Goal: Task Accomplishment & Management: Use online tool/utility

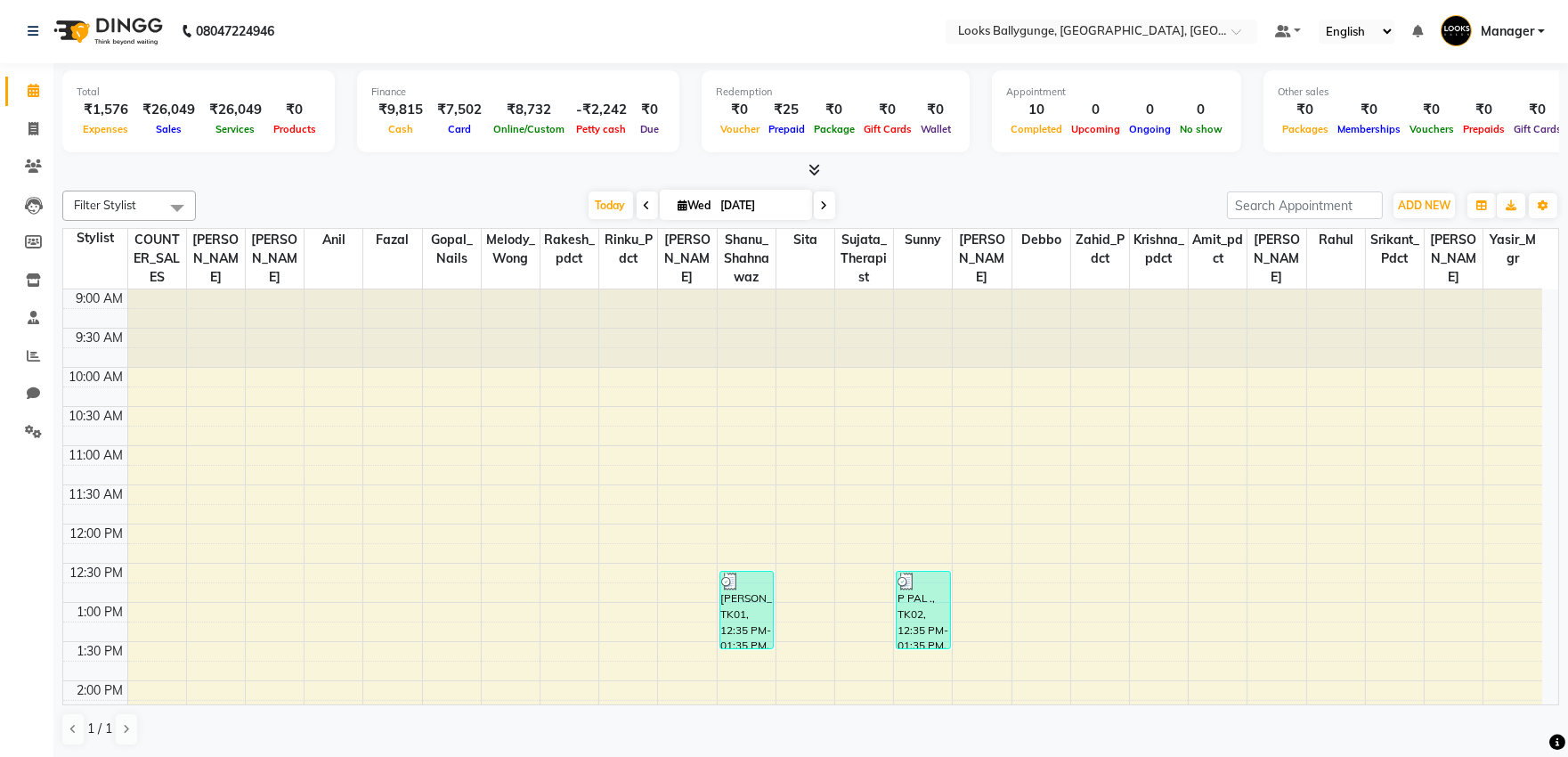
scroll to position [509, 0]
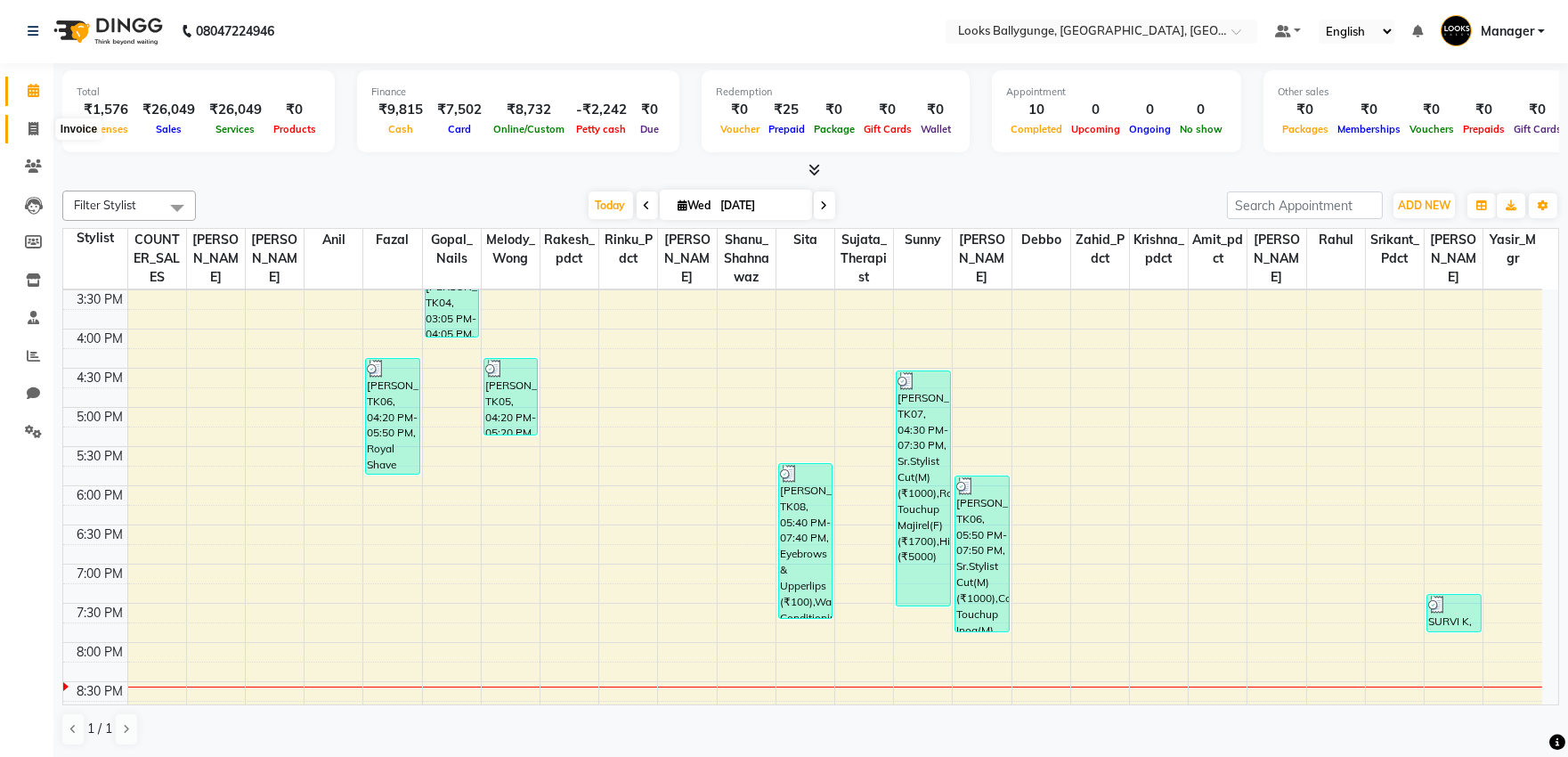
click at [25, 126] on span at bounding box center [33, 129] width 31 height 21
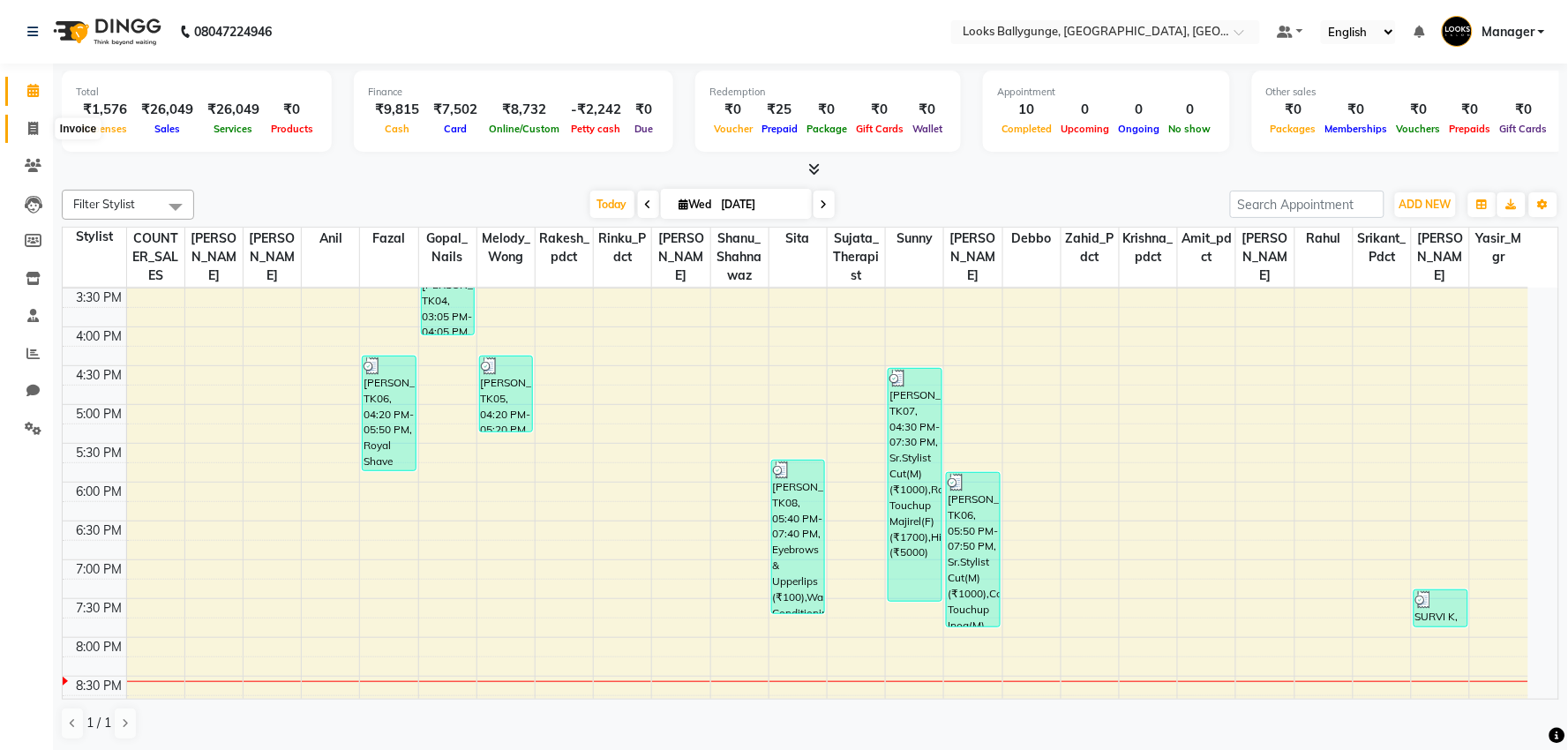
select select "6477"
select select "service"
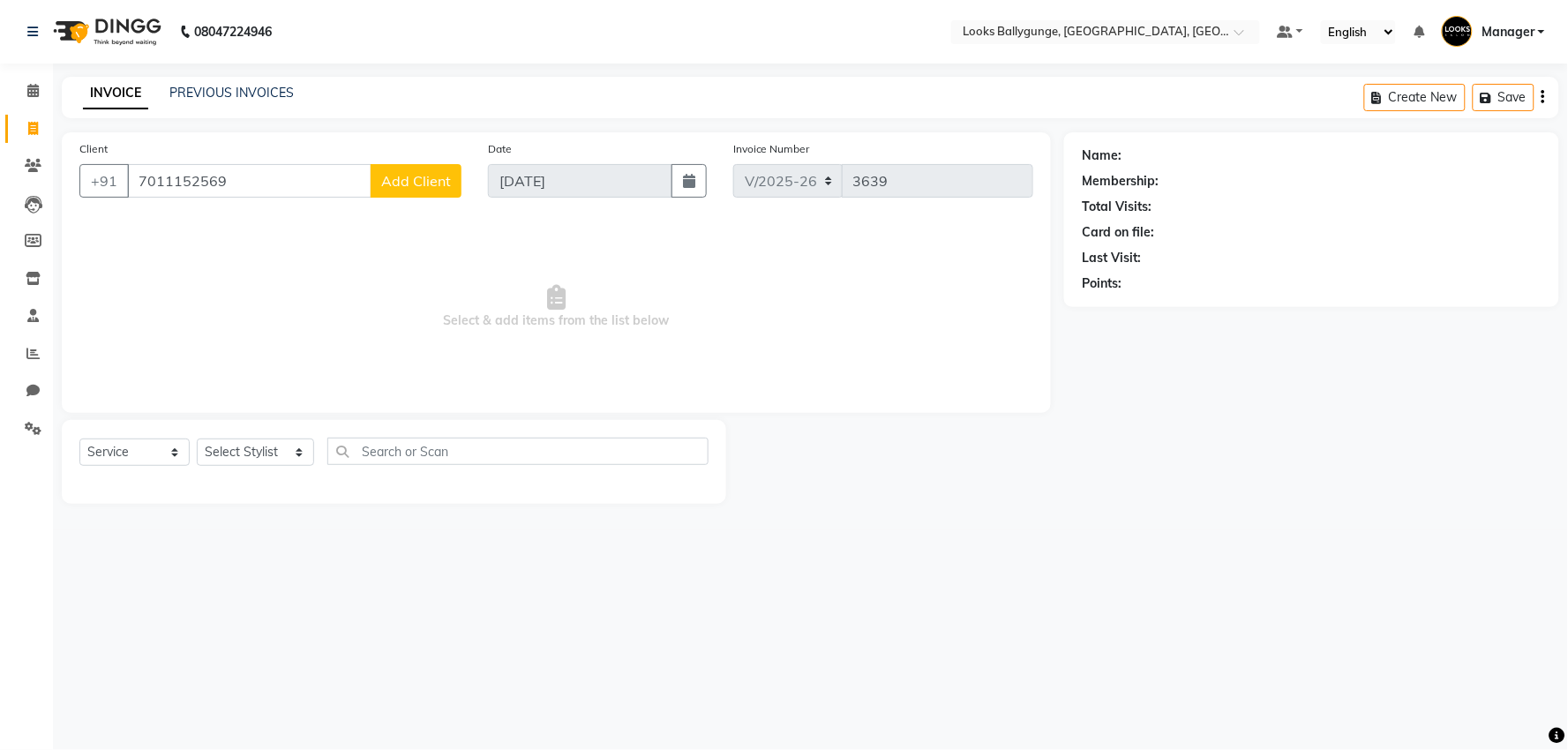
type input "7011152569"
click at [423, 189] on span "Add Client" at bounding box center [416, 181] width 69 height 18
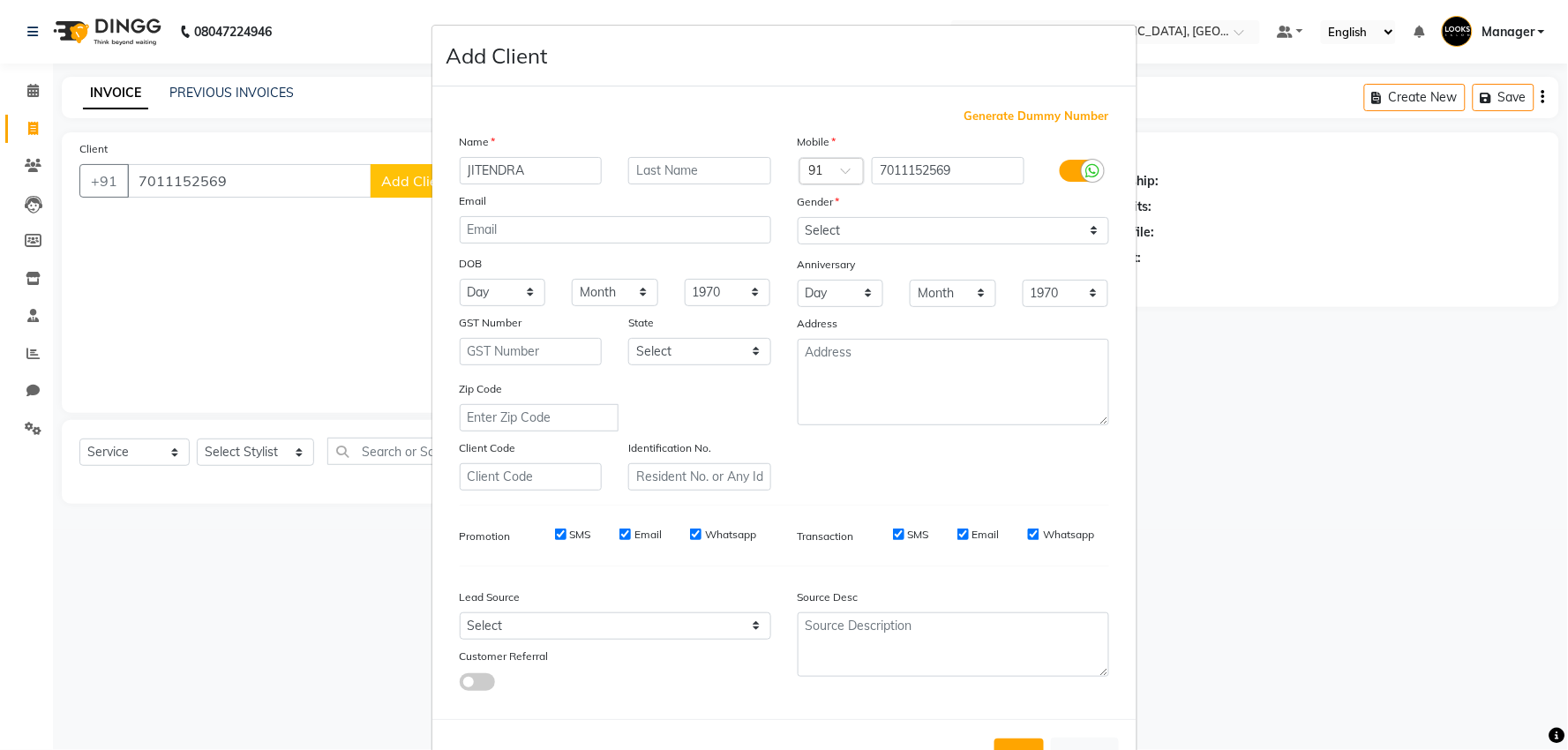
type input "JITENDRA"
click at [857, 227] on select "Select Male Female Other Prefer Not To Say" at bounding box center [953, 230] width 311 height 28
click at [798, 217] on select "Select Male Female Other Prefer Not To Say" at bounding box center [953, 230] width 311 height 28
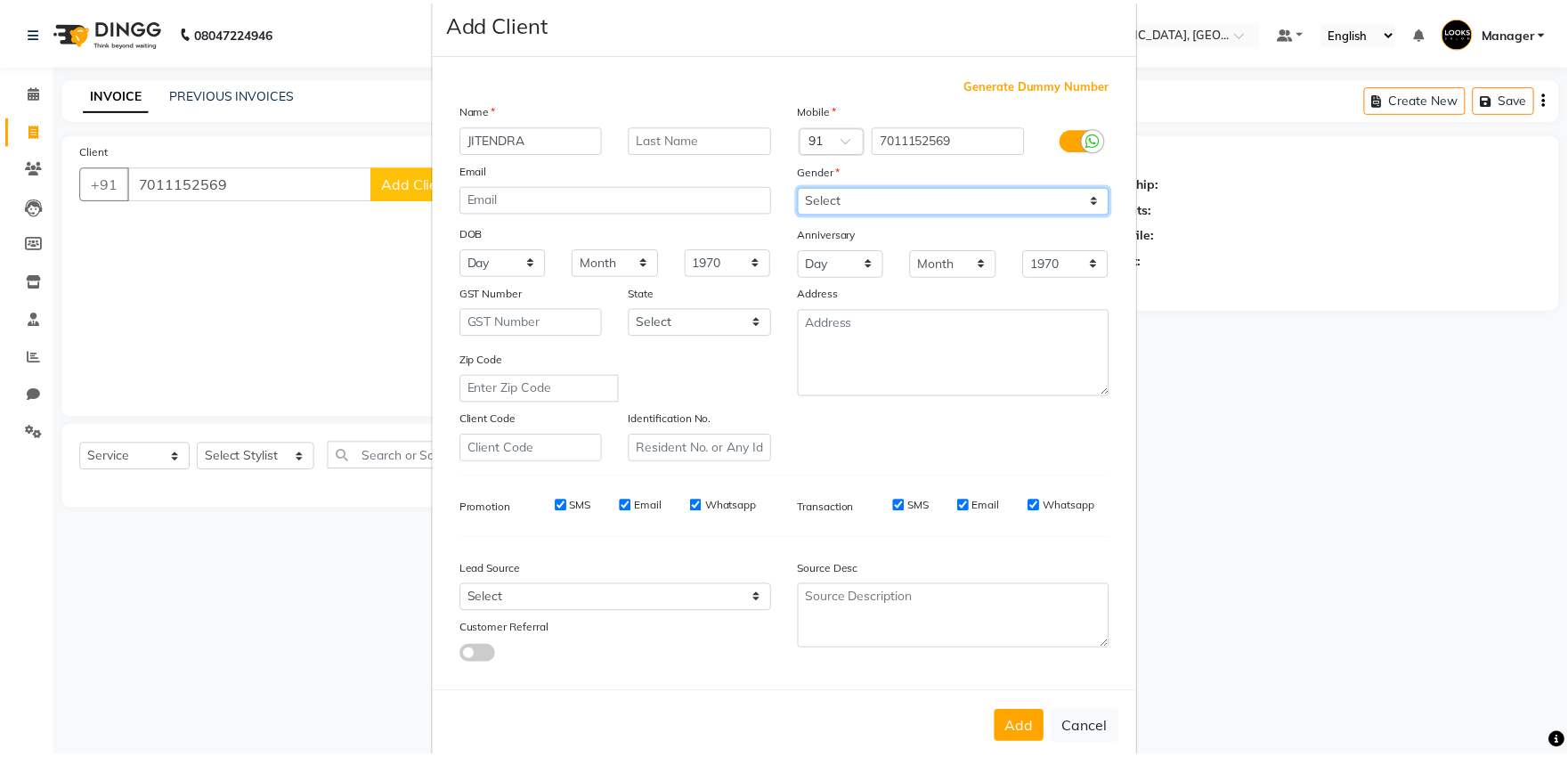
scroll to position [66, 0]
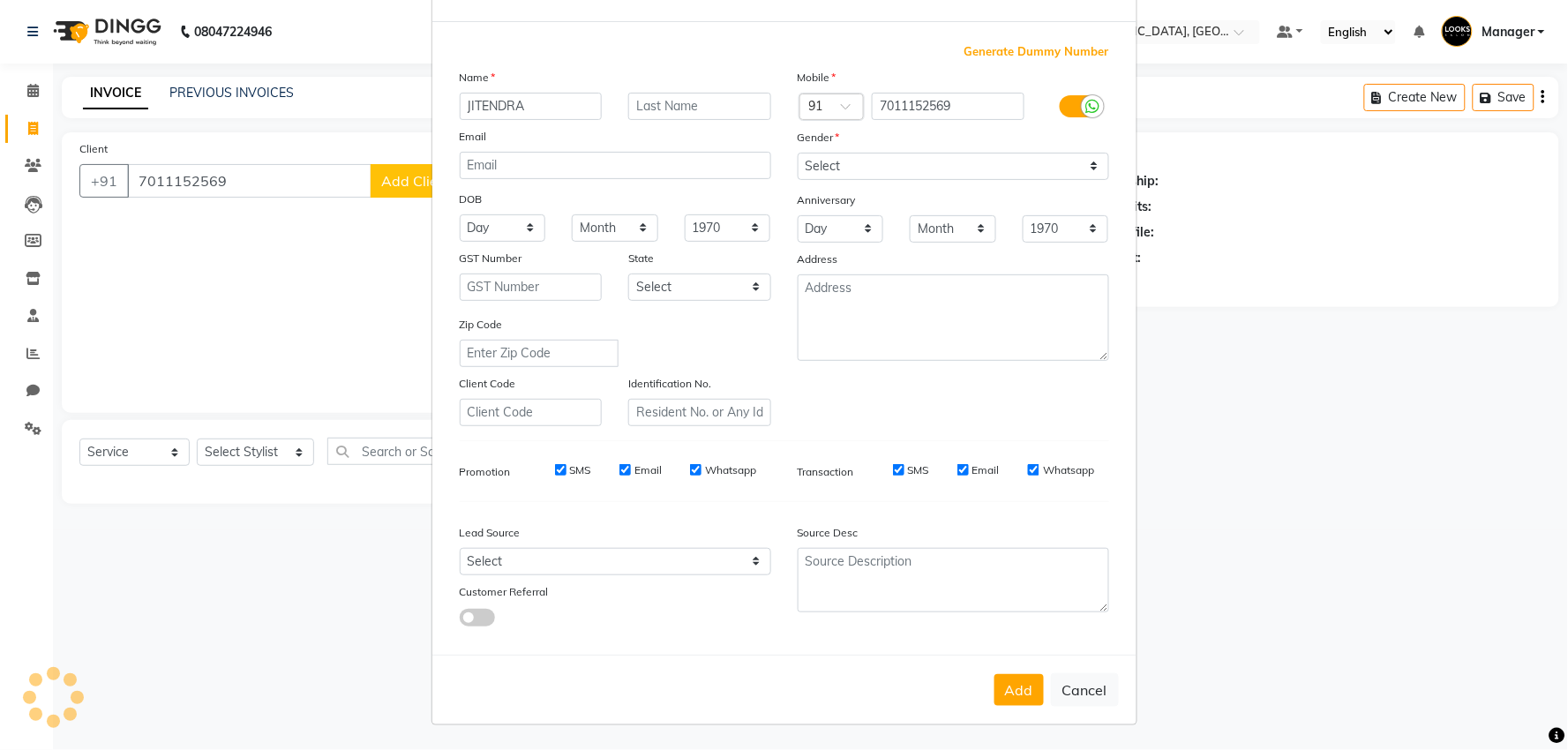
click at [894, 181] on div "Mobile Country Code × 91 7011152569 Gender Select Male Female Other Prefer Not …" at bounding box center [953, 246] width 338 height 359
click at [866, 173] on select "Select Male Female Other Prefer Not To Say" at bounding box center [953, 166] width 311 height 28
select select "male"
click at [798, 153] on select "Select Male Female Other Prefer Not To Say" at bounding box center [953, 166] width 311 height 28
click at [1025, 698] on button "Add" at bounding box center [1019, 690] width 50 height 32
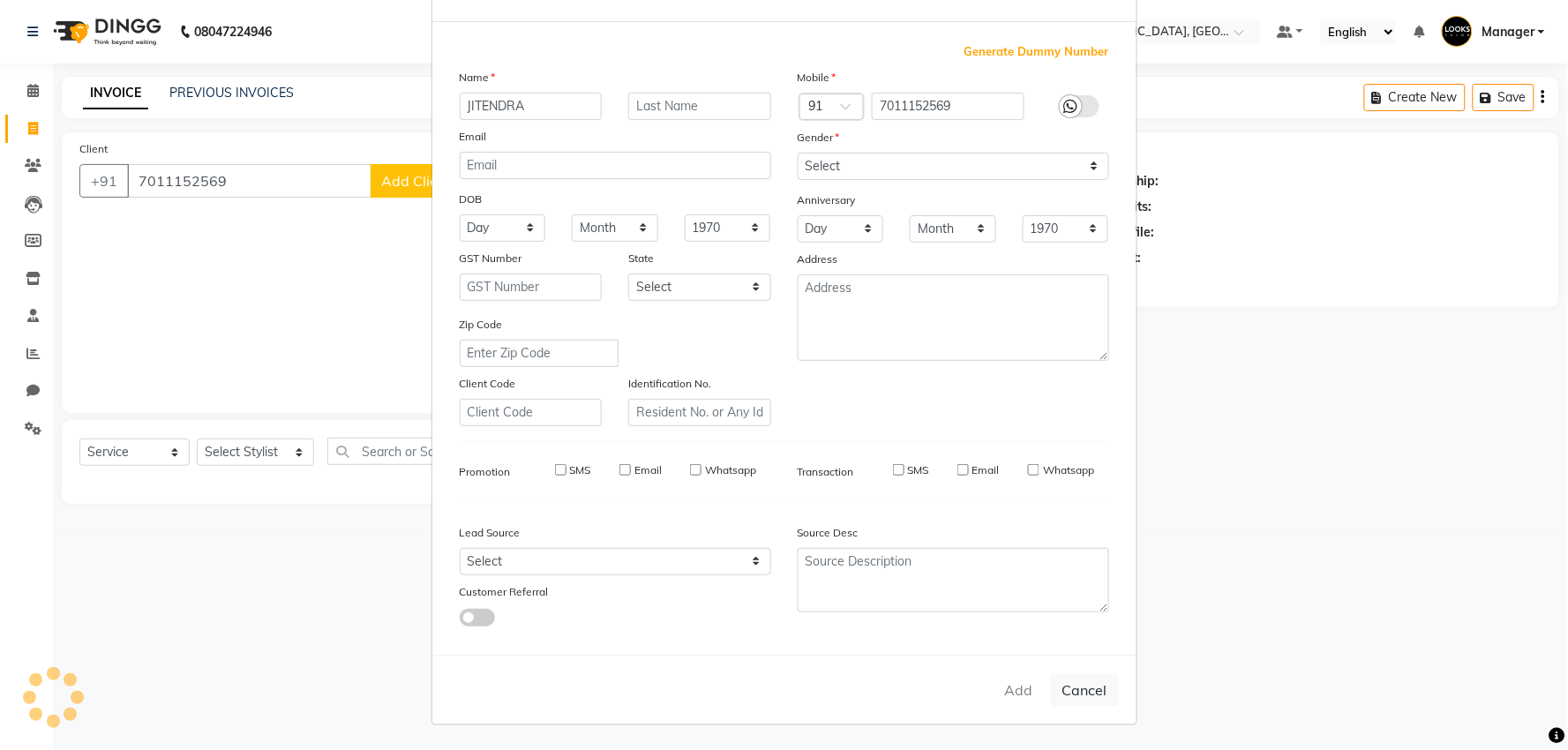
select select
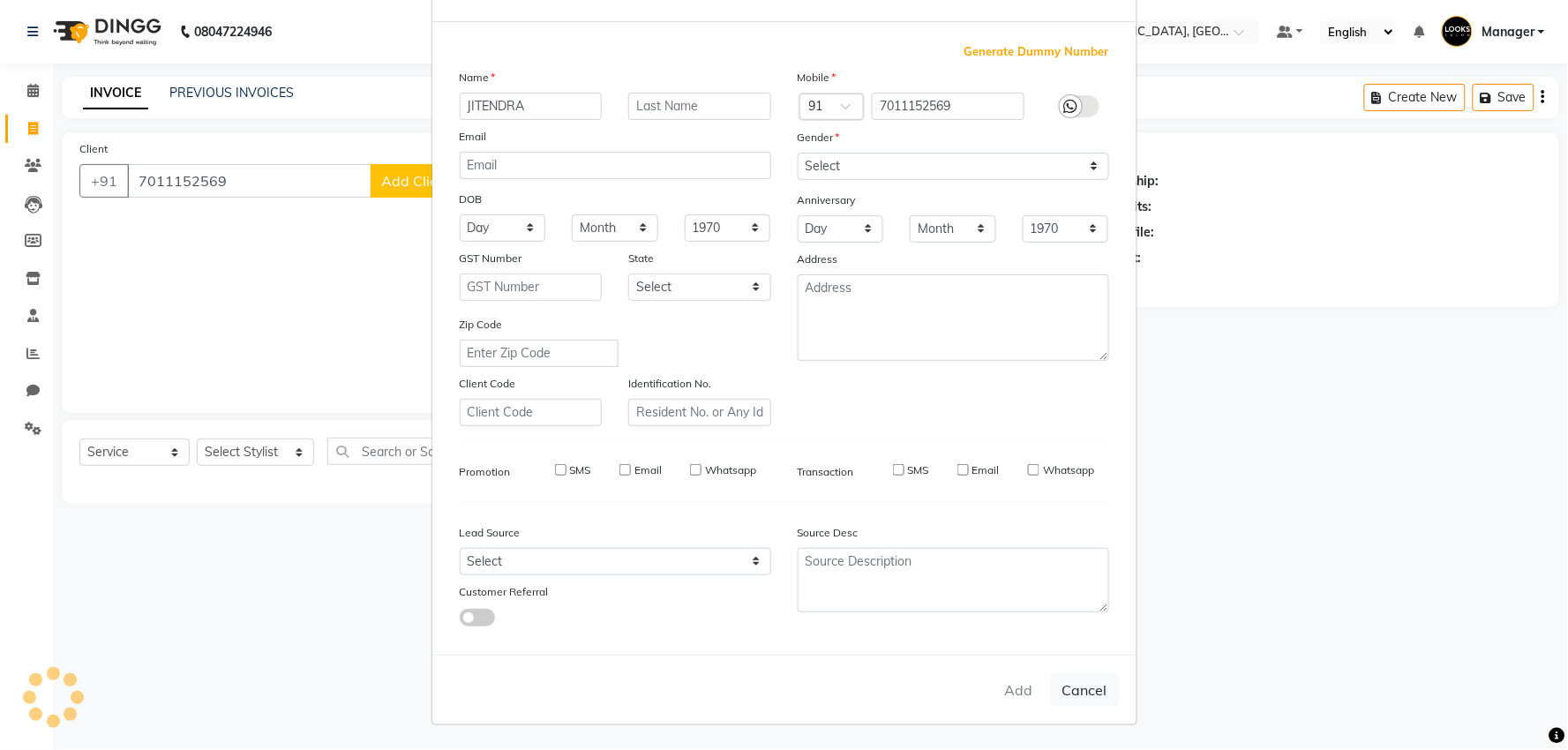
select select
checkbox input "false"
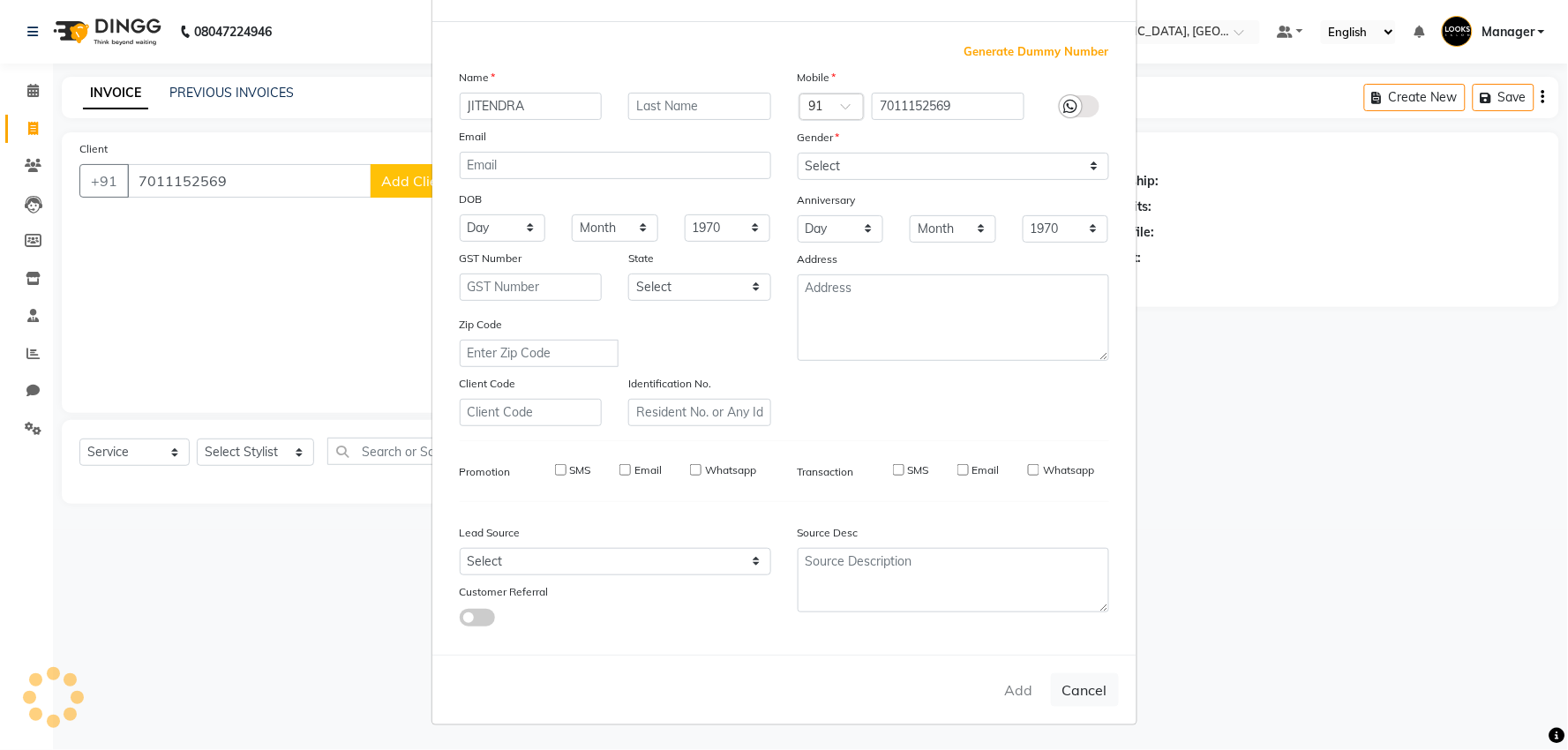
checkbox input "false"
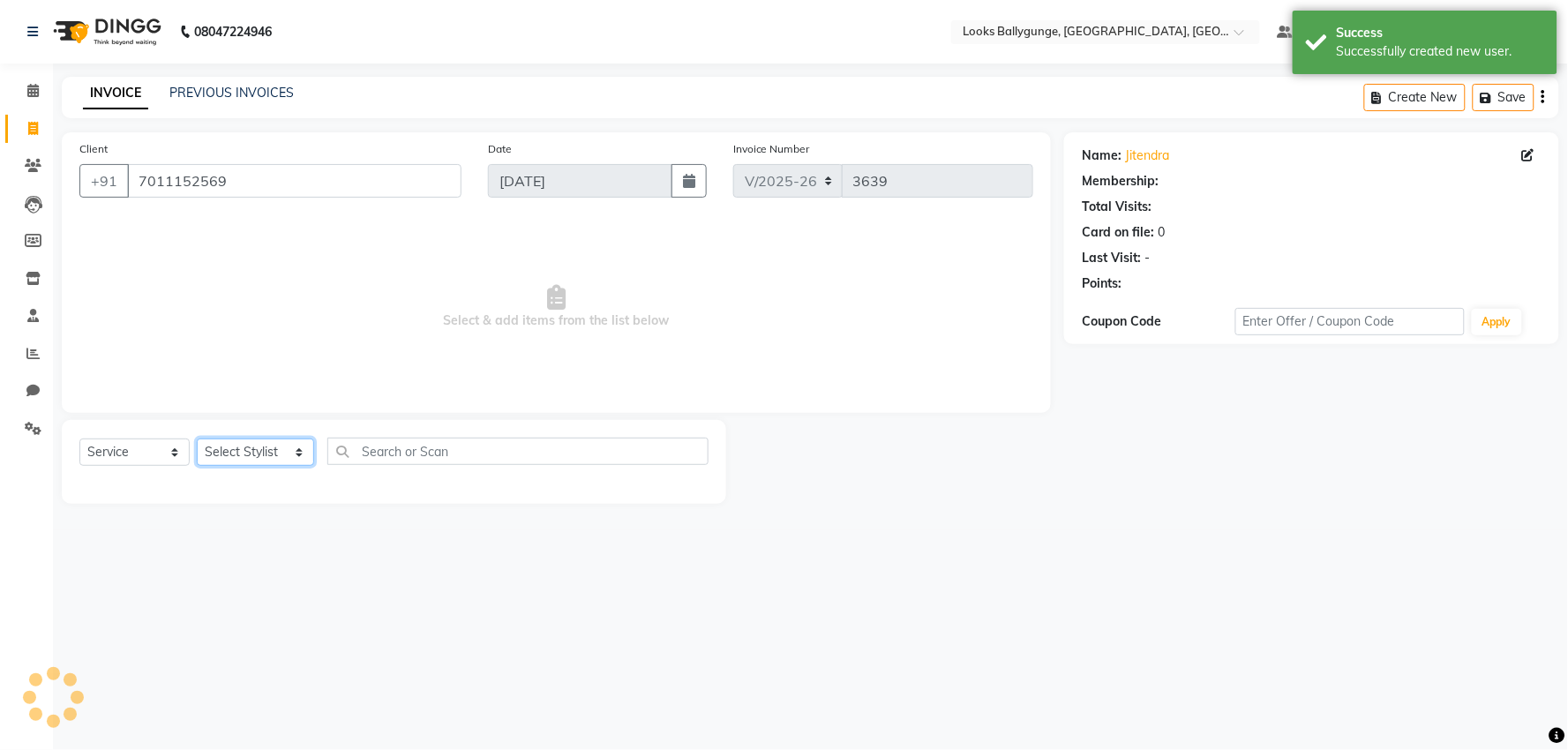
click at [269, 456] on select "Select Stylist Ali_Stylist amit_pdct anil Ayush Sahu COUNTER_SALES Debbo Fazal …" at bounding box center [255, 452] width 117 height 28
select select "1: Object"
select select "52672"
click at [197, 440] on select "Select Stylist Ali_Stylist amit_pdct anil Ayush Sahu COUNTER_SALES Debbo Fazal …" at bounding box center [255, 452] width 117 height 28
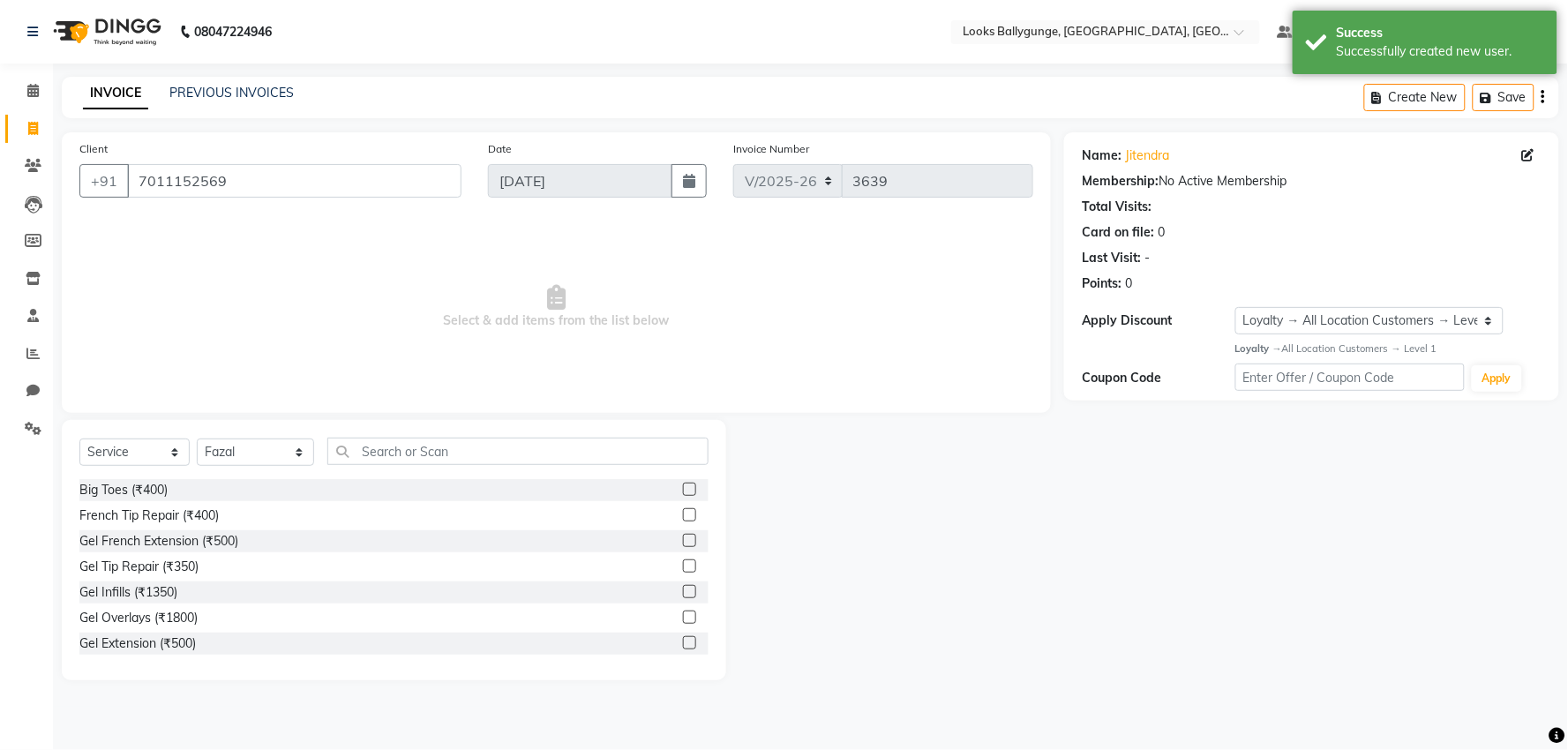
click at [437, 472] on div "Select Service Product Membership Package Voucher Prepaid Gift Card Select Styl…" at bounding box center [393, 458] width 629 height 42
click at [436, 459] on input "text" at bounding box center [518, 451] width 382 height 28
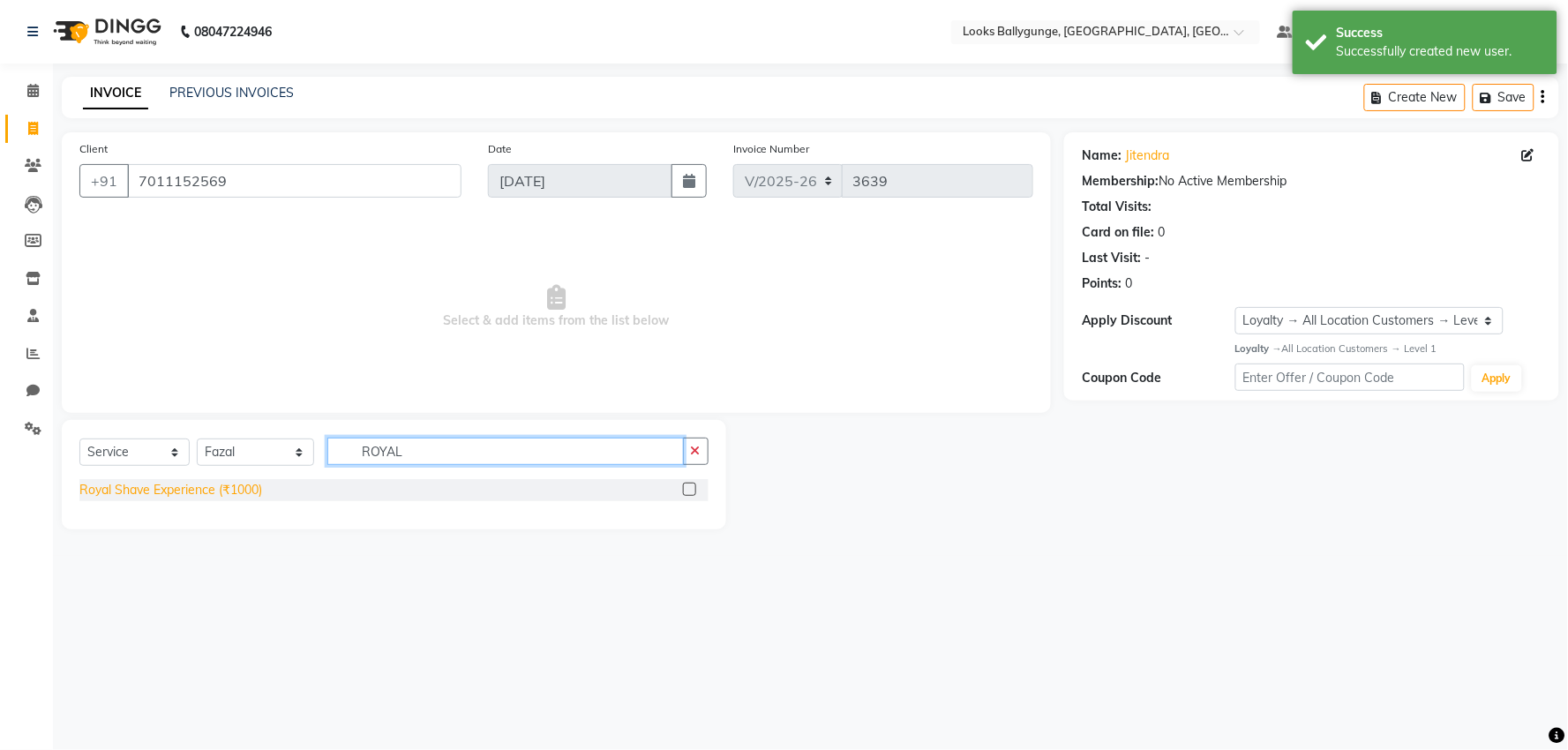
type input "ROYAL"
click at [241, 491] on div "Royal Shave Experience (₹1000)" at bounding box center [170, 490] width 182 height 19
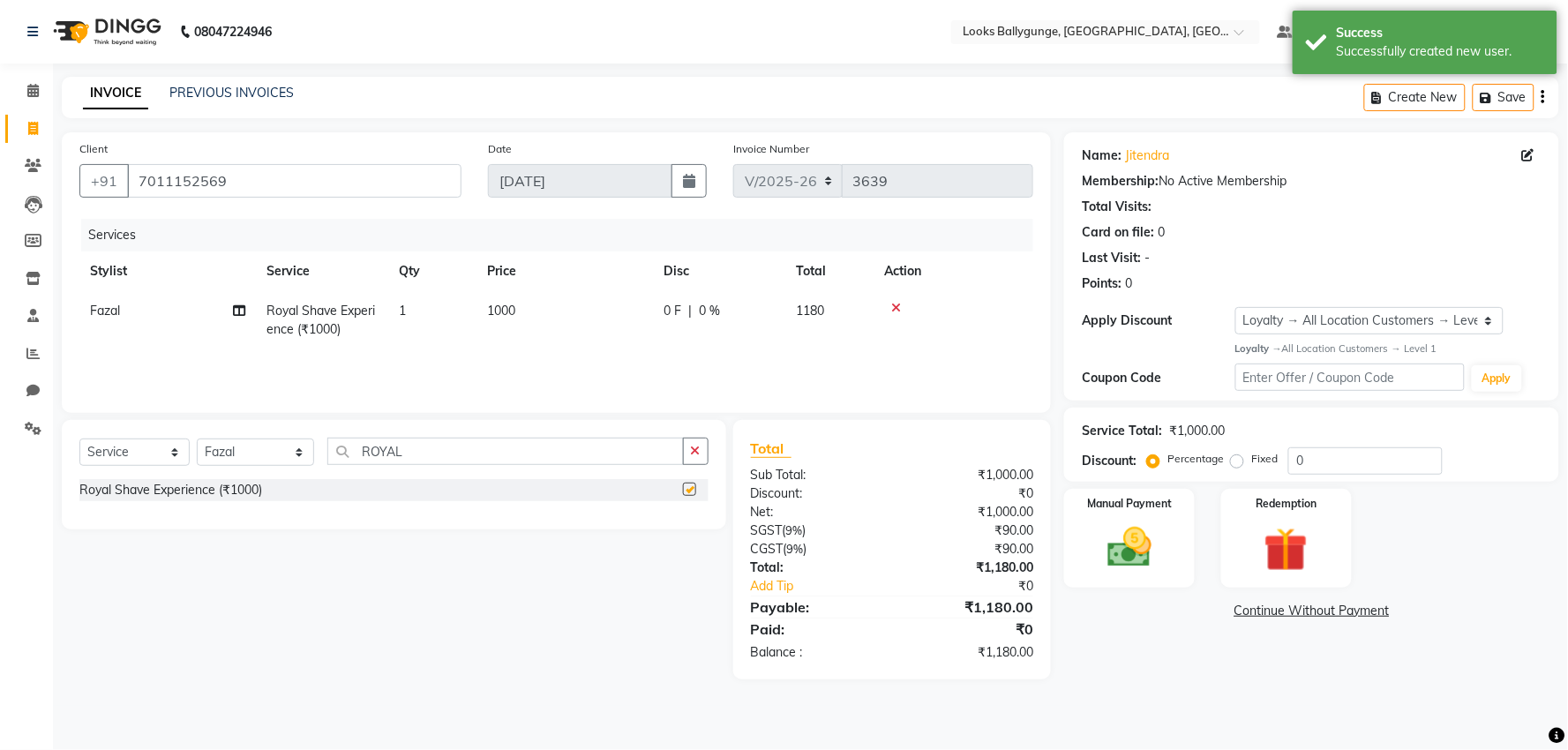
checkbox input "false"
click at [521, 307] on td "1000" at bounding box center [565, 319] width 176 height 58
select select "52672"
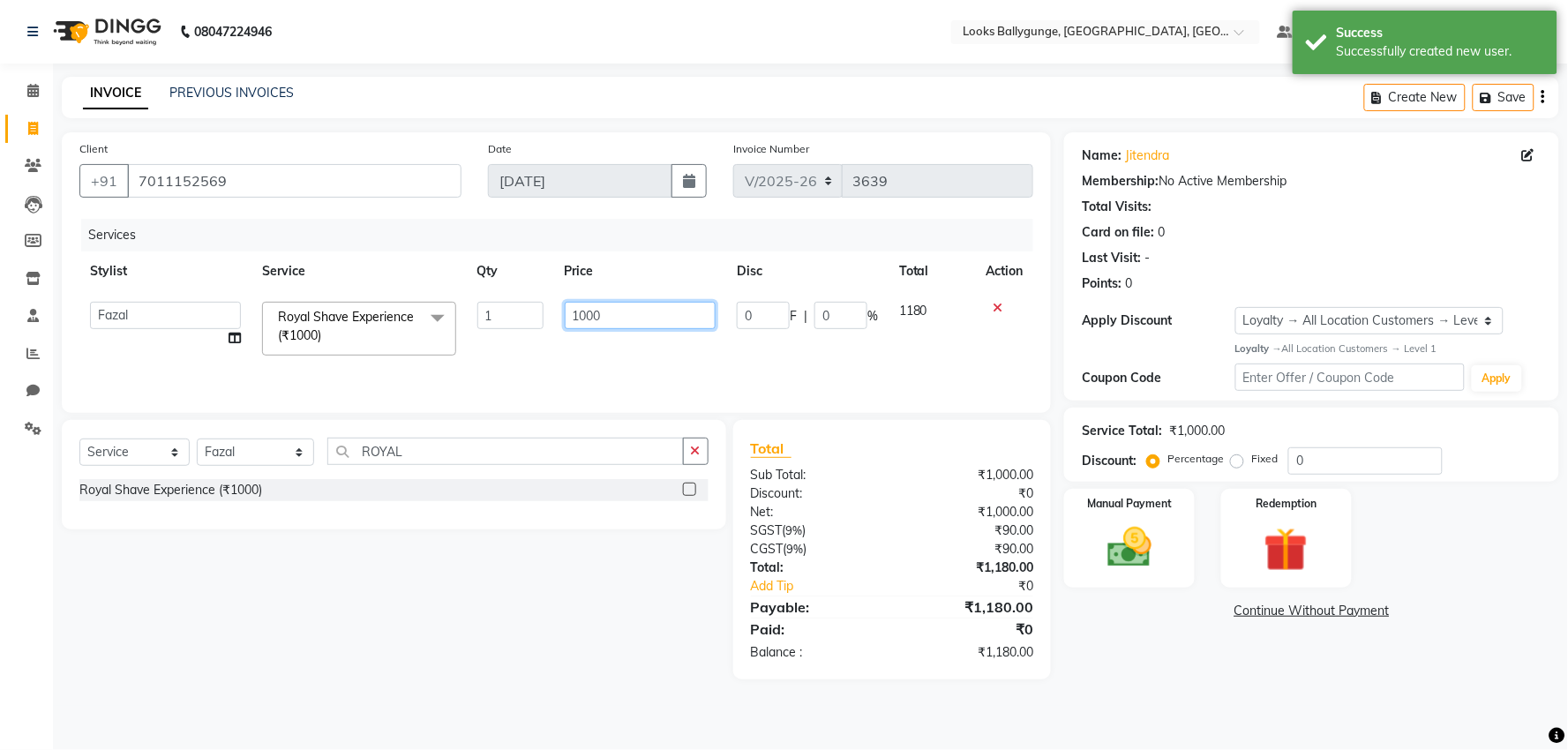
drag, startPoint x: 630, startPoint y: 310, endPoint x: 554, endPoint y: 310, distance: 76.0
click at [554, 310] on td "1000" at bounding box center [639, 328] width 172 height 75
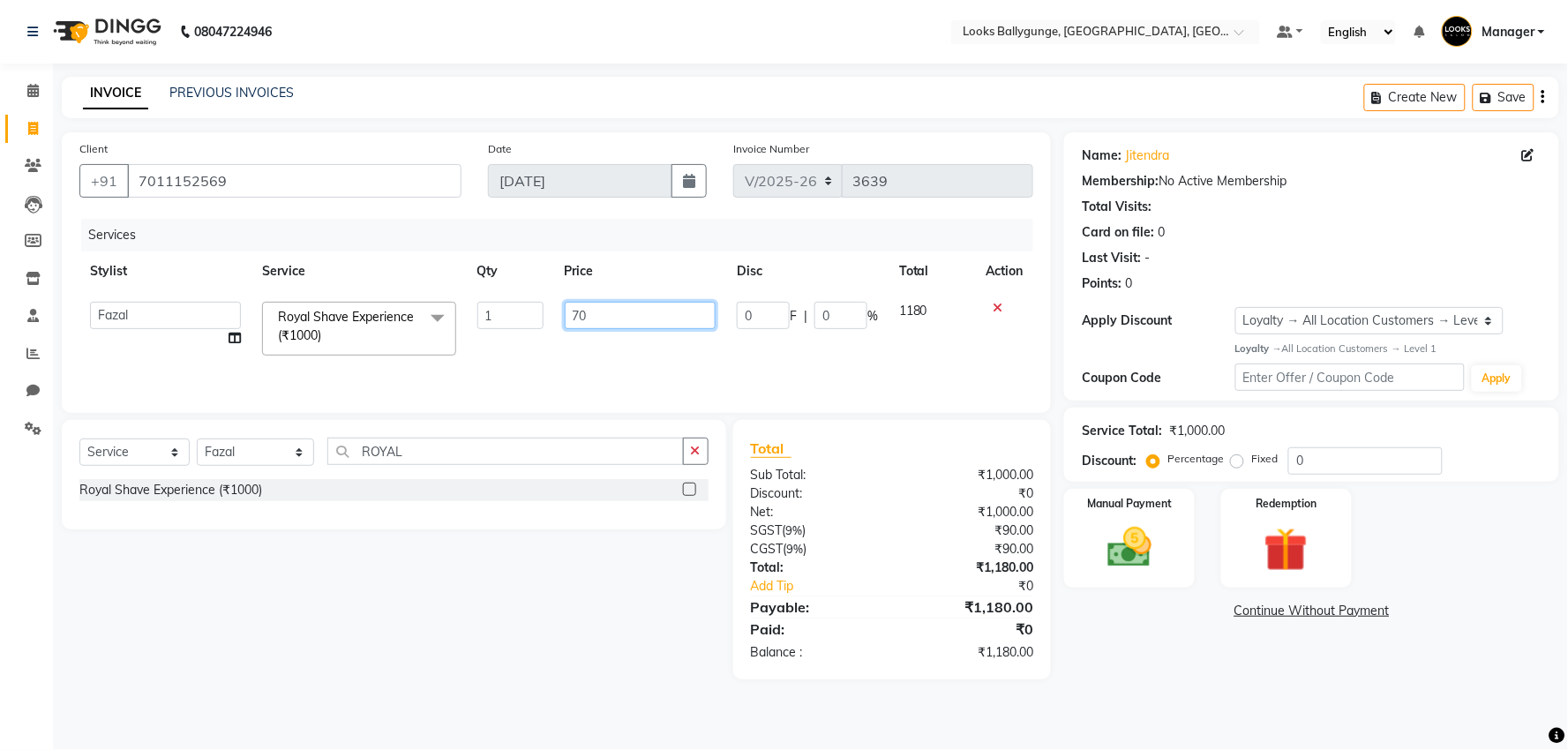
type input "700"
click at [509, 423] on div "Select Service Product Membership Package Voucher Prepaid Gift Card Select Styl…" at bounding box center [393, 474] width 664 height 109
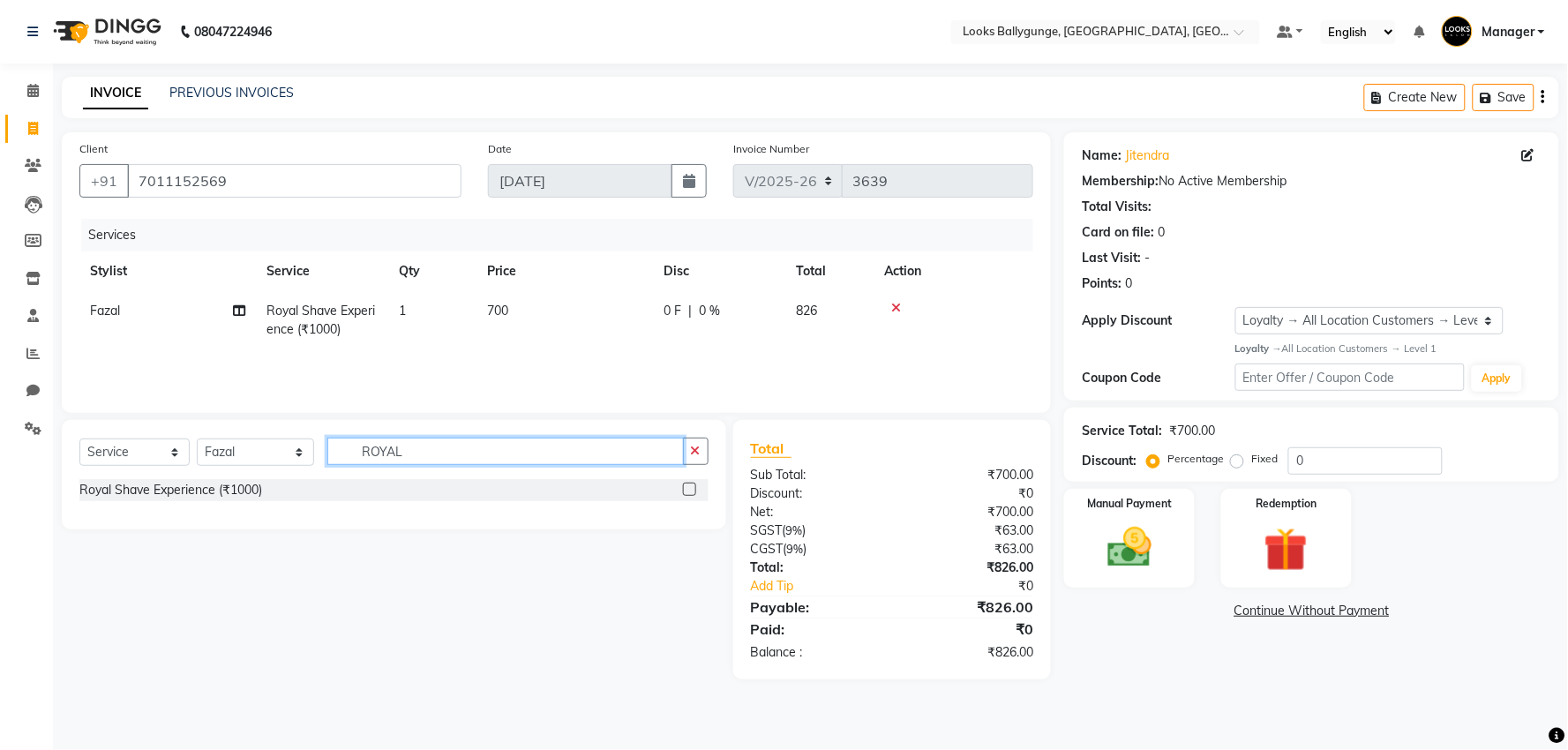
drag, startPoint x: 492, startPoint y: 443, endPoint x: 342, endPoint y: 453, distance: 150.3
click at [342, 453] on input "ROYAL" at bounding box center [505, 451] width 357 height 28
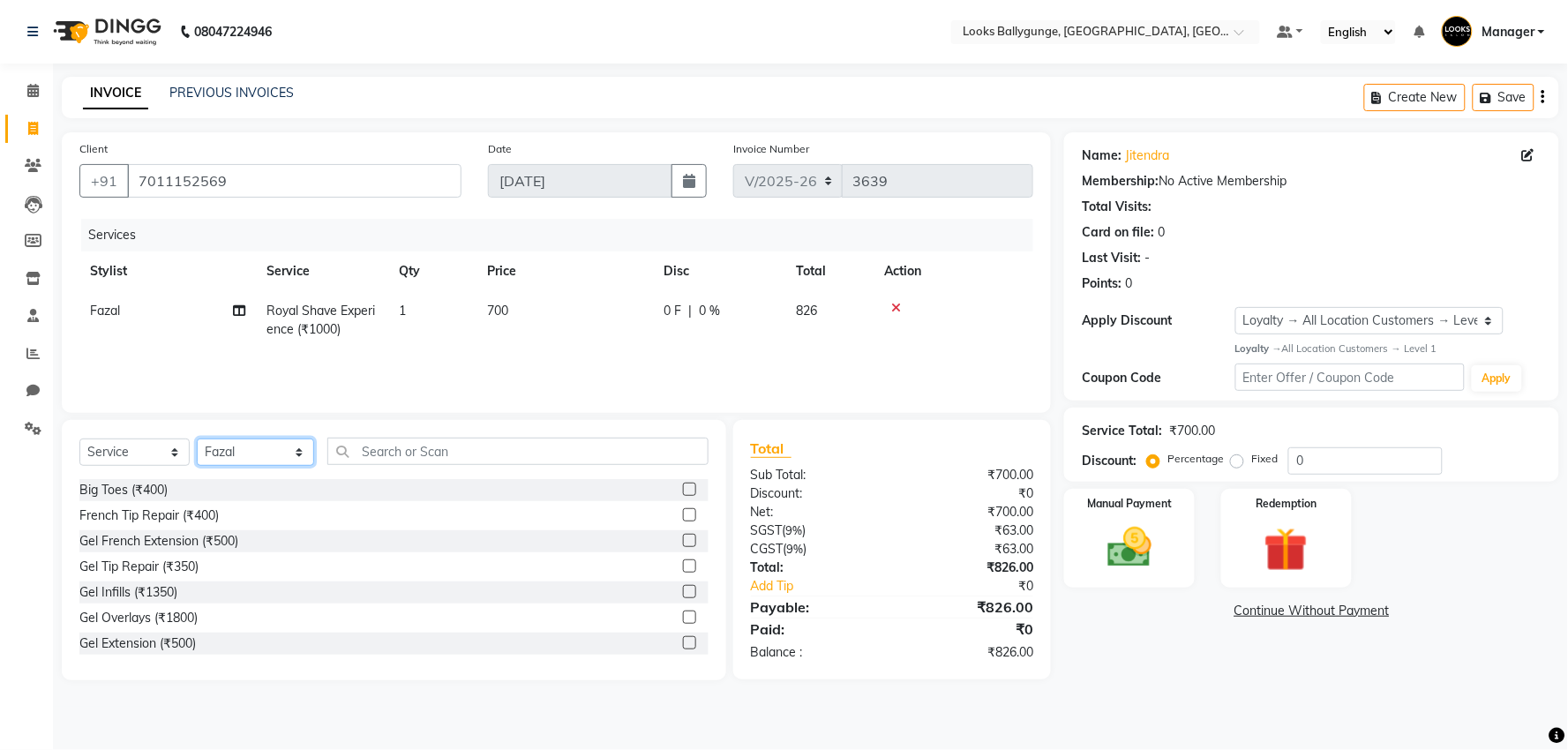
click at [218, 450] on select "Select Stylist Ali_Stylist amit_pdct anil Ayush Sahu COUNTER_SALES Debbo Fazal …" at bounding box center [255, 452] width 117 height 28
select select "82598"
click at [197, 440] on select "Select Stylist Ali_Stylist amit_pdct anil Ayush Sahu COUNTER_SALES Debbo Fazal …" at bounding box center [255, 452] width 117 height 28
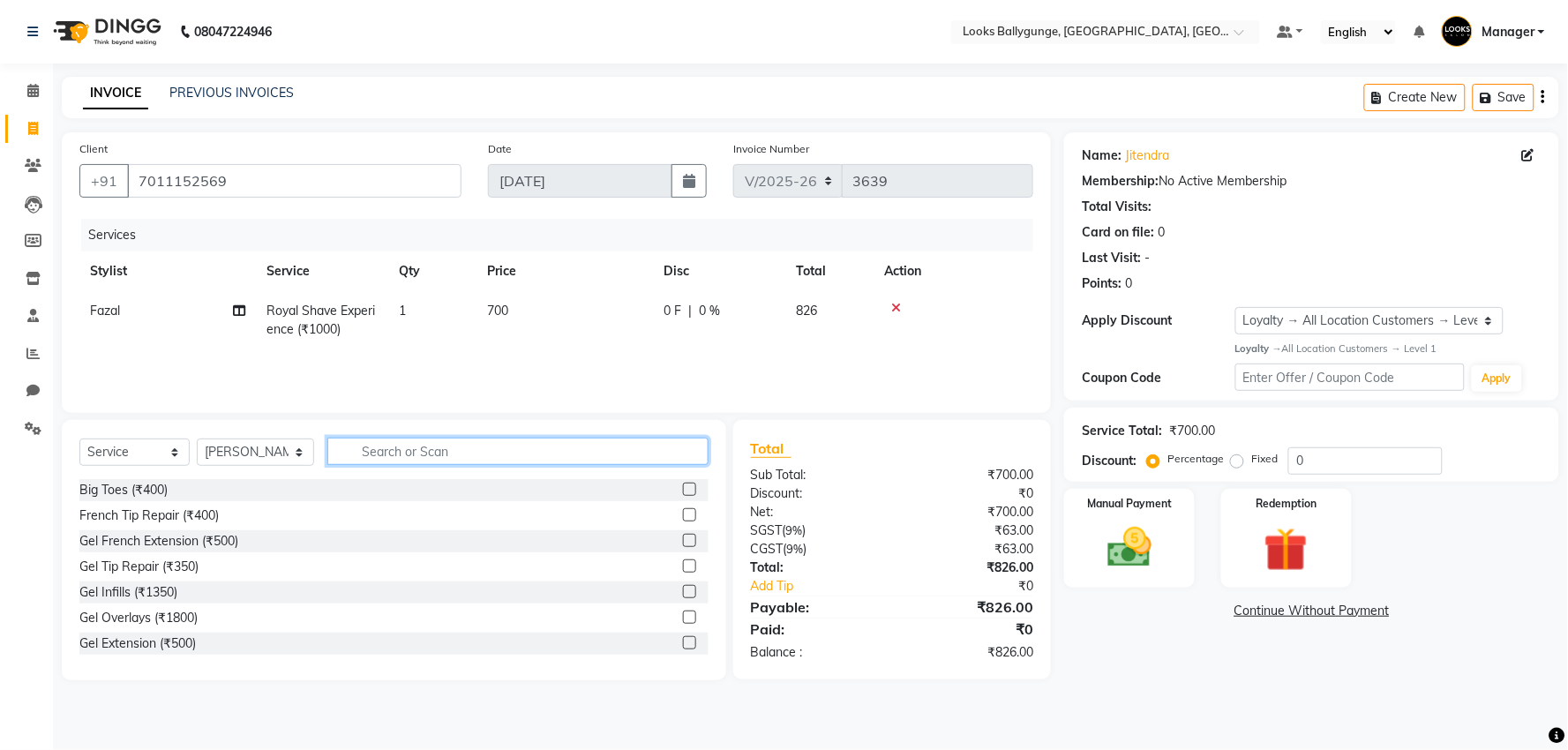
click at [390, 447] on input "text" at bounding box center [518, 451] width 382 height 28
drag, startPoint x: 421, startPoint y: 462, endPoint x: 333, endPoint y: 456, distance: 88.2
click at [333, 456] on input "WAX" at bounding box center [505, 451] width 357 height 28
type input "WAX"
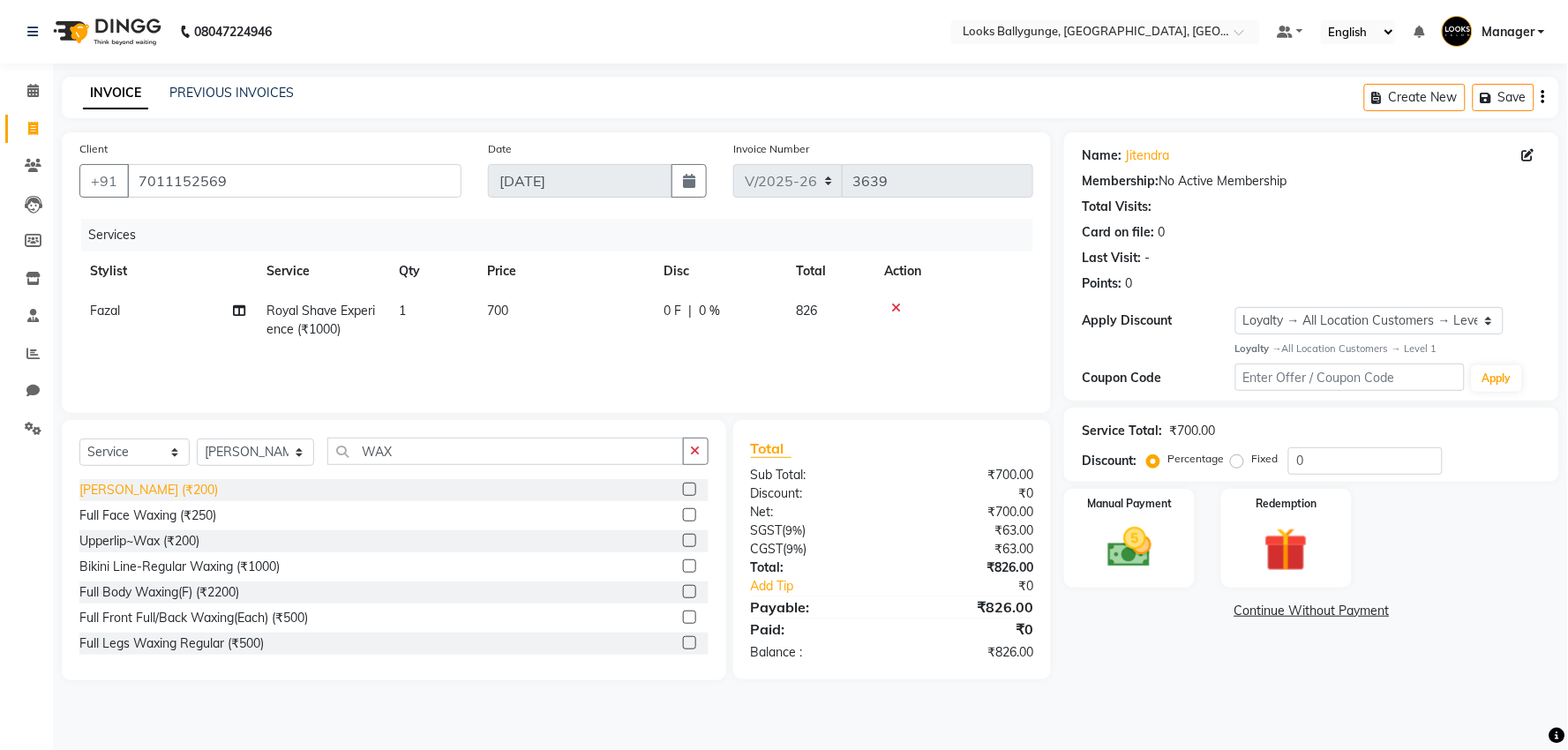
click at [146, 495] on div "Chin Waxing (₹200)" at bounding box center [149, 490] width 139 height 19
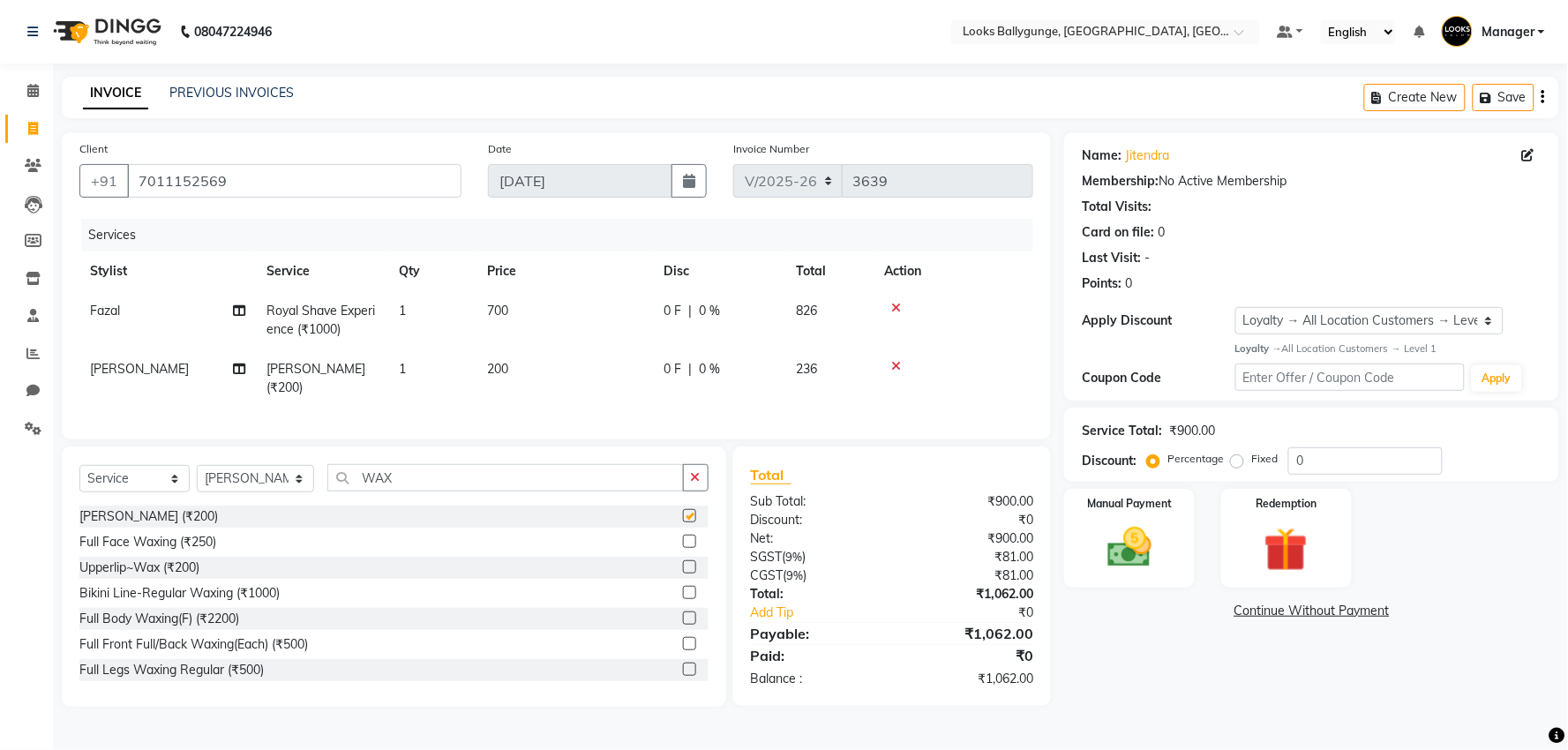
checkbox input "false"
click at [495, 369] on span "200" at bounding box center [498, 369] width 21 height 16
select select "82598"
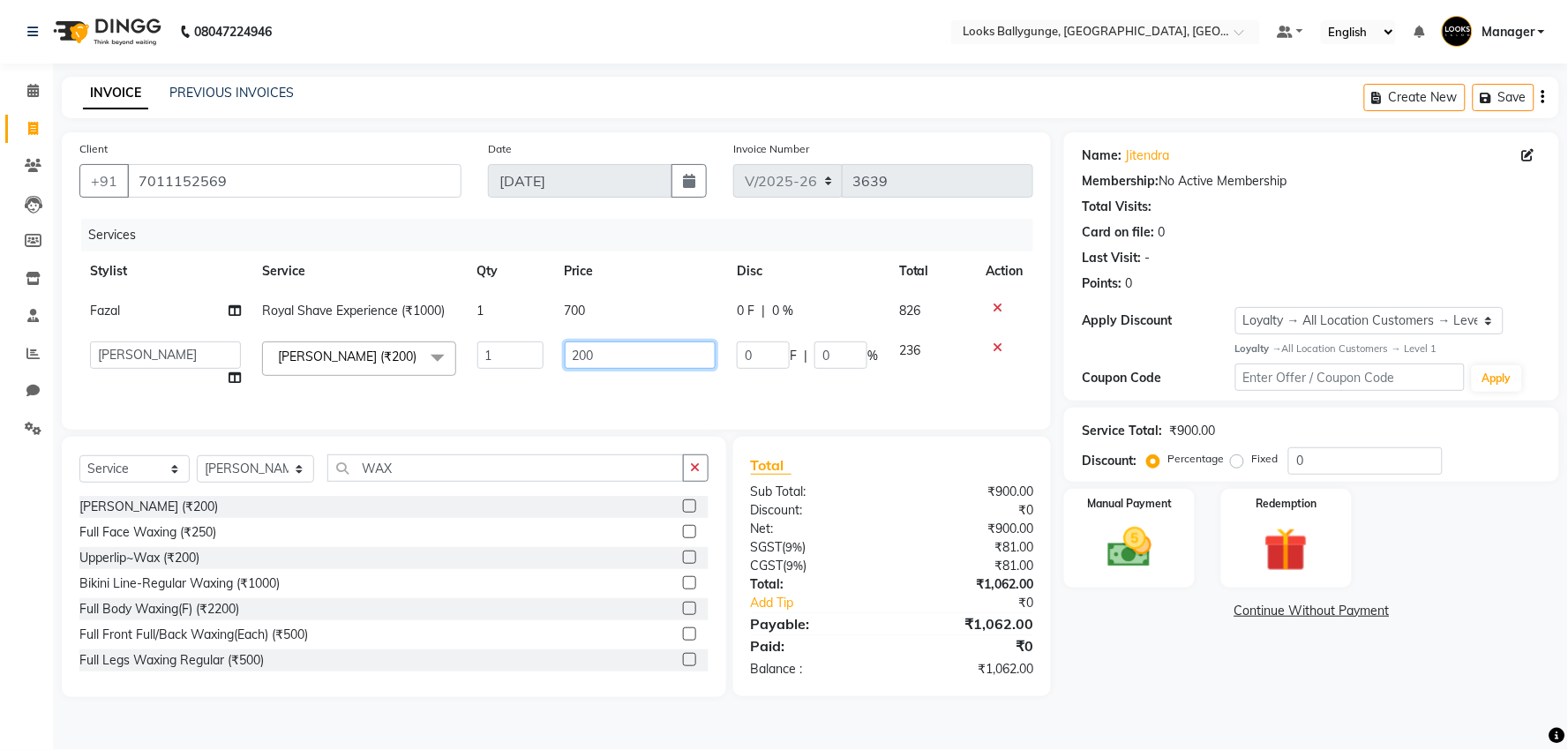
drag, startPoint x: 632, startPoint y: 351, endPoint x: 486, endPoint y: 354, distance: 146.0
click at [486, 354] on tr "Ali_Stylist amit_pdct anil Ayush Sahu COUNTER_SALES Debbo Fazal Gopal_Nails Kri…" at bounding box center [556, 364] width 954 height 67
type input "300"
click at [500, 375] on tr "Ali_Stylist amit_pdct anil Ayush Sahu COUNTER_SALES Debbo Fazal Gopal_Nails Kri…" at bounding box center [556, 364] width 954 height 67
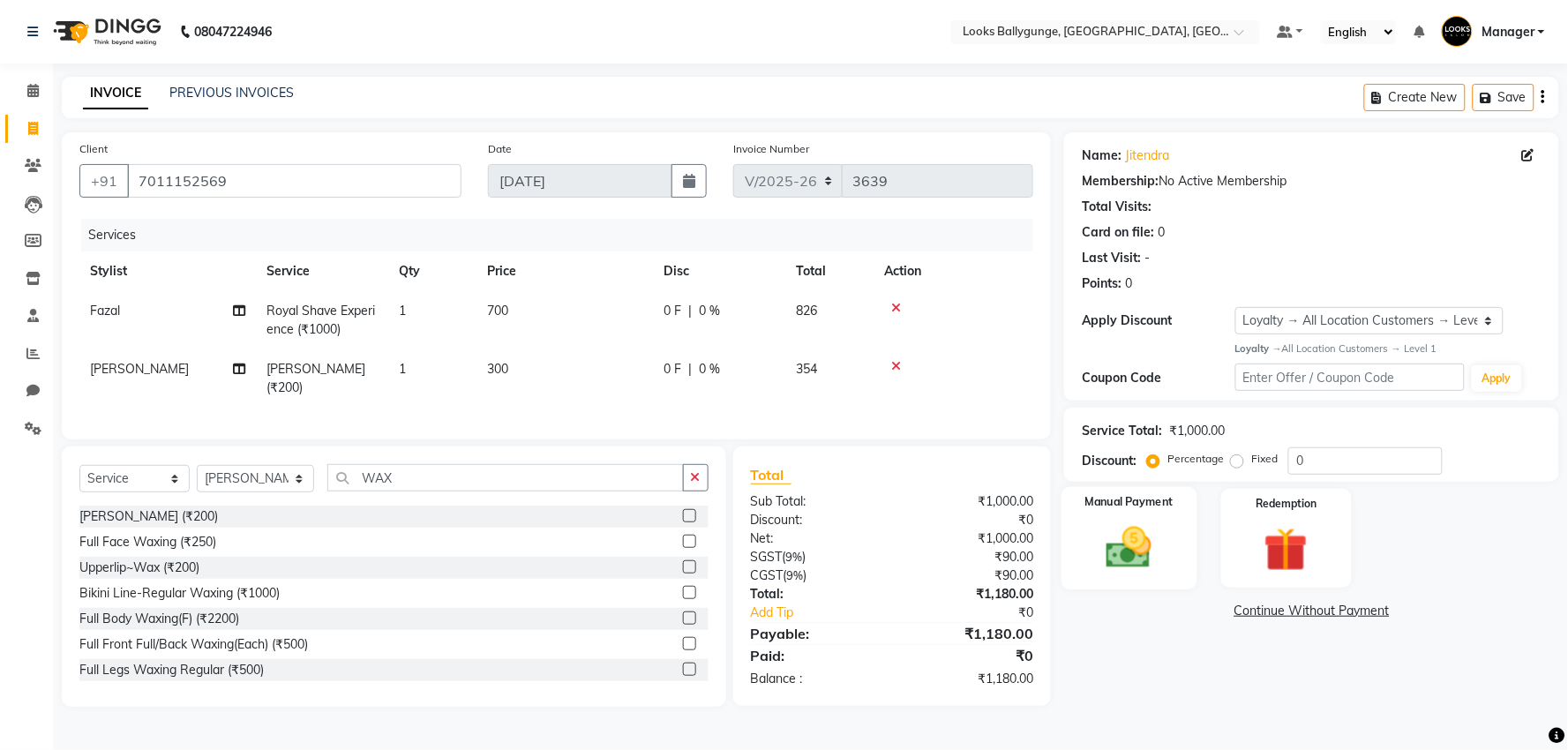
click at [1178, 560] on div "Manual Payment" at bounding box center [1130, 538] width 136 height 102
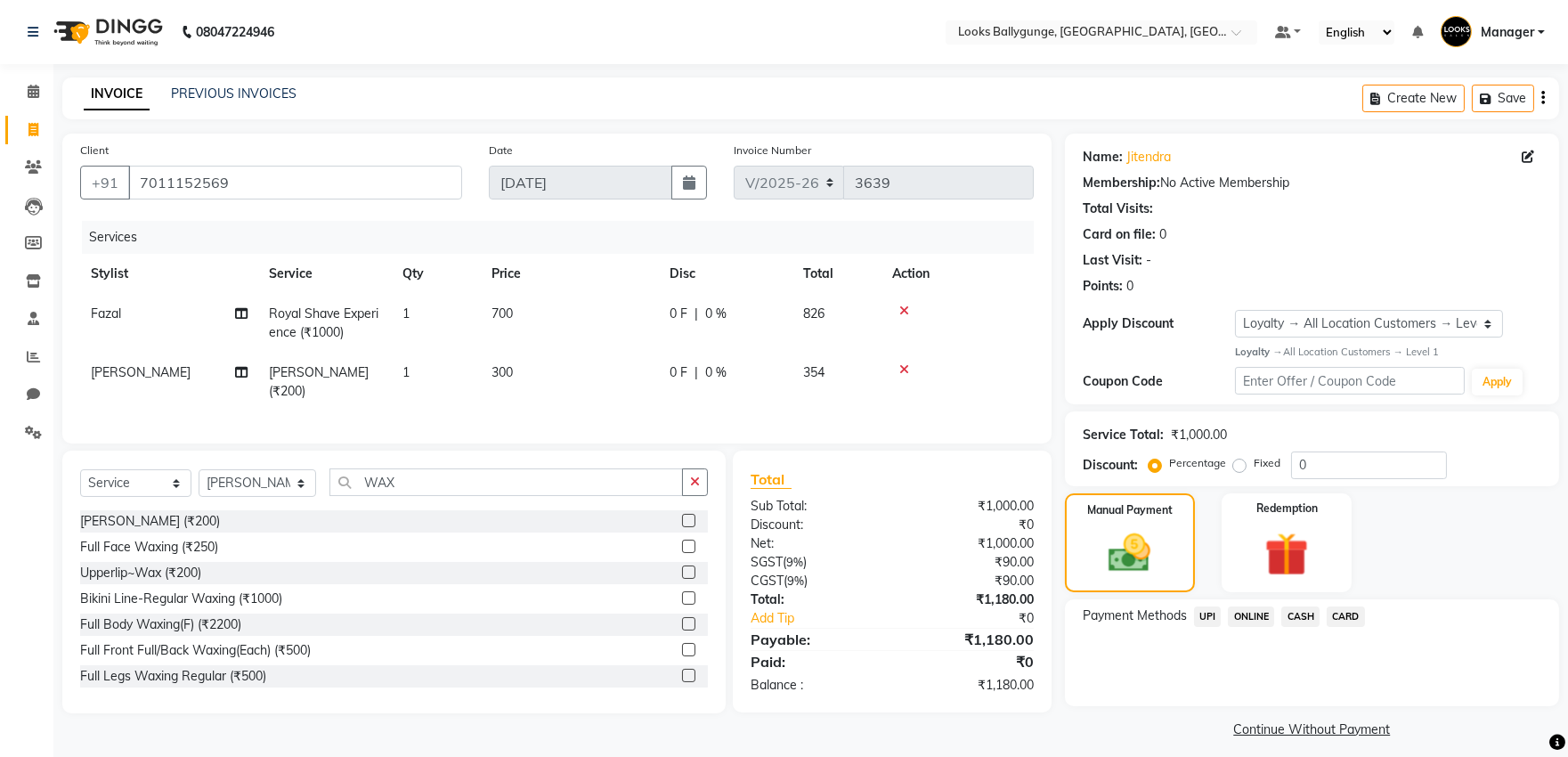
click at [1197, 609] on span "UPI" at bounding box center [1208, 617] width 28 height 21
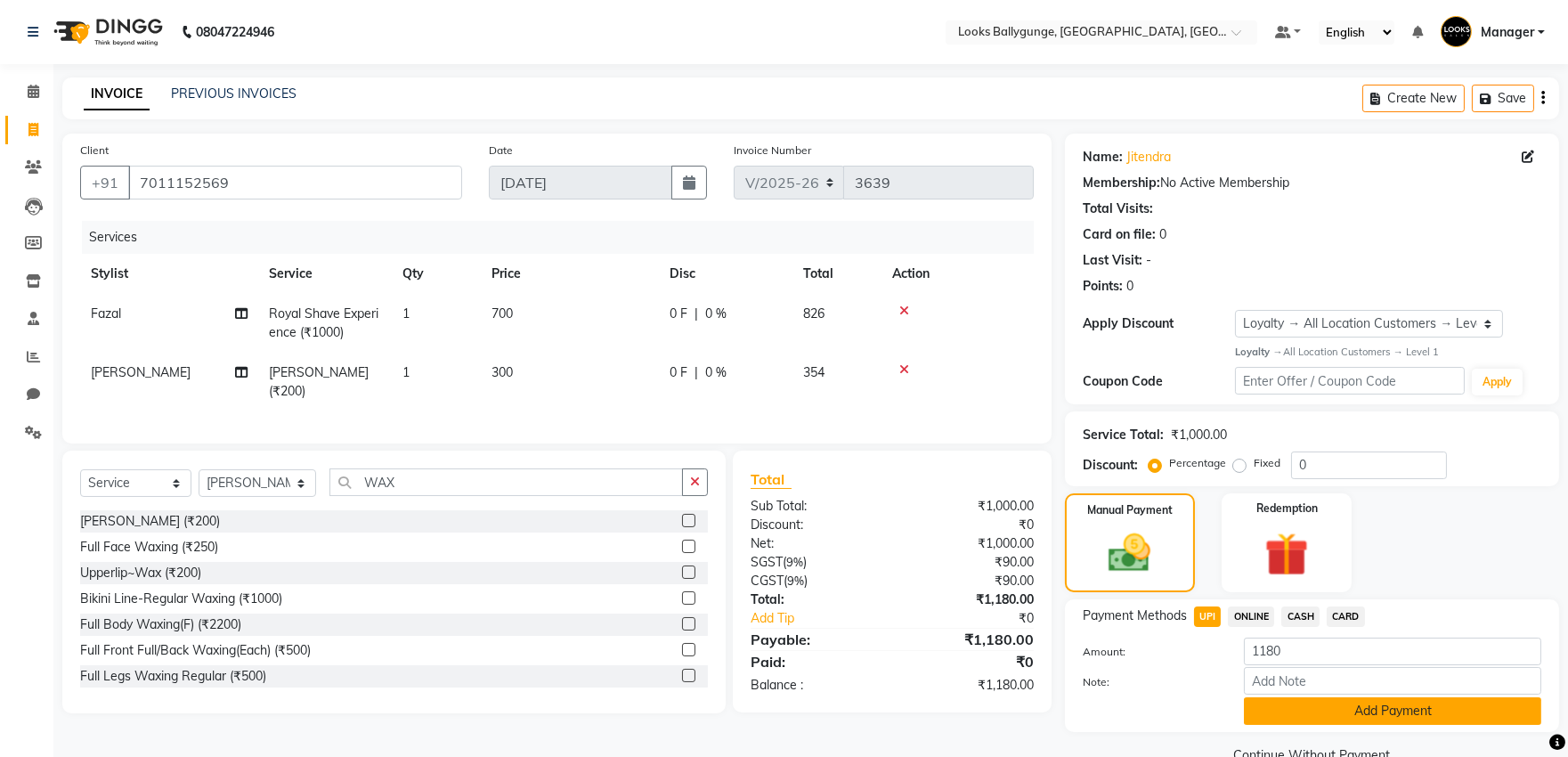
click at [1314, 704] on button "Add Payment" at bounding box center [1392, 711] width 297 height 28
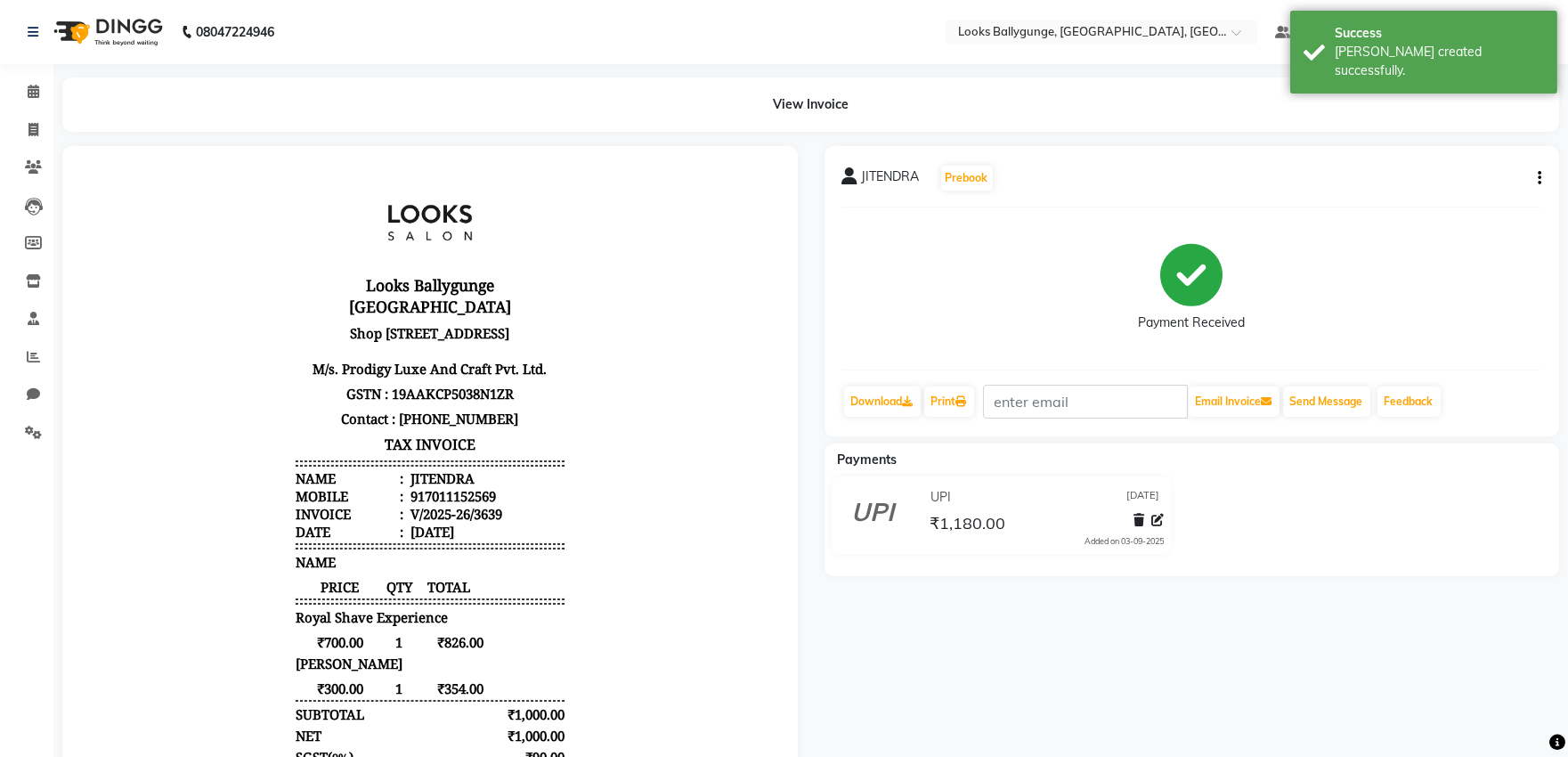
click at [986, 399] on div "Download Print Email Invoice Send Message Feedback" at bounding box center [1193, 402] width 700 height 34
click at [974, 401] on link "Print" at bounding box center [950, 402] width 50 height 31
click at [28, 98] on icon at bounding box center [33, 91] width 12 height 13
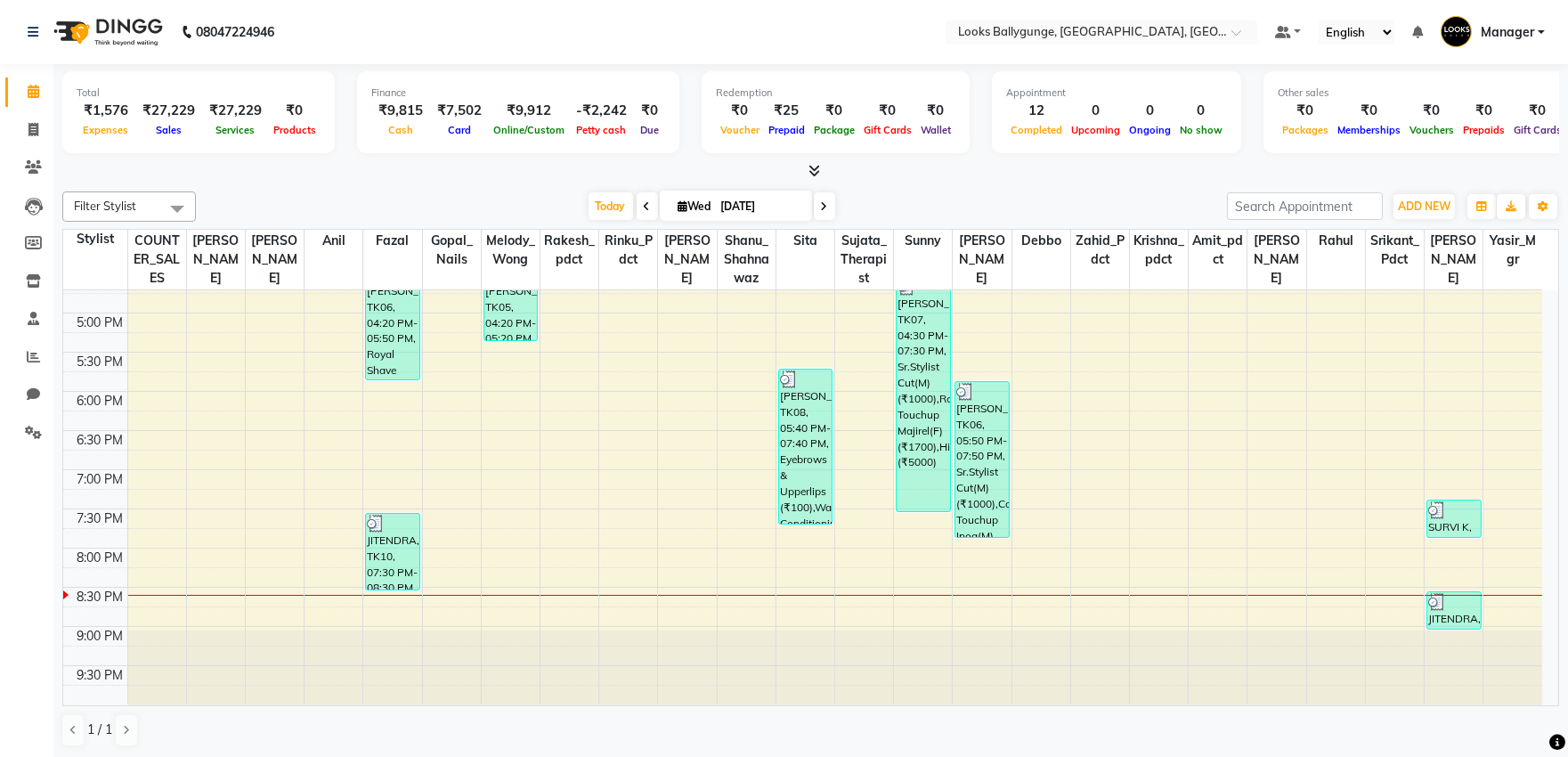
scroll to position [608, 0]
click at [23, 125] on span at bounding box center [33, 130] width 31 height 21
select select "service"
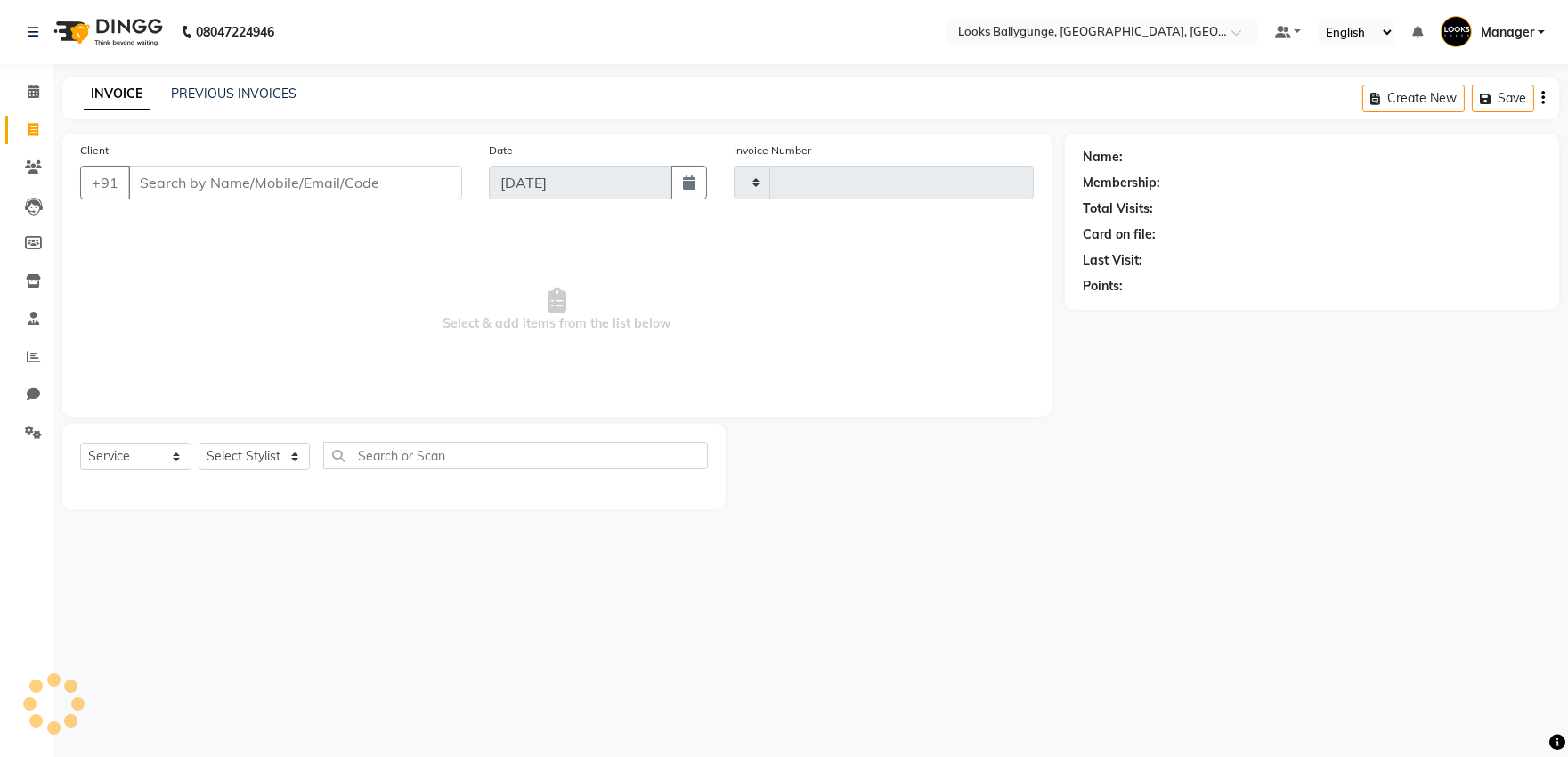
type input "3640"
select select "6477"
click at [238, 98] on link "PREVIOUS INVOICES" at bounding box center [234, 93] width 126 height 16
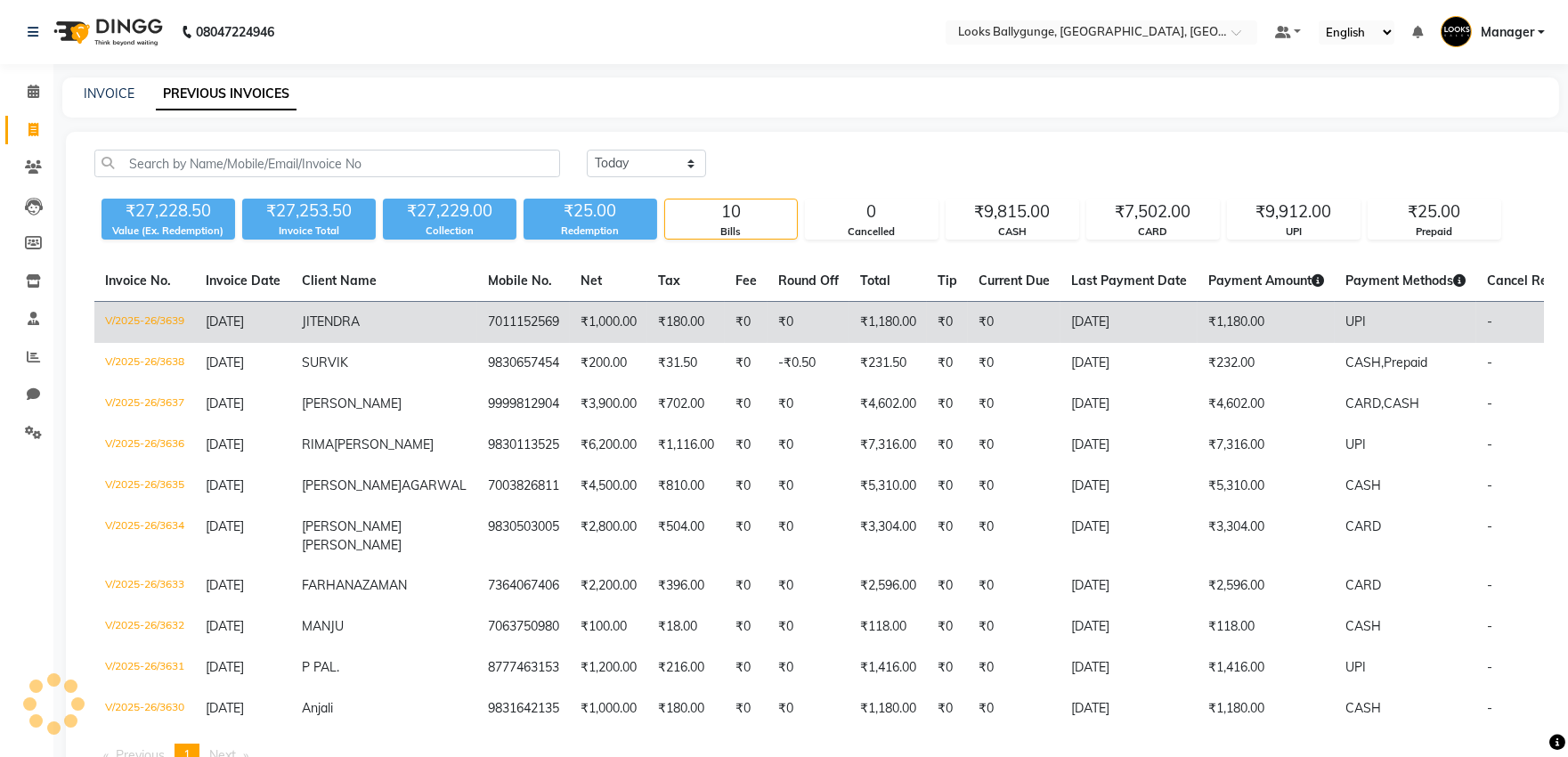
click at [1236, 315] on td "₹1,180.00" at bounding box center [1266, 322] width 137 height 42
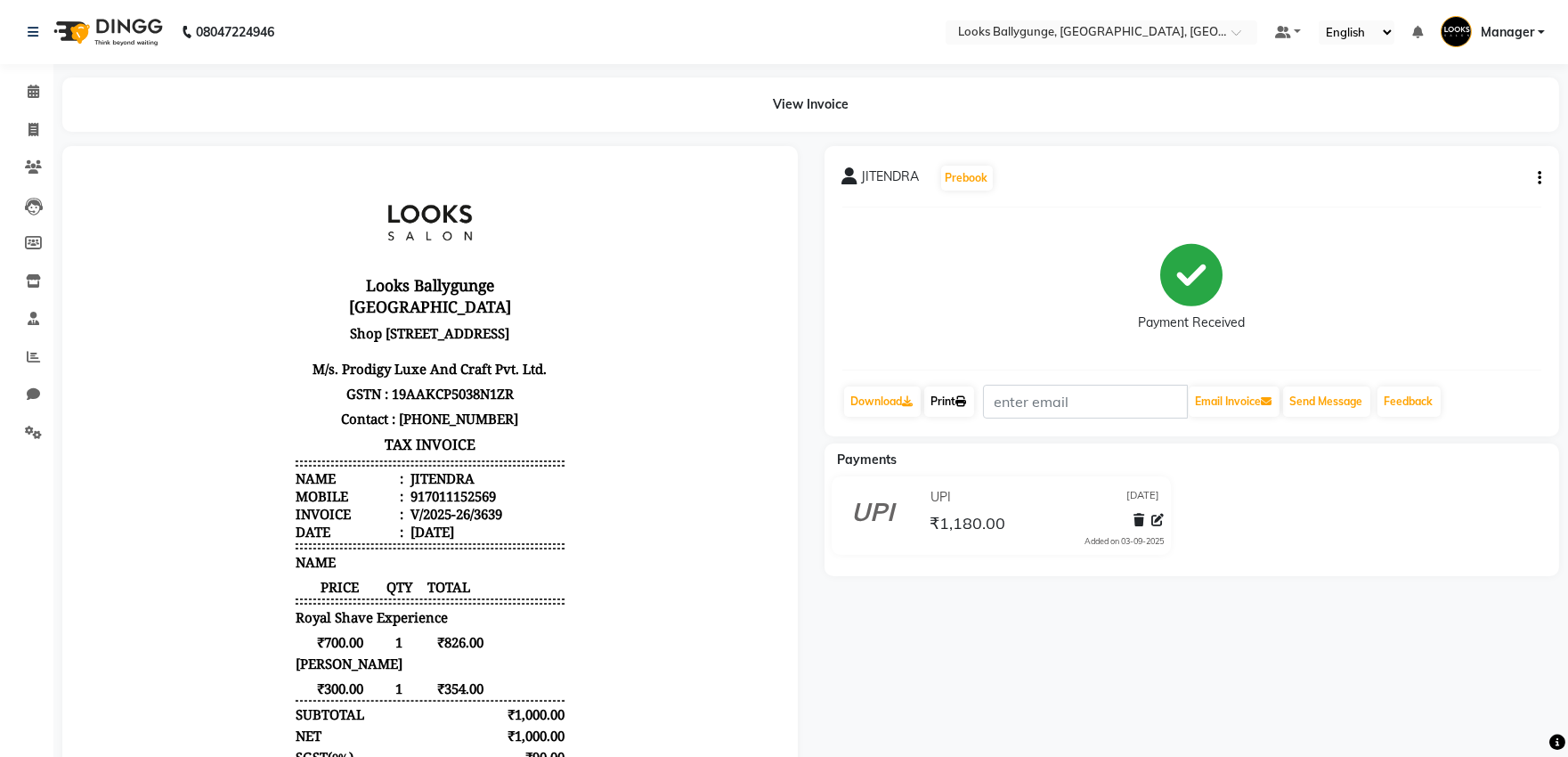
click at [949, 402] on link "Print" at bounding box center [950, 402] width 50 height 31
click at [27, 109] on li "Calendar" at bounding box center [27, 92] width 54 height 39
click at [18, 95] on span at bounding box center [33, 92] width 31 height 21
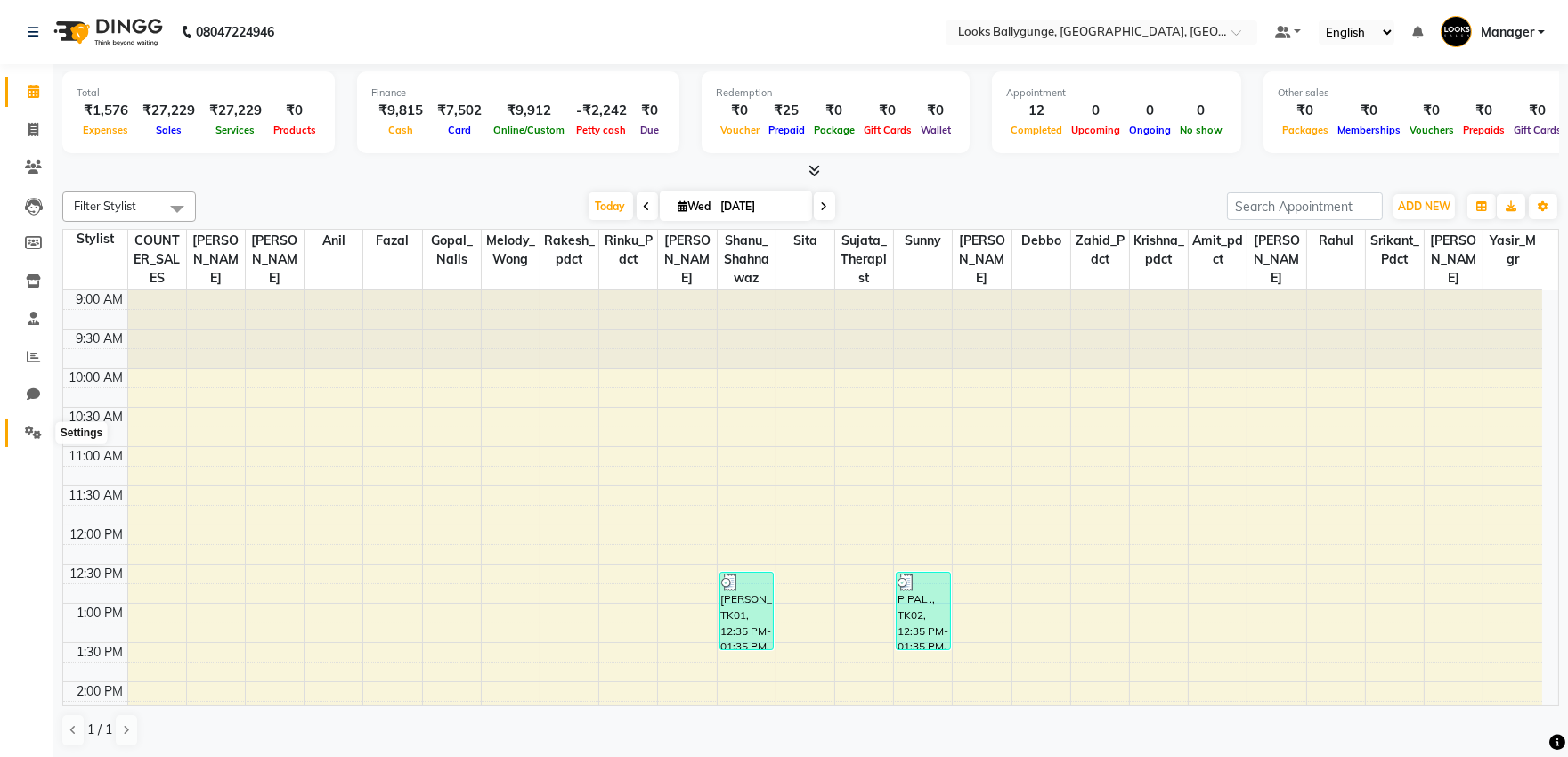
click at [18, 427] on span at bounding box center [33, 433] width 31 height 21
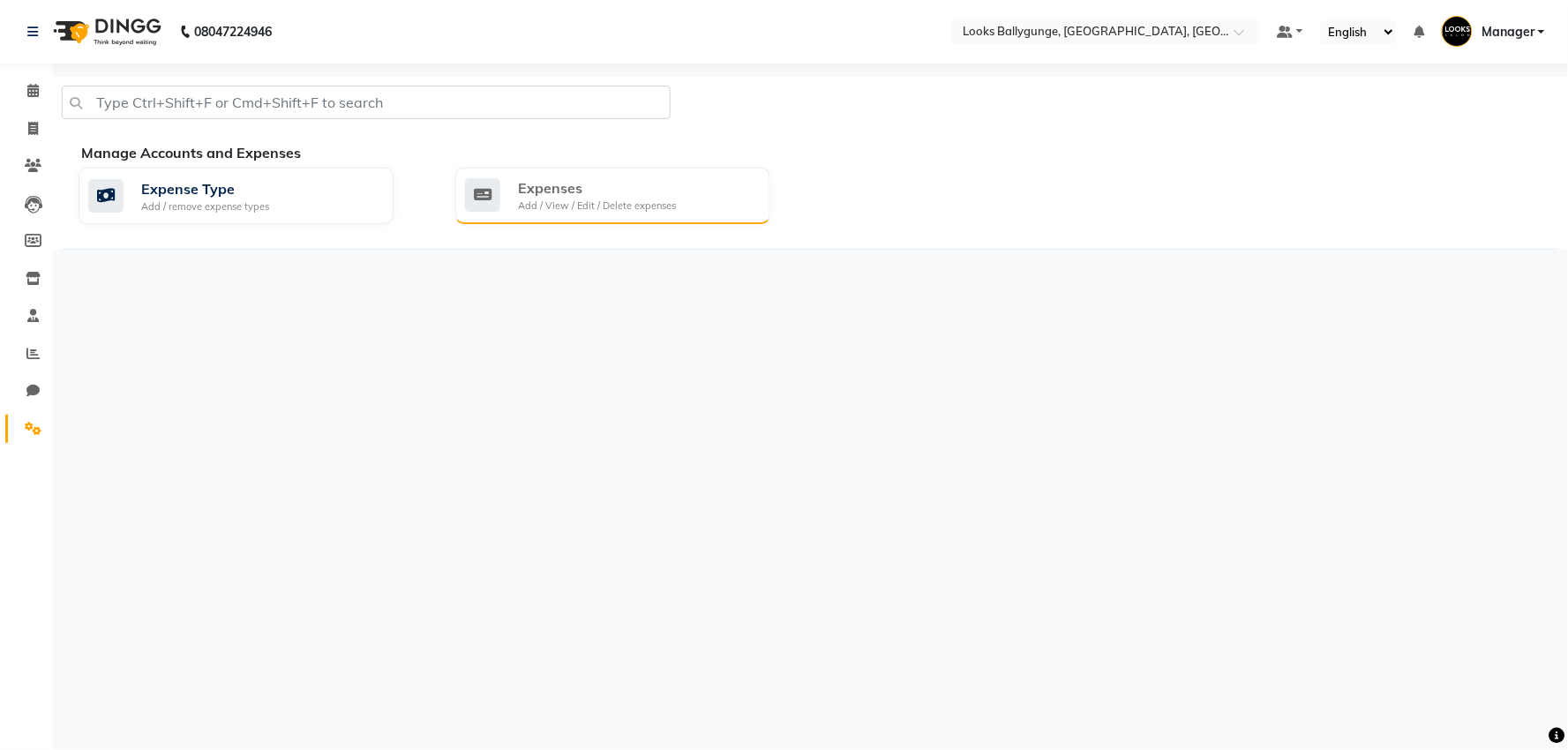
click at [612, 195] on div "Expenses" at bounding box center [597, 188] width 158 height 21
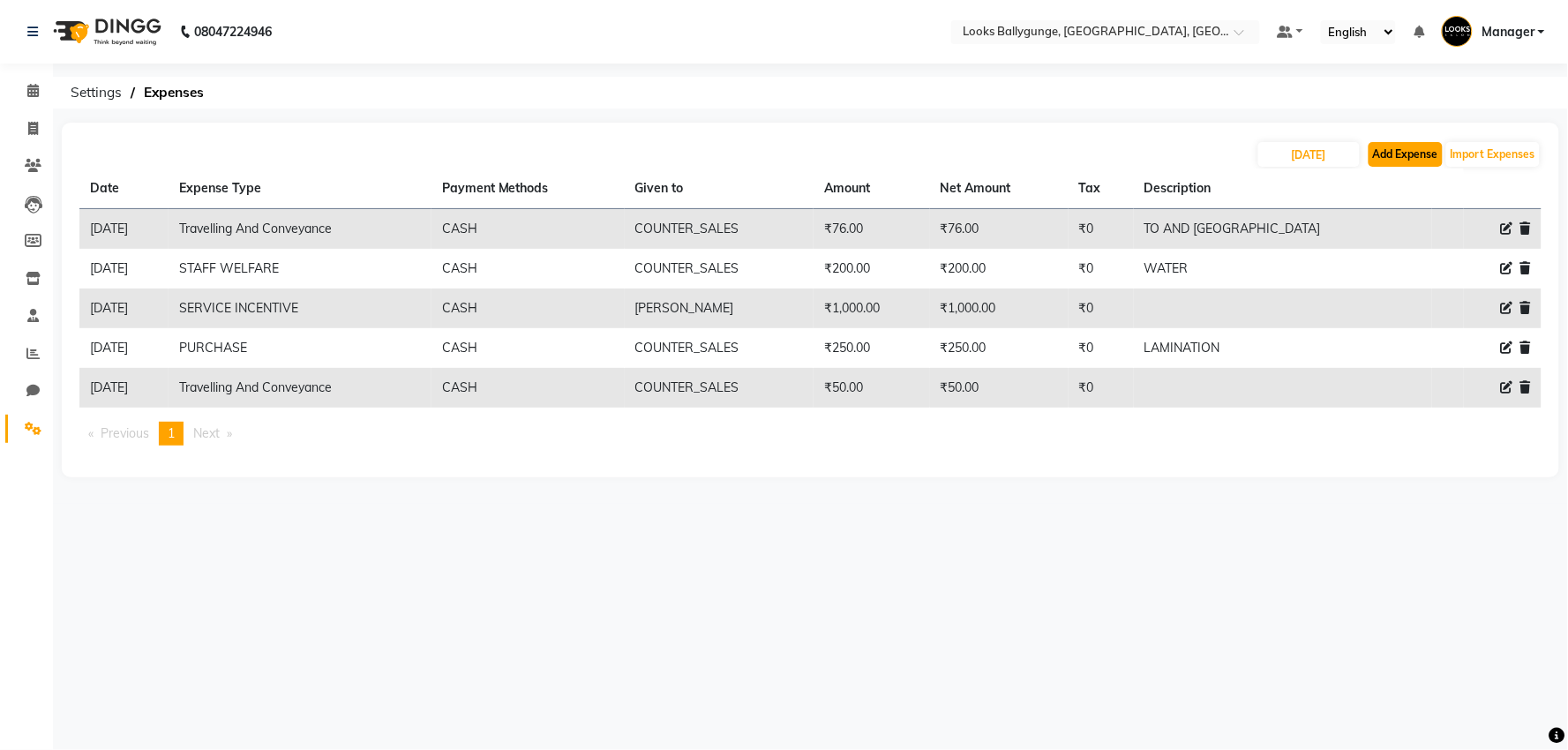
click at [1413, 157] on button "Add Expense" at bounding box center [1405, 155] width 74 height 25
select select "1"
select select "5499"
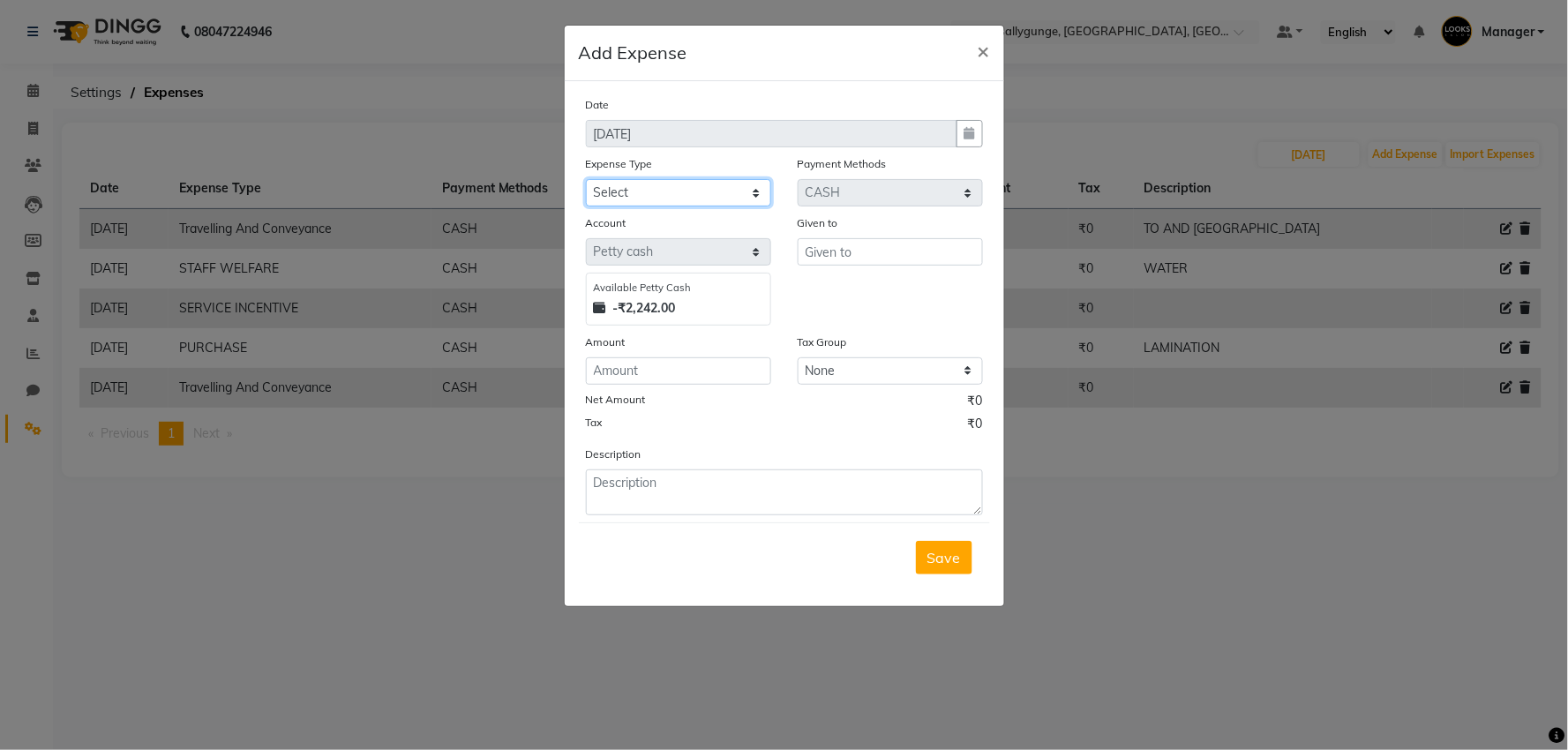
click at [648, 191] on select "Select Bank Deposit Blinkit Cash Handover CLIENT Client ordered food Client Ref…" at bounding box center [679, 192] width 185 height 28
select select "24170"
click at [586, 179] on select "Select Bank Deposit Blinkit Cash Handover CLIENT Client ordered food Client Ref…" at bounding box center [679, 192] width 185 height 28
click at [848, 252] on input "text" at bounding box center [890, 252] width 185 height 28
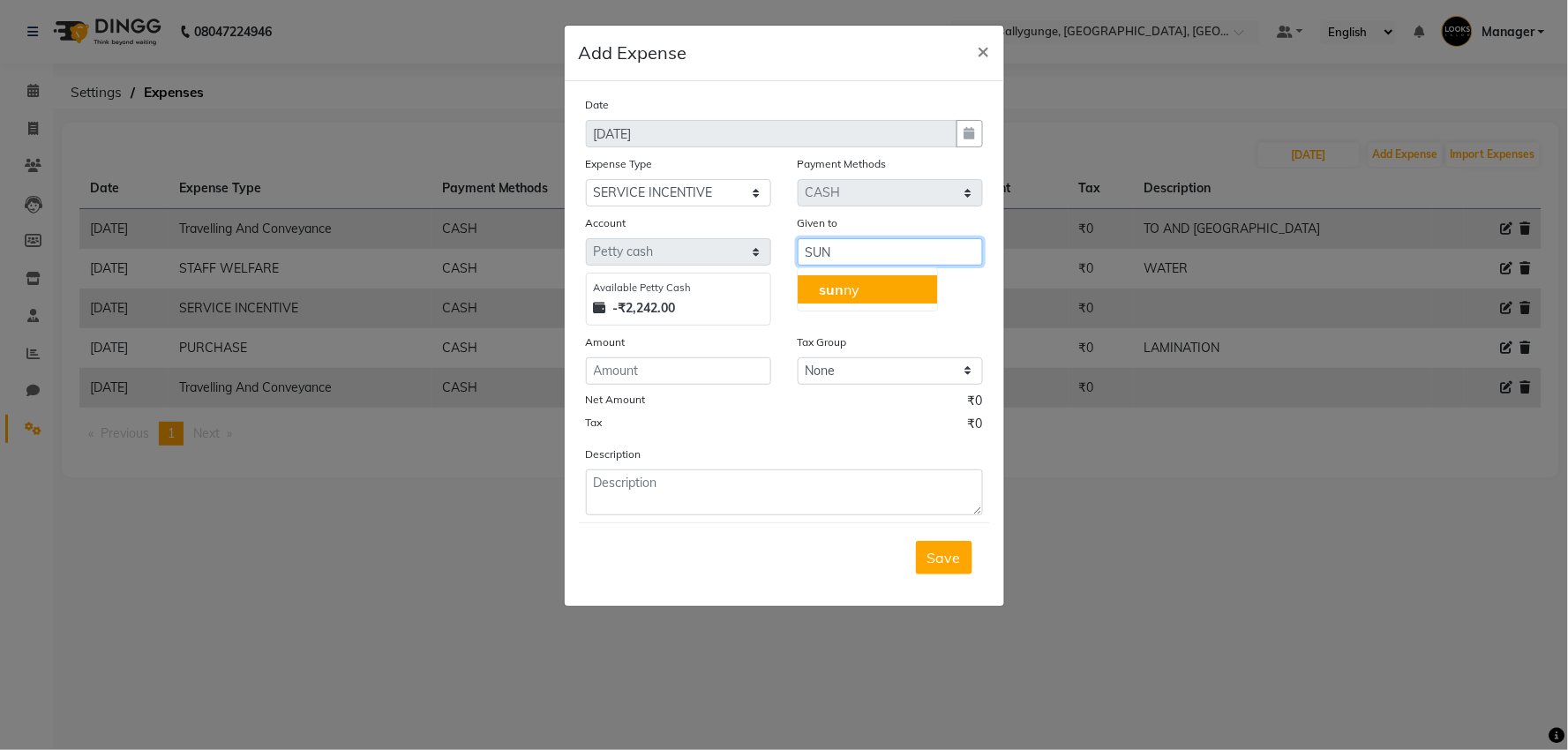
click at [830, 298] on button "sun ny" at bounding box center [867, 290] width 140 height 28
type input "sunny"
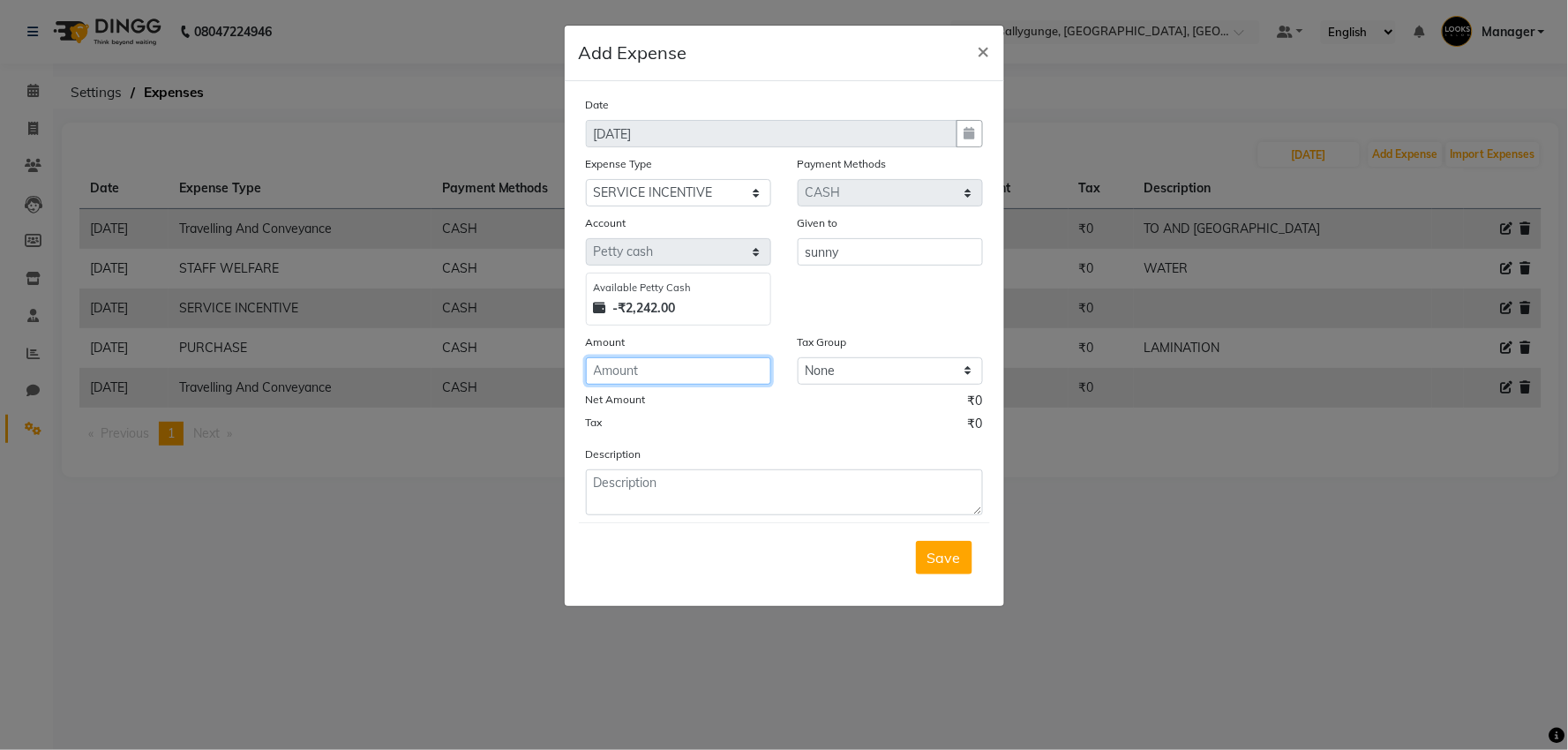
click at [675, 380] on input "number" at bounding box center [679, 371] width 185 height 28
type input "1200"
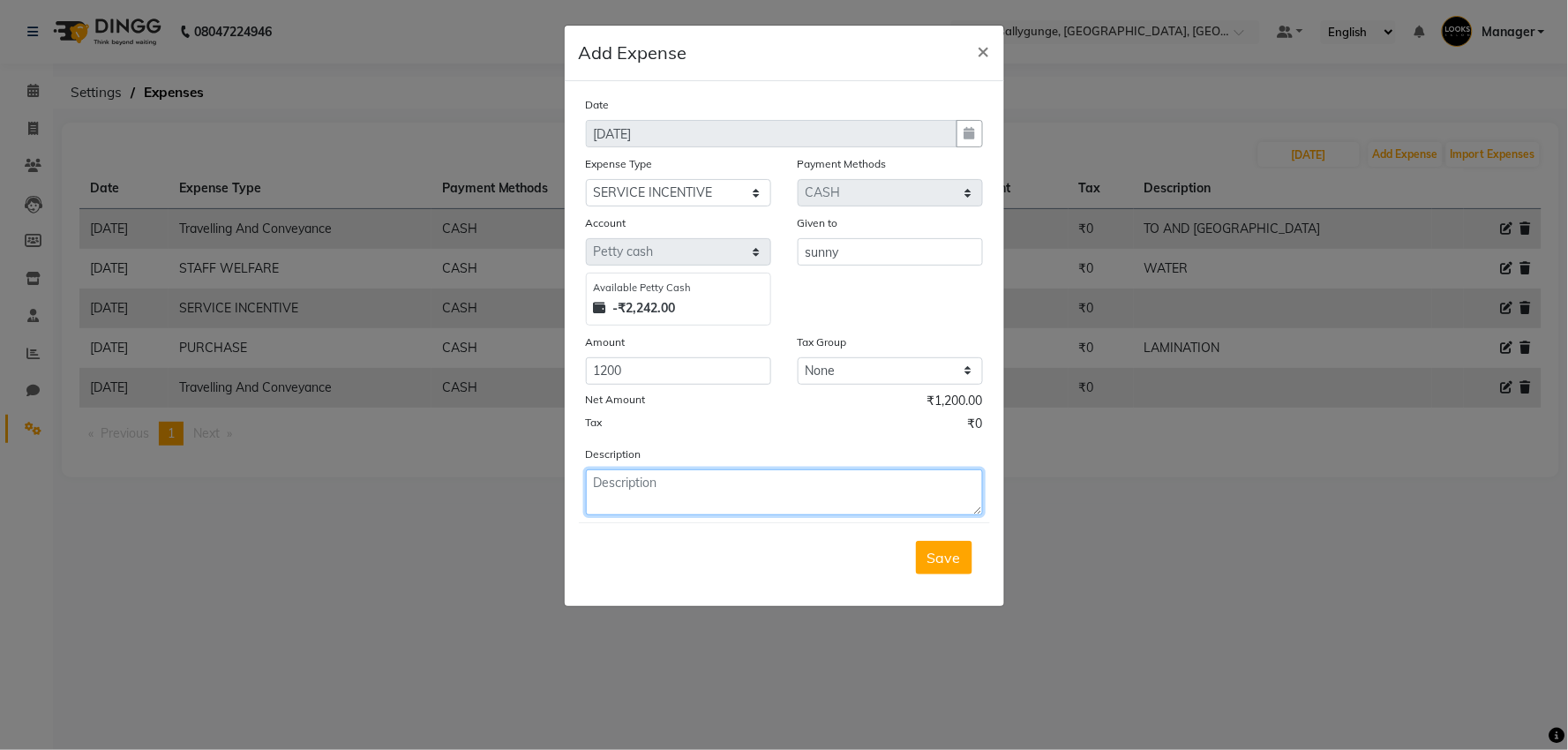
click at [656, 504] on textarea at bounding box center [784, 493] width 397 height 46
type textarea "1.9.25/2.9.25"
click at [942, 568] on button "Save" at bounding box center [945, 558] width 57 height 34
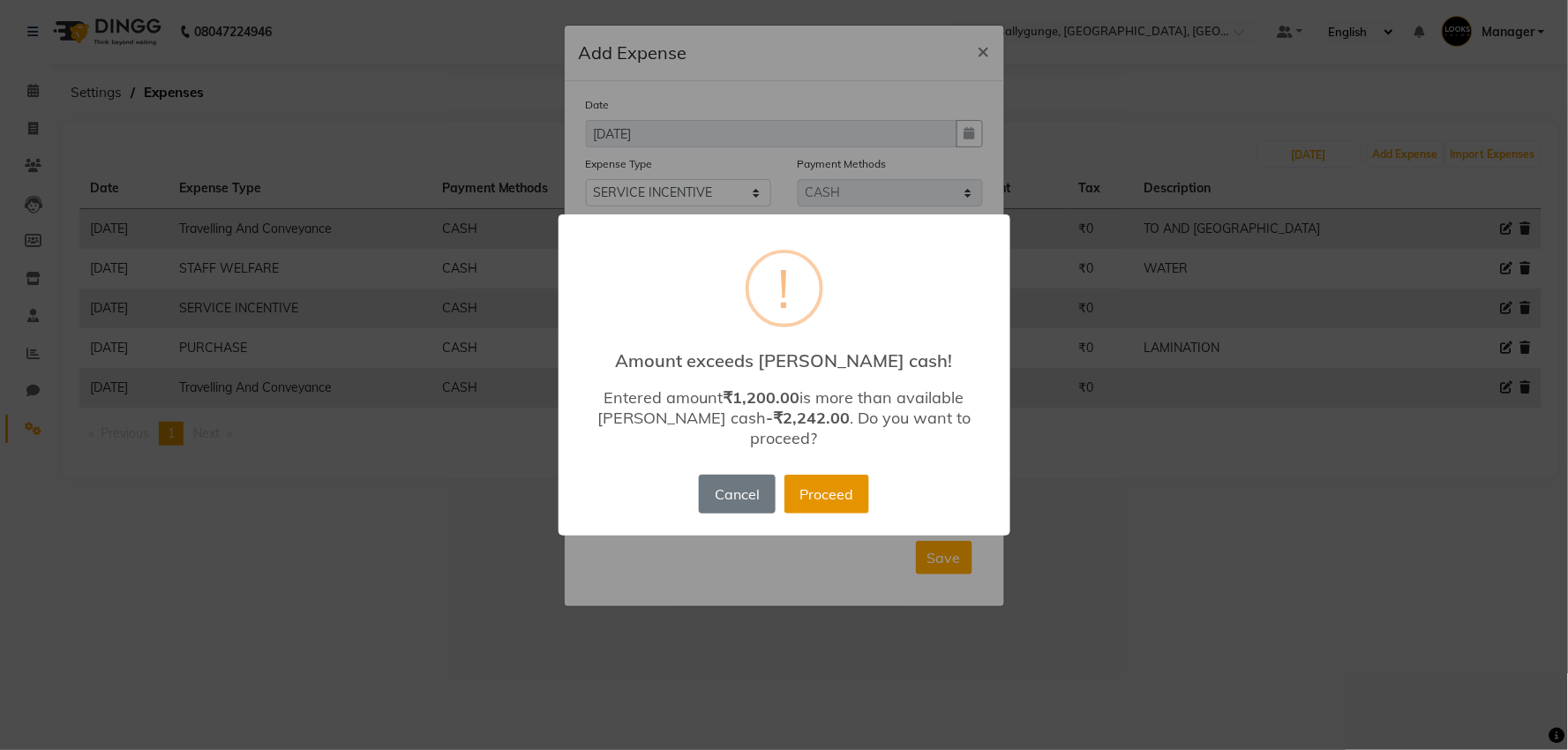
click at [824, 475] on button "Proceed" at bounding box center [826, 495] width 84 height 39
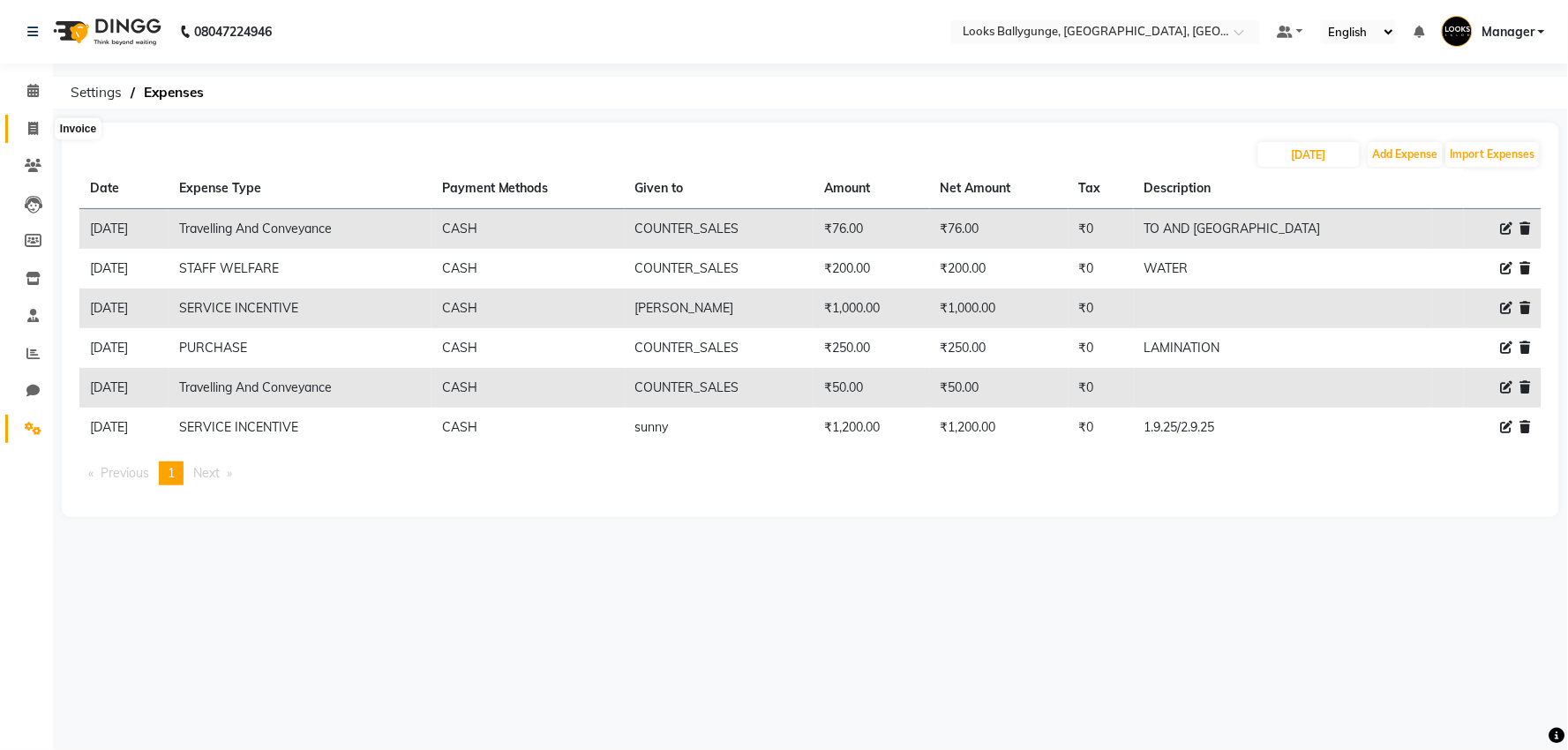
click at [37, 127] on icon at bounding box center [33, 128] width 10 height 13
select select "service"
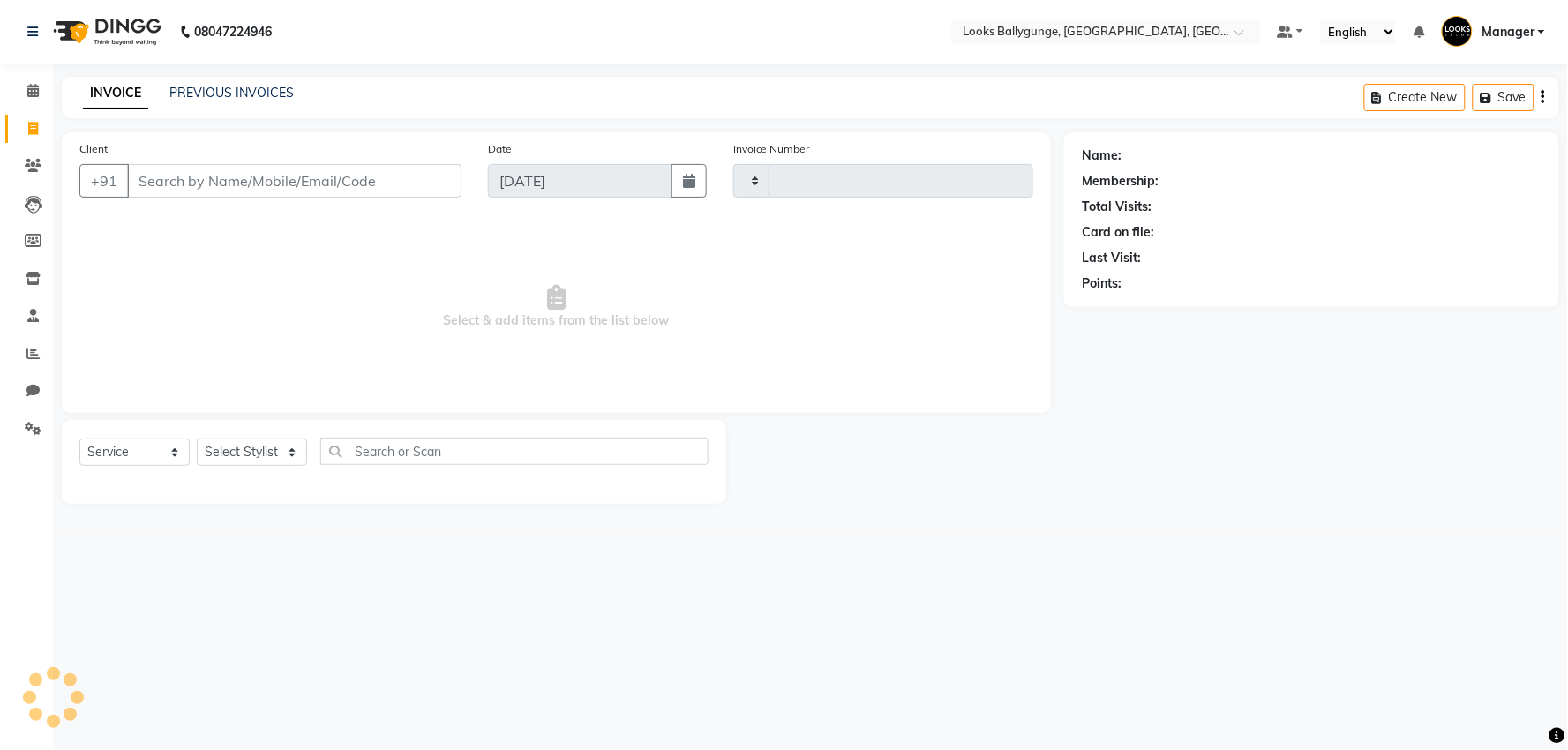
type input "3640"
select select "6477"
click at [230, 439] on select "Select Stylist Ali_Stylist amit_pdct anil Ayush Sahu COUNTER_SALES Debbo Fazal …" at bounding box center [255, 452] width 117 height 28
select select "57264"
click at [197, 440] on select "Select Stylist Ali_Stylist amit_pdct anil Ayush Sahu COUNTER_SALES Debbo Fazal …" at bounding box center [255, 452] width 117 height 28
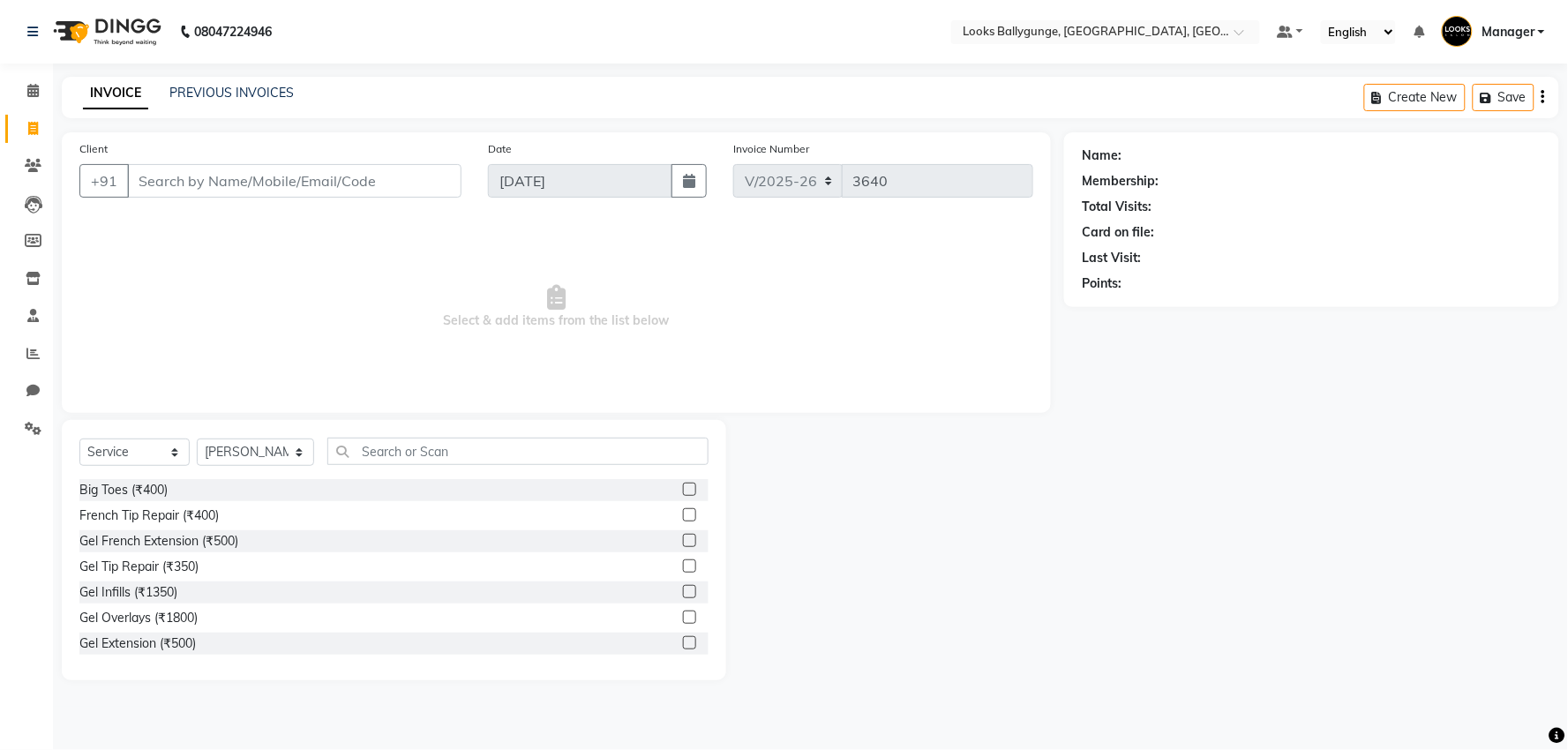
click at [377, 435] on div "Select Service Product Membership Package Voucher Prepaid Gift Card Select Styl…" at bounding box center [393, 550] width 664 height 261
click at [387, 448] on input "text" at bounding box center [518, 451] width 382 height 28
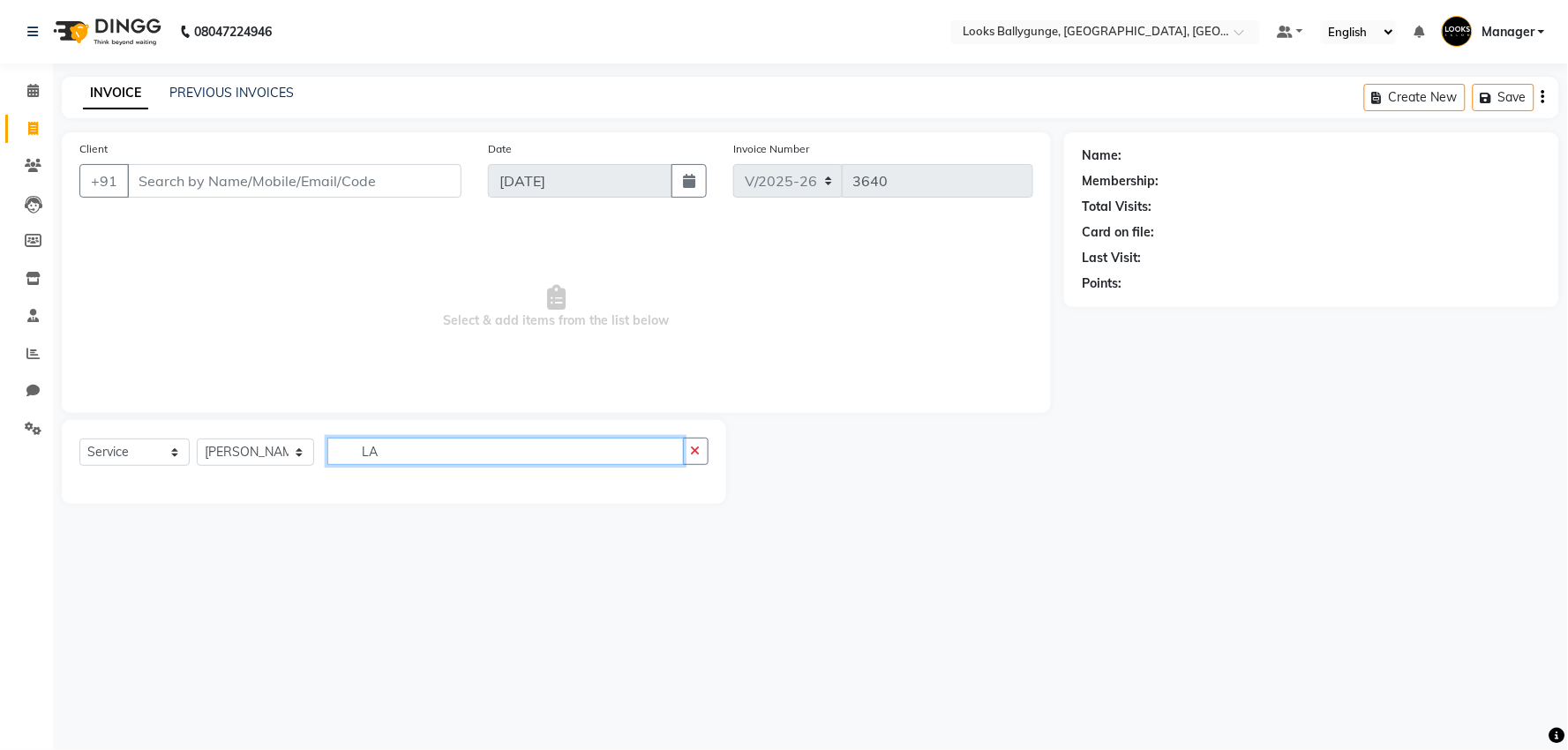
type input "L"
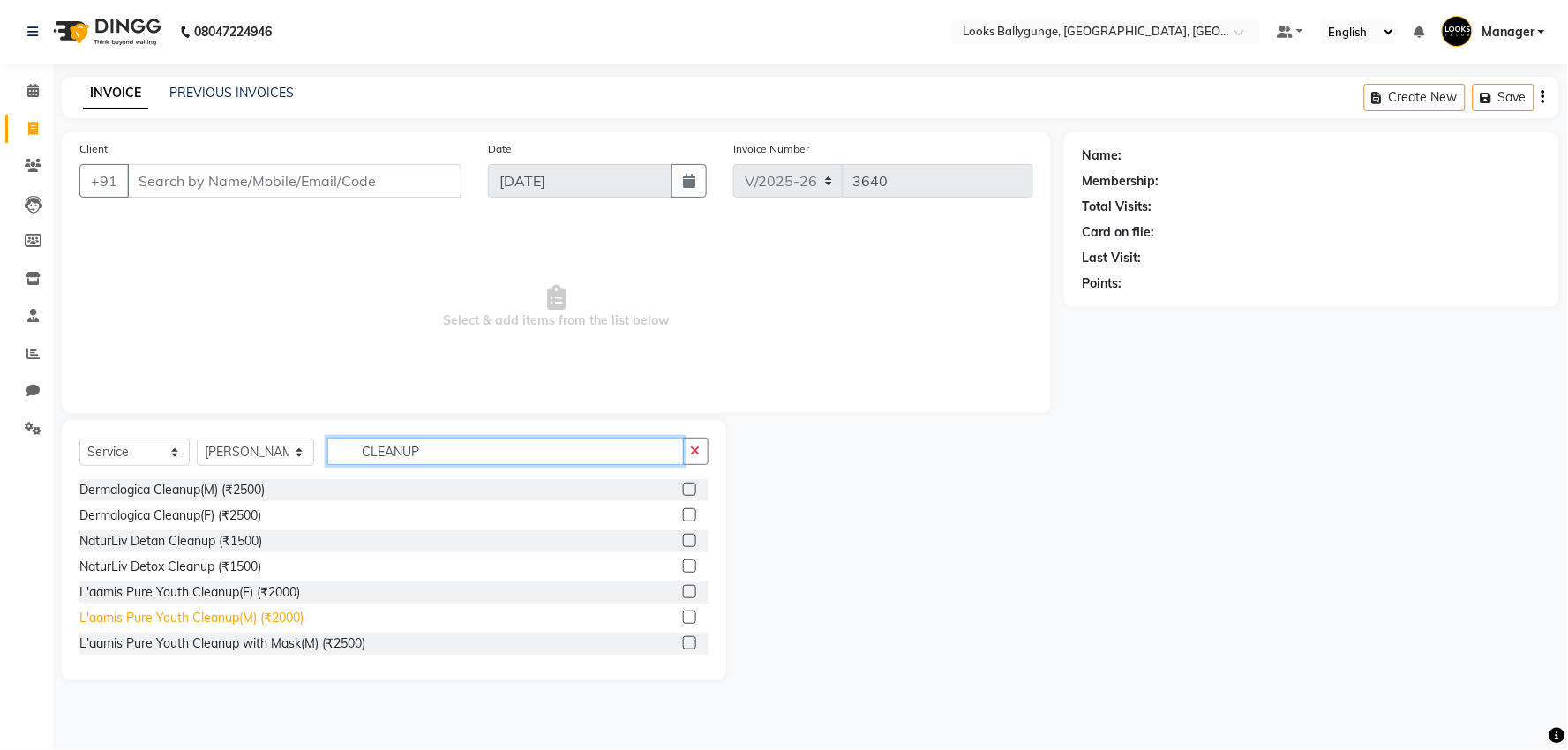
type input "CLEANUP"
click at [283, 618] on div "L'aamis Pure Youth Cleanup(M) (₹2000)" at bounding box center [191, 618] width 224 height 19
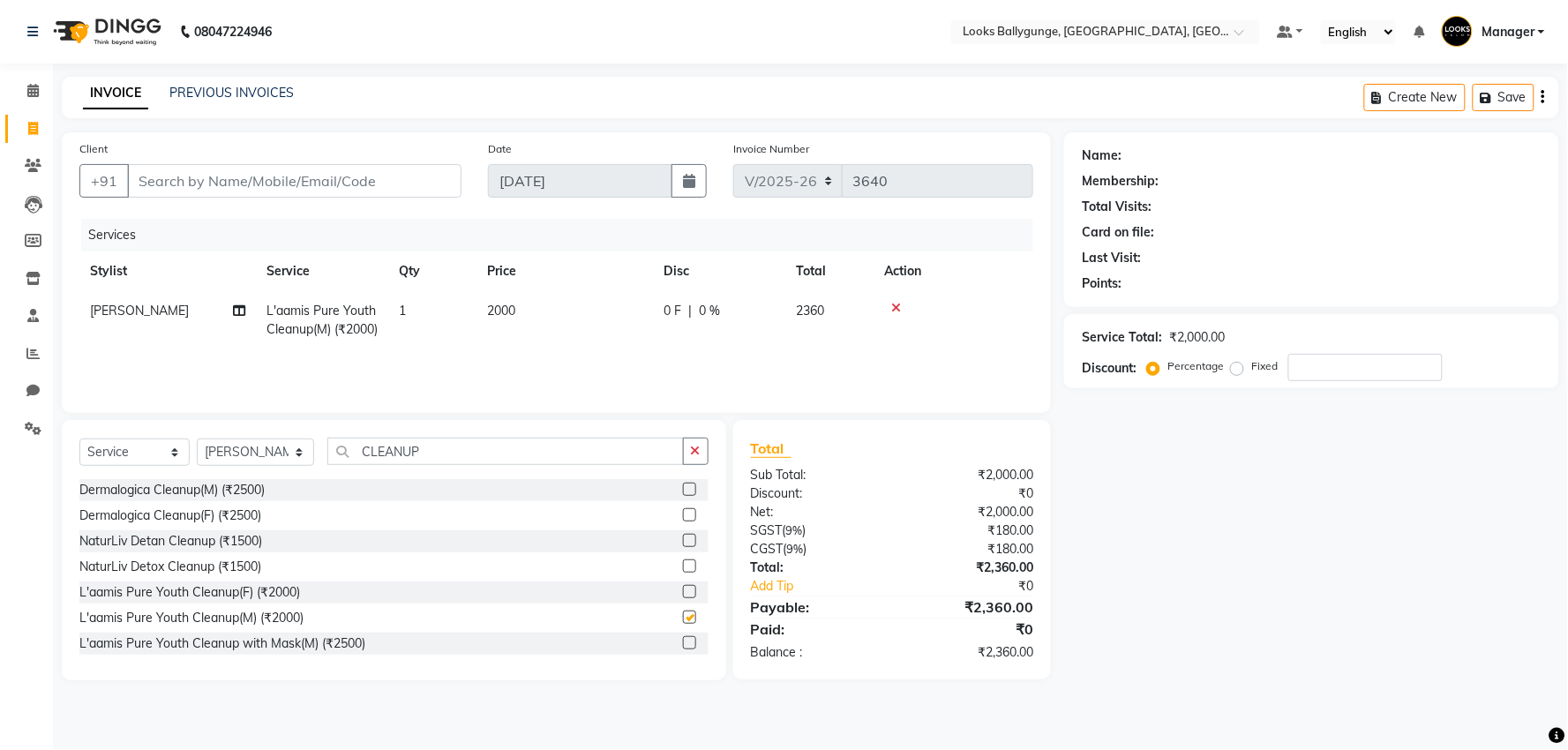
checkbox input "false"
click at [271, 442] on select "Select Stylist Ali_Stylist amit_pdct anil Ayush Sahu COUNTER_SALES Debbo Fazal …" at bounding box center [255, 452] width 117 height 28
select select "49416"
click at [197, 440] on select "Select Stylist Ali_Stylist amit_pdct anil Ayush Sahu COUNTER_SALES Debbo Fazal …" at bounding box center [255, 452] width 117 height 28
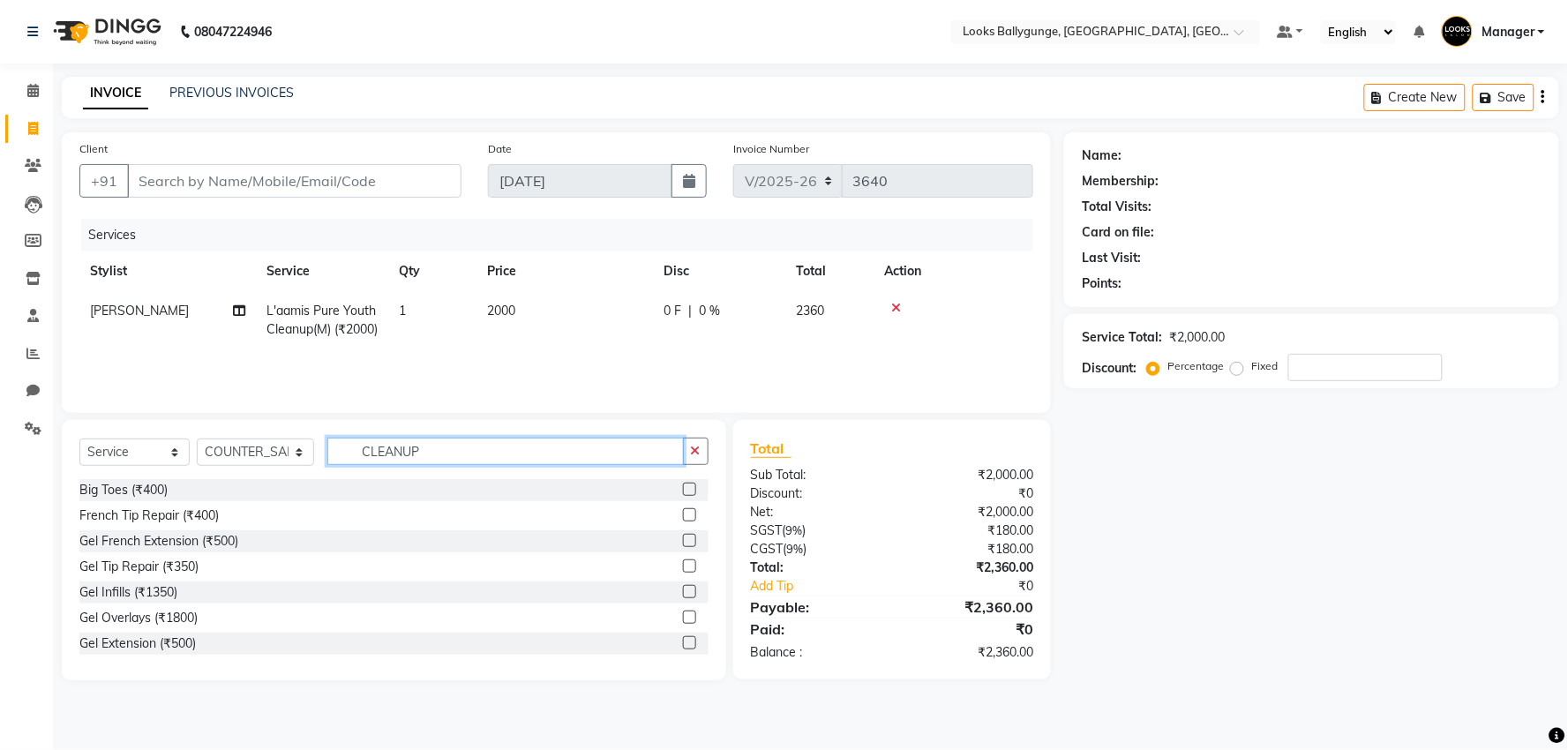
drag, startPoint x: 433, startPoint y: 450, endPoint x: 339, endPoint y: 450, distance: 94.0
click at [339, 450] on input "CLEANUP" at bounding box center [505, 451] width 357 height 28
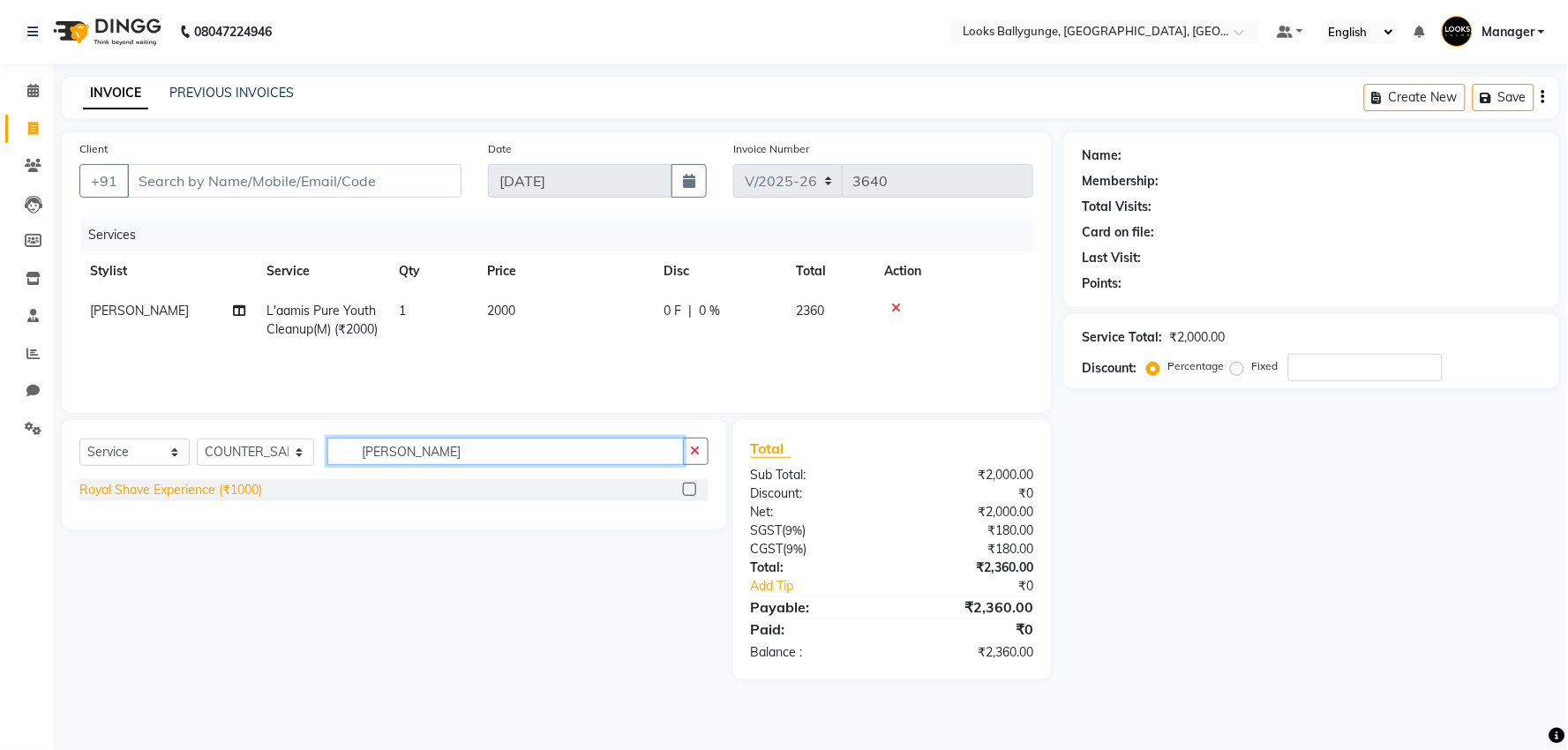
type input "ROY"
click at [191, 489] on div "Royal Shave Experience (₹1000)" at bounding box center [170, 490] width 182 height 19
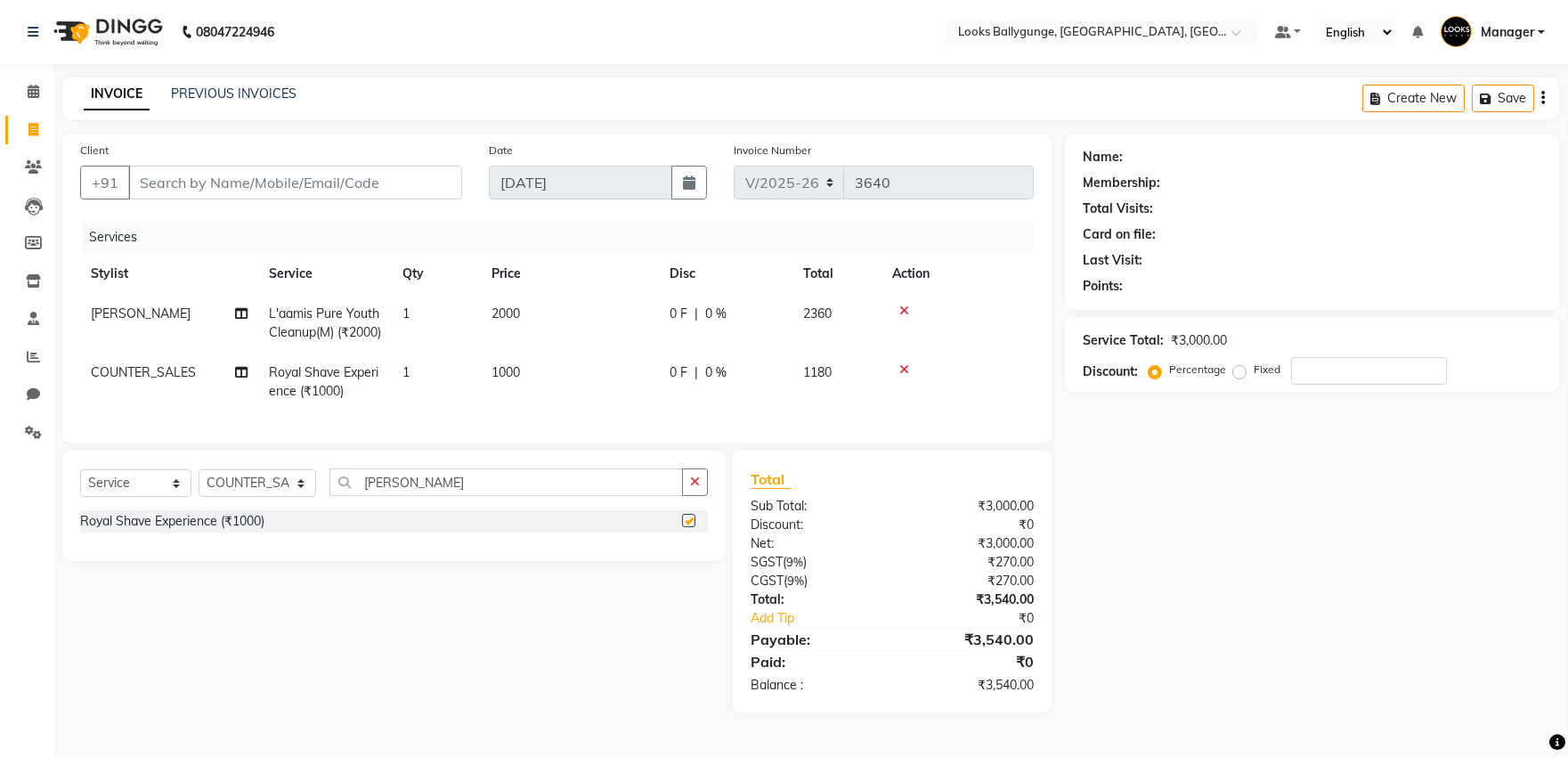
checkbox input "false"
click at [511, 380] on td "1000" at bounding box center [570, 382] width 178 height 58
select select "49416"
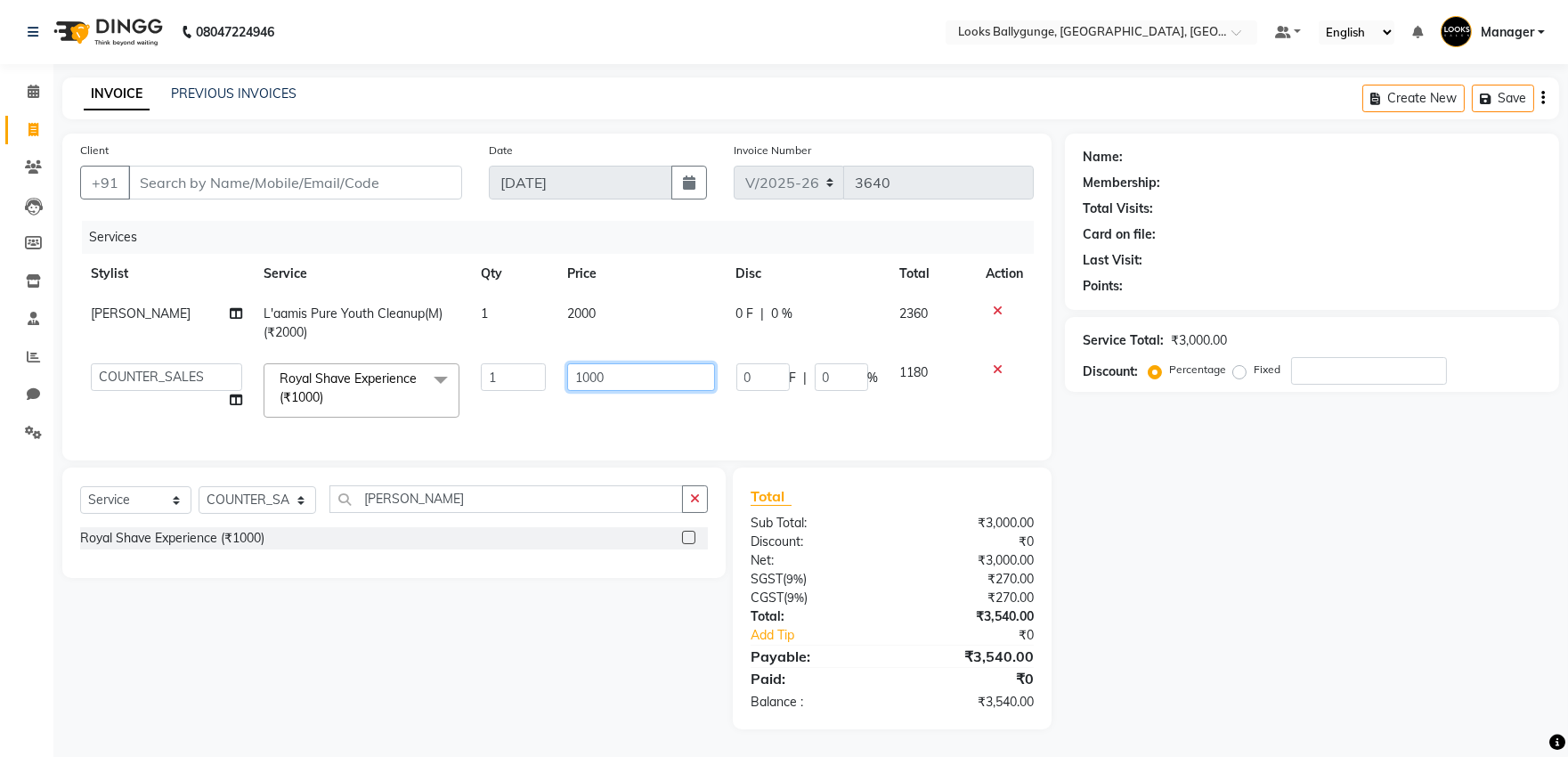
drag, startPoint x: 625, startPoint y: 383, endPoint x: 534, endPoint y: 383, distance: 91.0
click at [534, 383] on tr "Ali_Stylist amit_pdct anil Ayush Sahu COUNTER_SALES Debbo Fazal Gopal_Nails Kri…" at bounding box center [556, 391] width 954 height 75
type input "700"
click at [539, 418] on tr "Ali_Stylist amit_pdct anil Ayush Sahu COUNTER_SALES Debbo Fazal Gopal_Nails Kri…" at bounding box center [556, 391] width 954 height 75
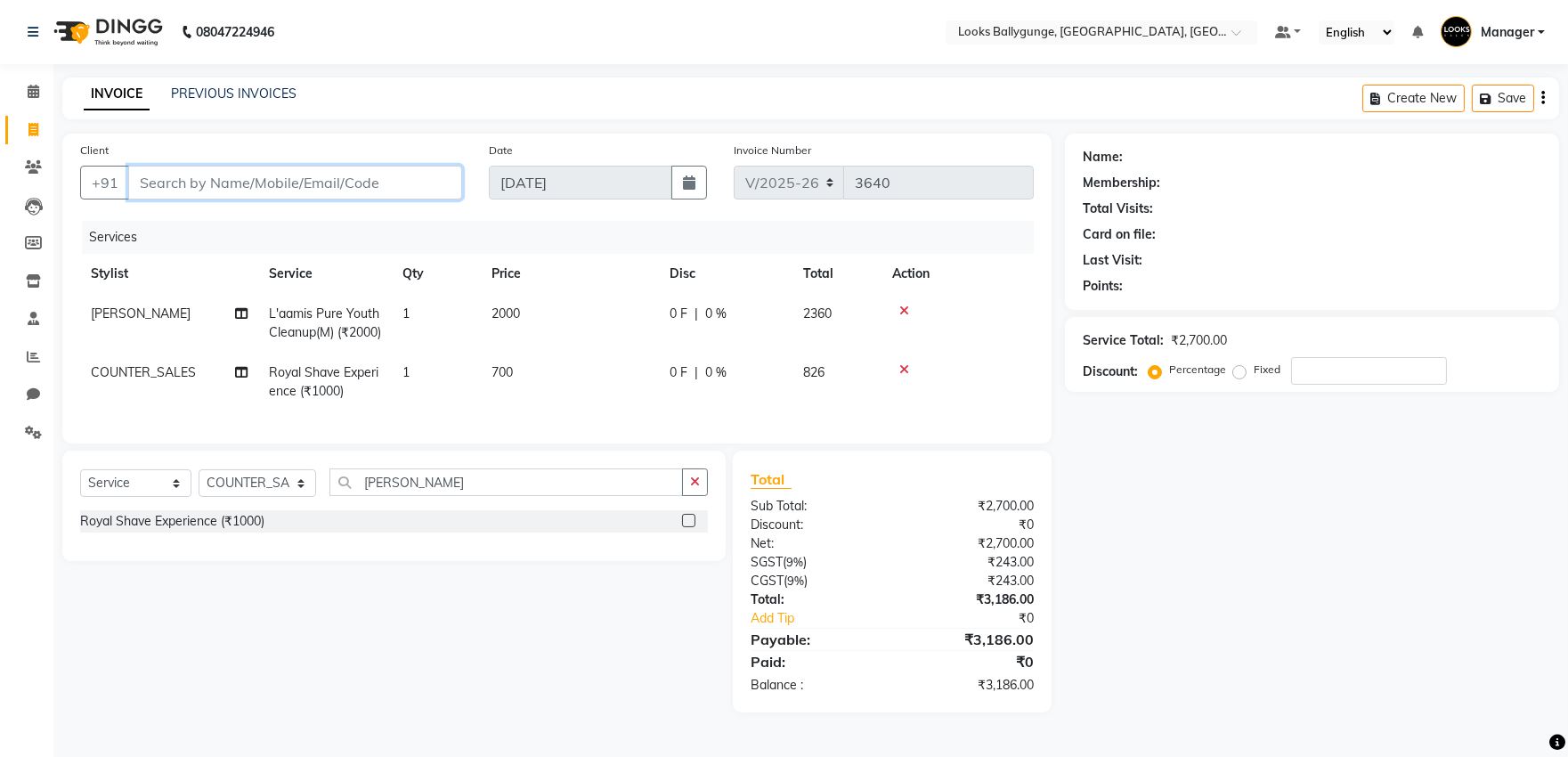
click at [343, 175] on input "Client" at bounding box center [295, 183] width 334 height 34
type input "9"
type input "0"
drag, startPoint x: 196, startPoint y: 182, endPoint x: 206, endPoint y: 179, distance: 10.4
click at [193, 182] on input "98315410864" at bounding box center [250, 183] width 243 height 34
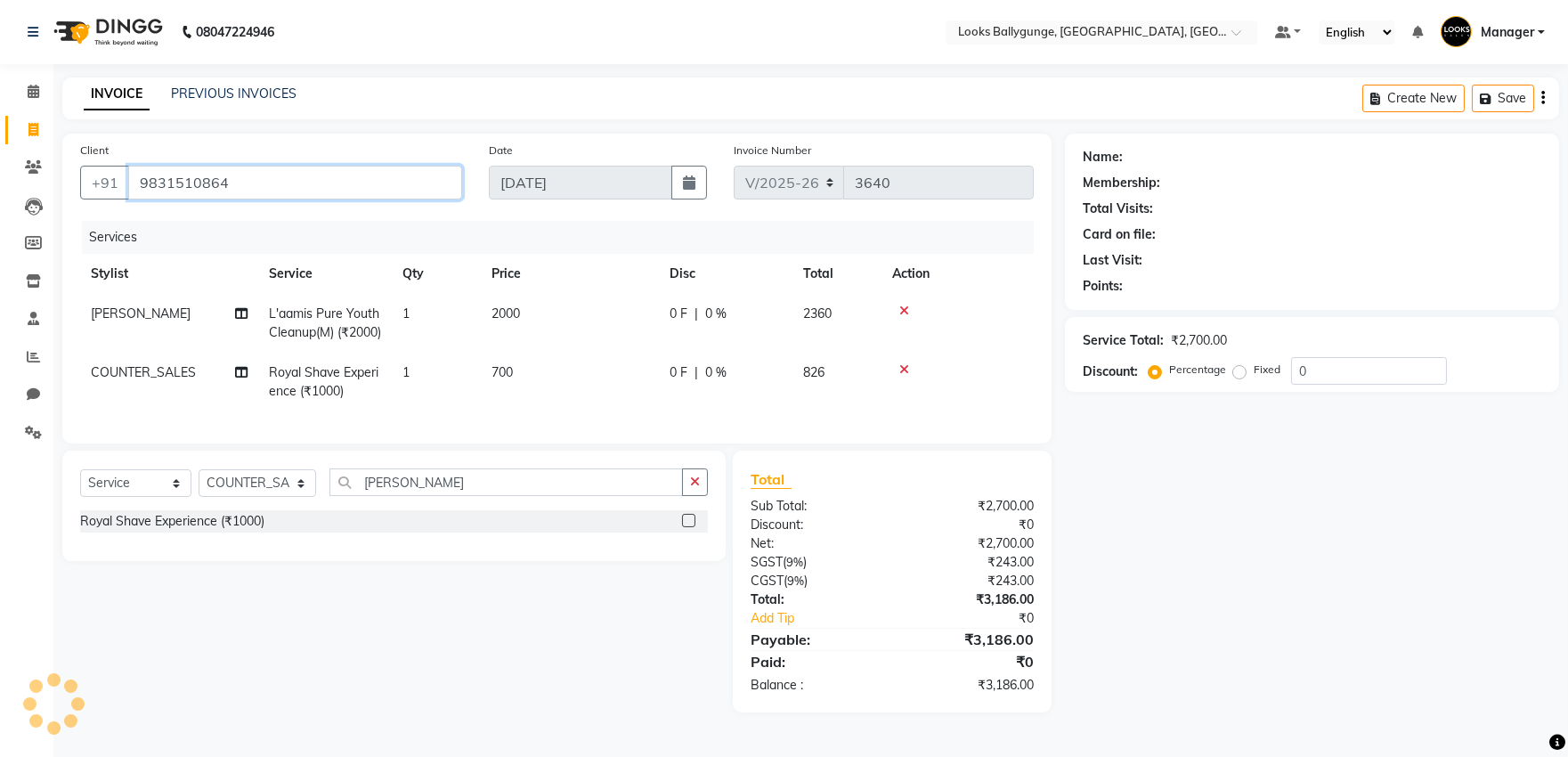
type input "9831510864"
select select "1: Object"
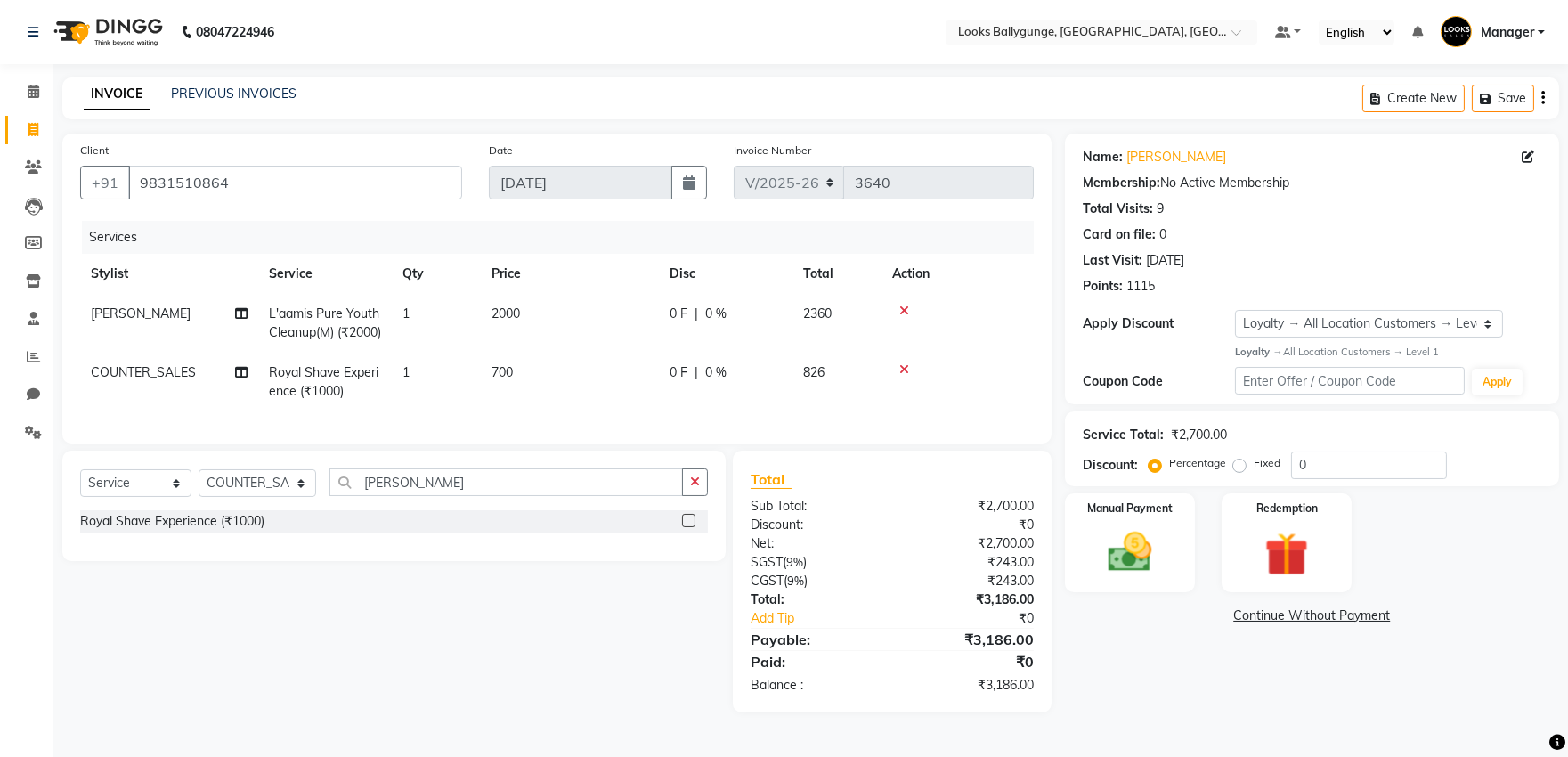
scroll to position [15, 0]
click at [1138, 526] on img at bounding box center [1129, 552] width 74 height 53
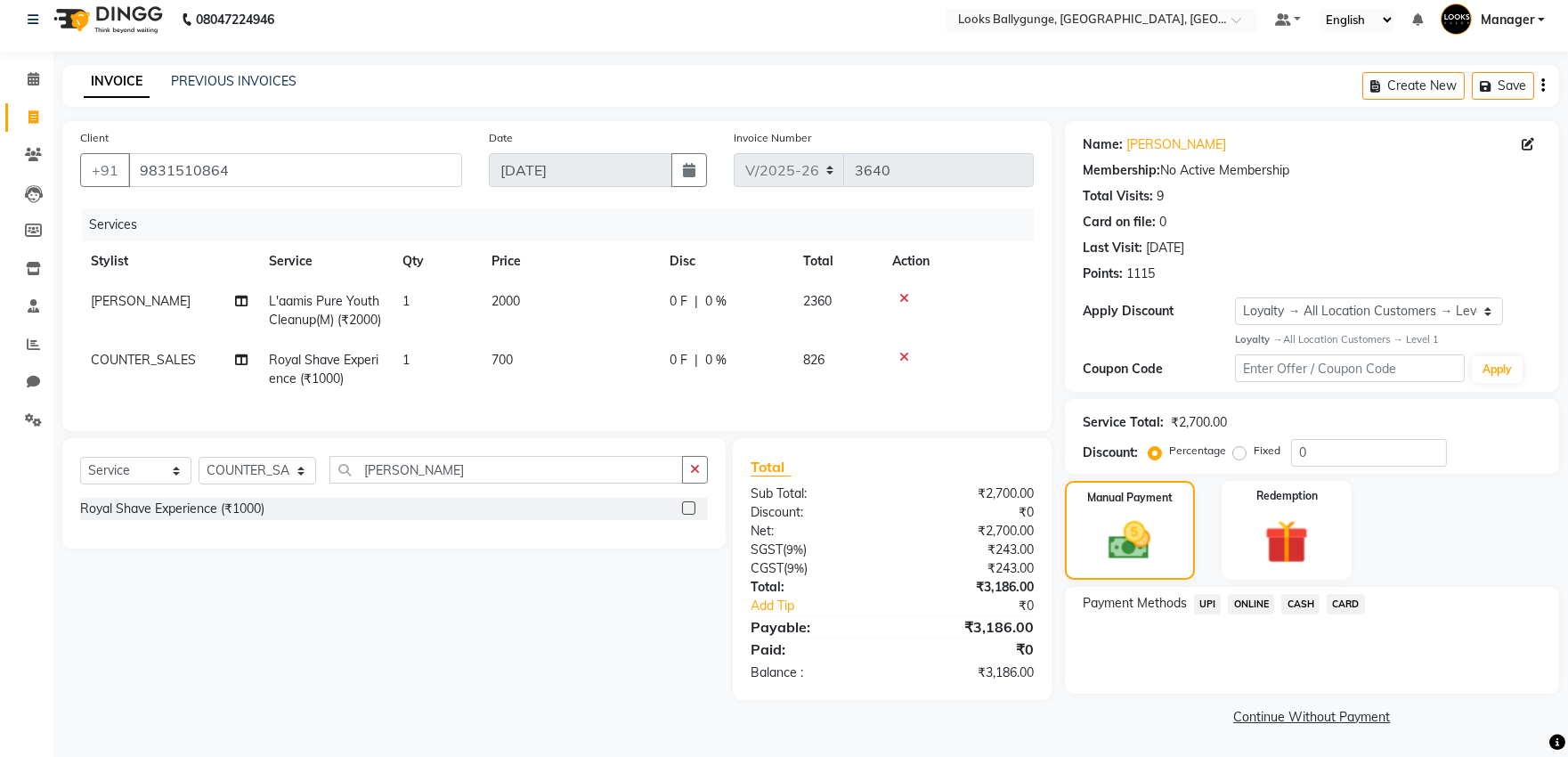
click at [1298, 594] on span "CASH" at bounding box center [1301, 604] width 39 height 21
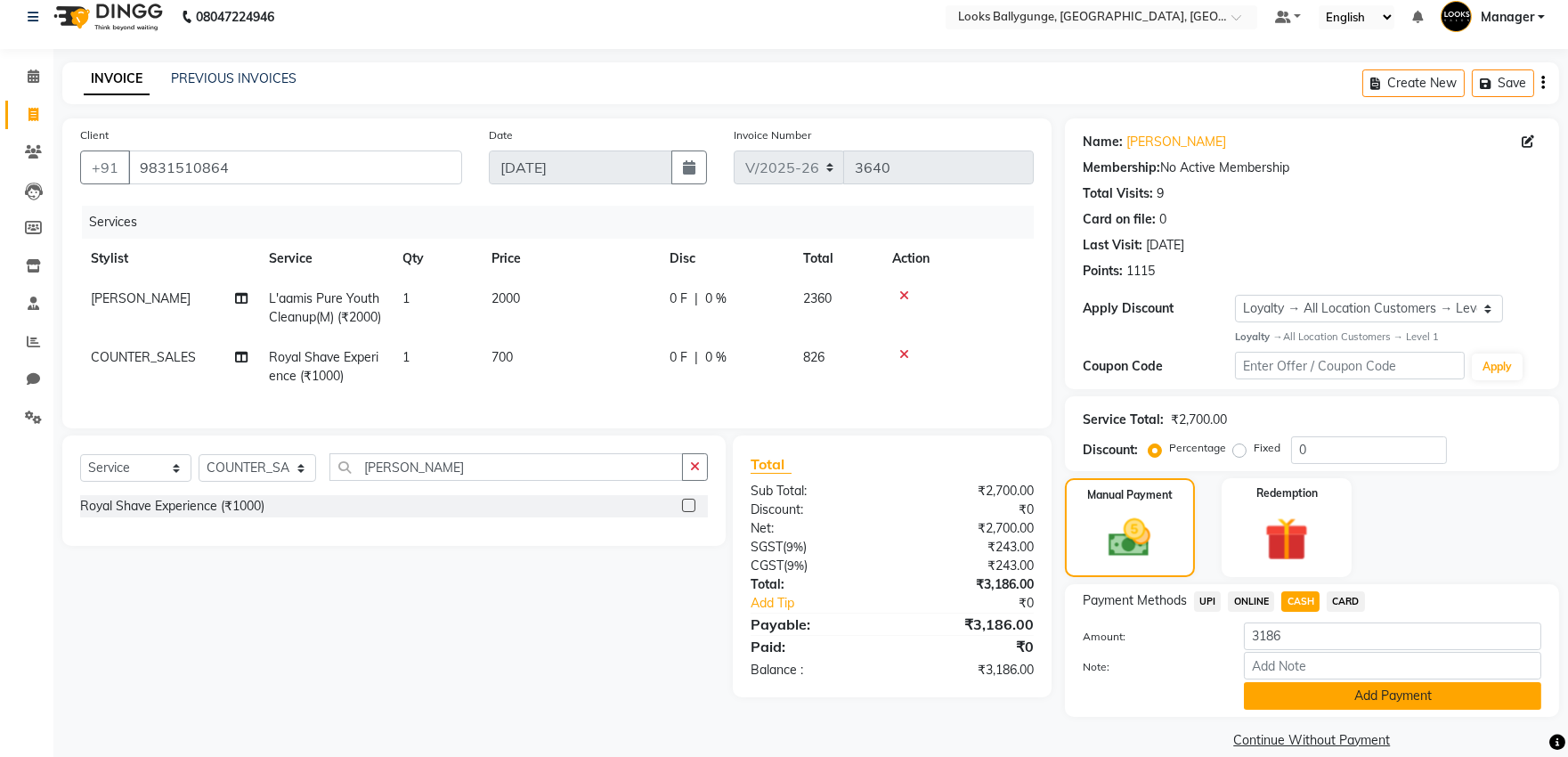
click at [1297, 687] on button "Add Payment" at bounding box center [1392, 696] width 297 height 28
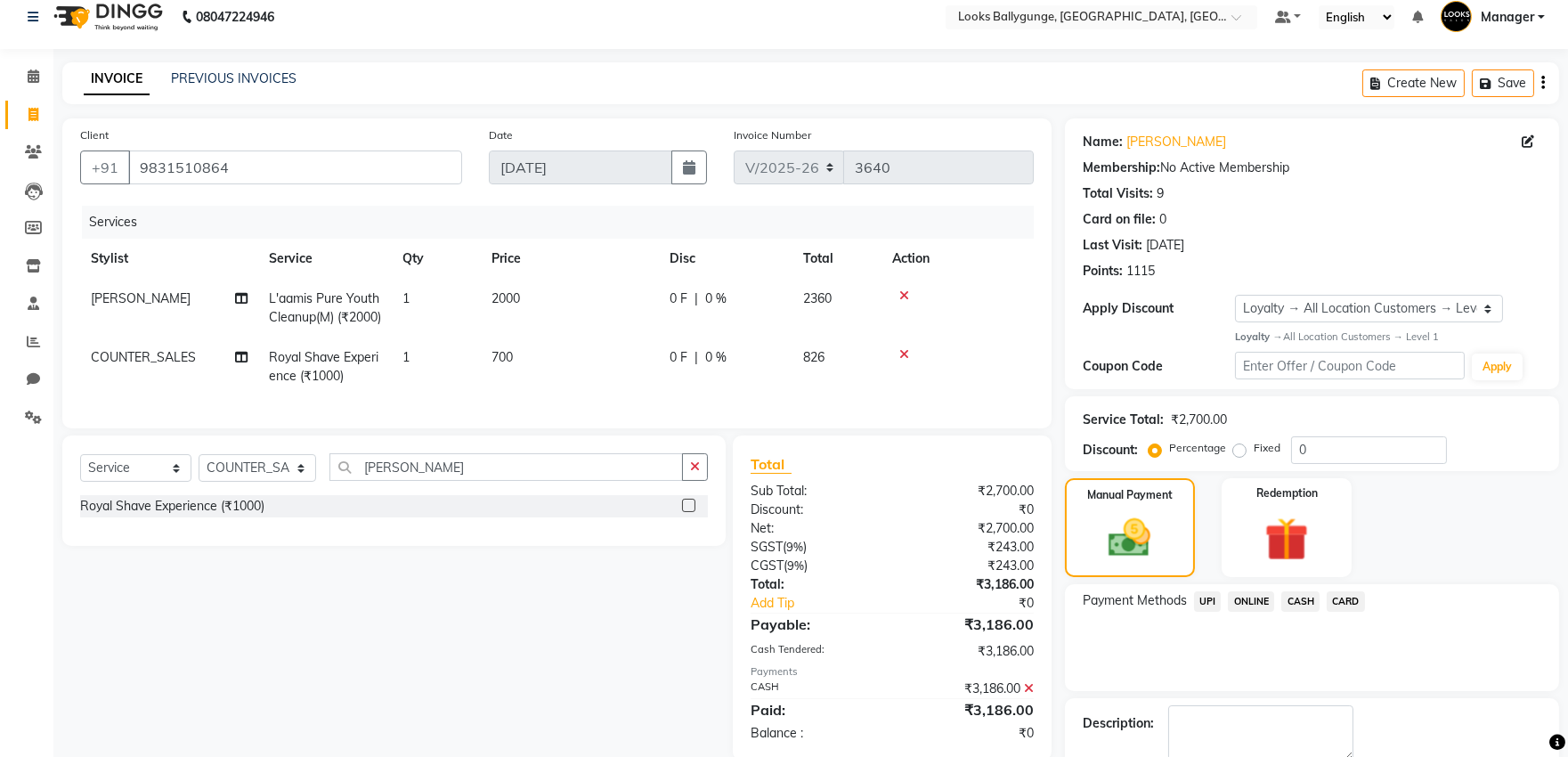
scroll to position [167, 0]
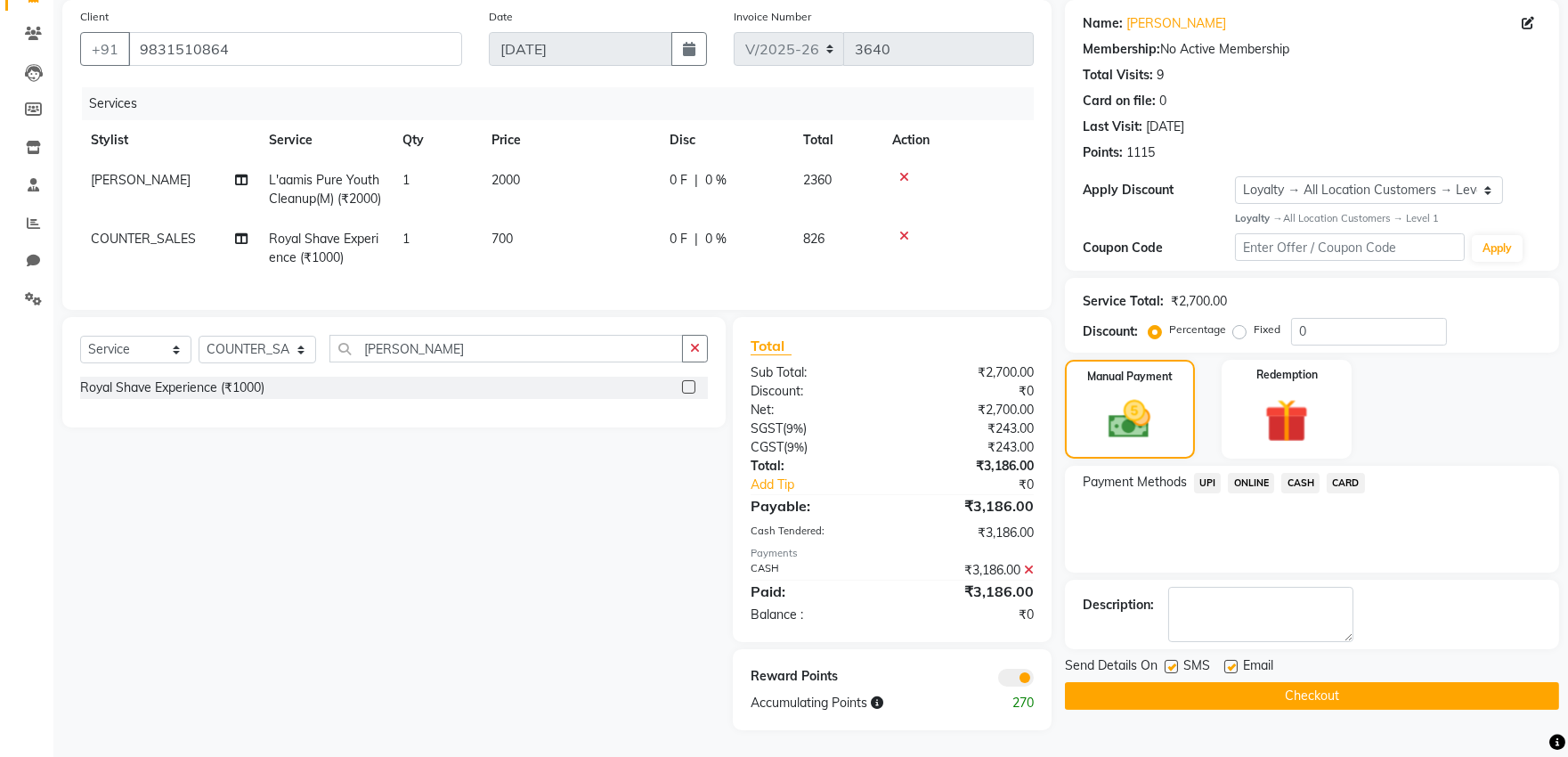
click at [1310, 682] on button "Checkout" at bounding box center [1312, 696] width 495 height 28
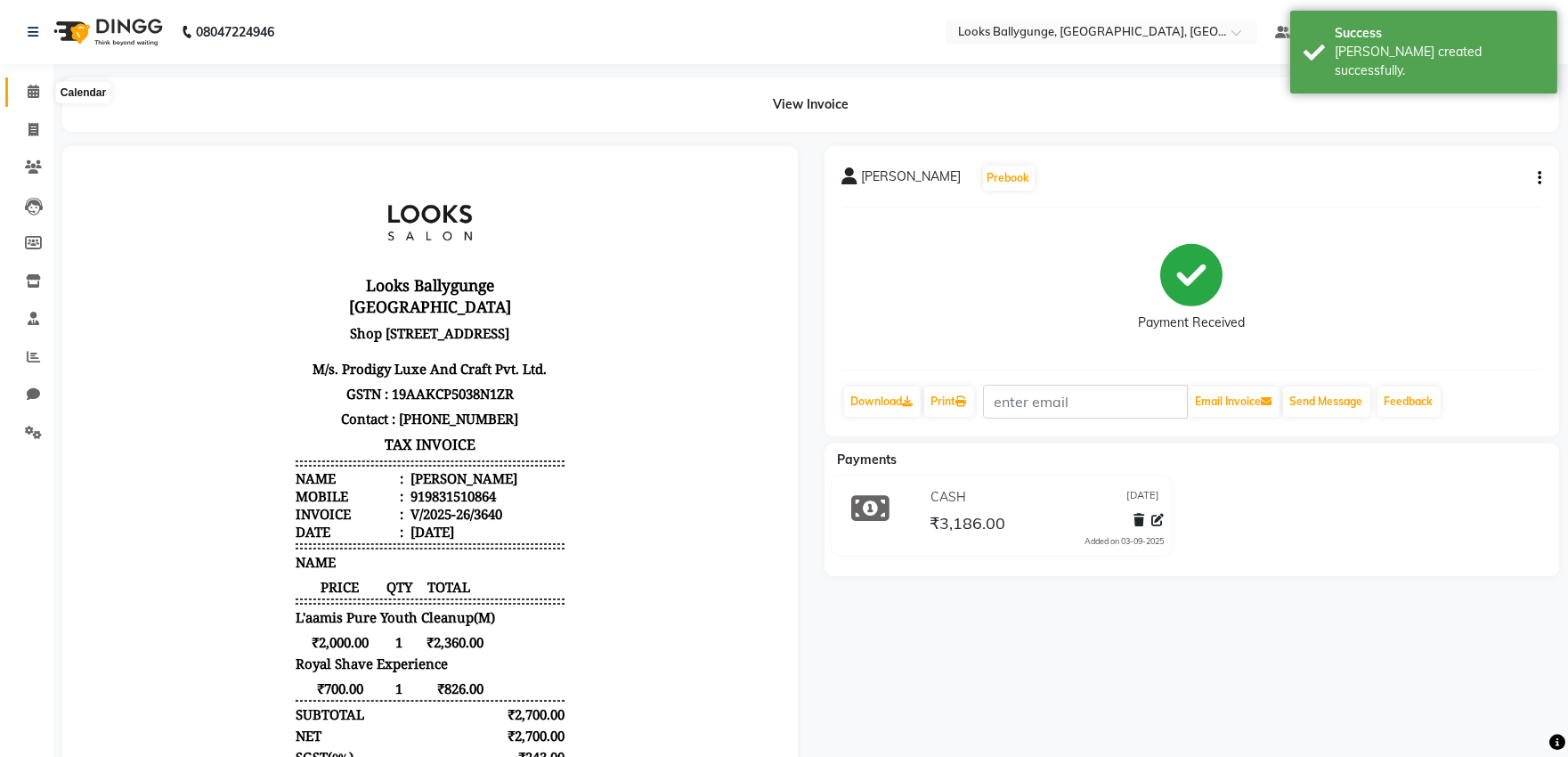
click at [39, 92] on span at bounding box center [33, 92] width 31 height 21
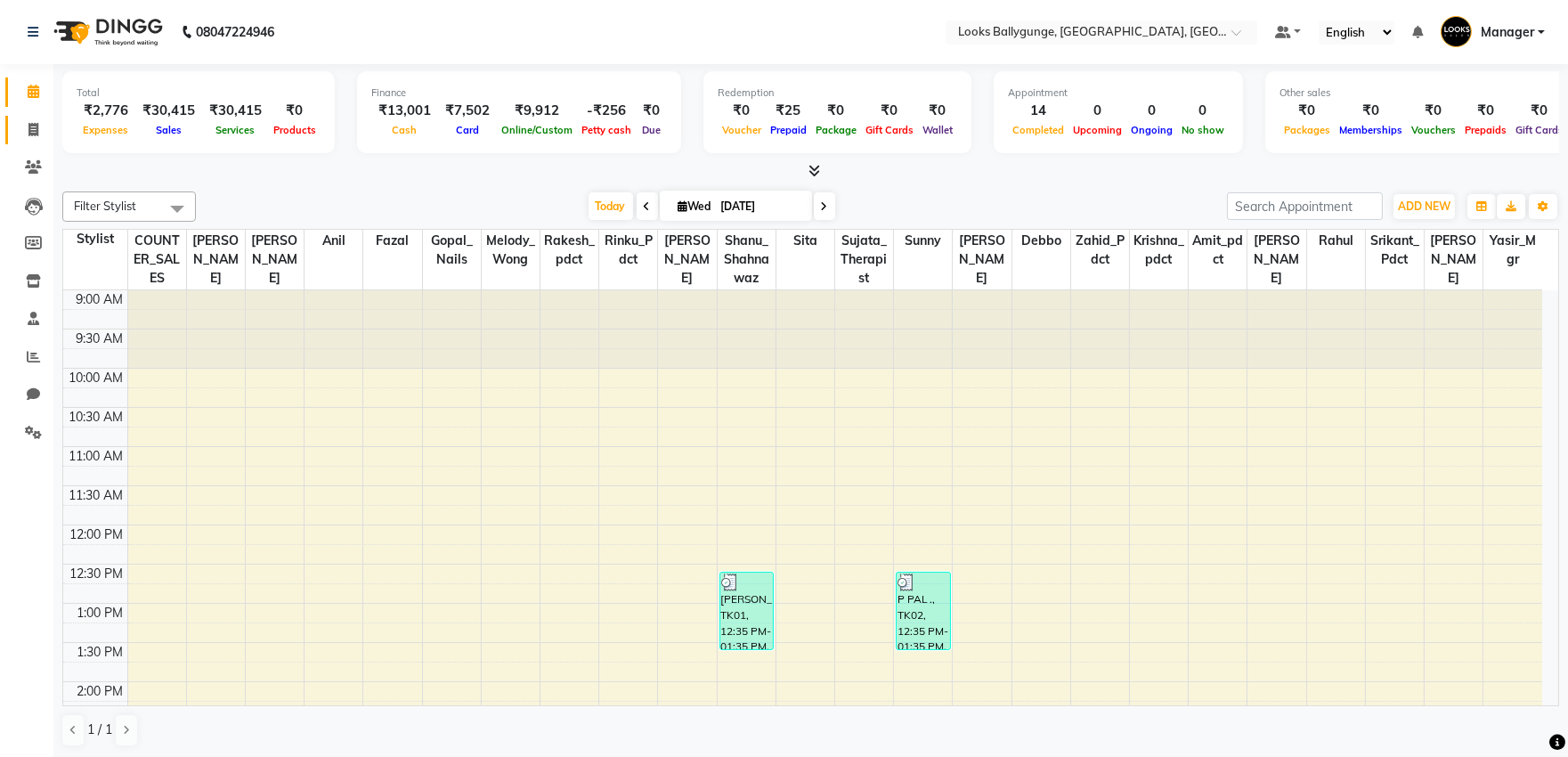
click at [13, 121] on link "Invoice" at bounding box center [27, 130] width 43 height 30
select select "service"
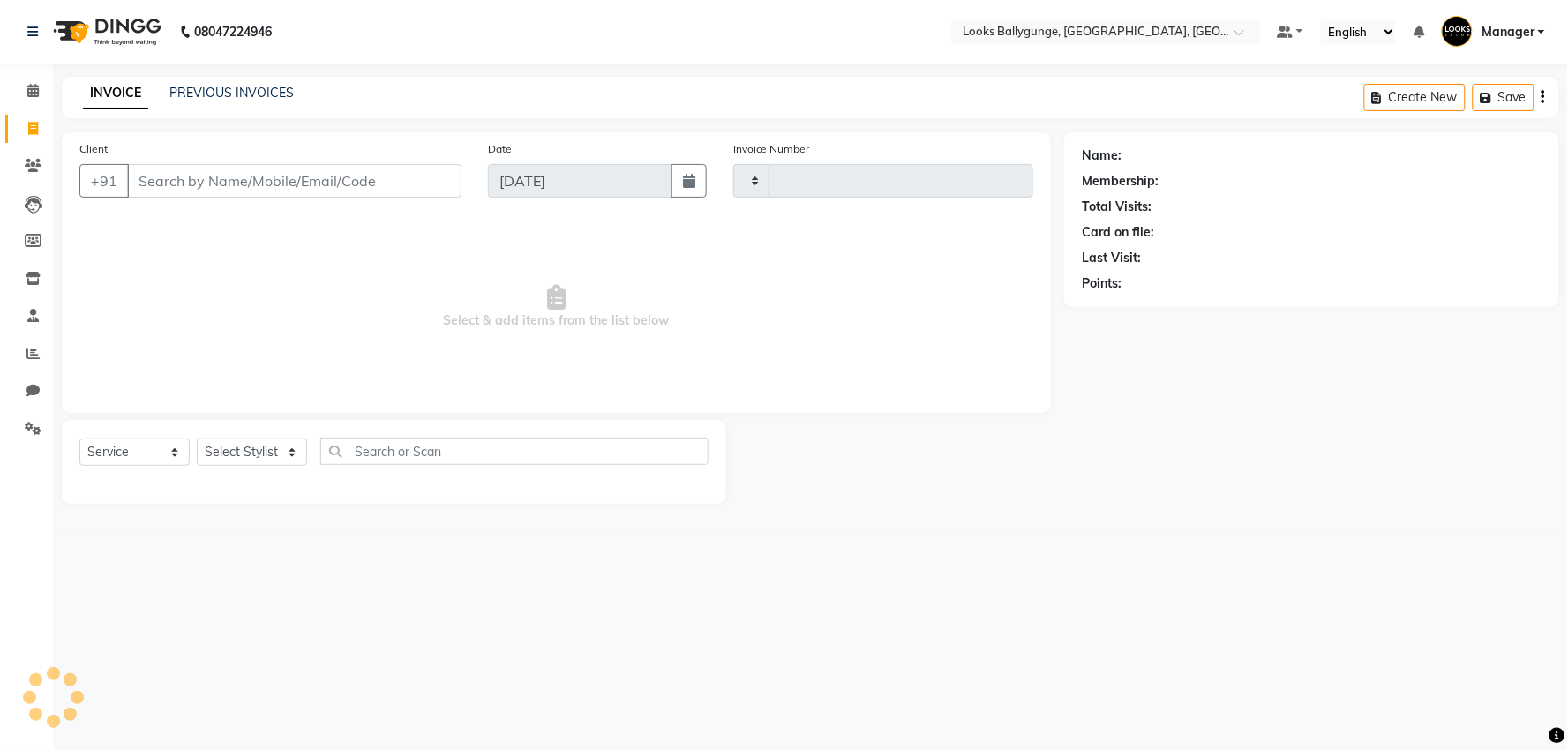
type input "3641"
select select "6477"
click at [197, 446] on select "Select Stylist" at bounding box center [252, 452] width 110 height 28
select select "52672"
click at [197, 440] on select "Select Stylist Ali_Stylist amit_pdct anil Ayush Sahu COUNTER_SALES Debbo Fazal …" at bounding box center [255, 452] width 117 height 28
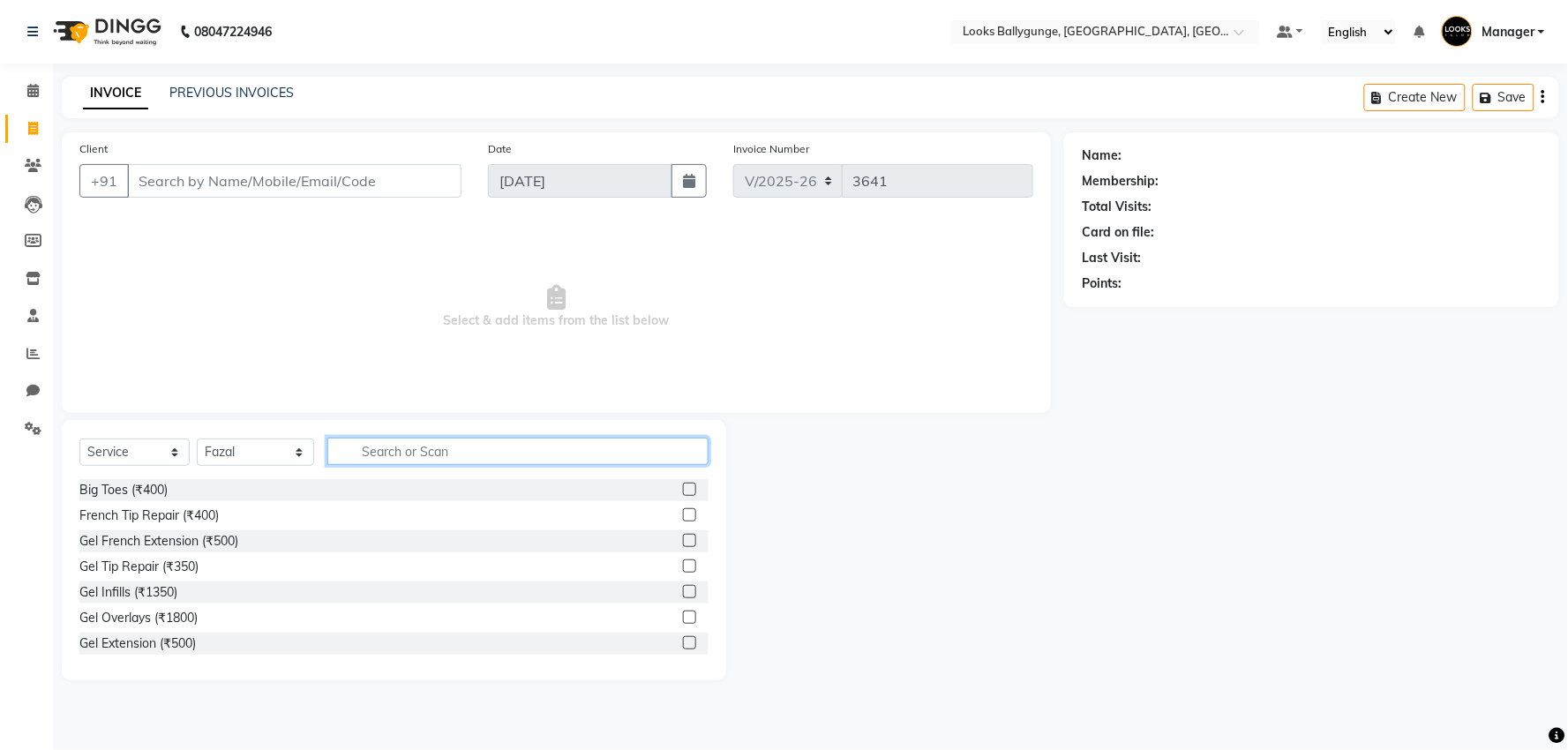
click at [397, 452] on input "text" at bounding box center [518, 451] width 382 height 28
type input "CUT"
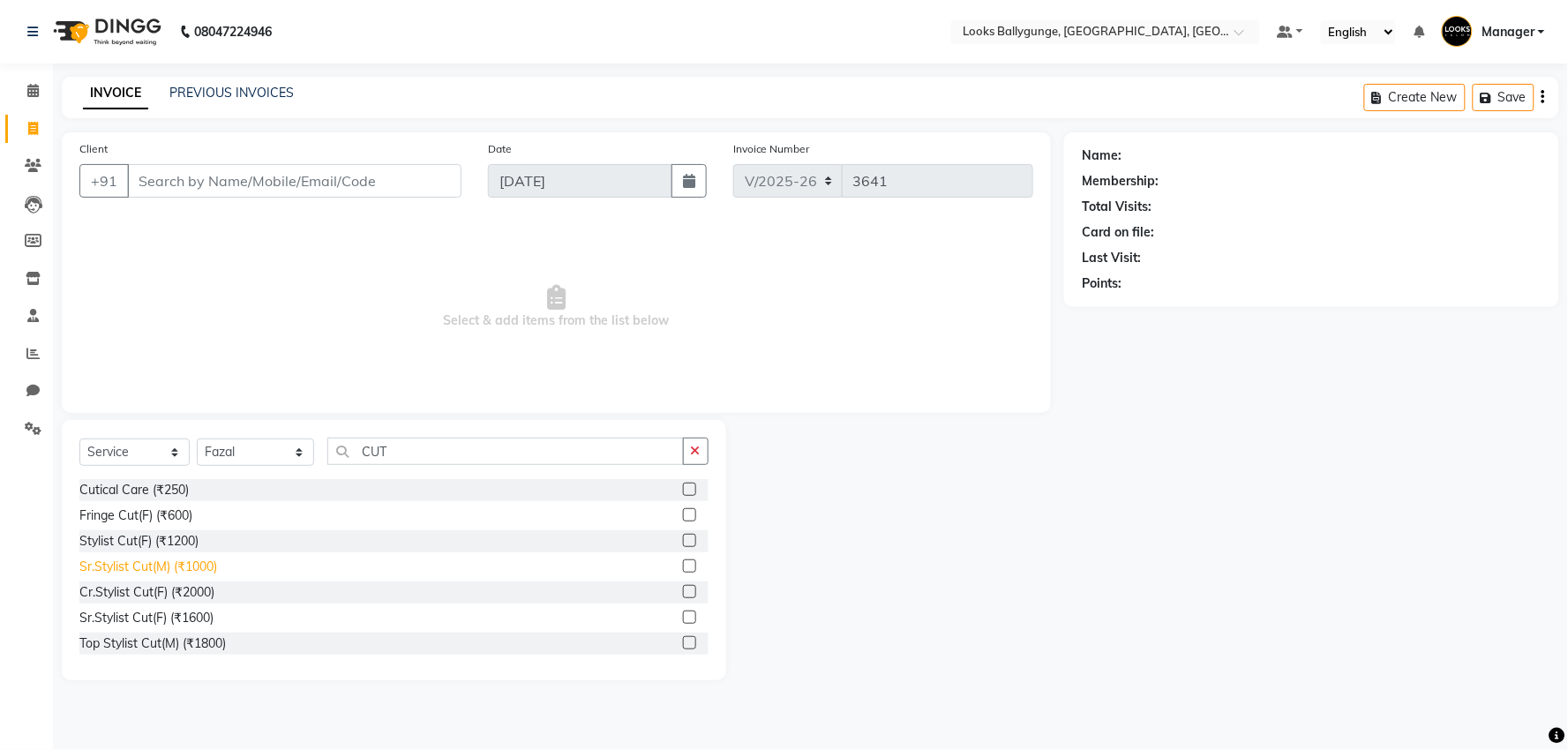
click at [207, 569] on div "Sr.Stylist Cut(M) (₹1000)" at bounding box center [148, 567] width 138 height 19
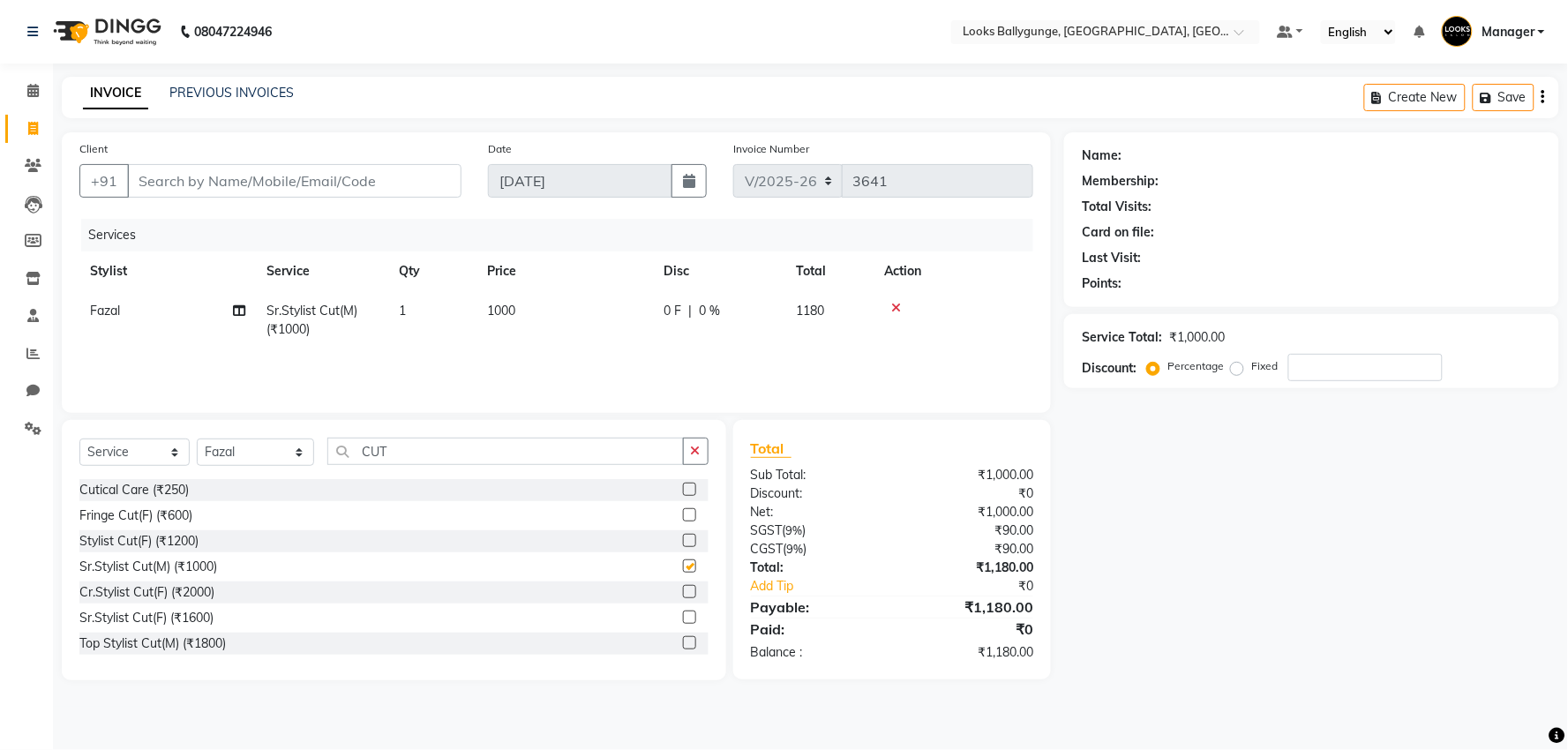
checkbox input "false"
drag, startPoint x: 437, startPoint y: 466, endPoint x: 367, endPoint y: 447, distance: 72.5
click at [337, 464] on div "Select Service Product Membership Package Voucher Prepaid Gift Card Select Styl…" at bounding box center [393, 458] width 629 height 42
drag, startPoint x: 407, startPoint y: 447, endPoint x: 265, endPoint y: 448, distance: 142.0
click at [265, 448] on div "Select Service Product Membership Package Voucher Prepaid Gift Card Select Styl…" at bounding box center [393, 458] width 629 height 42
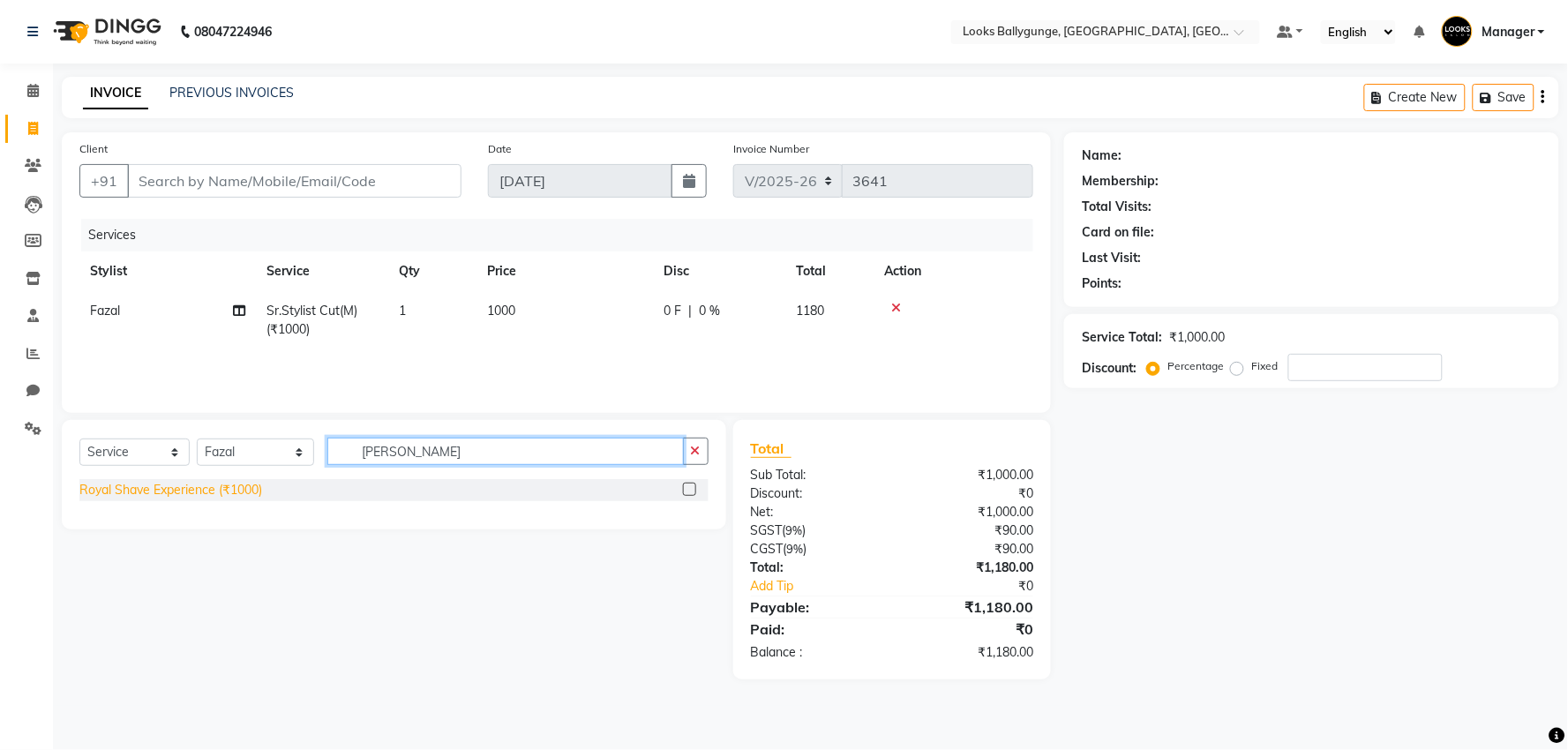
type input "ROY"
click at [185, 488] on div "Royal Shave Experience (₹1000)" at bounding box center [170, 490] width 182 height 19
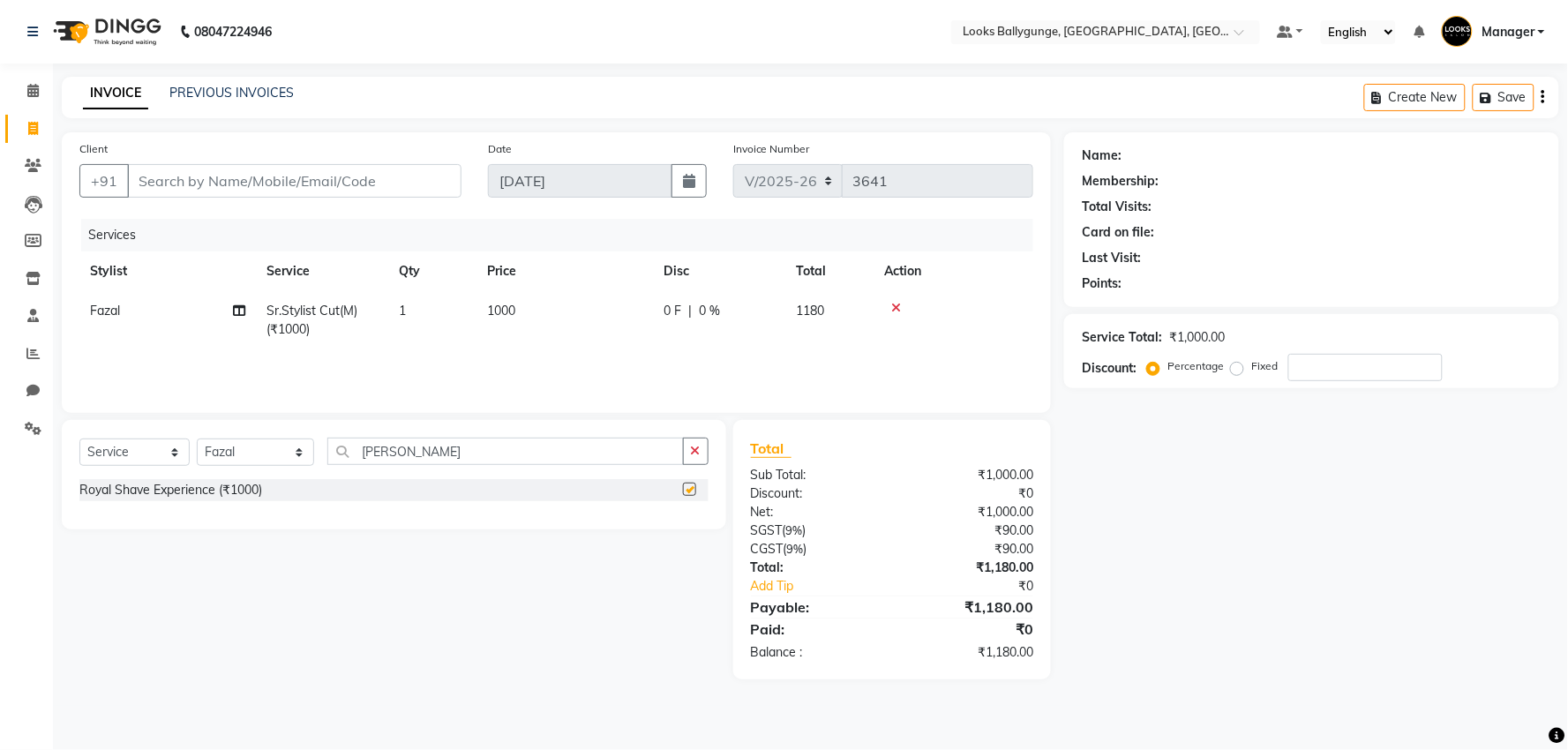
checkbox input "false"
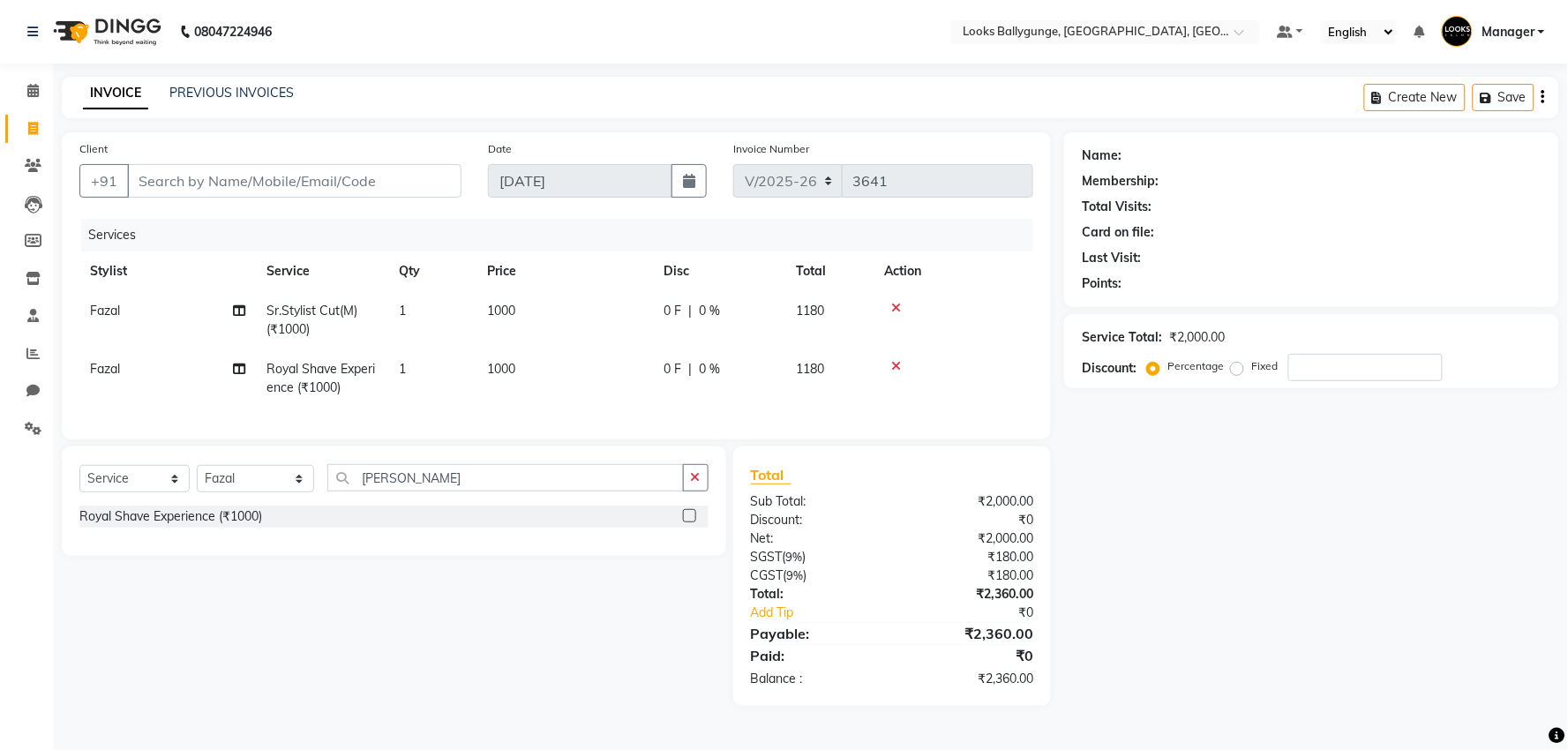
click at [530, 369] on td "1000" at bounding box center [565, 378] width 176 height 58
select select "52672"
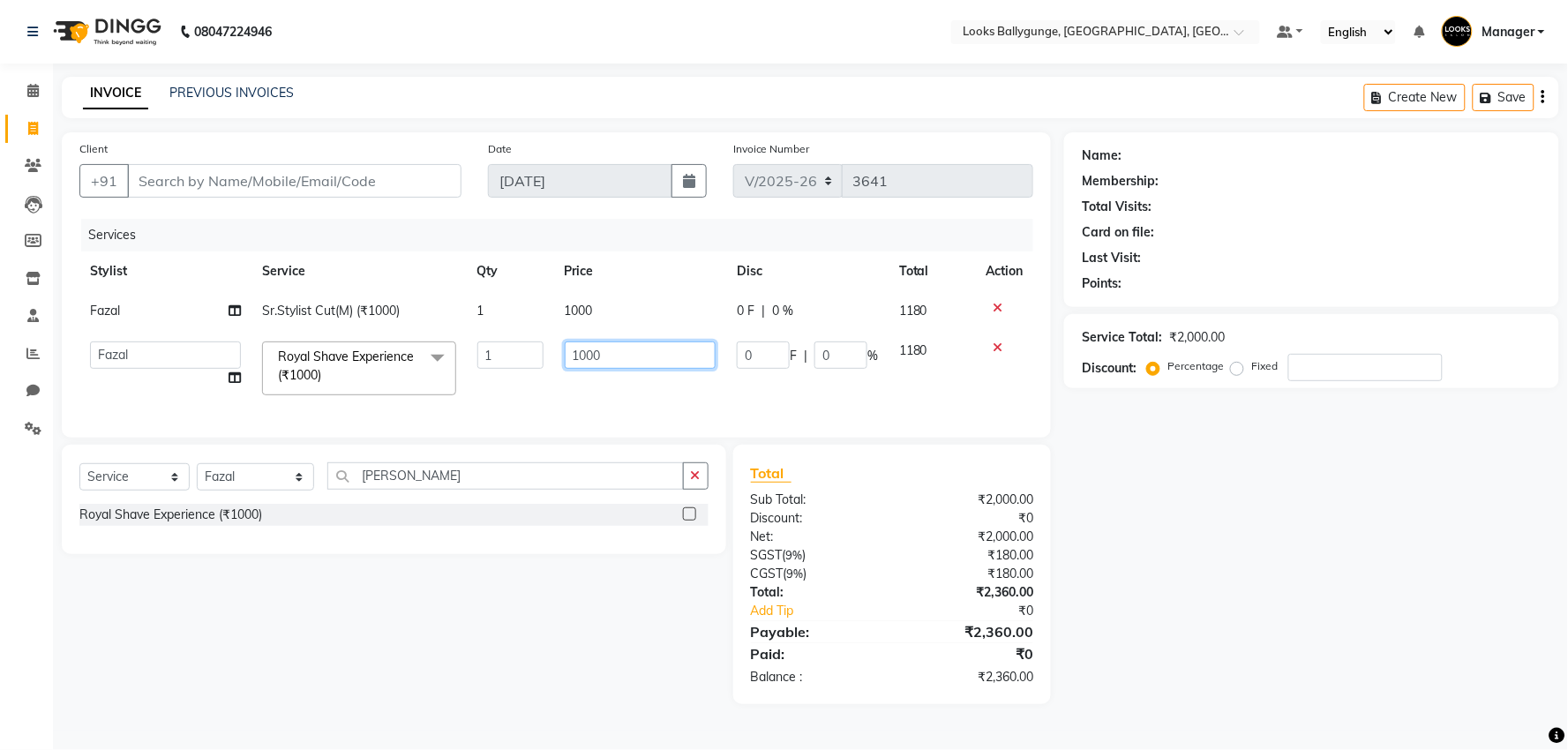
drag, startPoint x: 622, startPoint y: 351, endPoint x: 446, endPoint y: 343, distance: 176.2
click at [446, 343] on tr "Ali_Stylist amit_pdct anil Ayush Sahu COUNTER_SALES Debbo Fazal Gopal_Nails Kri…" at bounding box center [556, 368] width 954 height 75
type input "700"
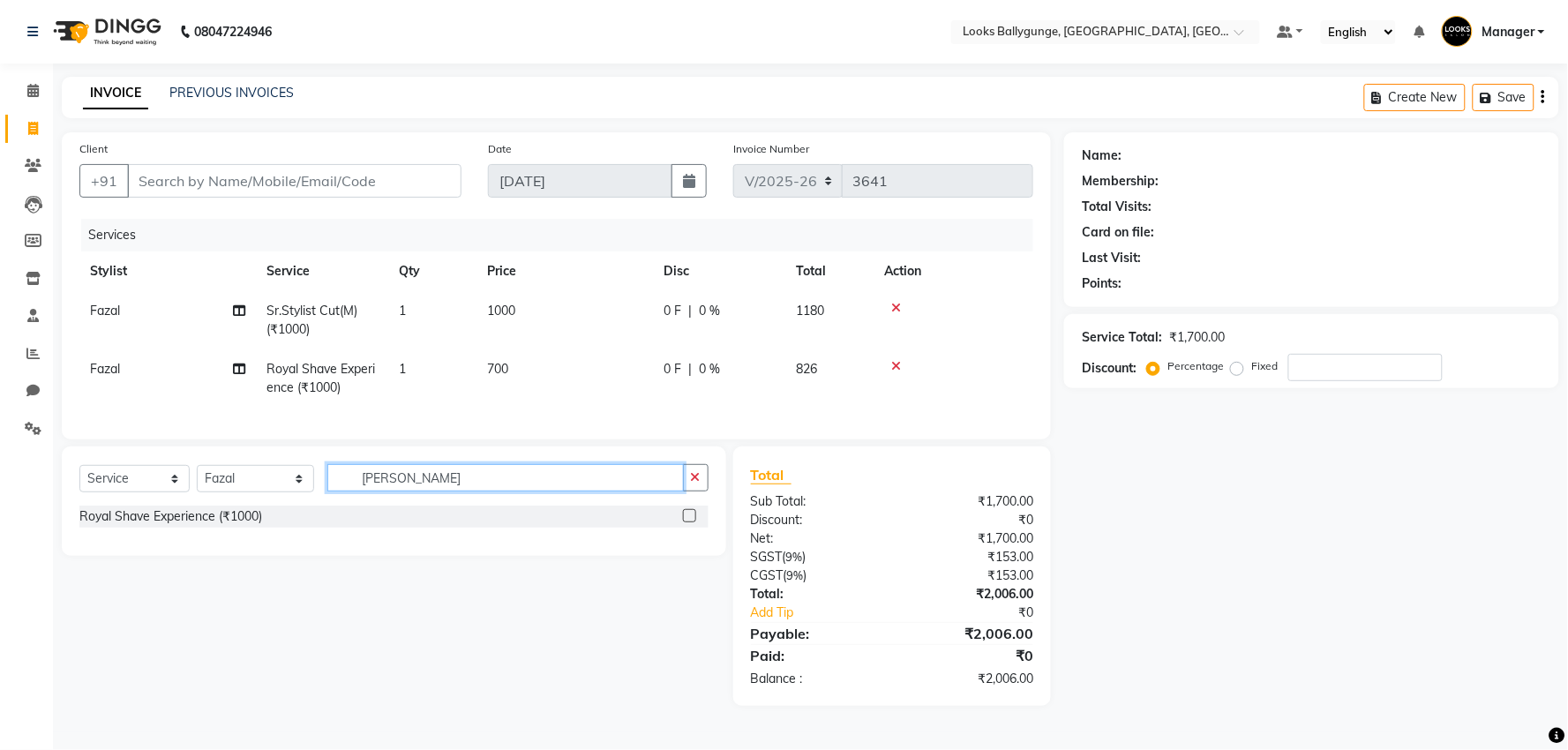
drag, startPoint x: 416, startPoint y: 496, endPoint x: 321, endPoint y: 492, distance: 95.1
click at [321, 492] on div "Select Service Product Membership Package Voucher Prepaid Gift Card Select Styl…" at bounding box center [393, 485] width 629 height 42
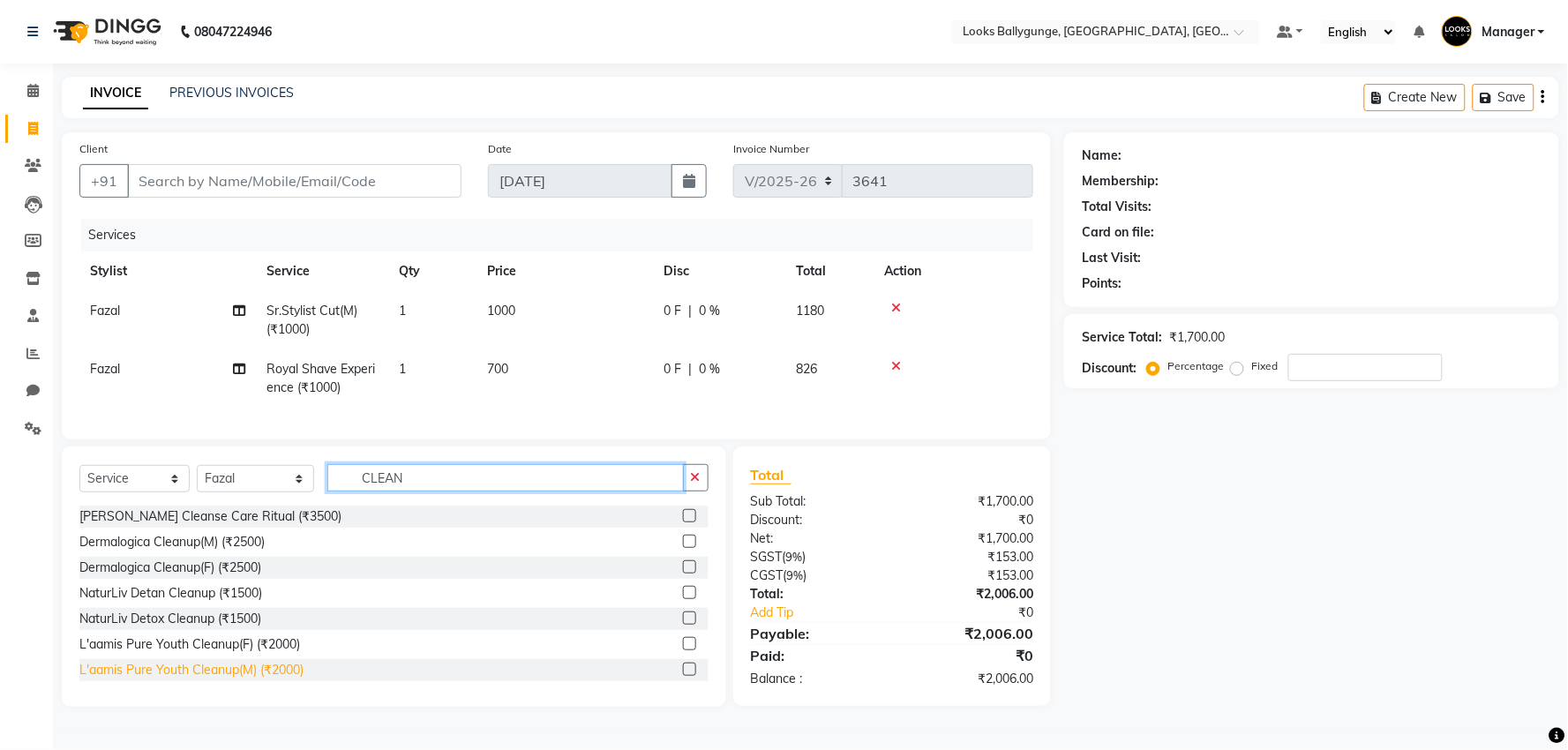
type input "CLEAN"
click at [284, 680] on div "L'aamis Pure Youth Cleanup(M) (₹2000)" at bounding box center [191, 670] width 224 height 19
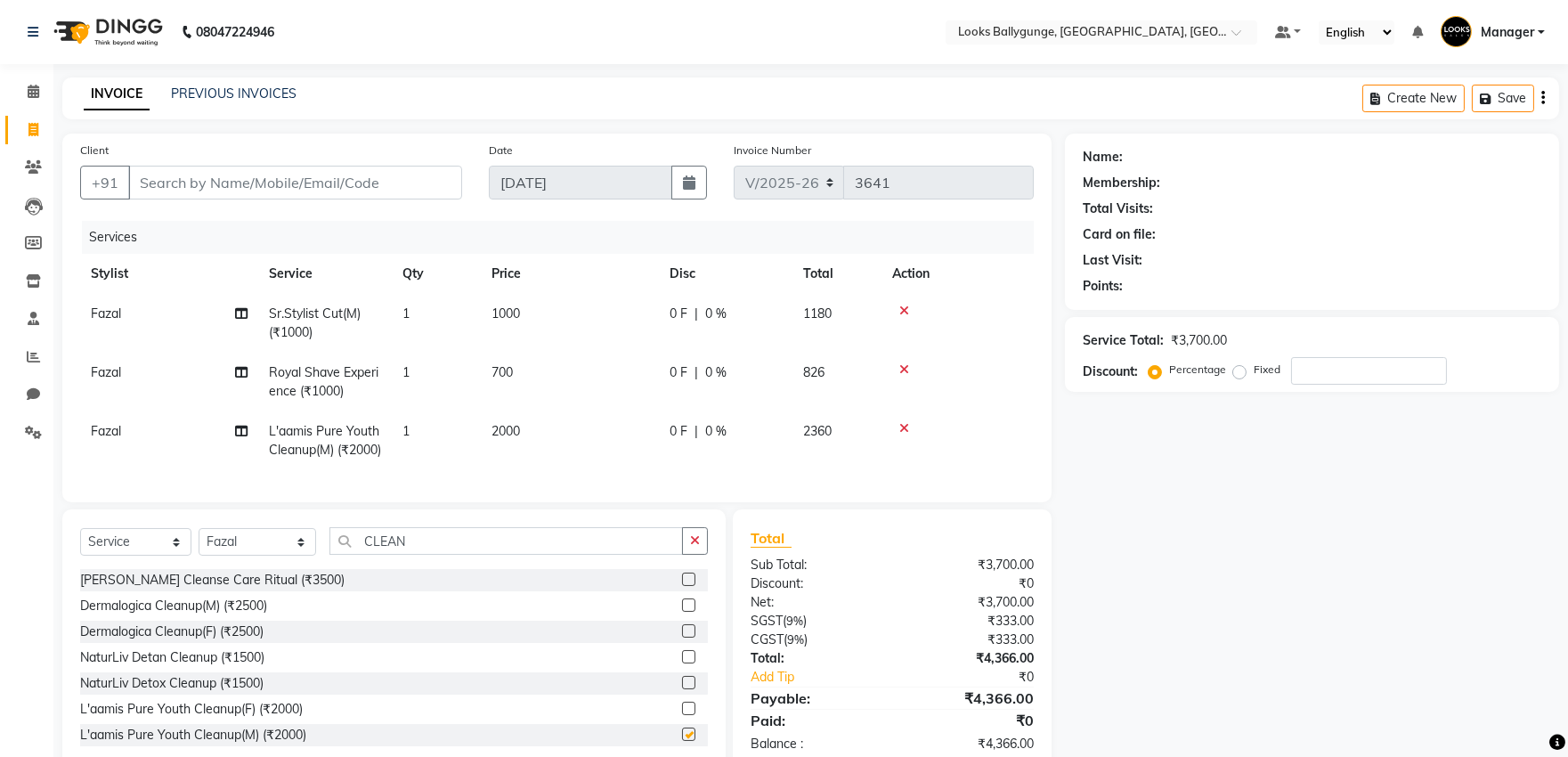
checkbox input "false"
click at [581, 423] on td "2000" at bounding box center [570, 440] width 178 height 58
select select "52672"
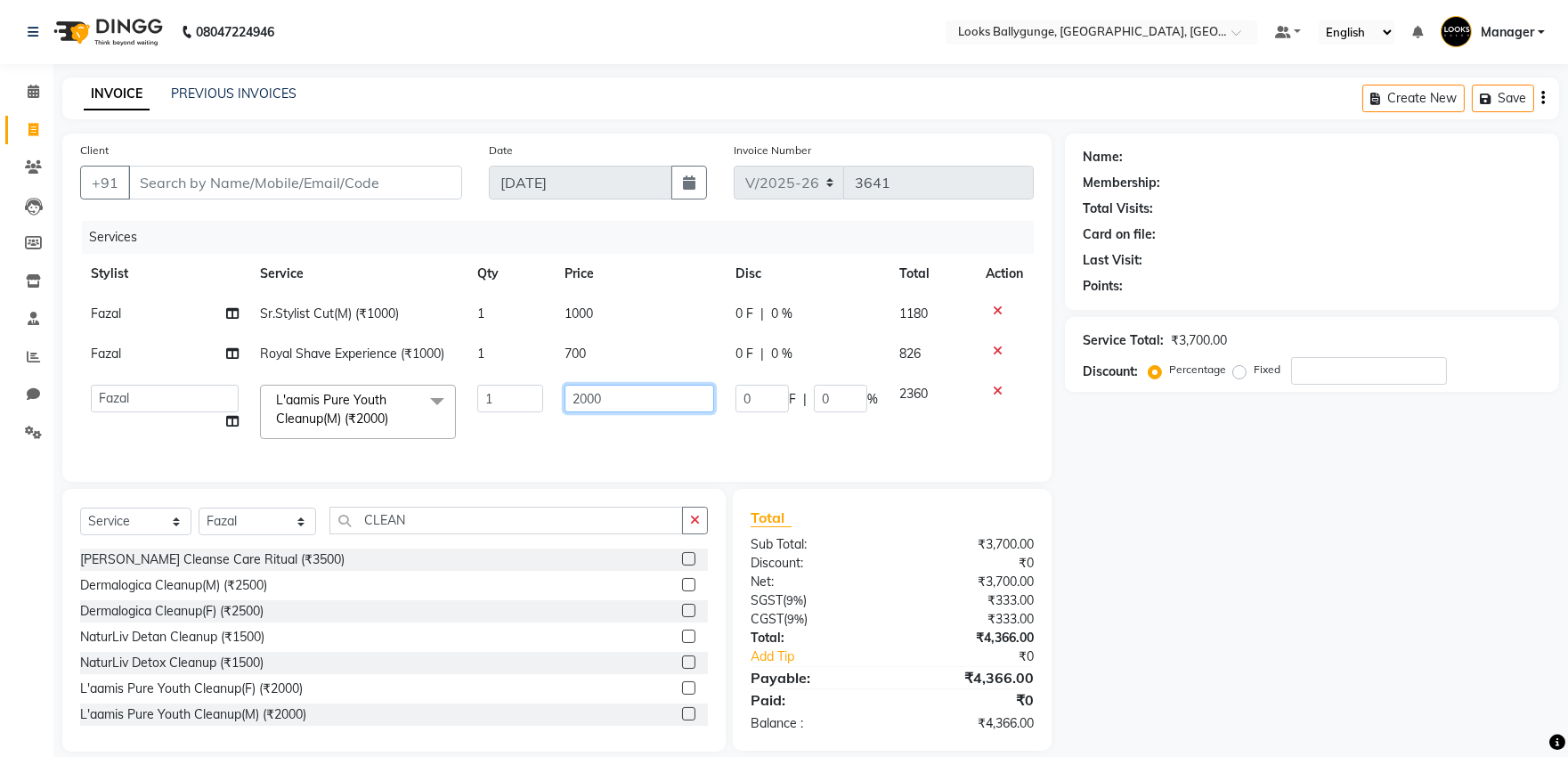
drag, startPoint x: 639, startPoint y: 401, endPoint x: 509, endPoint y: 402, distance: 130.0
click at [509, 402] on tr "Ali_Stylist amit_pdct anil Ayush Sahu COUNTER_SALES Debbo Fazal Gopal_Nails Kri…" at bounding box center [556, 412] width 954 height 75
type input "2500"
click at [547, 441] on tr "Ali_Stylist amit_pdct anil Ayush Sahu COUNTER_SALES Debbo Fazal Gopal_Nails Kri…" at bounding box center [556, 412] width 954 height 75
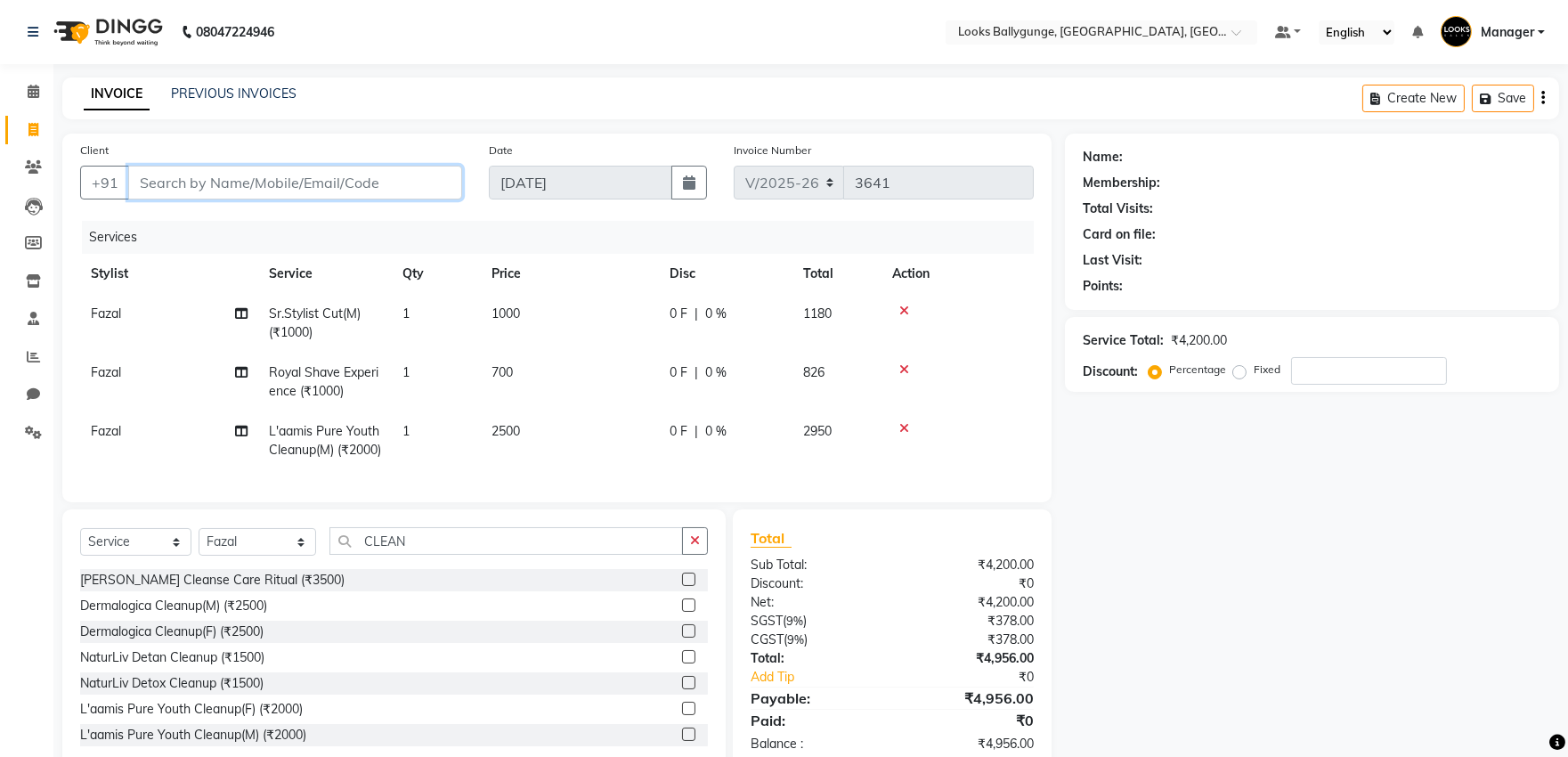
click at [175, 178] on input "Client" at bounding box center [295, 183] width 334 height 34
type input "8"
type input "0"
click at [207, 180] on input "8697360981" at bounding box center [250, 183] width 243 height 34
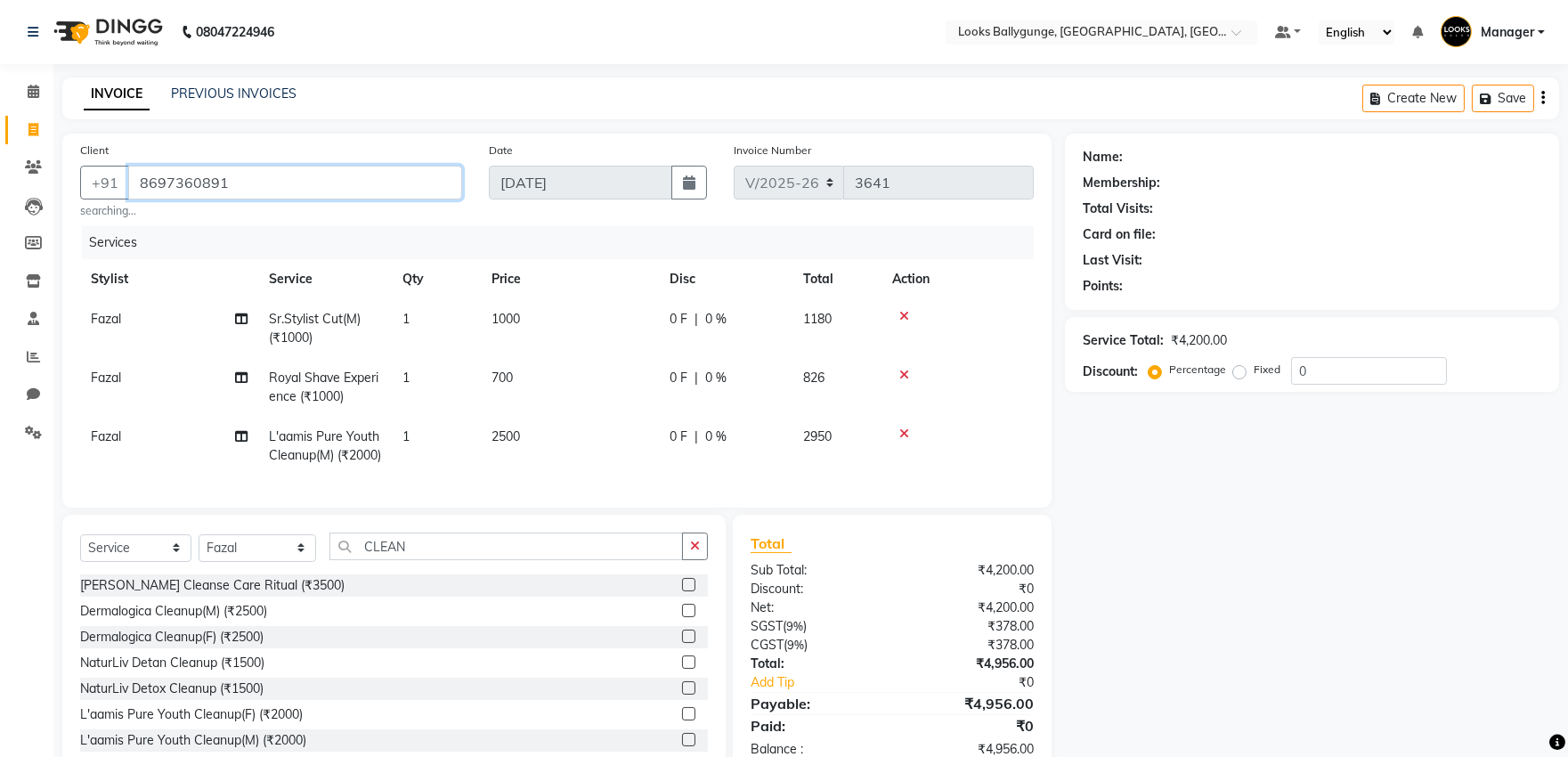
type input "8697360891"
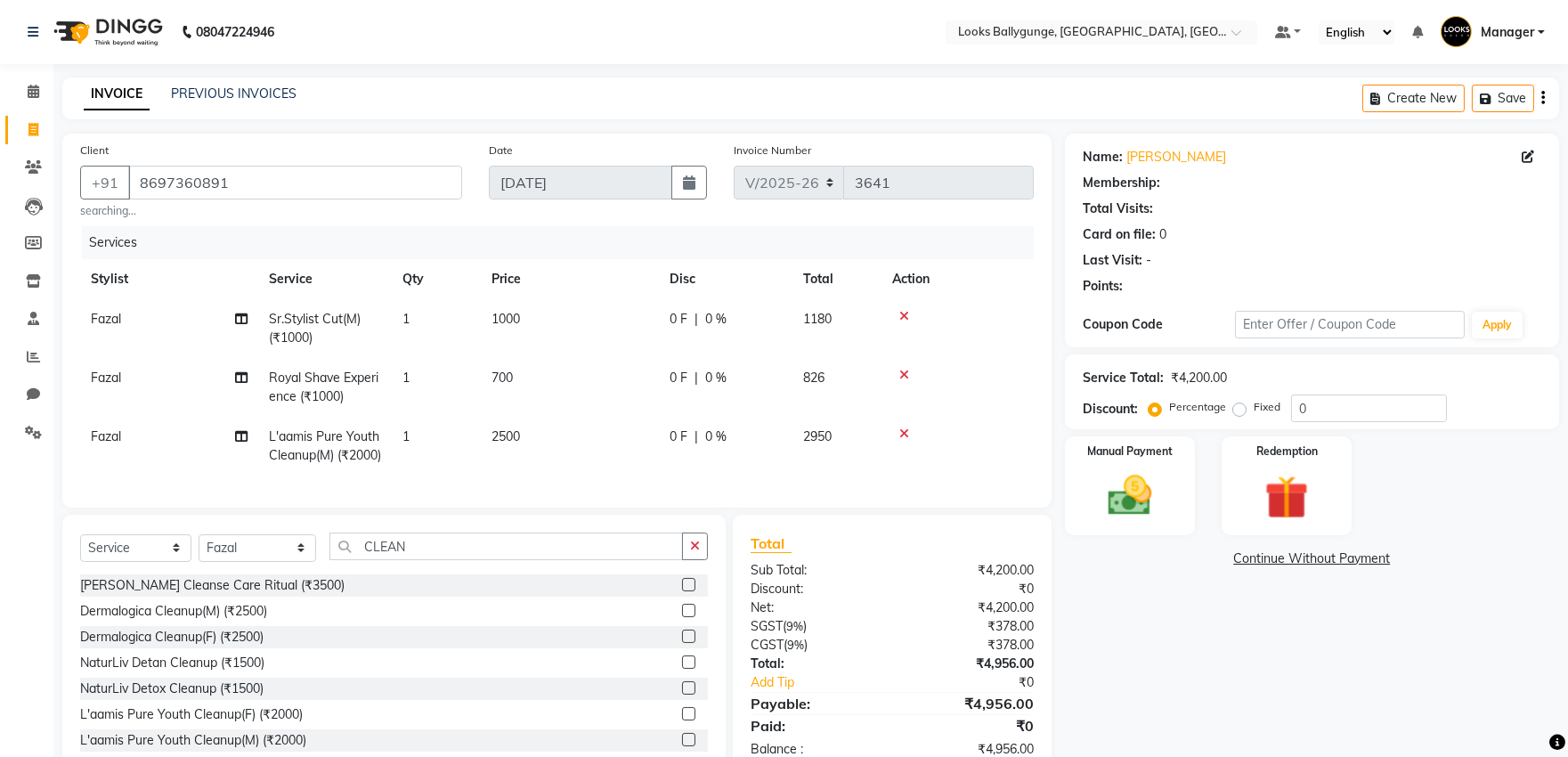
select select "1: Object"
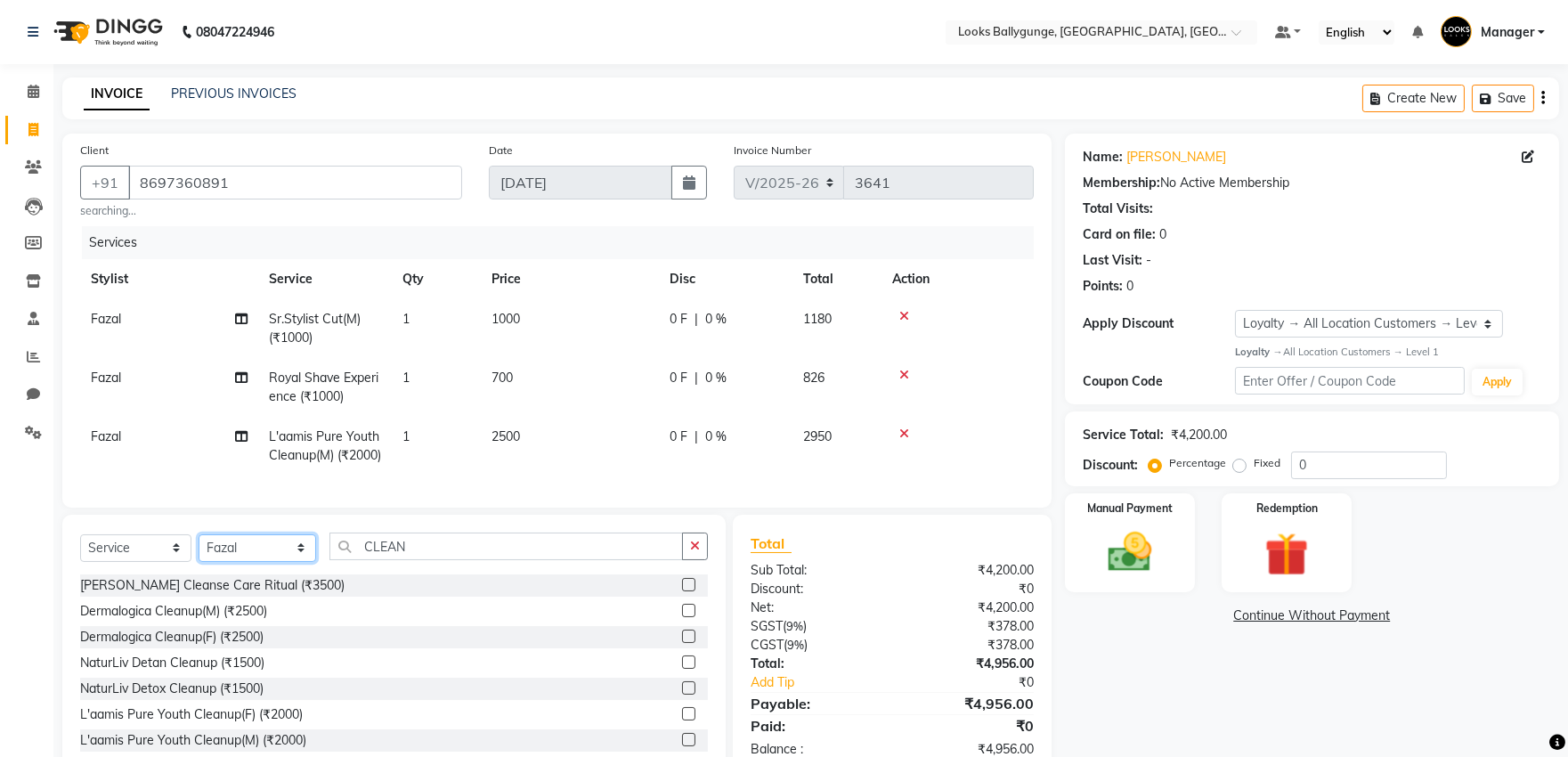
click at [244, 562] on select "Select Stylist Ali_Stylist amit_pdct anil Ayush Sahu COUNTER_SALES Debbo Fazal …" at bounding box center [257, 548] width 118 height 28
select select "49416"
click at [198, 562] on select "Select Stylist Ali_Stylist amit_pdct anil Ayush Sahu COUNTER_SALES Debbo Fazal …" at bounding box center [257, 548] width 118 height 28
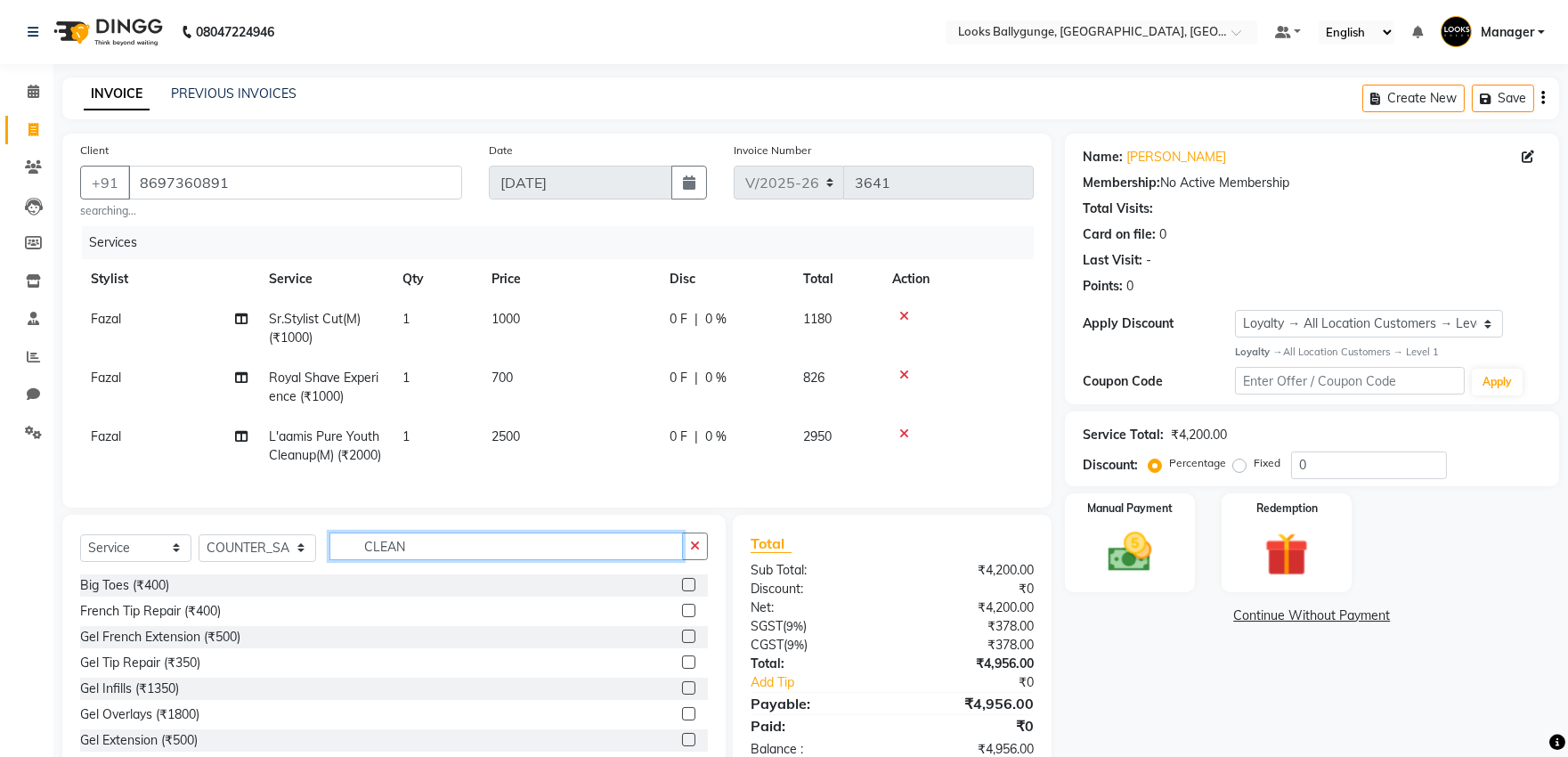
drag, startPoint x: 460, startPoint y: 585, endPoint x: 350, endPoint y: 582, distance: 110.0
click at [350, 560] on input "CLEAN" at bounding box center [506, 546] width 354 height 28
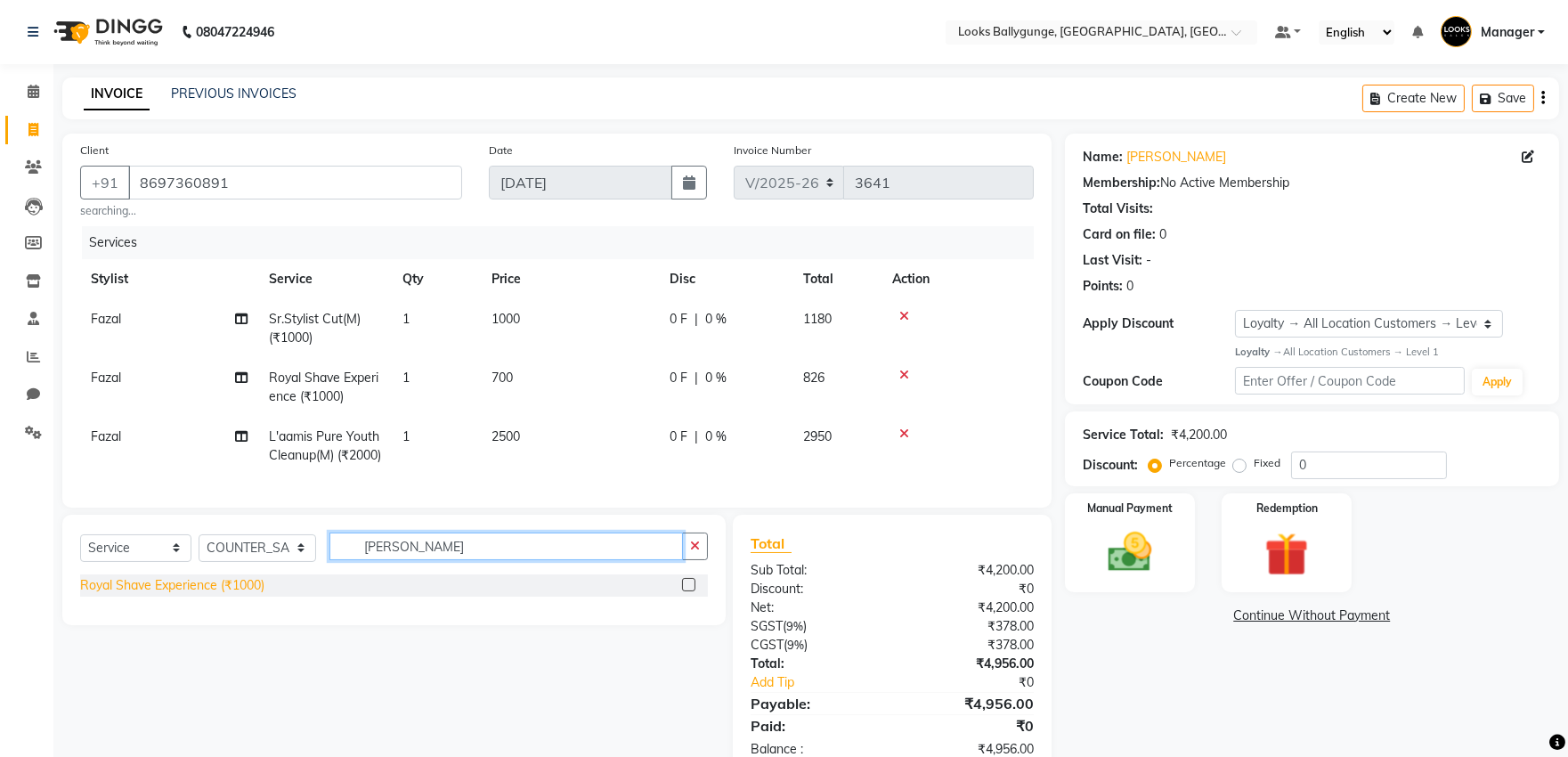
type input "ROY"
click at [198, 595] on div "Royal Shave Experience (₹1000)" at bounding box center [171, 585] width 184 height 19
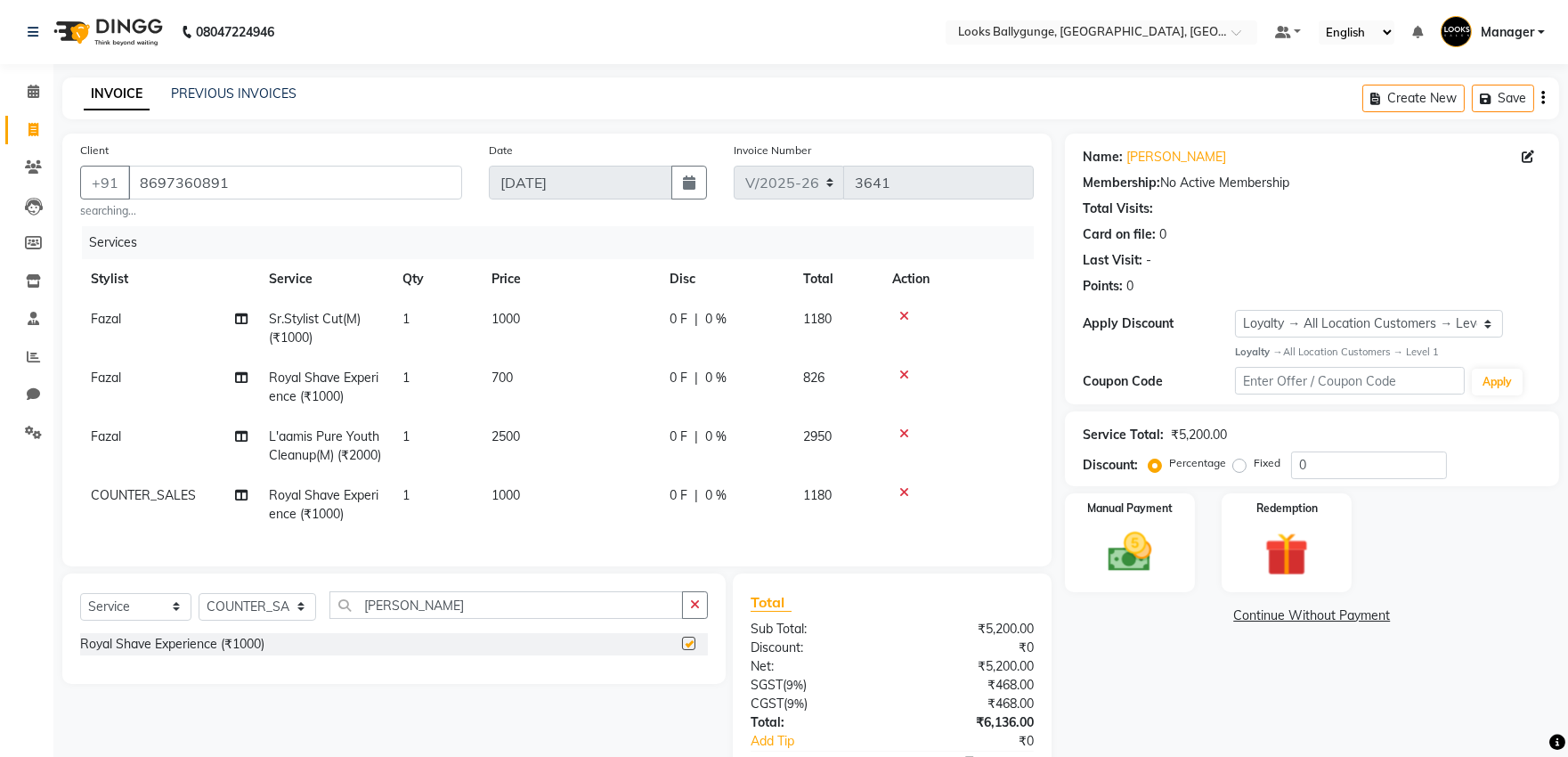
checkbox input "false"
click at [591, 504] on td "1000" at bounding box center [570, 505] width 178 height 58
select select "49416"
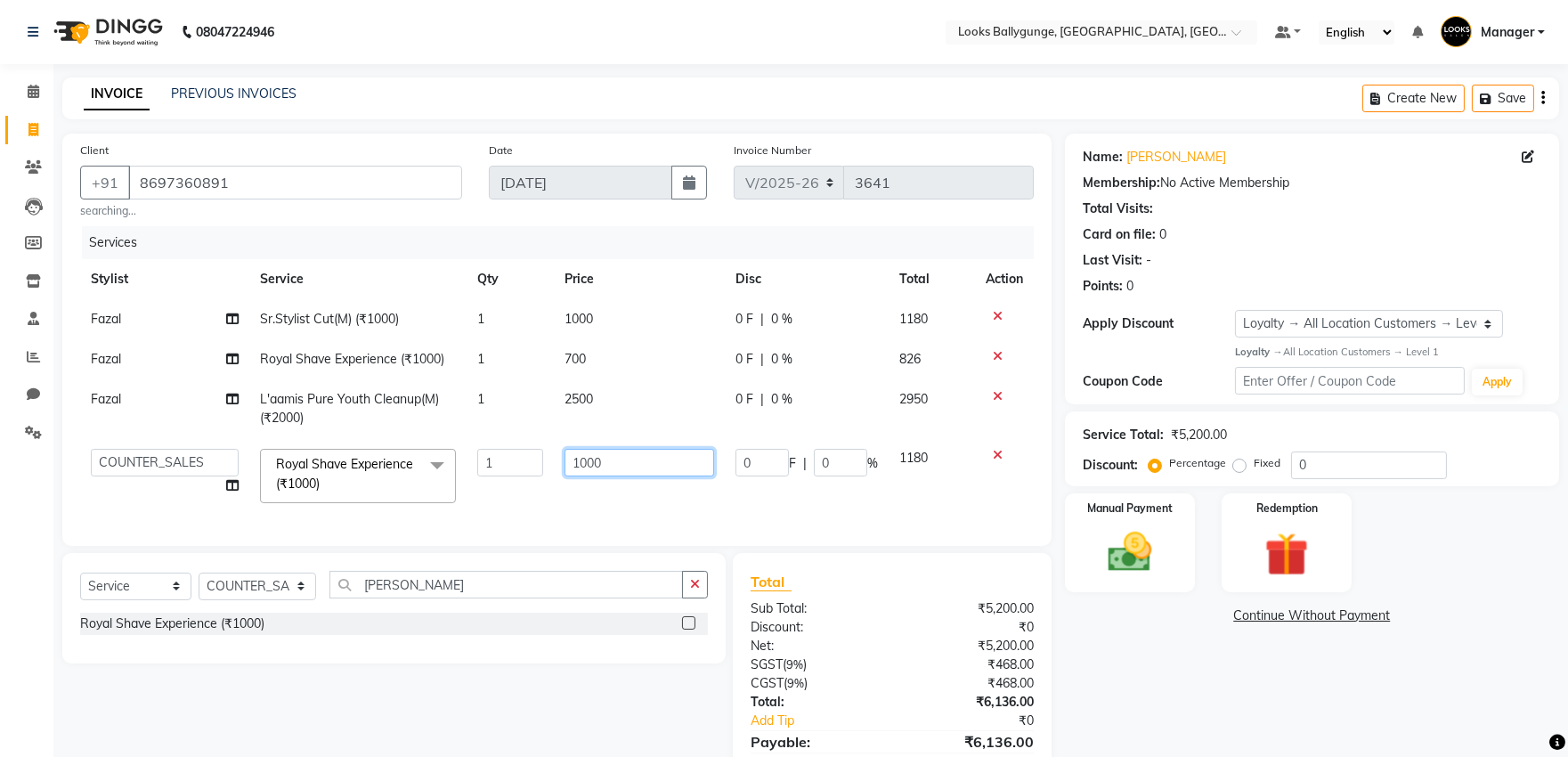
drag, startPoint x: 638, startPoint y: 466, endPoint x: 548, endPoint y: 470, distance: 90.1
click at [548, 470] on tr "Ali_Stylist amit_pdct anil Ayush Sahu COUNTER_SALES Debbo Fazal Gopal_Nails Kri…" at bounding box center [556, 476] width 954 height 75
type input "700"
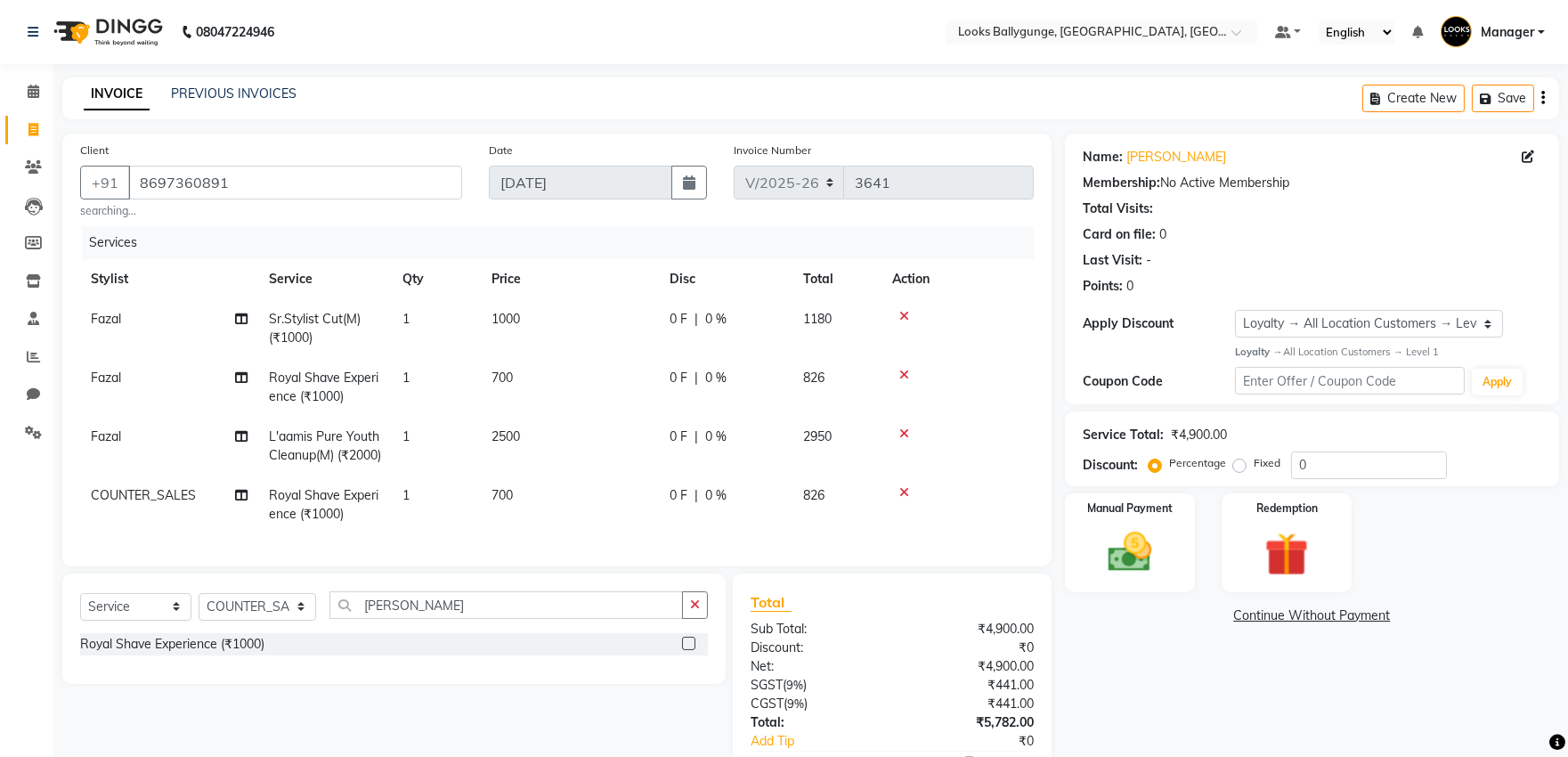
click at [589, 493] on tbody "Fazal Sr.Stylist Cut(M) (₹1000) 1 1000 0 F | 0 % 1180 Fazal Royal Shave Experie…" at bounding box center [556, 417] width 954 height 235
click at [539, 334] on td "1000" at bounding box center [570, 328] width 178 height 58
select select "52672"
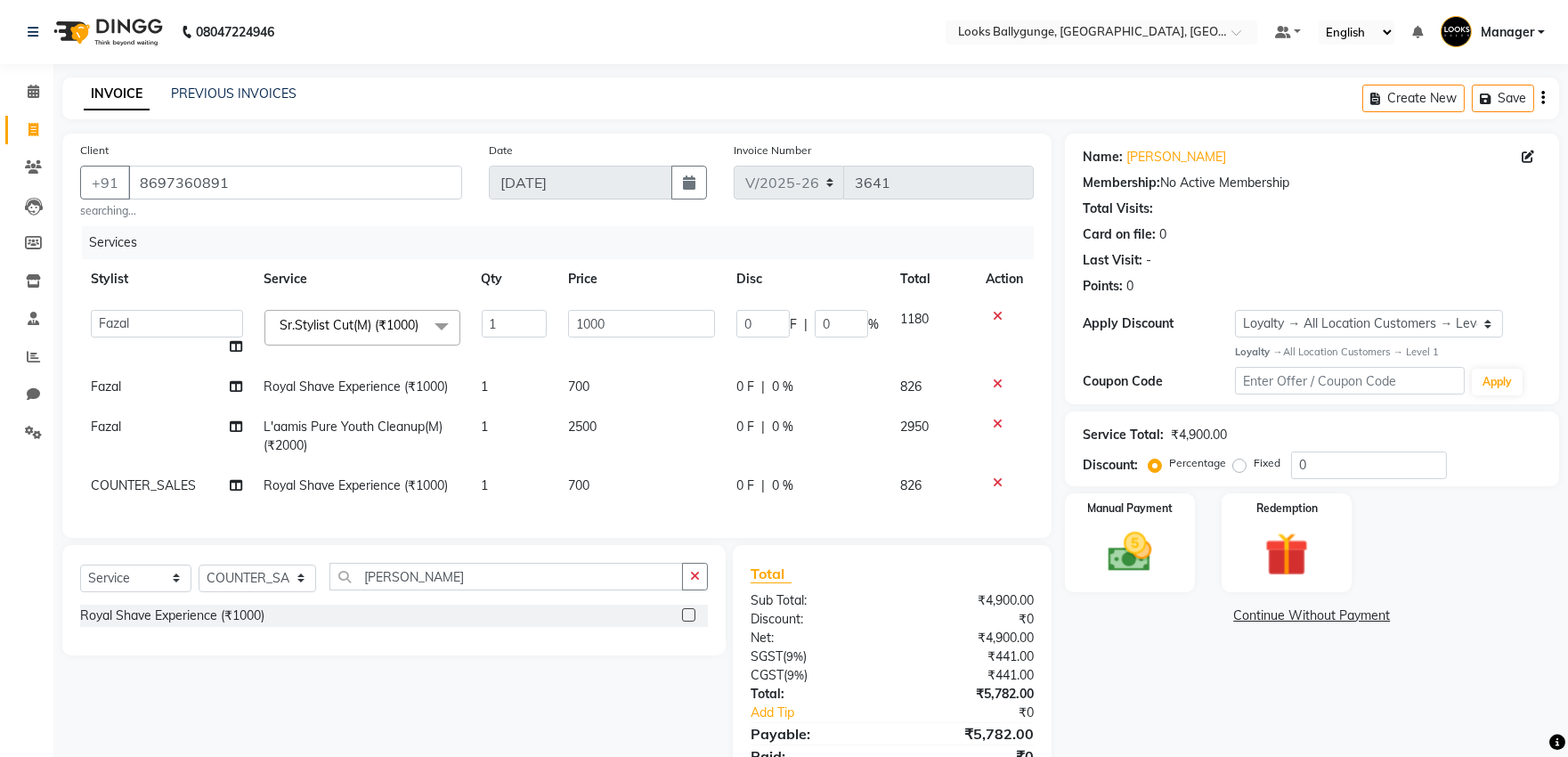
click at [619, 389] on td "700" at bounding box center [642, 387] width 169 height 40
select select "52672"
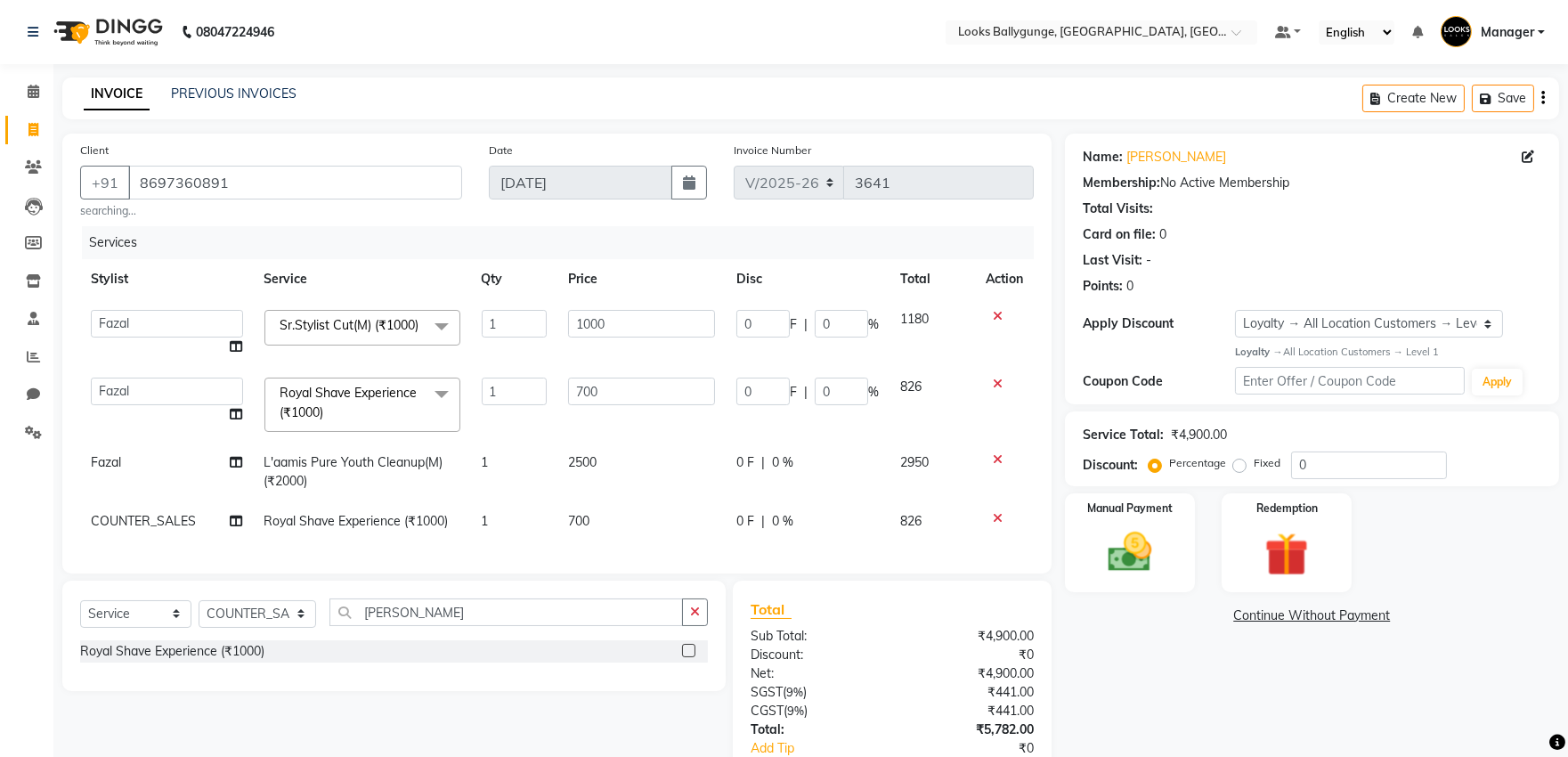
scroll to position [99, 0]
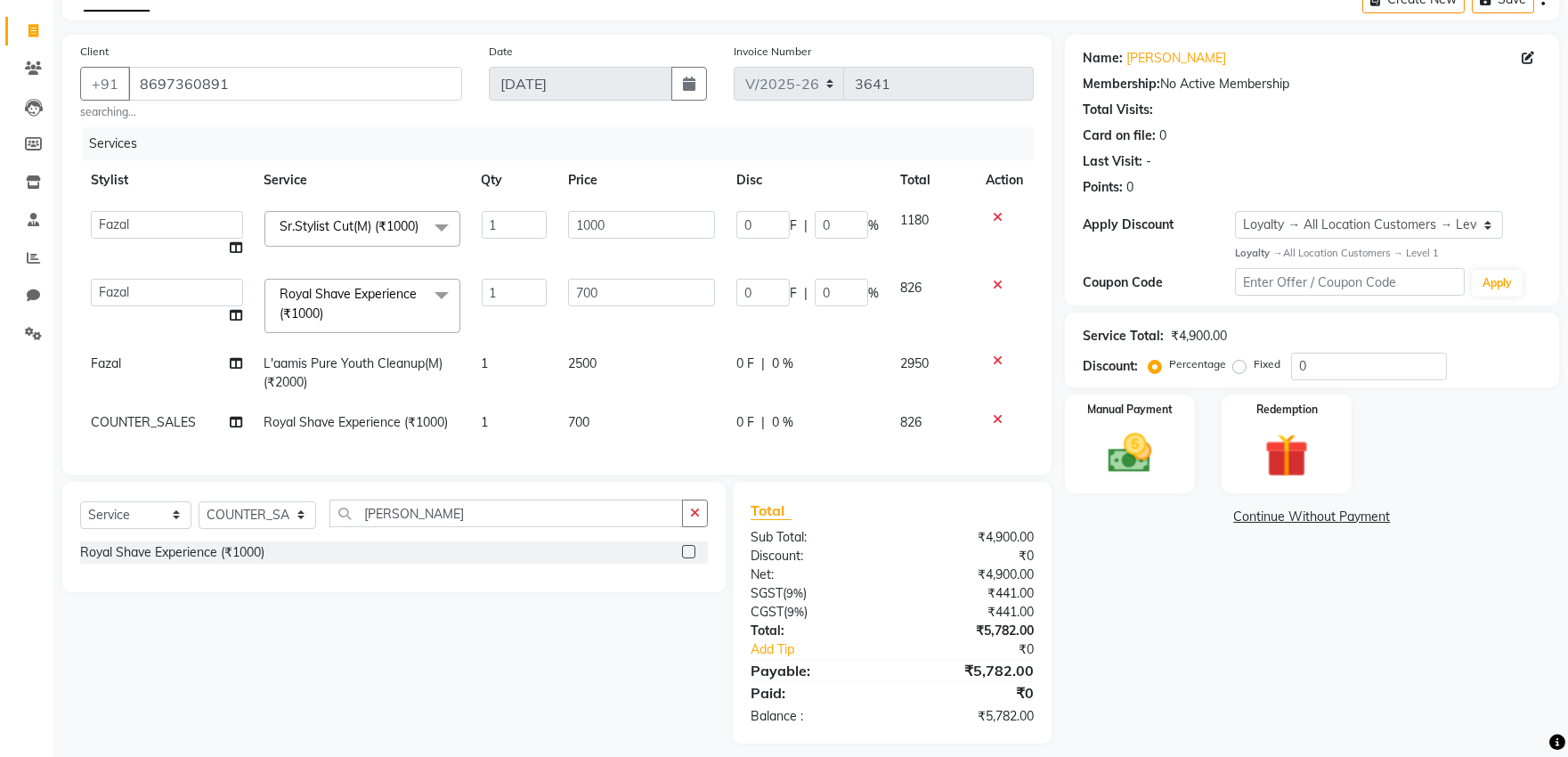
click at [1168, 689] on div "Name: Rahul Hela Membership: No Active Membership Total Visits: Card on file: 0…" at bounding box center [1319, 390] width 508 height 709
click at [1125, 456] on img at bounding box center [1129, 453] width 74 height 53
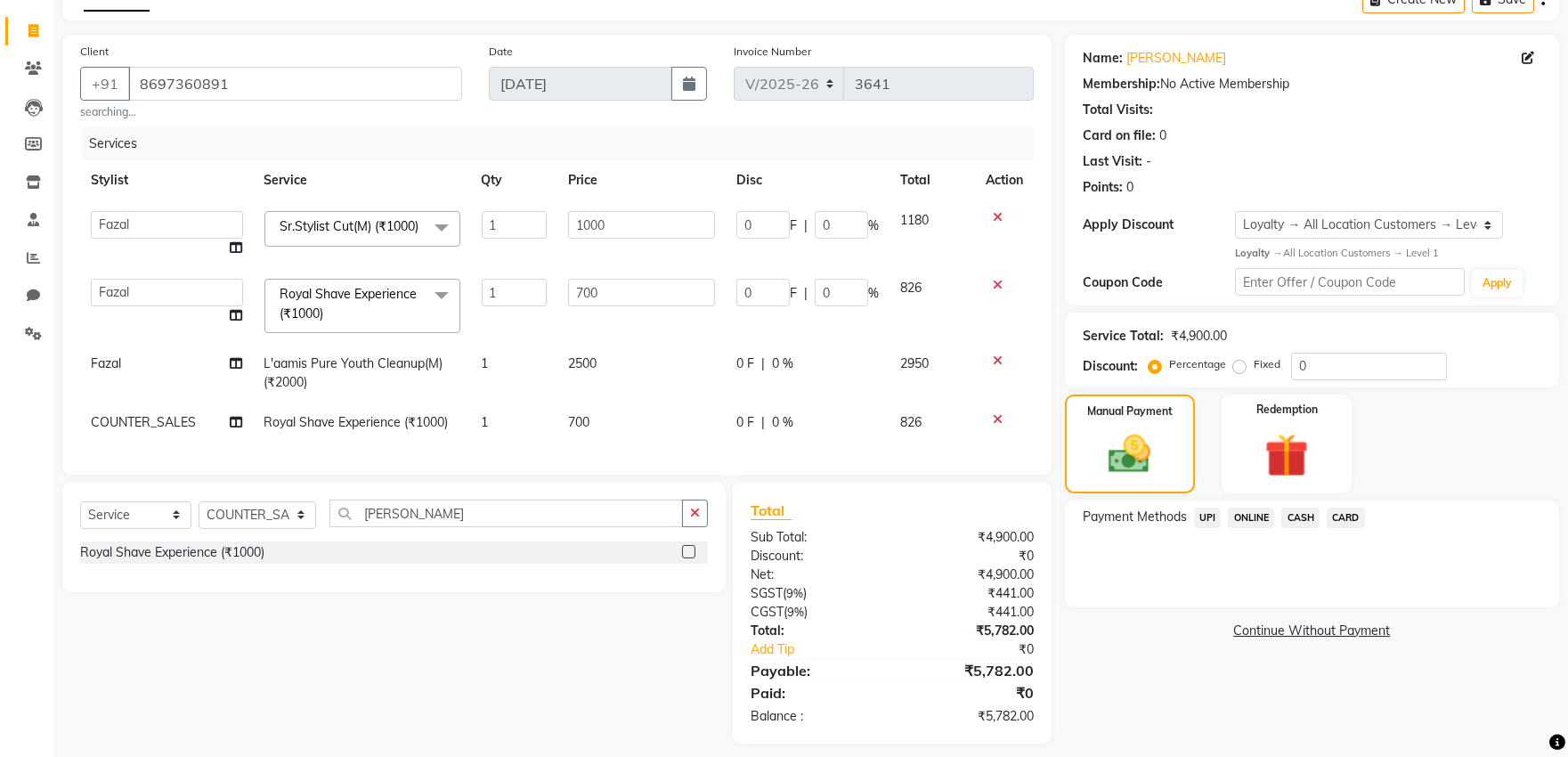
click at [1208, 514] on span "UPI" at bounding box center [1208, 518] width 28 height 21
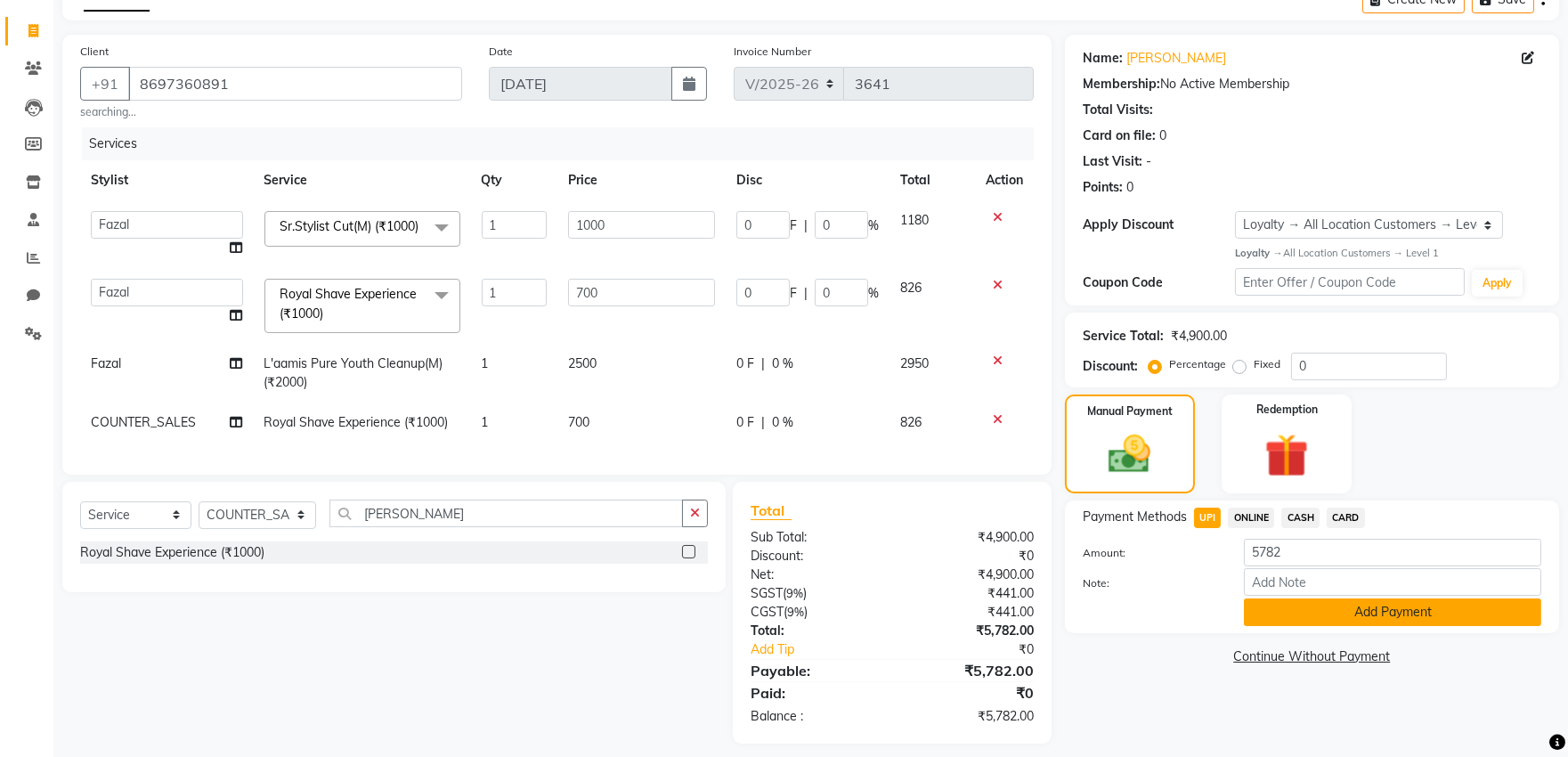
click at [1278, 606] on button "Add Payment" at bounding box center [1392, 612] width 297 height 28
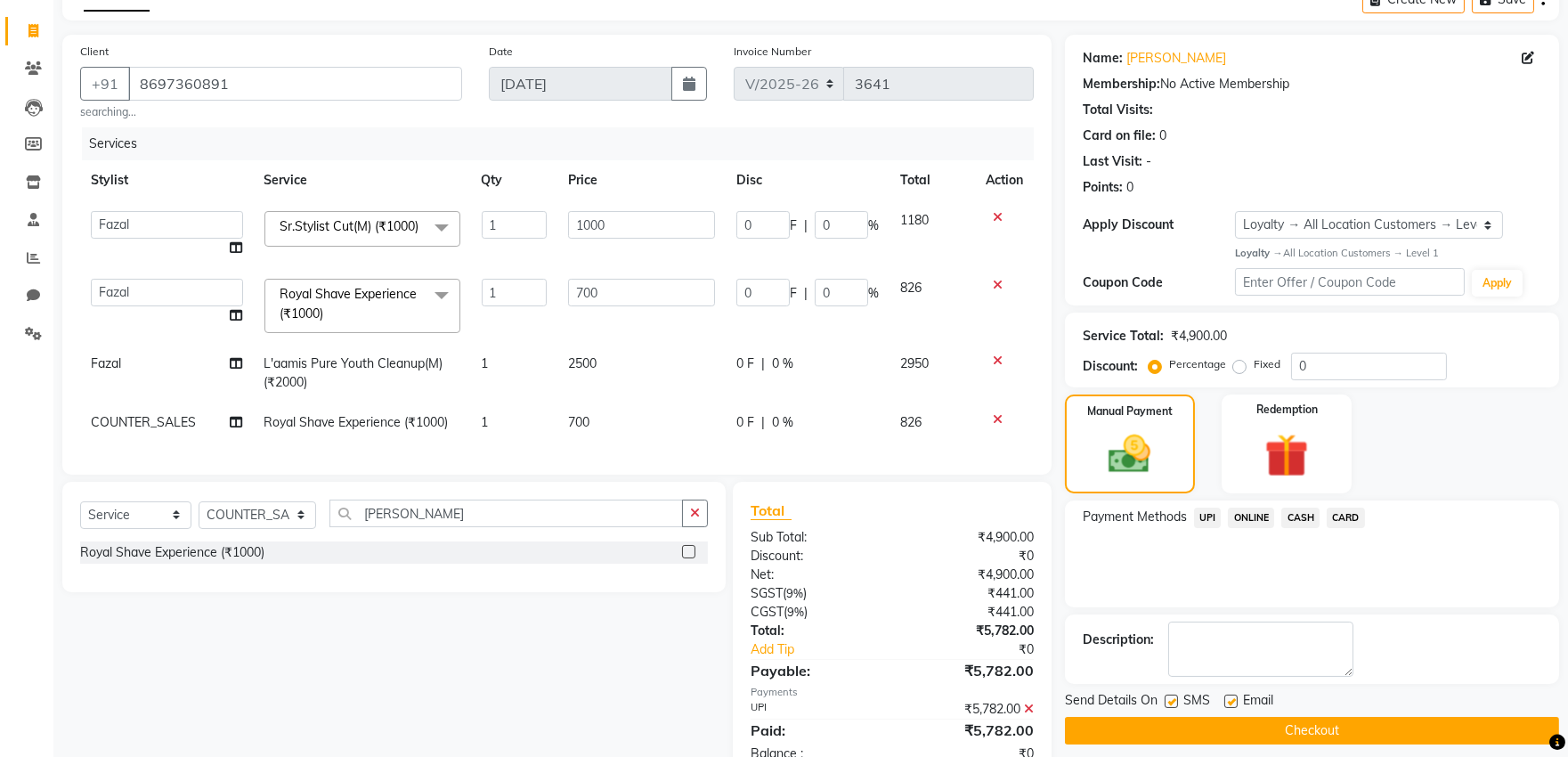
scroll to position [261, 0]
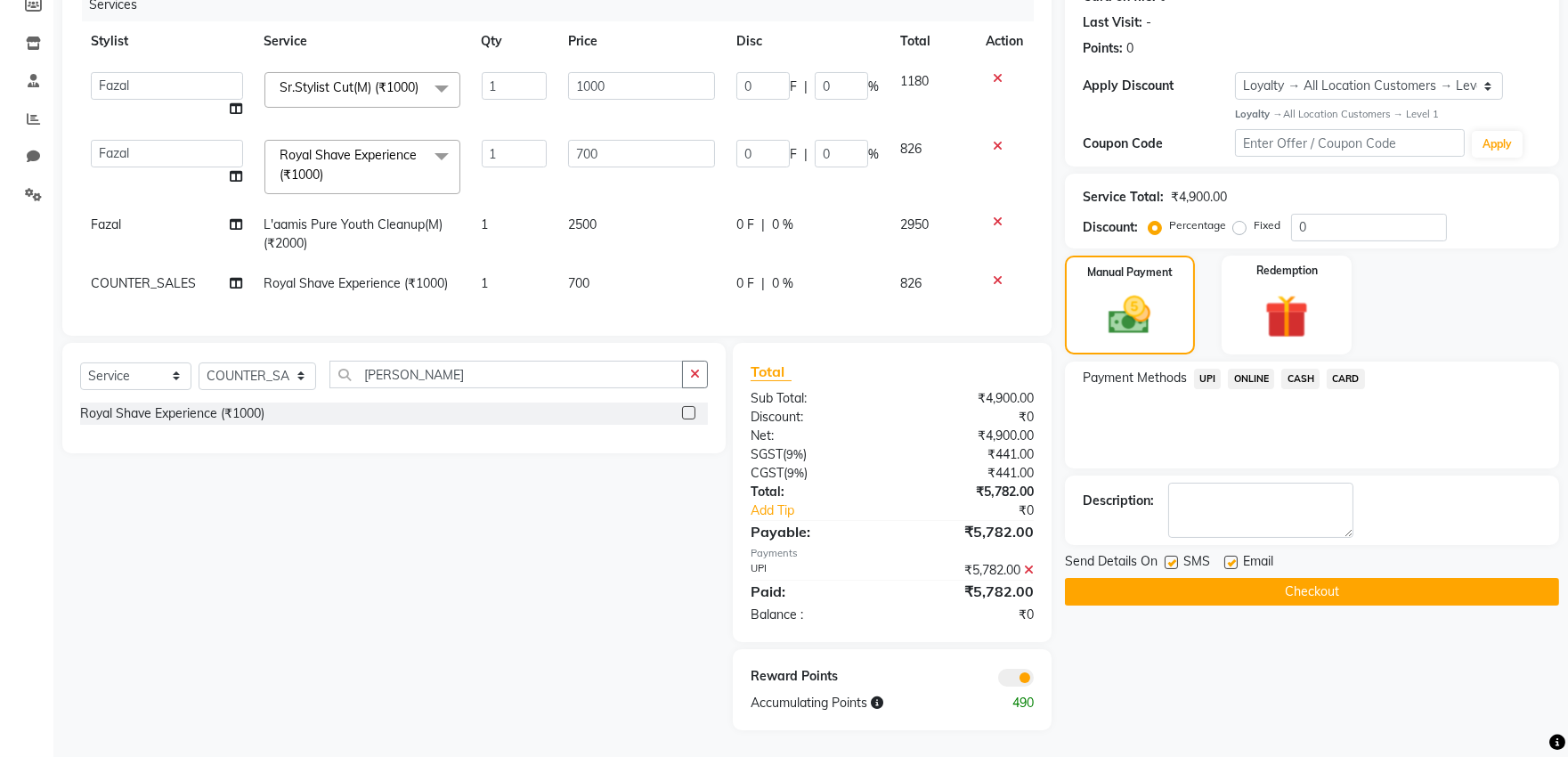
click at [1216, 578] on button "Checkout" at bounding box center [1312, 592] width 495 height 28
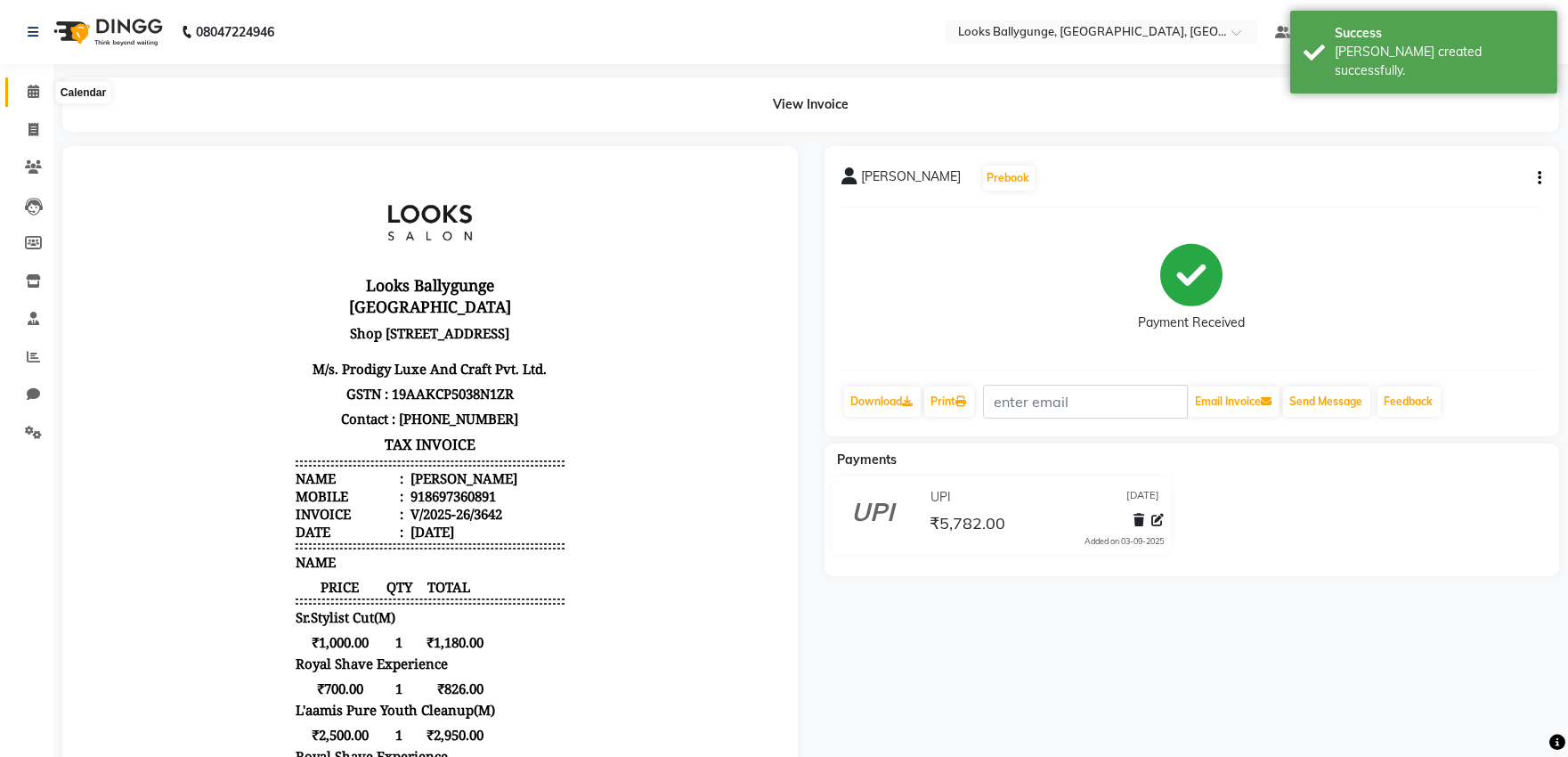
click at [21, 87] on span at bounding box center [33, 92] width 31 height 21
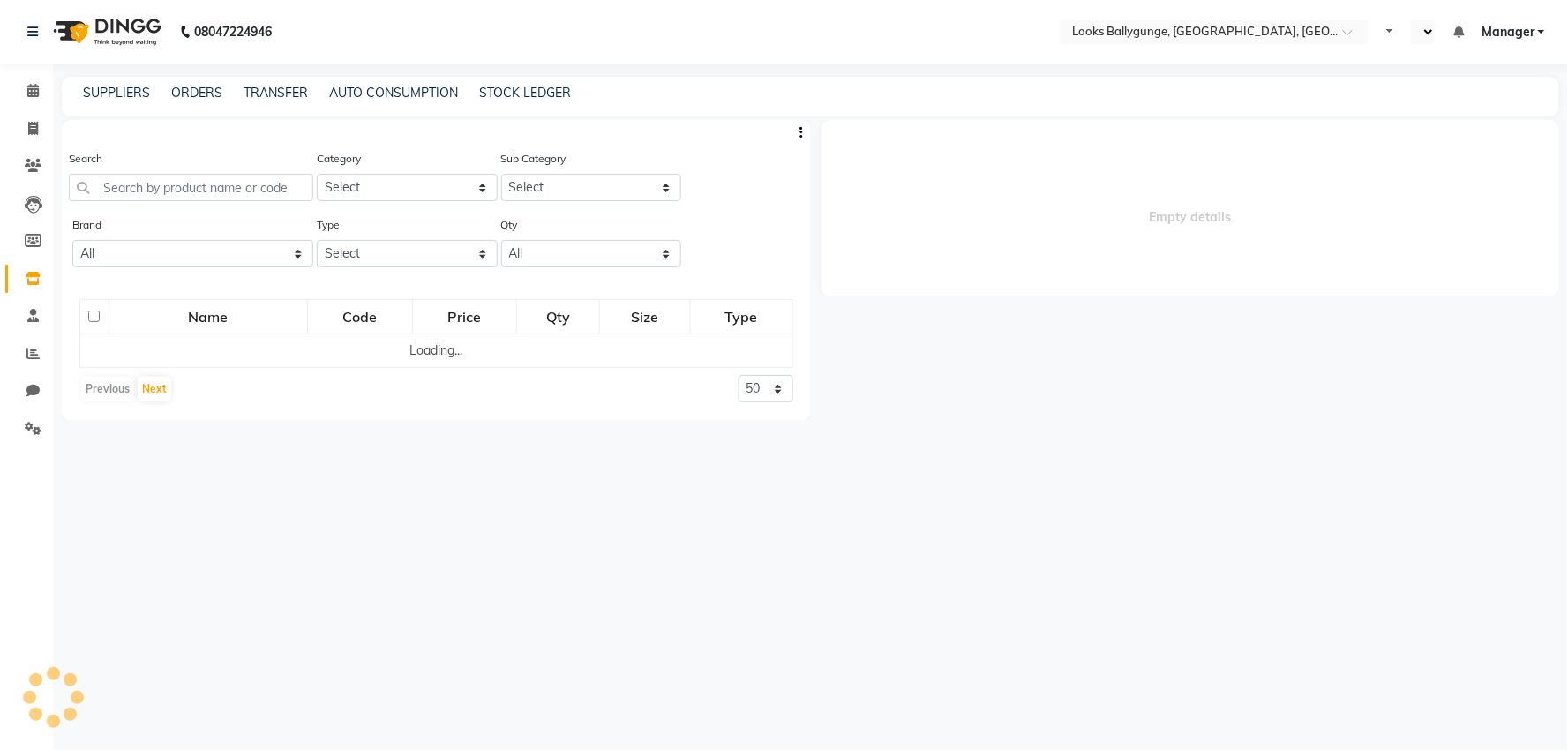
select select "en"
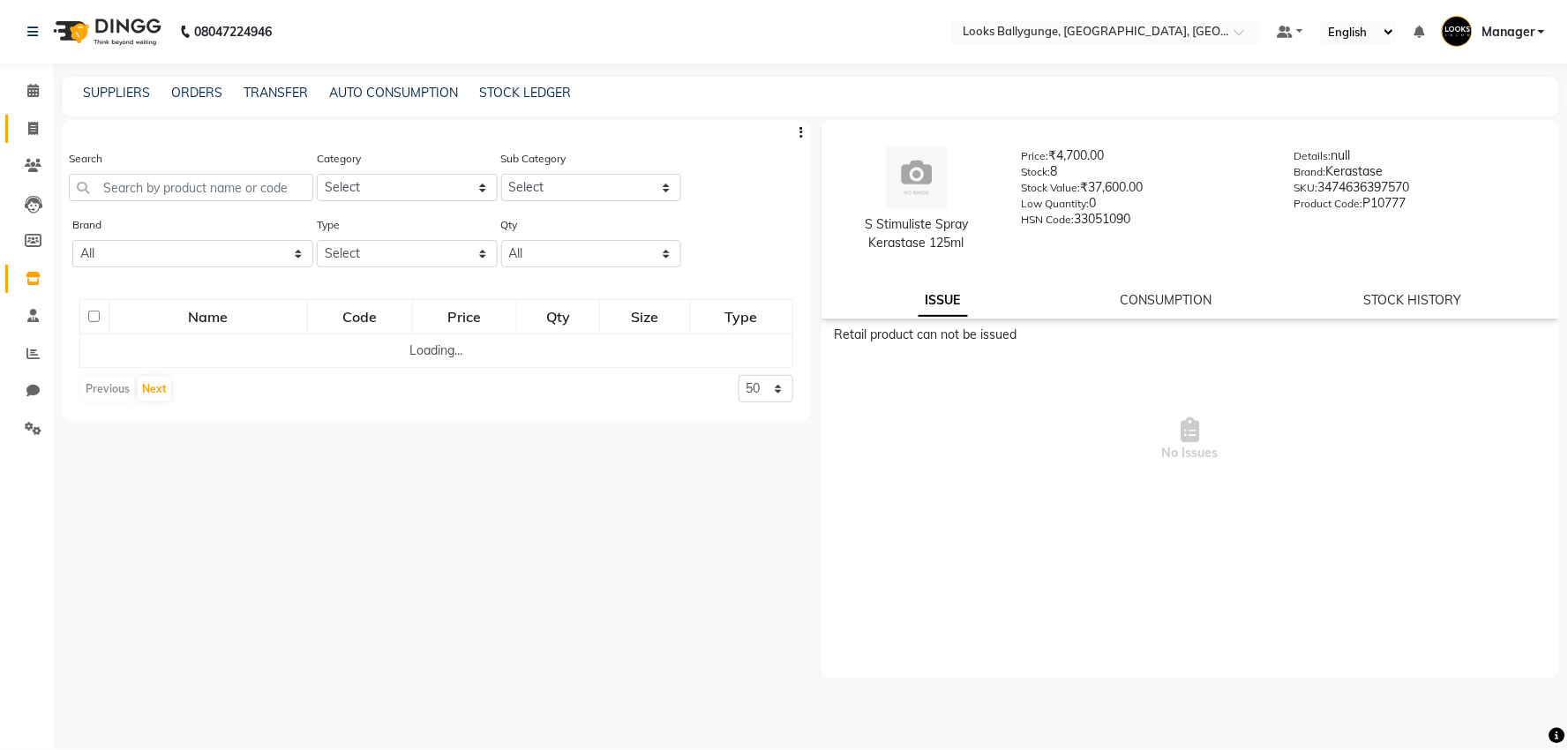
click at [32, 117] on link "Invoice" at bounding box center [27, 129] width 43 height 29
select select "service"
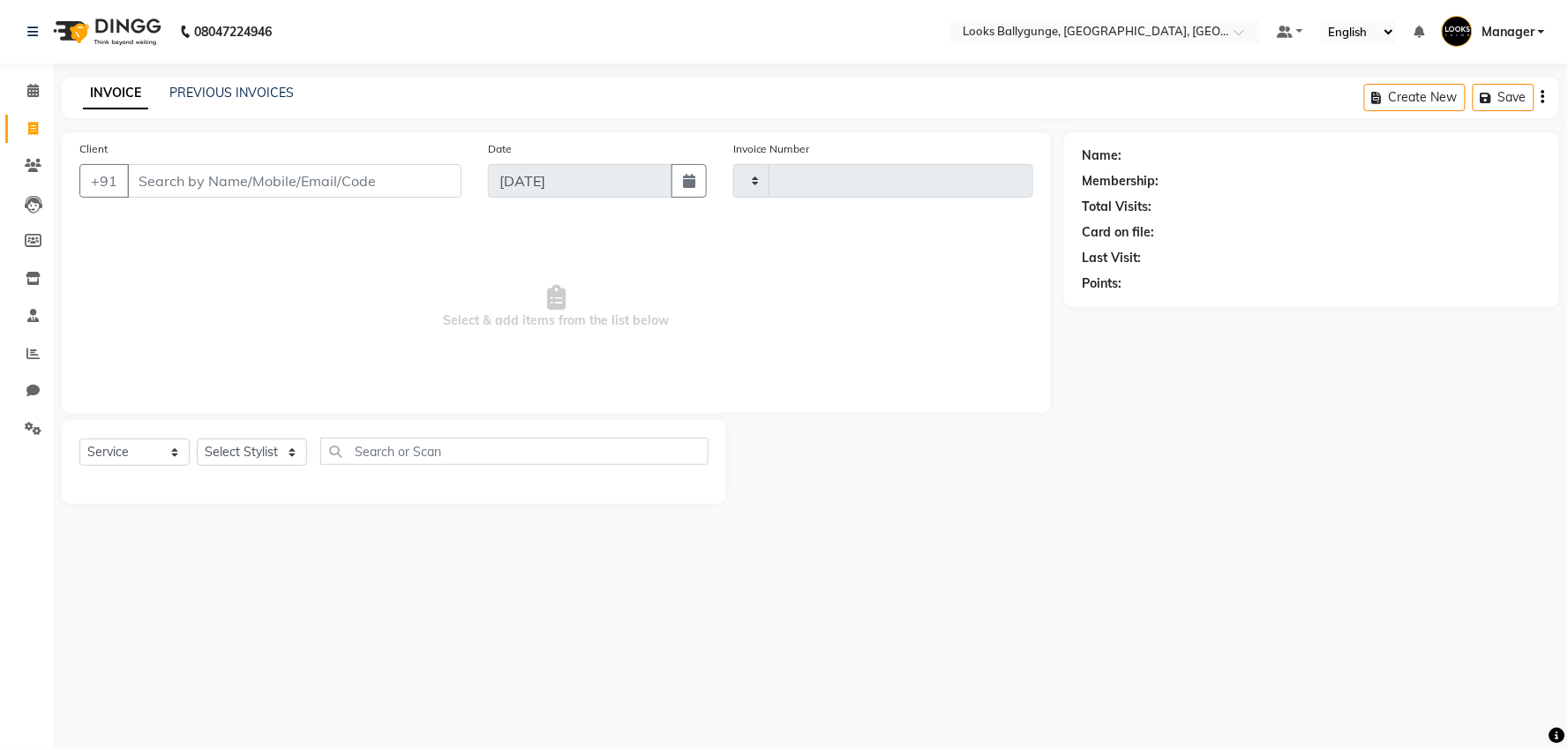
type input "3641"
select select "6477"
type input "8335889745"
click at [387, 173] on span "Add Client" at bounding box center [416, 181] width 69 height 18
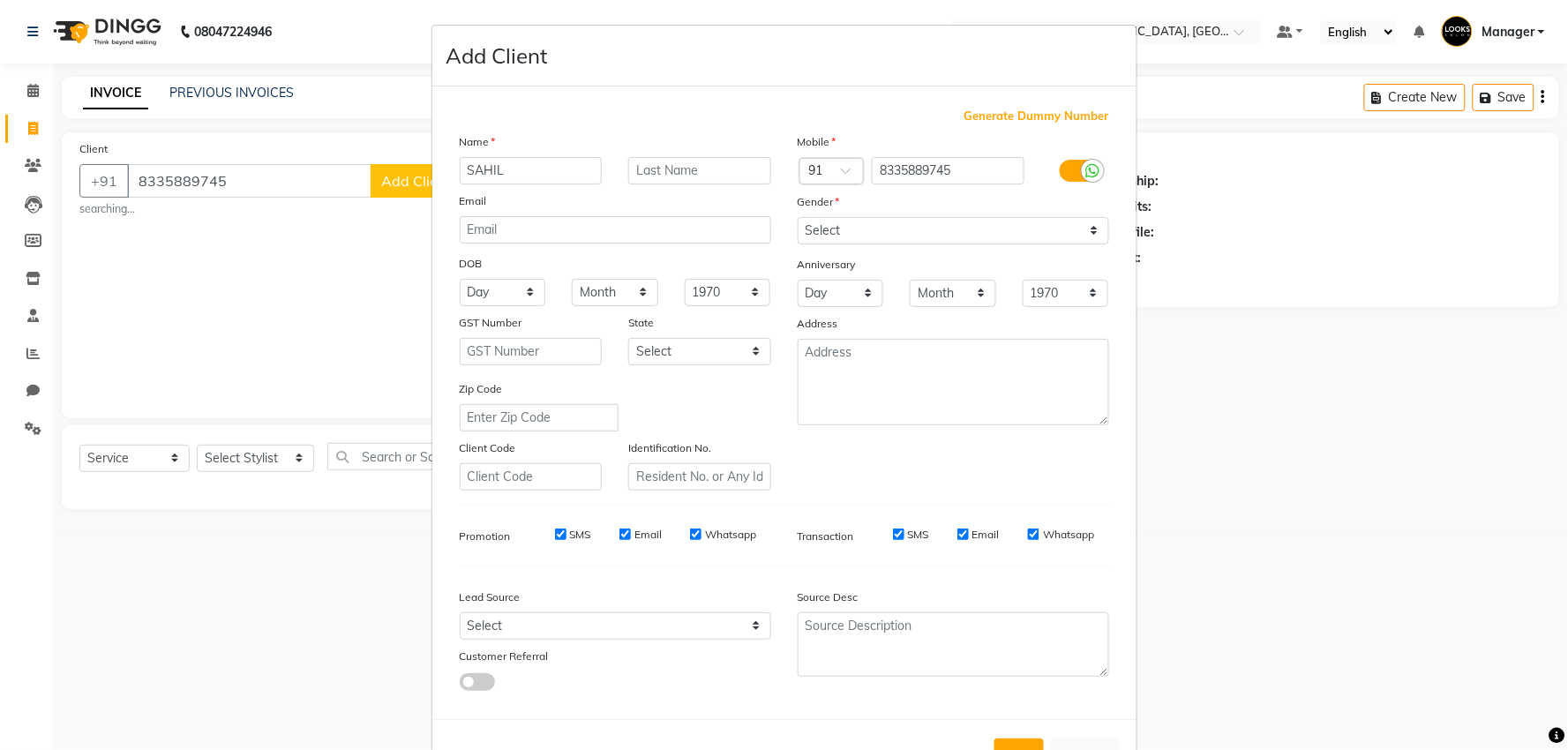
type input "SAHIL"
drag, startPoint x: 604, startPoint y: 174, endPoint x: 620, endPoint y: 170, distance: 16.5
click at [615, 171] on div "SAHIL" at bounding box center [615, 171] width 338 height 28
click at [647, 162] on input "text" at bounding box center [699, 171] width 143 height 28
type input "AHMED"
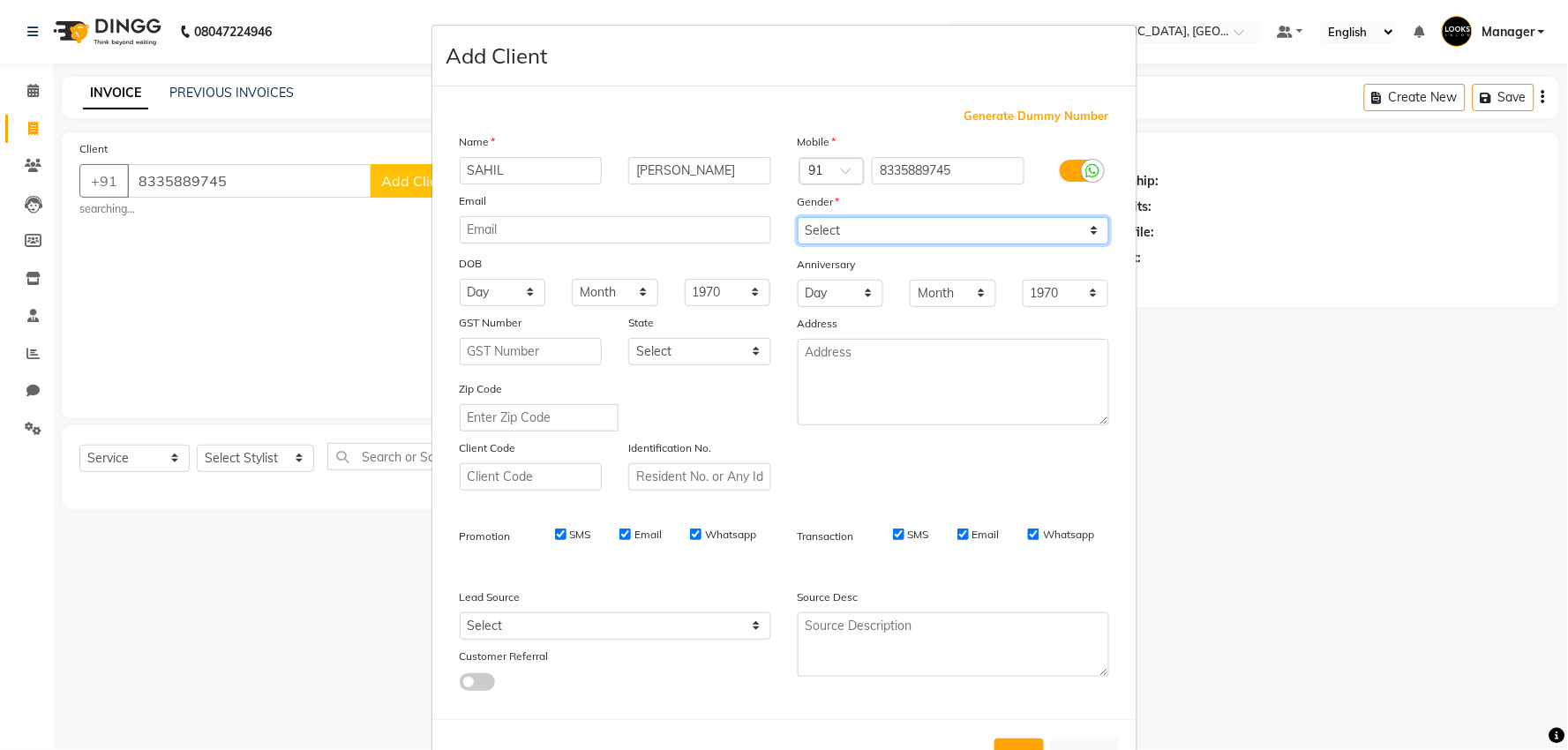
click at [864, 222] on select "Select Male Female Other Prefer Not To Say" at bounding box center [953, 230] width 311 height 28
select select "male"
click at [798, 217] on select "Select Male Female Other Prefer Not To Say" at bounding box center [953, 230] width 311 height 28
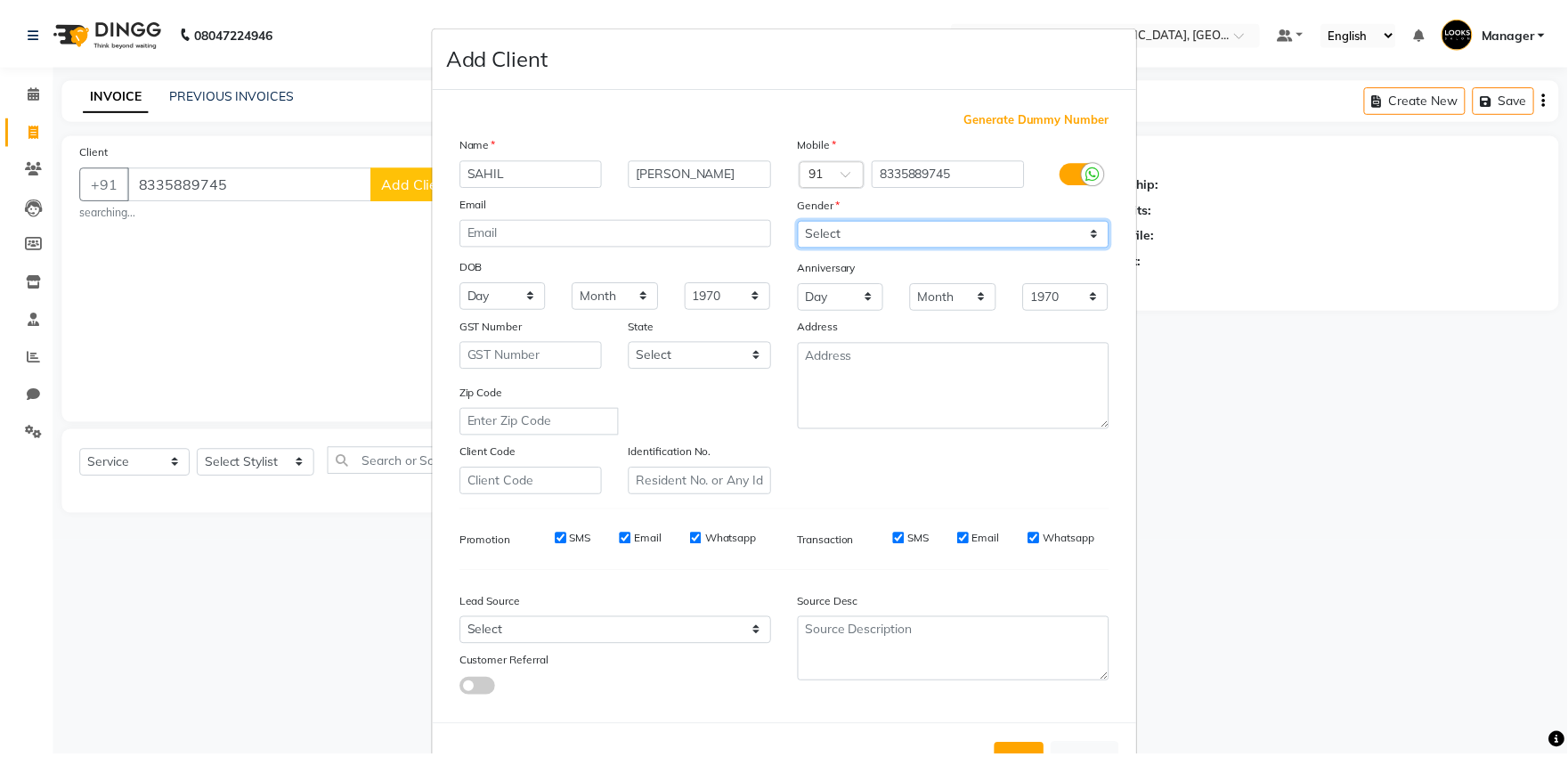
scroll to position [66, 0]
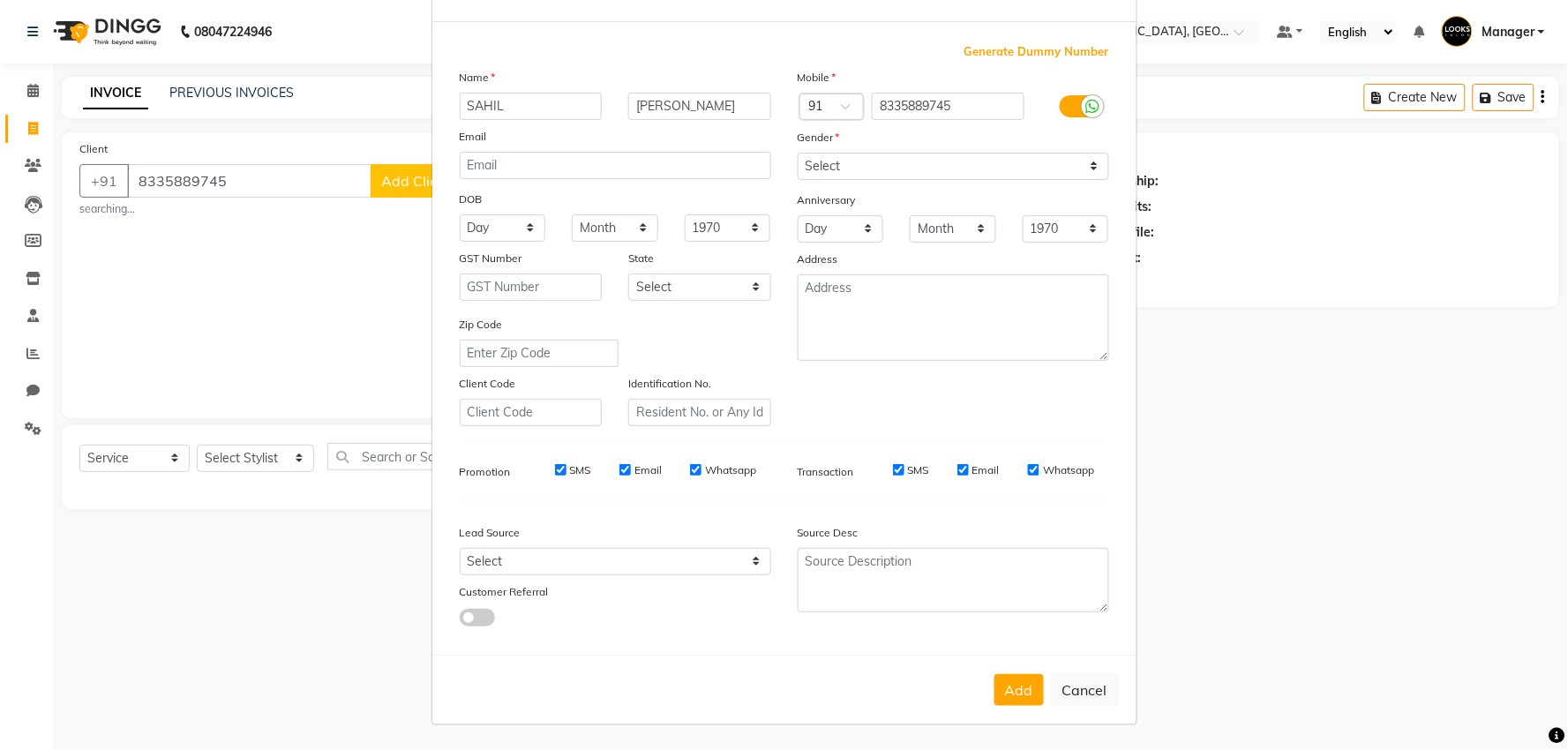
click at [1020, 707] on div "Add Cancel" at bounding box center [784, 690] width 704 height 69
click at [1015, 692] on button "Add" at bounding box center [1019, 690] width 50 height 32
select select
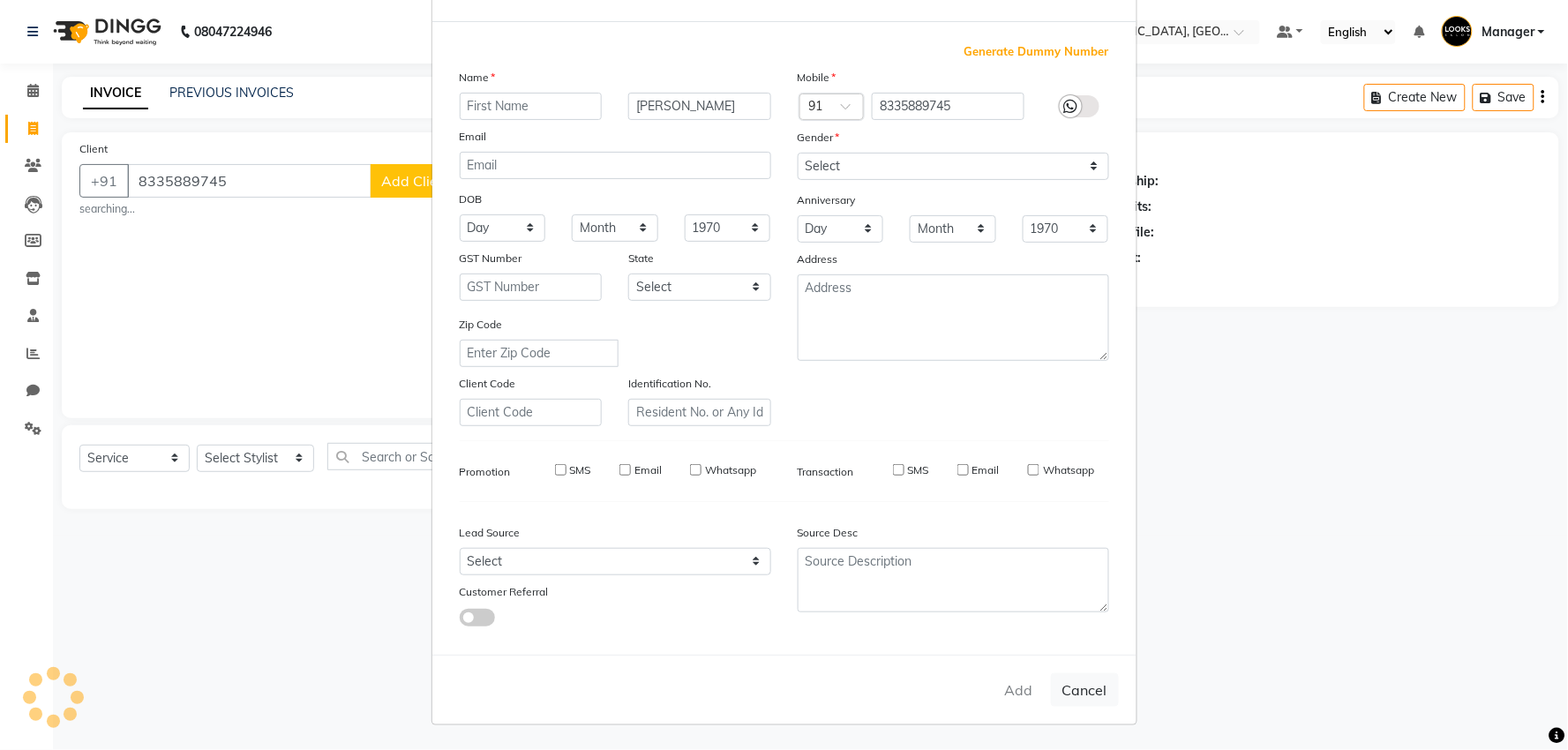
select select
checkbox input "false"
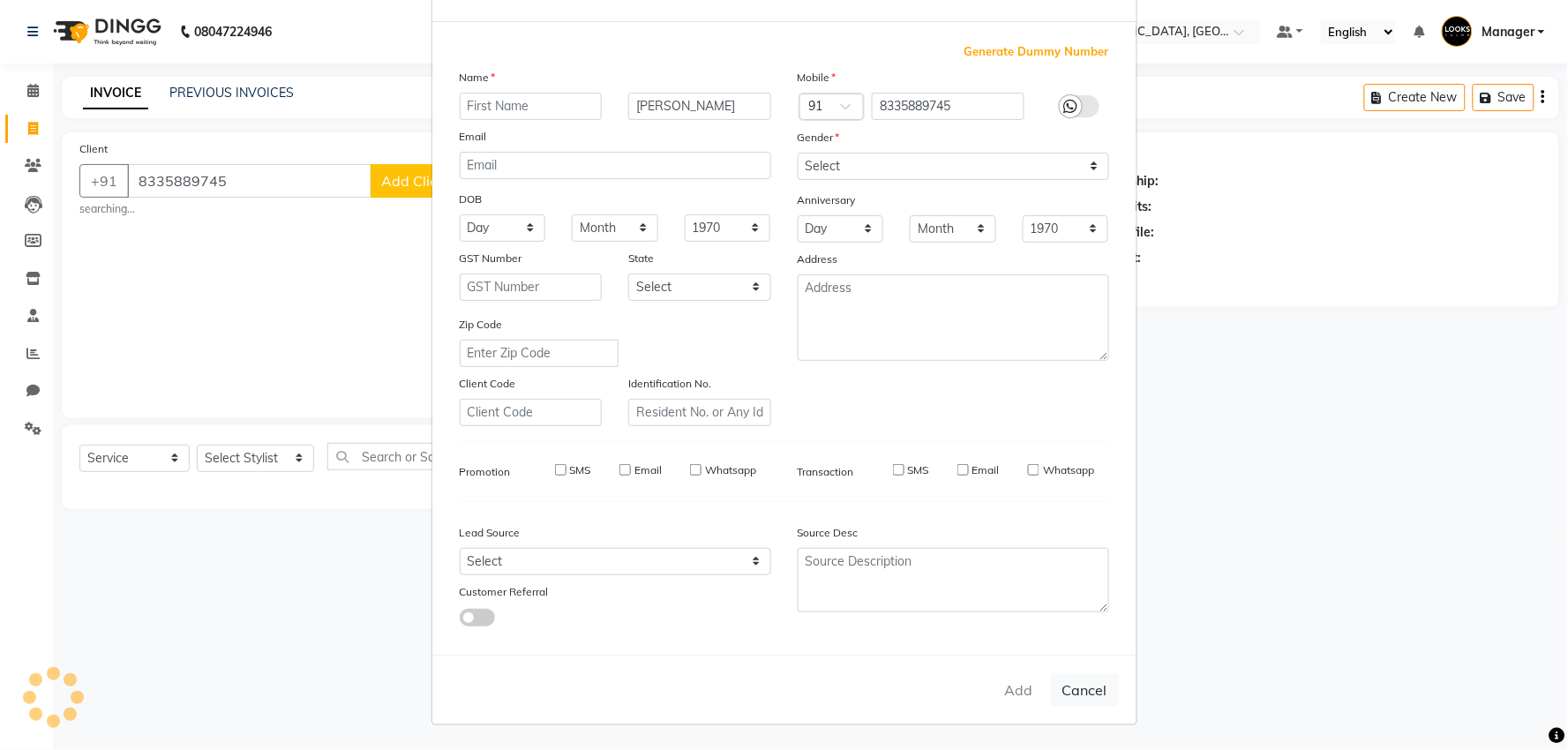
checkbox input "false"
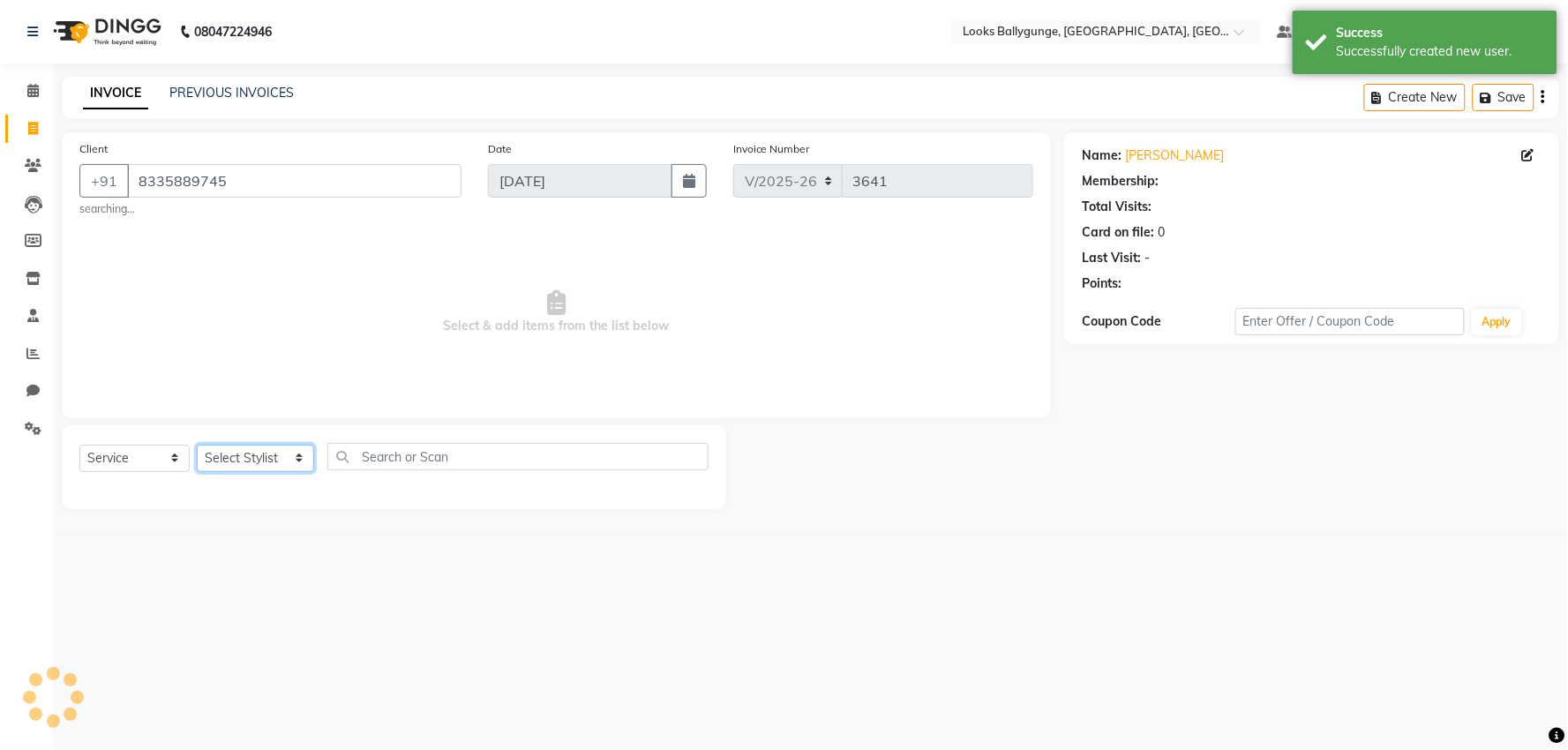
click at [265, 463] on select "Select Stylist Ali_Stylist amit_pdct anil Ayush Sahu COUNTER_SALES Debbo Fazal …" at bounding box center [255, 458] width 117 height 28
select select "1: Object"
select select "49416"
click at [197, 445] on select "Select Stylist Ali_Stylist amit_pdct anil Ayush Sahu COUNTER_SALES Debbo Fazal …" at bounding box center [255, 458] width 117 height 28
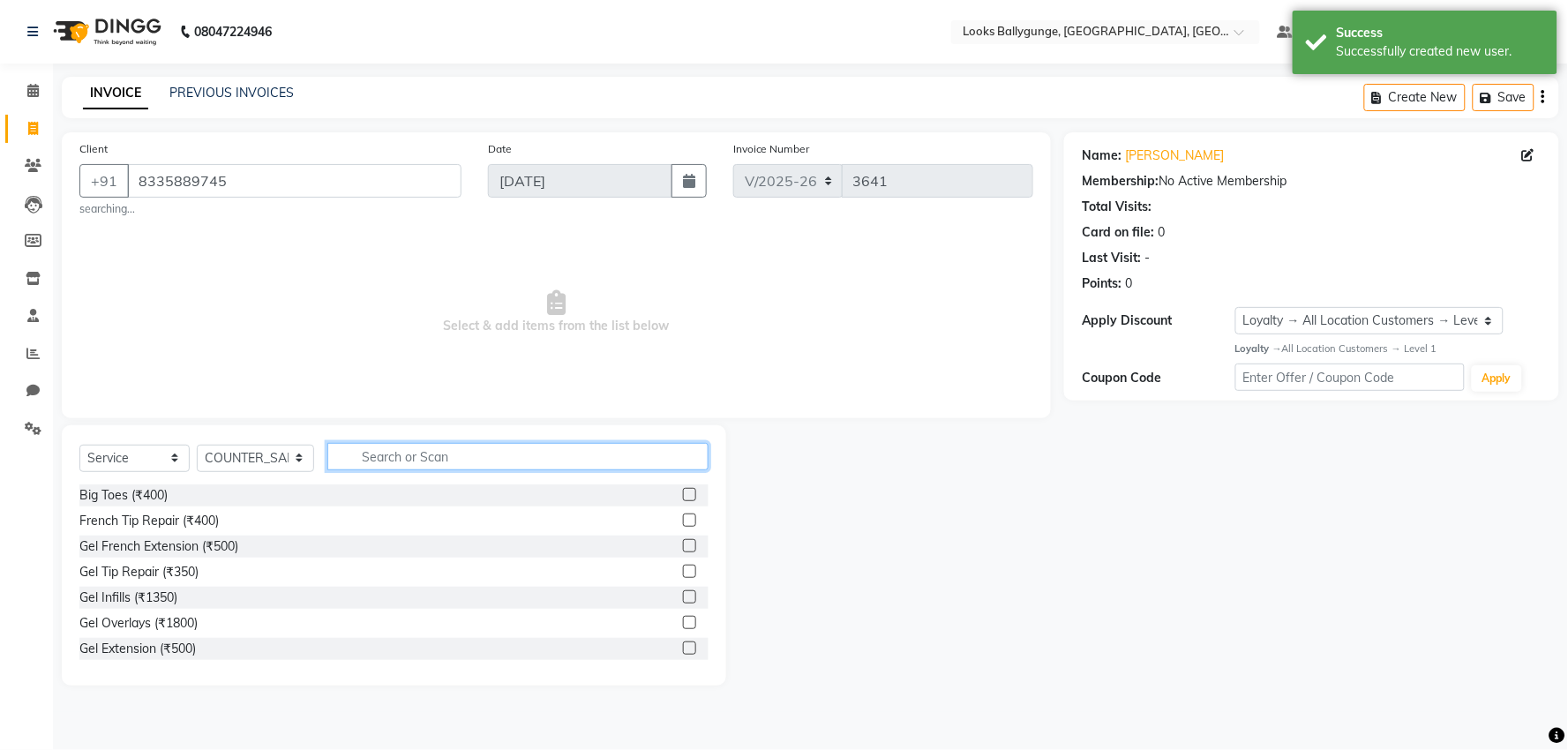
click at [433, 446] on input "text" at bounding box center [518, 456] width 382 height 28
type input "CUT"
click at [208, 571] on div "Sr.Stylist Cut(M) (₹1000)" at bounding box center [148, 572] width 138 height 19
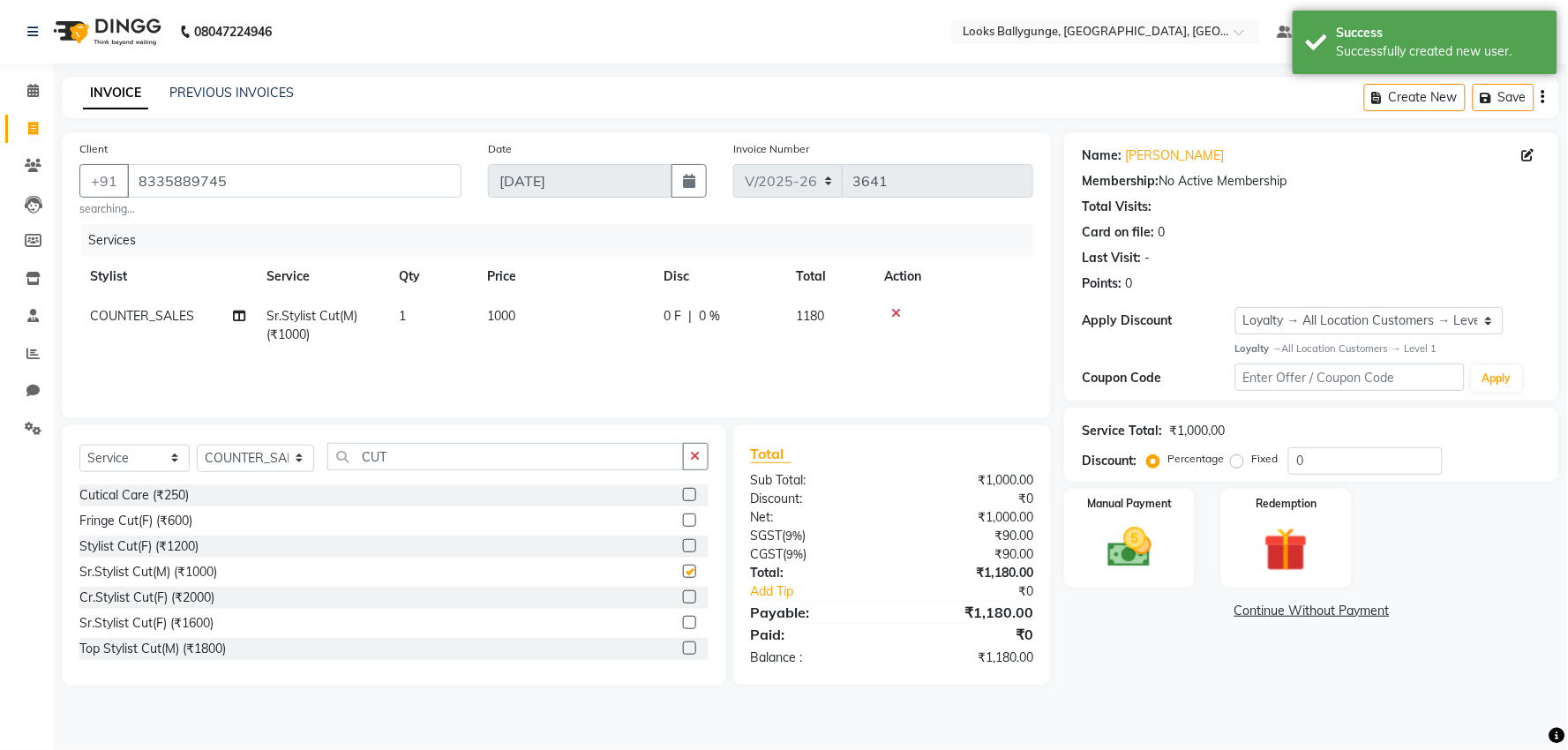
checkbox input "false"
click at [1099, 548] on img at bounding box center [1129, 548] width 74 height 53
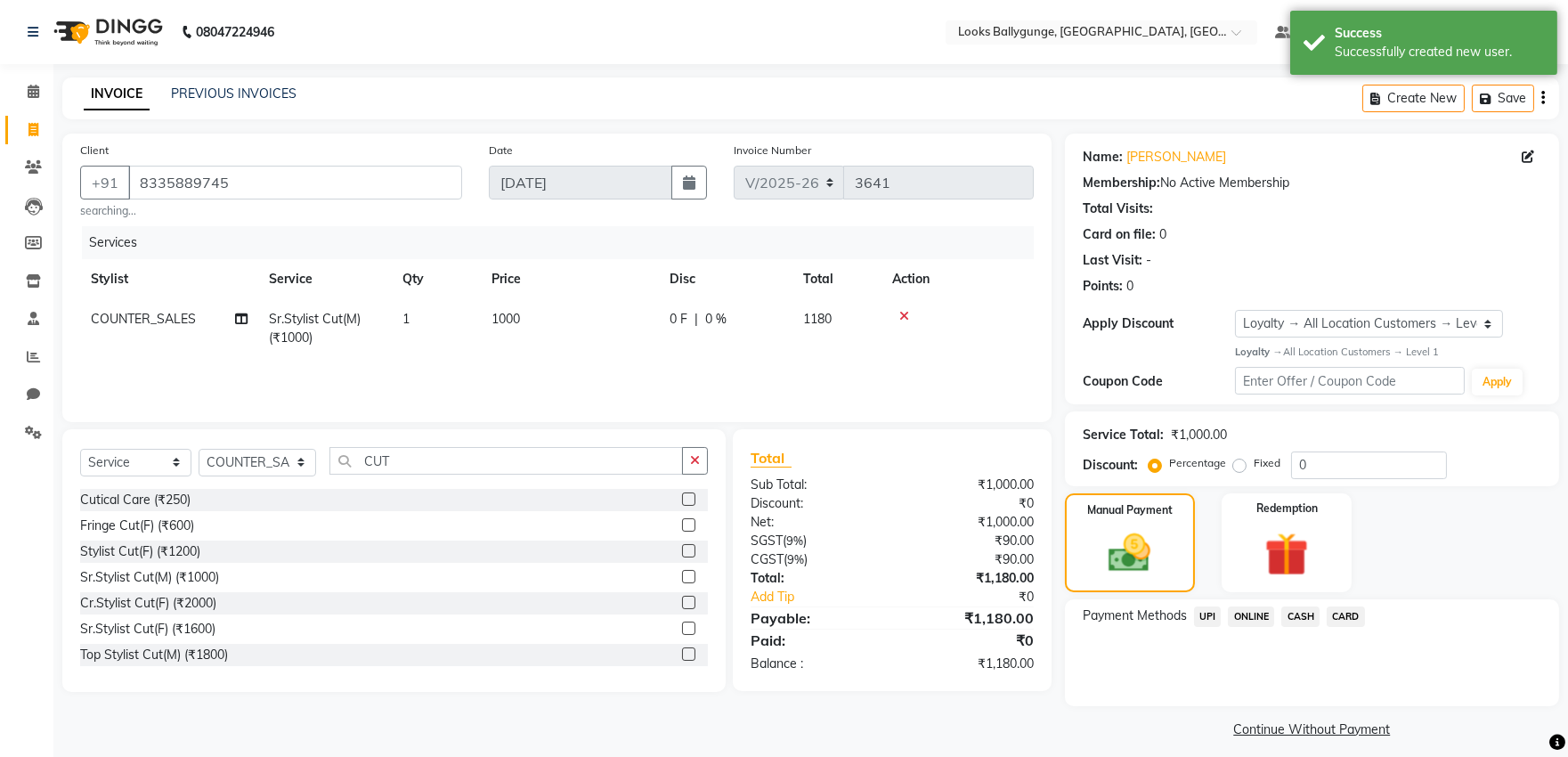
drag, startPoint x: 1190, startPoint y: 612, endPoint x: 1204, endPoint y: 616, distance: 14.6
click at [1202, 616] on div "UPI" at bounding box center [1204, 619] width 35 height 24
click at [1204, 616] on span "UPI" at bounding box center [1208, 617] width 28 height 21
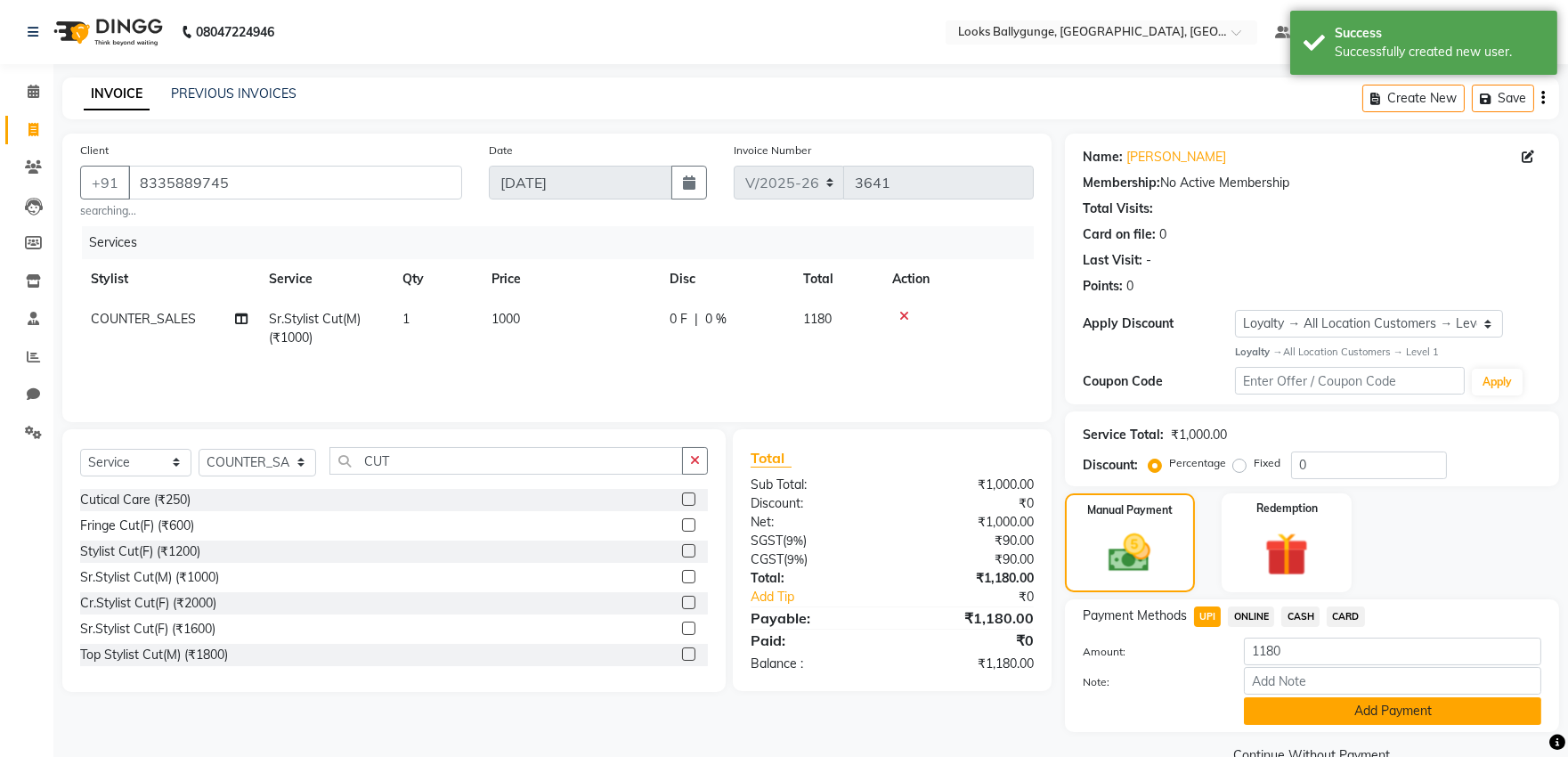
click at [1320, 720] on button "Add Payment" at bounding box center [1392, 711] width 297 height 28
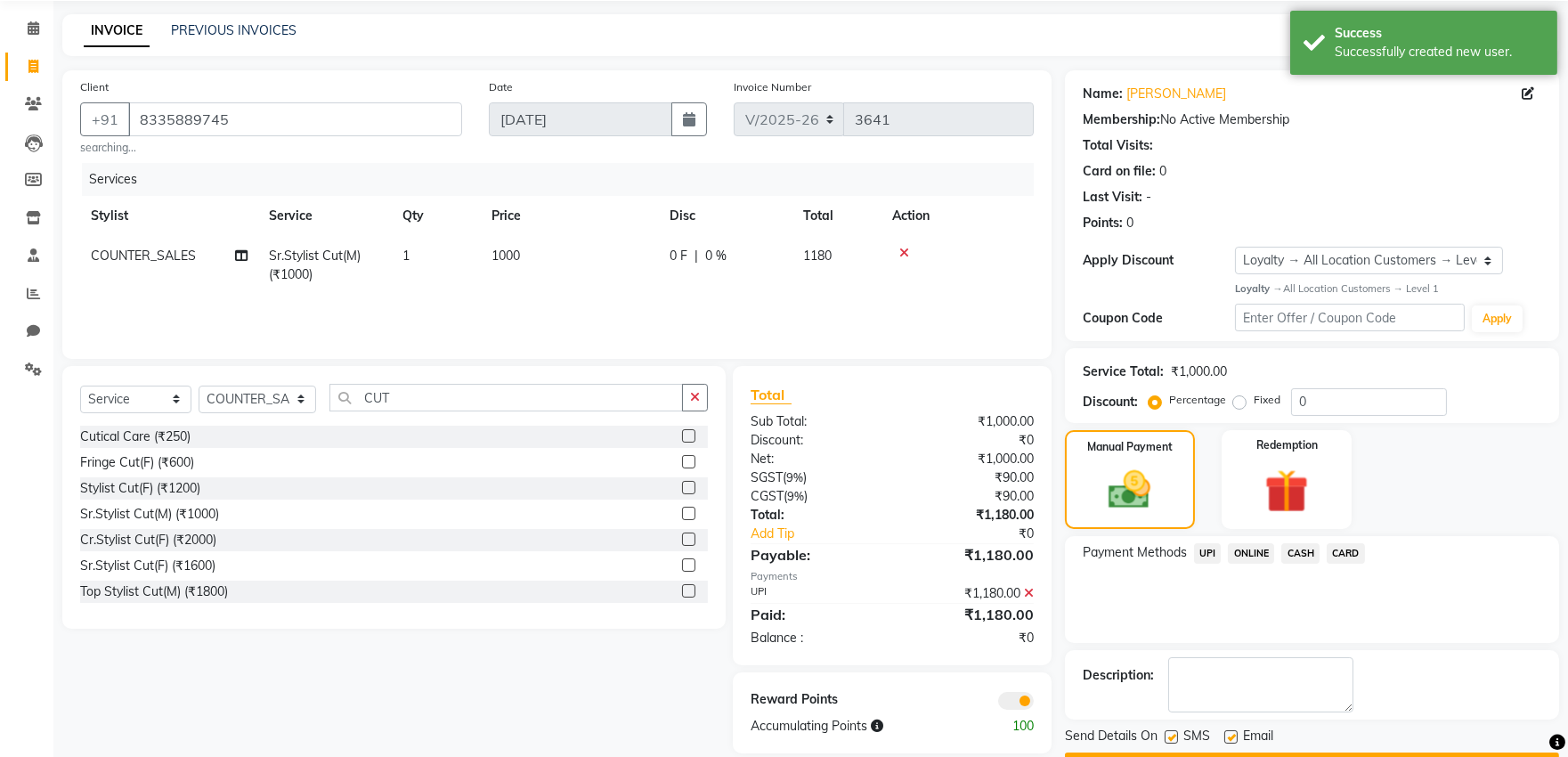
scroll to position [99, 0]
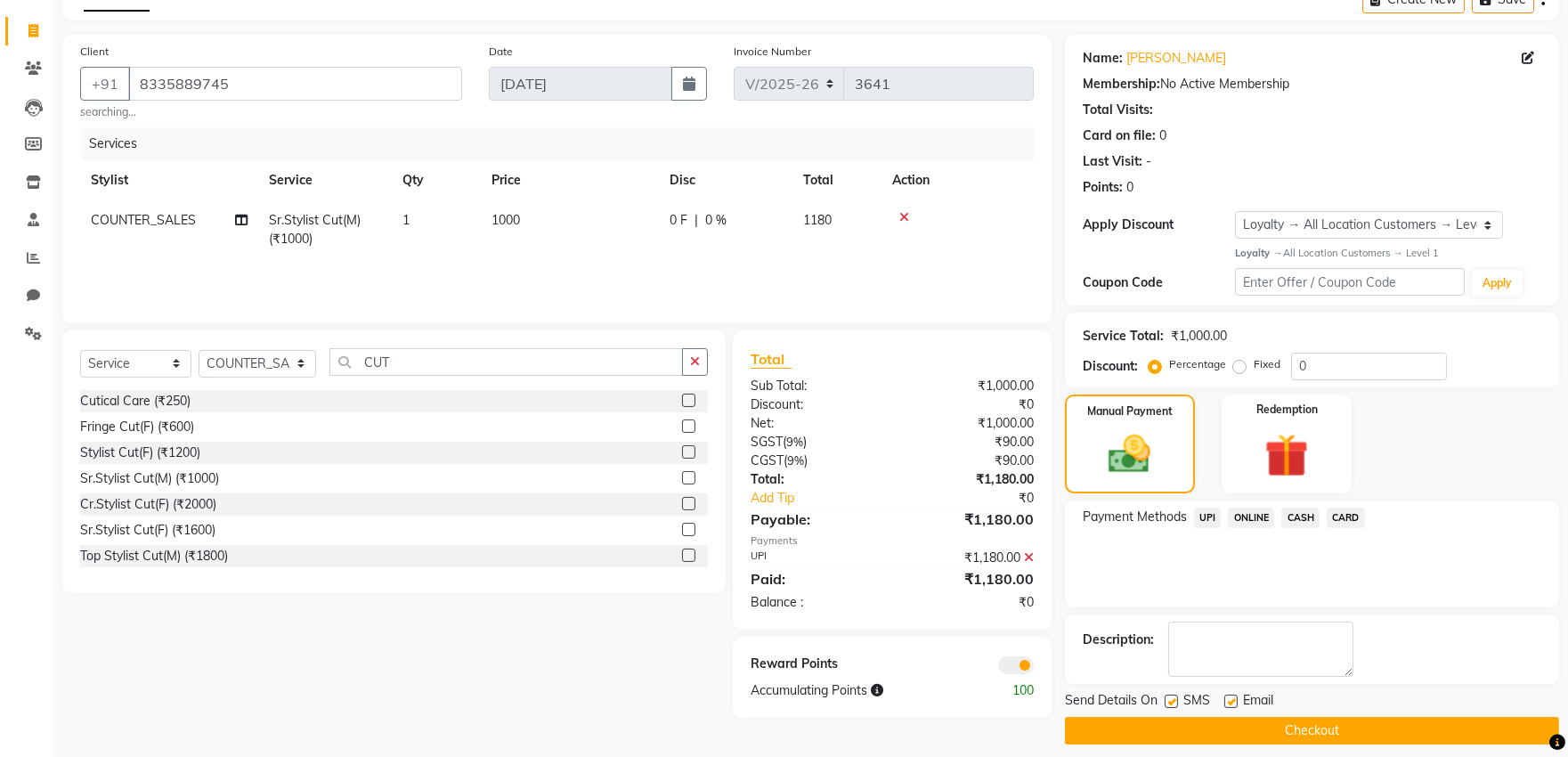
click at [1301, 728] on button "Checkout" at bounding box center [1312, 731] width 495 height 28
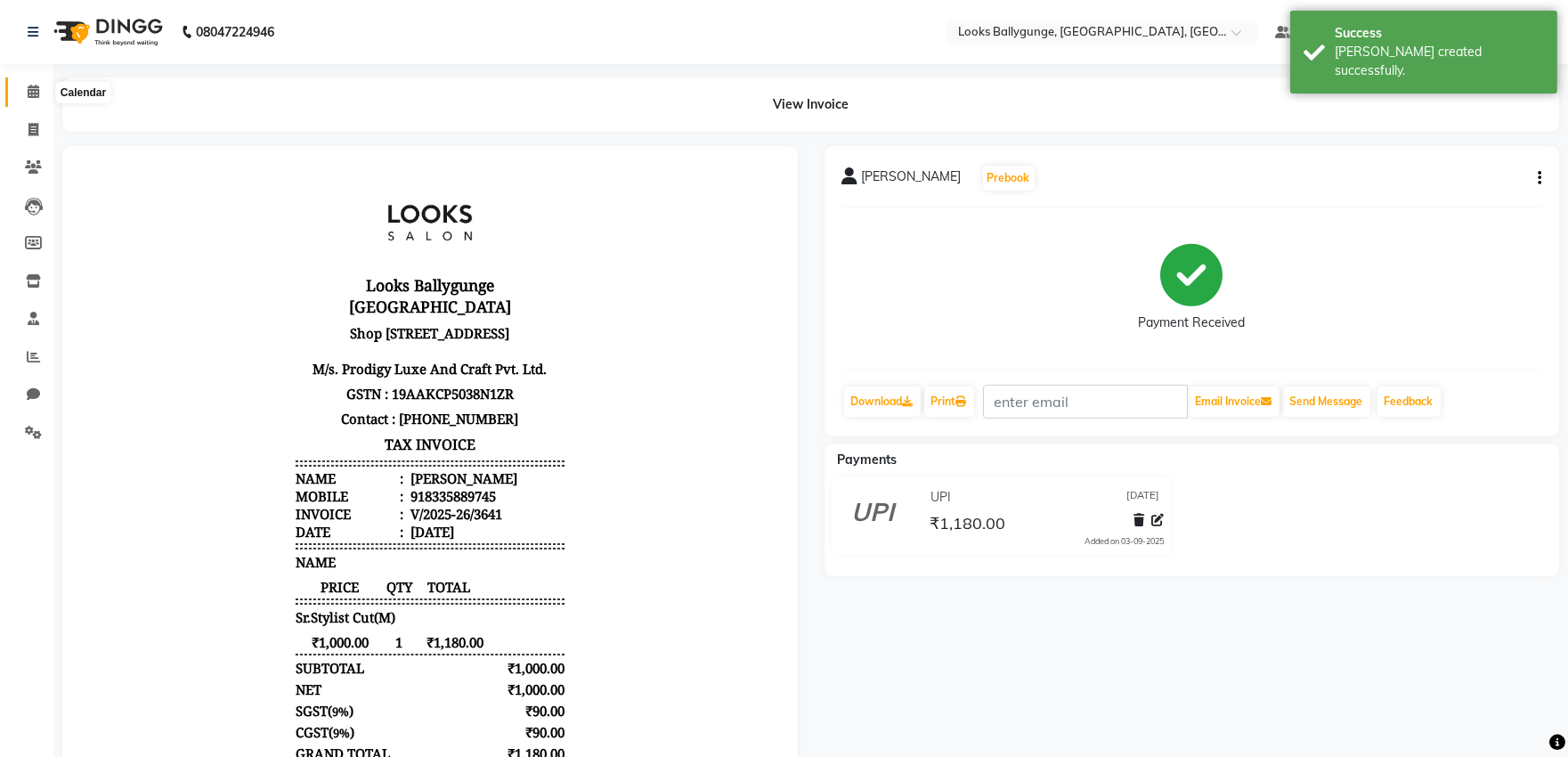
click at [22, 92] on span at bounding box center [33, 92] width 31 height 21
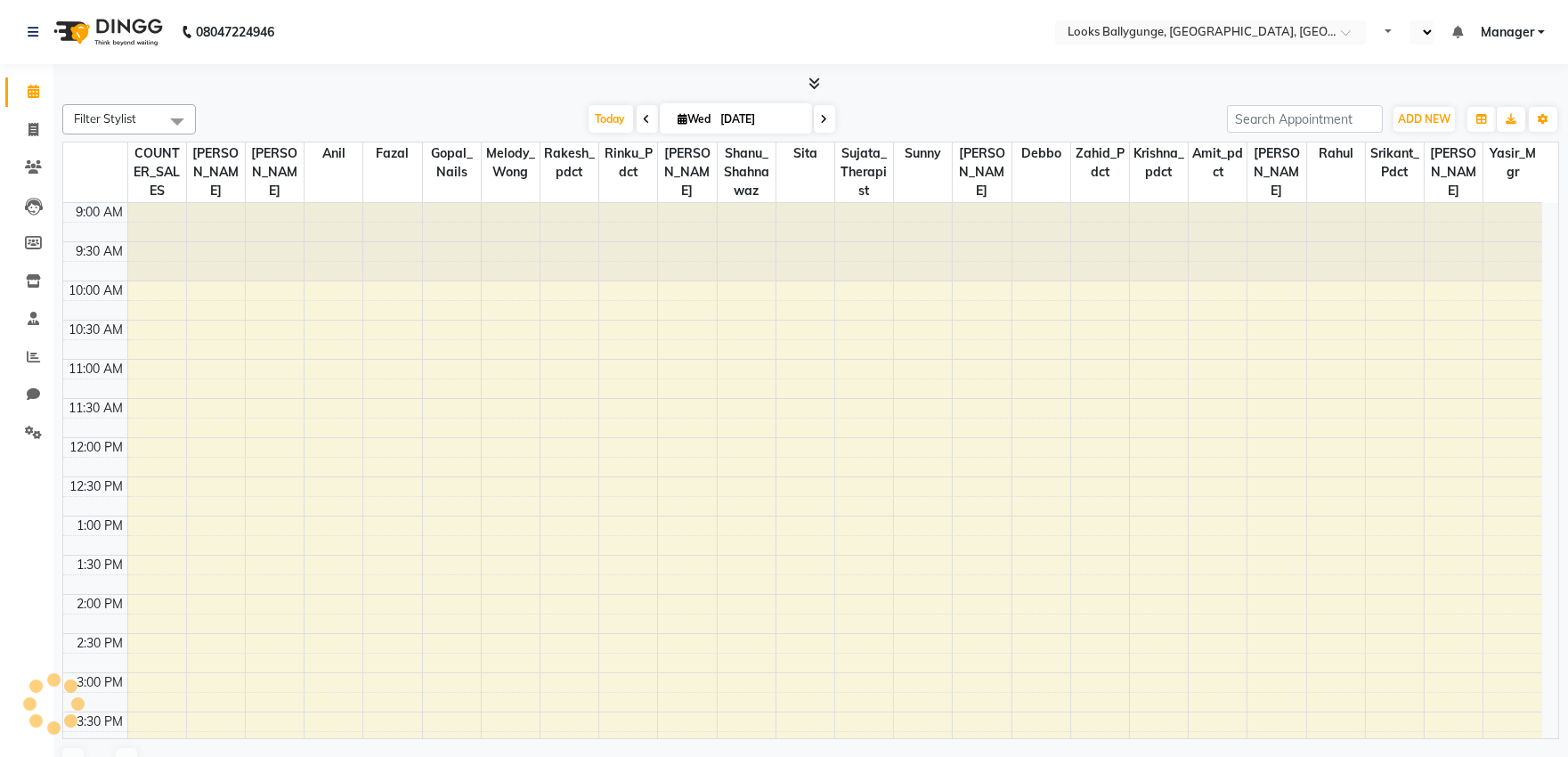
select select "en"
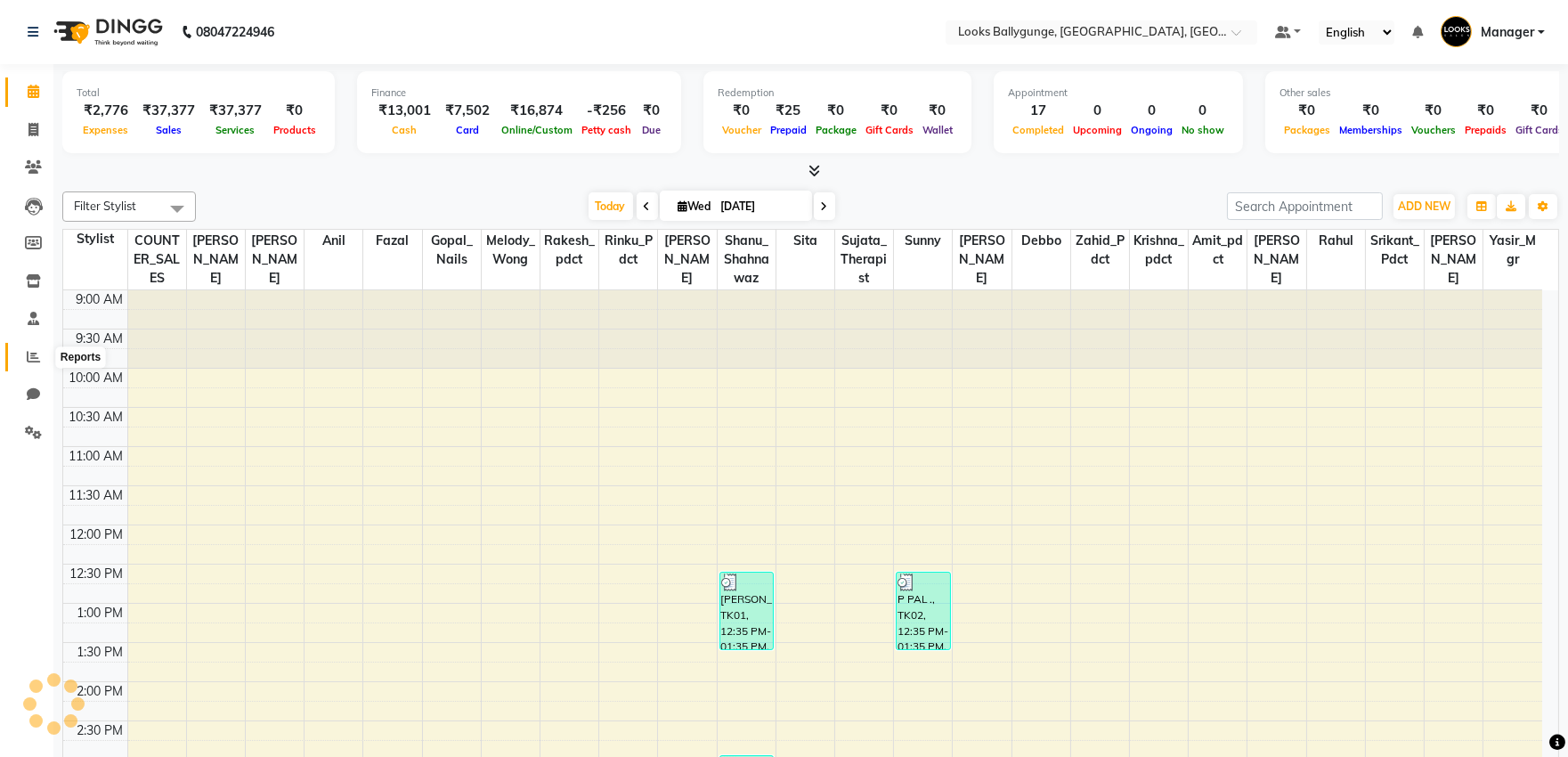
click at [31, 350] on icon at bounding box center [33, 356] width 13 height 13
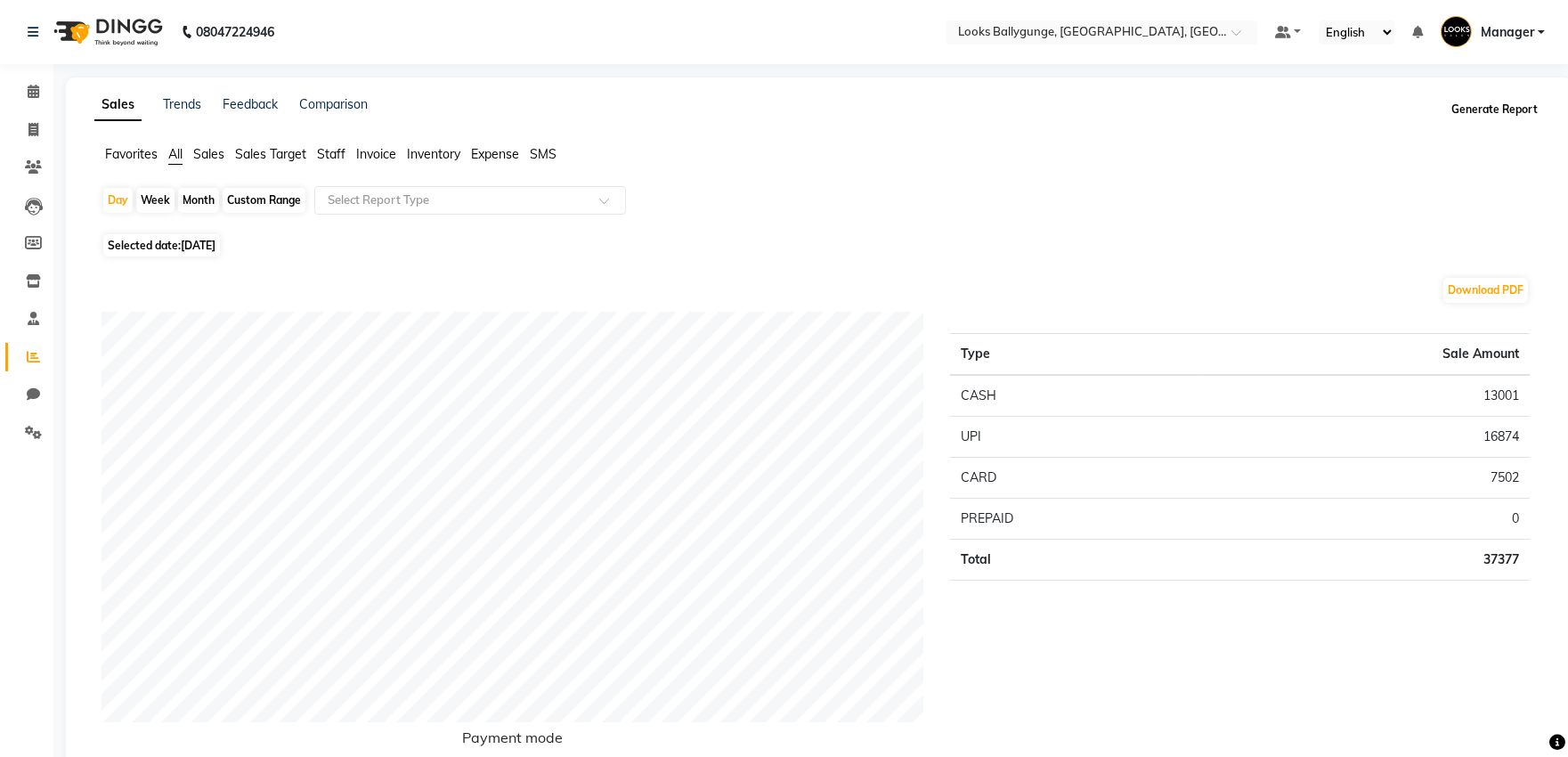
click at [1511, 108] on button "Generate Report" at bounding box center [1494, 110] width 95 height 25
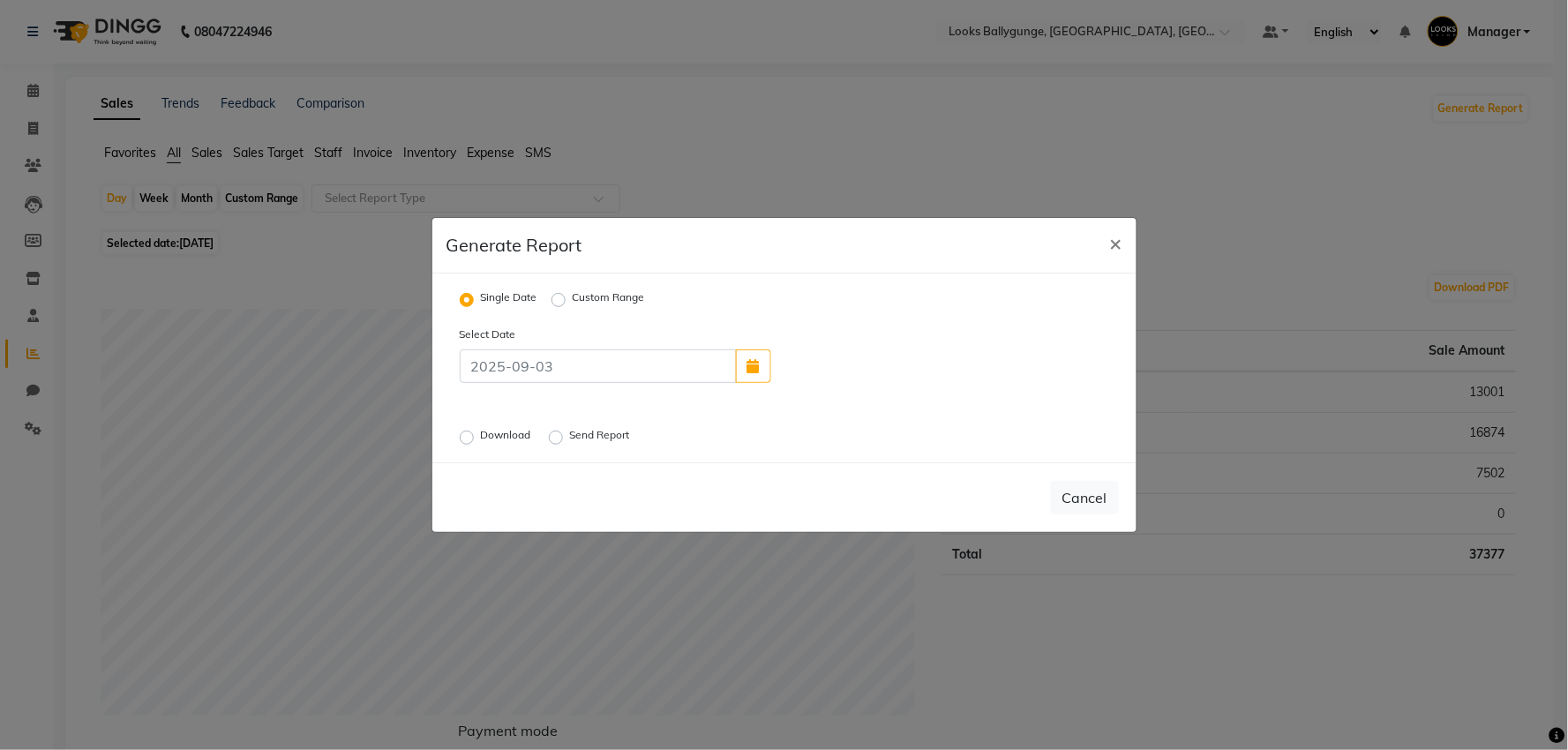
click at [481, 438] on label "Download" at bounding box center [508, 438] width 54 height 21
click at [463, 438] on input "Download" at bounding box center [470, 438] width 12 height 12
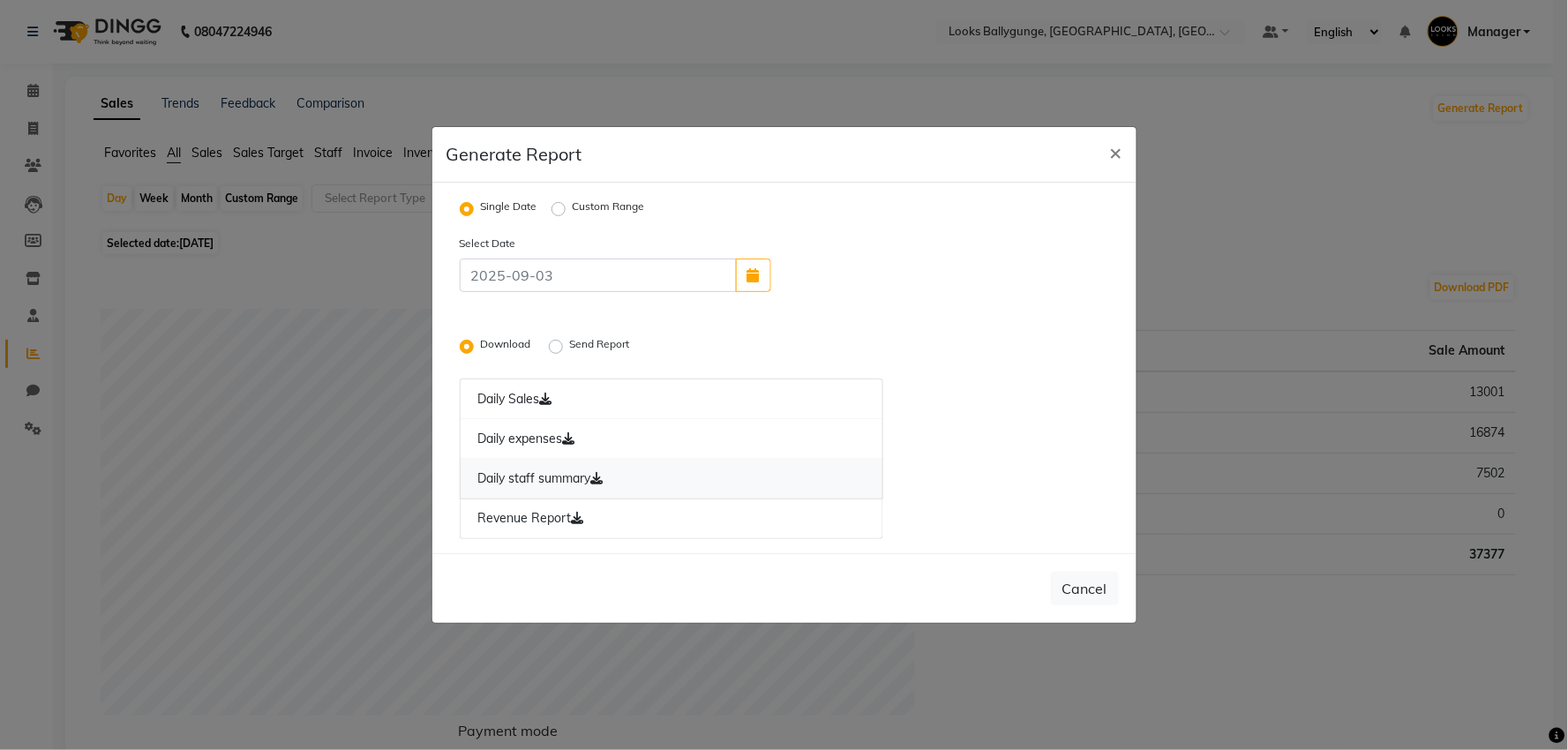
click at [535, 472] on link "Daily staff summary" at bounding box center [671, 480] width 424 height 41
click at [559, 518] on link "Revenue Report" at bounding box center [671, 520] width 424 height 41
click at [1105, 155] on button "×" at bounding box center [1116, 152] width 41 height 50
radio input "false"
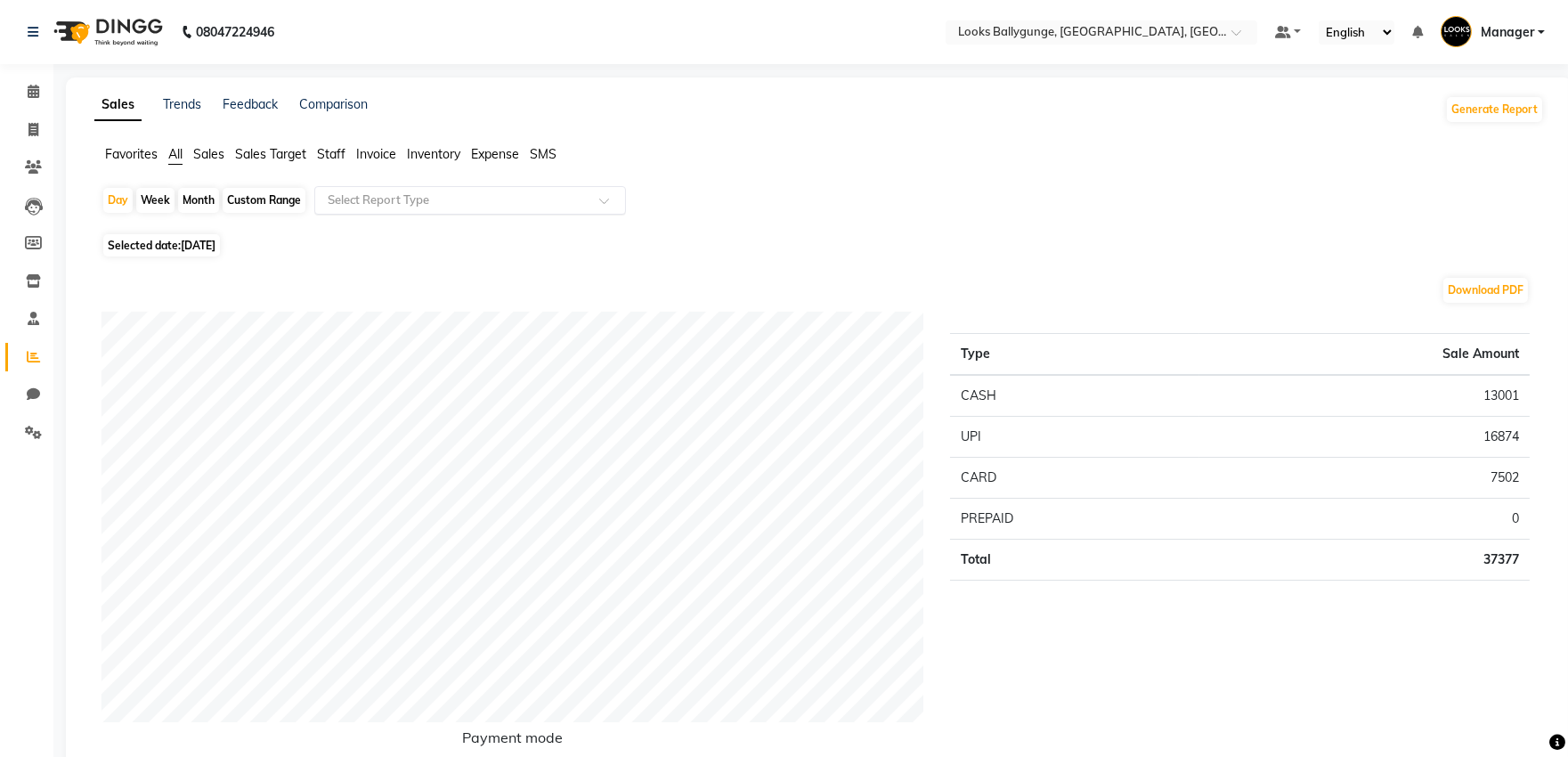
click at [384, 205] on input "text" at bounding box center [452, 200] width 257 height 18
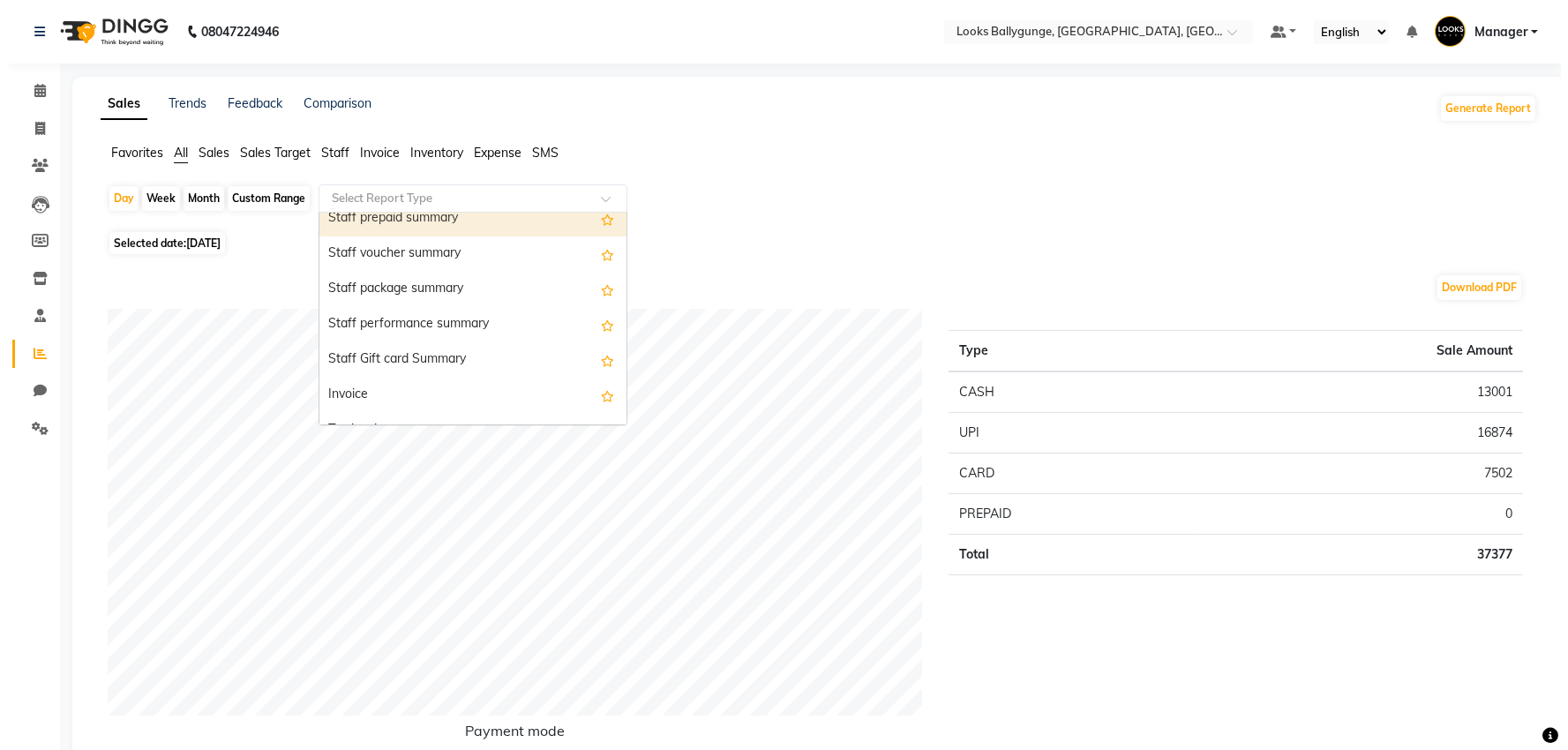
scroll to position [1078, 0]
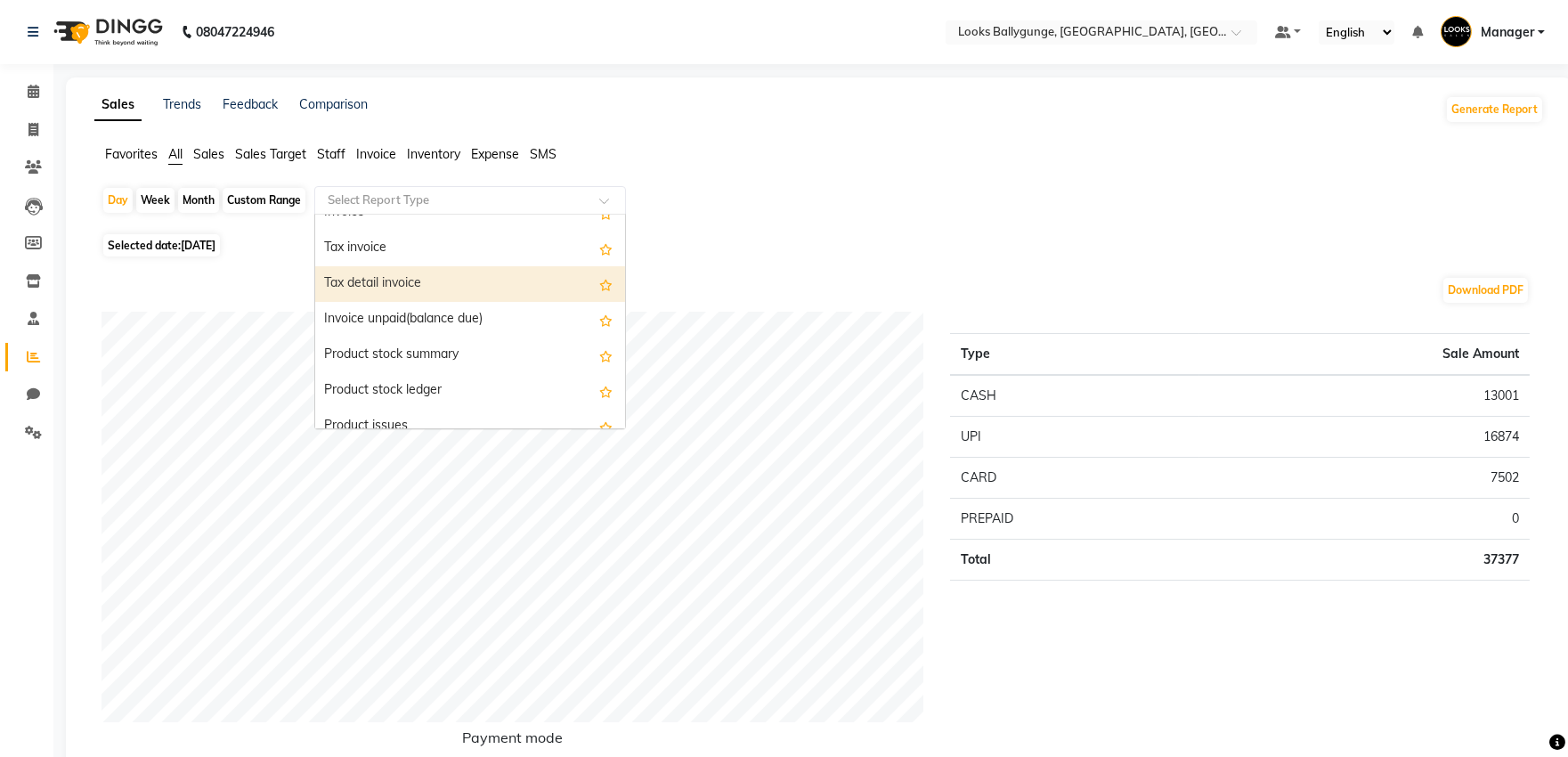
click at [451, 289] on div "Tax detail invoice" at bounding box center [469, 285] width 310 height 36
select select "full_report"
select select "pdf"
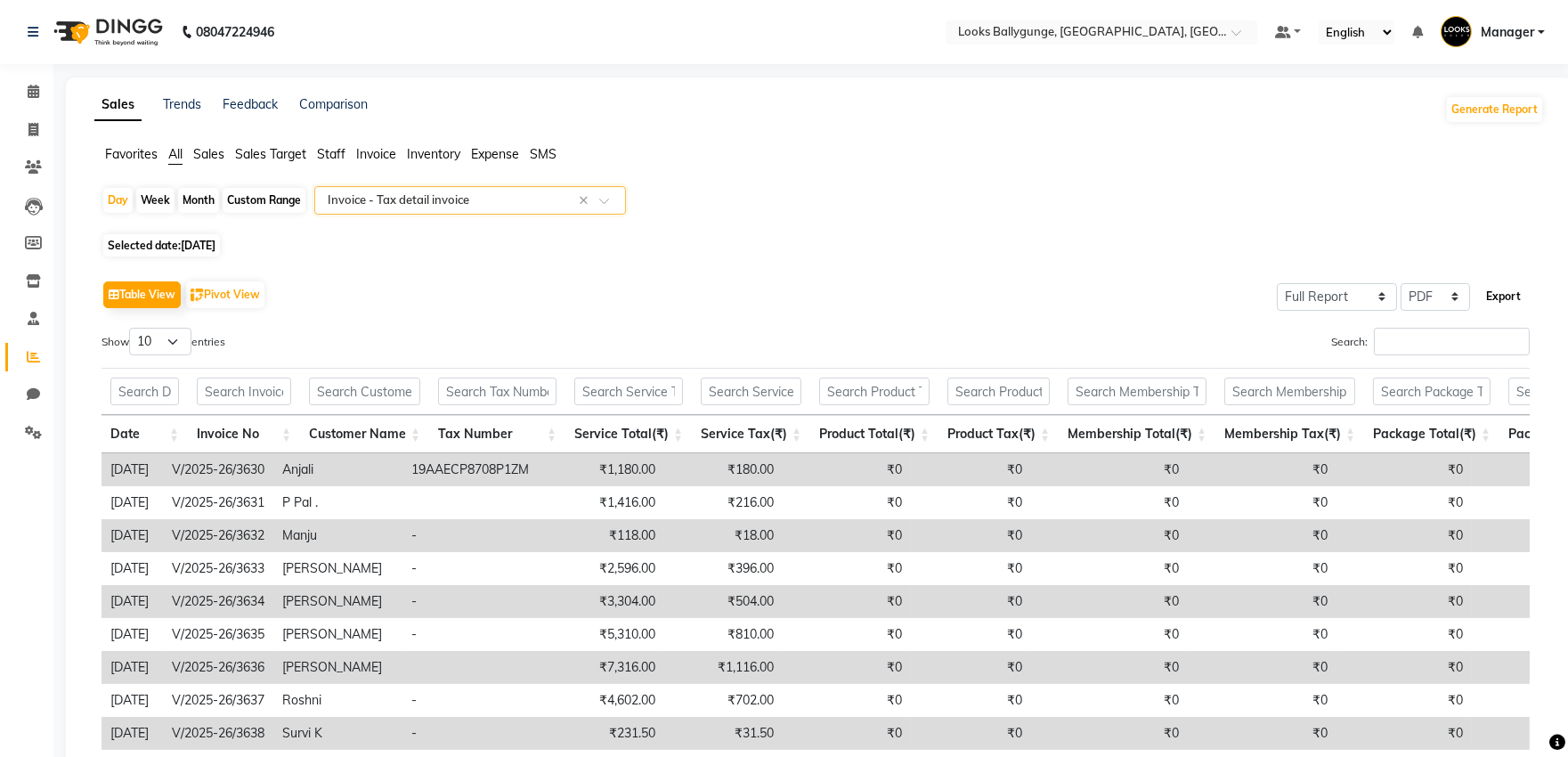
click at [1494, 294] on button "Export" at bounding box center [1503, 297] width 49 height 31
select select "monospace"
select select "12px"
select select "template_1"
select select "A4"
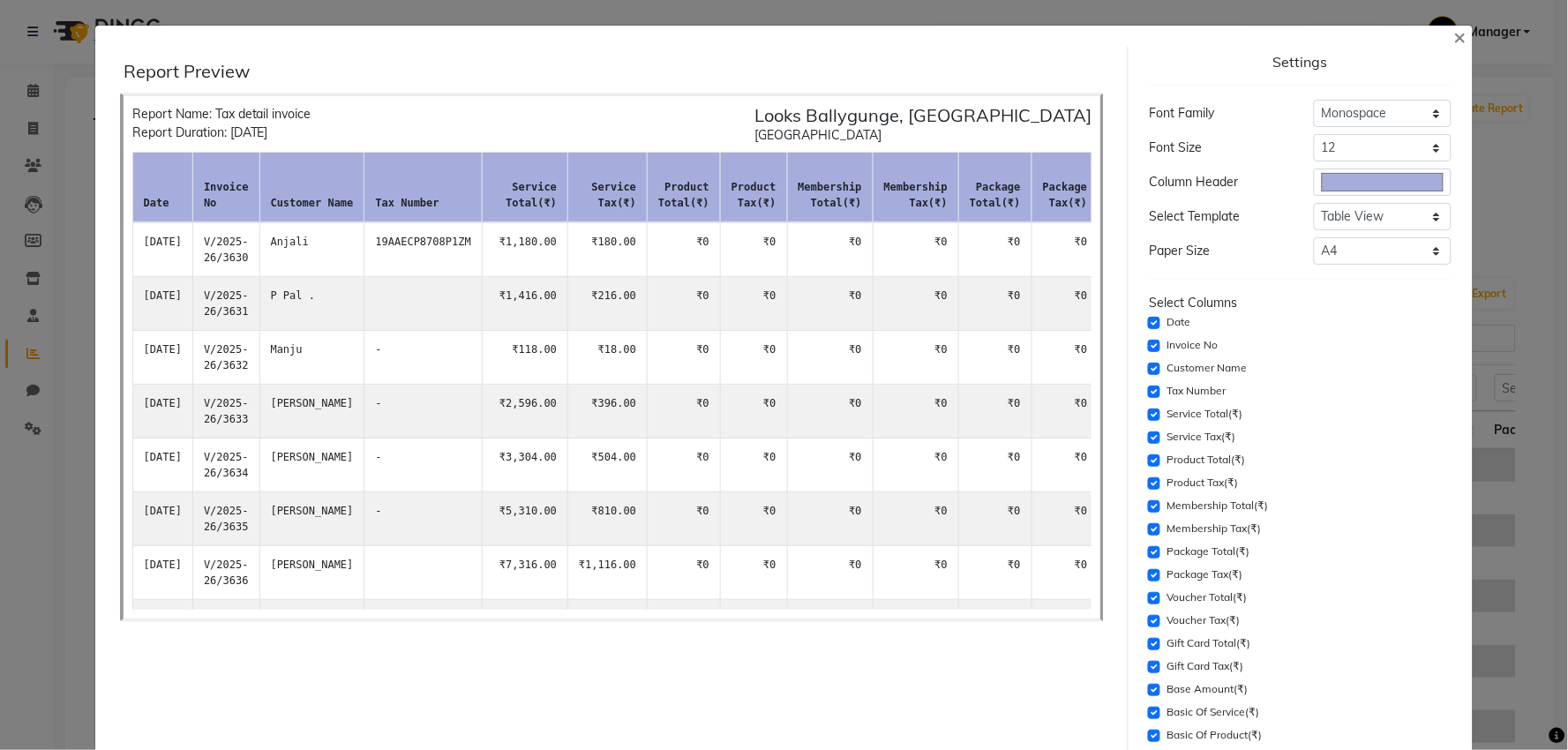
click at [1151, 391] on div "Tax Number" at bounding box center [1300, 392] width 302 height 21
click at [1148, 389] on input "checkbox" at bounding box center [1154, 392] width 12 height 12
checkbox input "false"
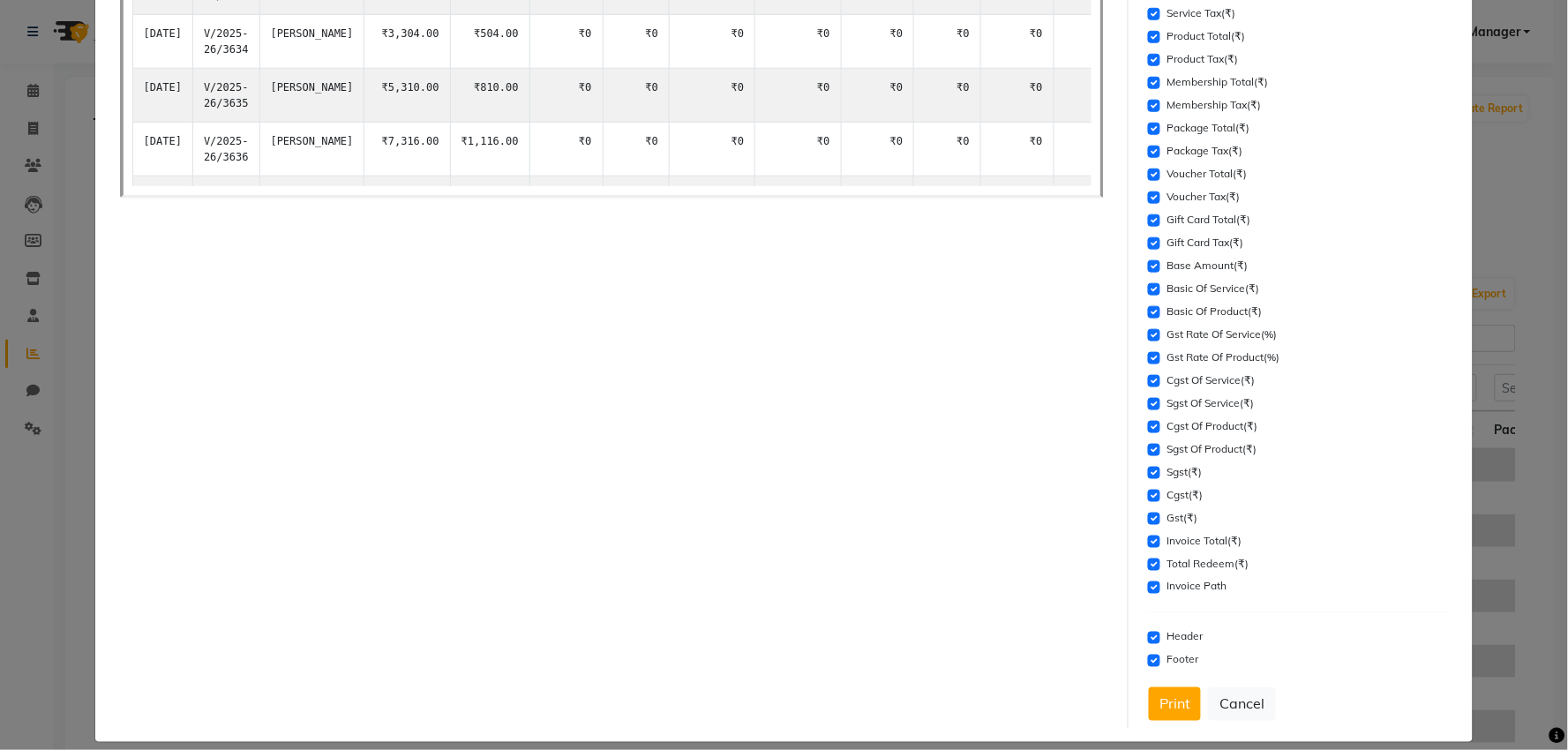
scroll to position [441, 0]
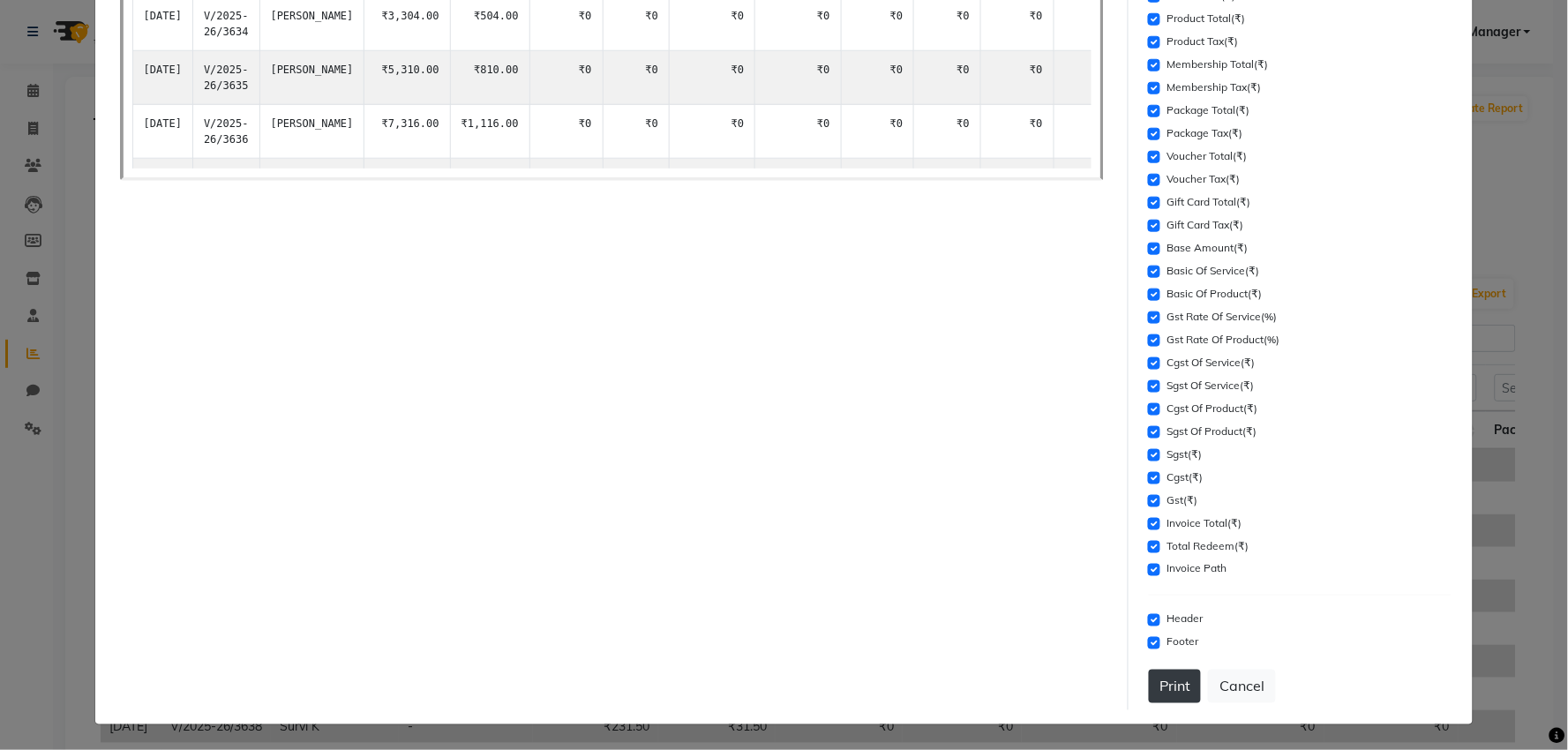
click at [1170, 685] on button "Print" at bounding box center [1175, 687] width 52 height 34
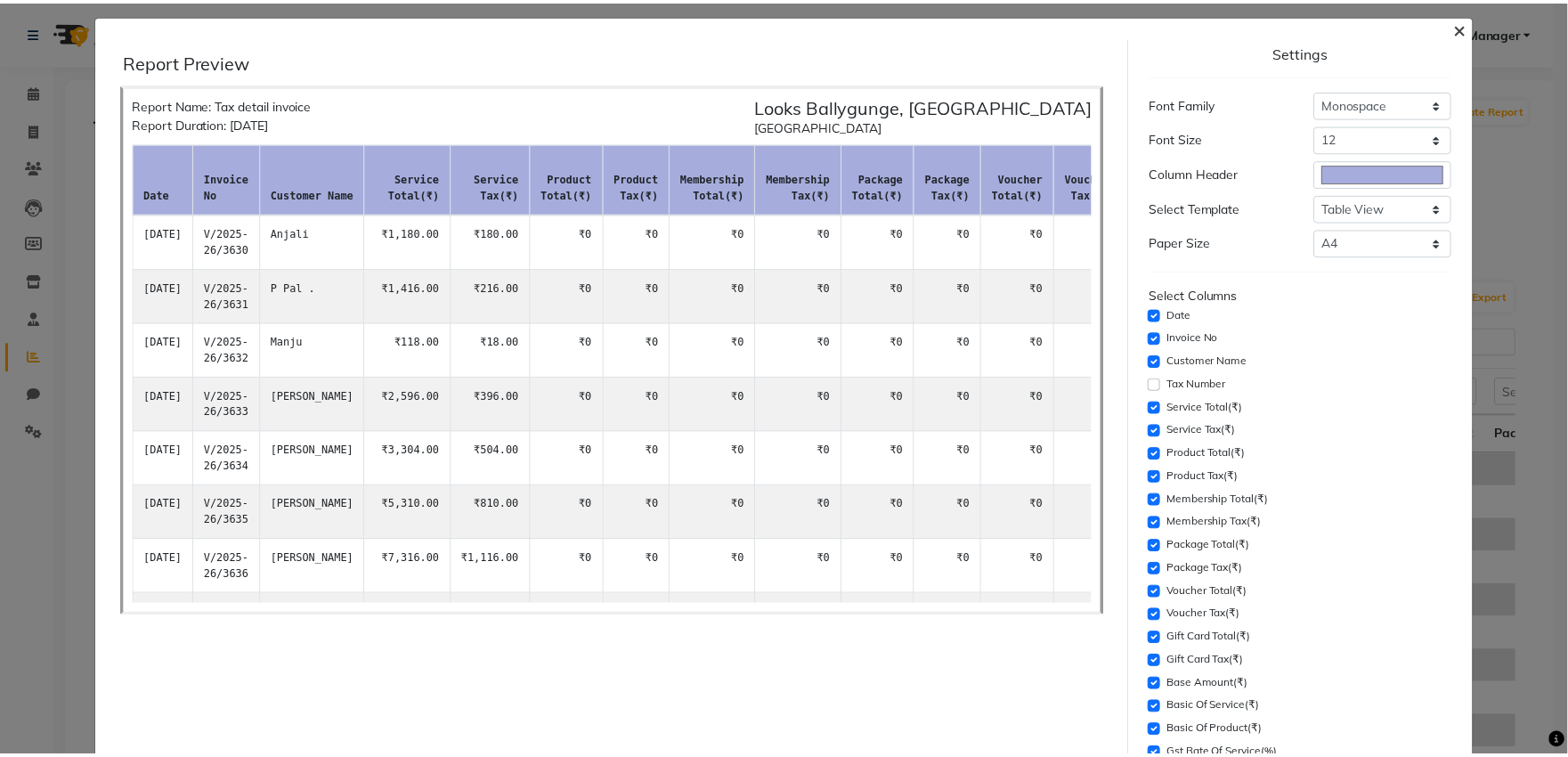
scroll to position [0, 0]
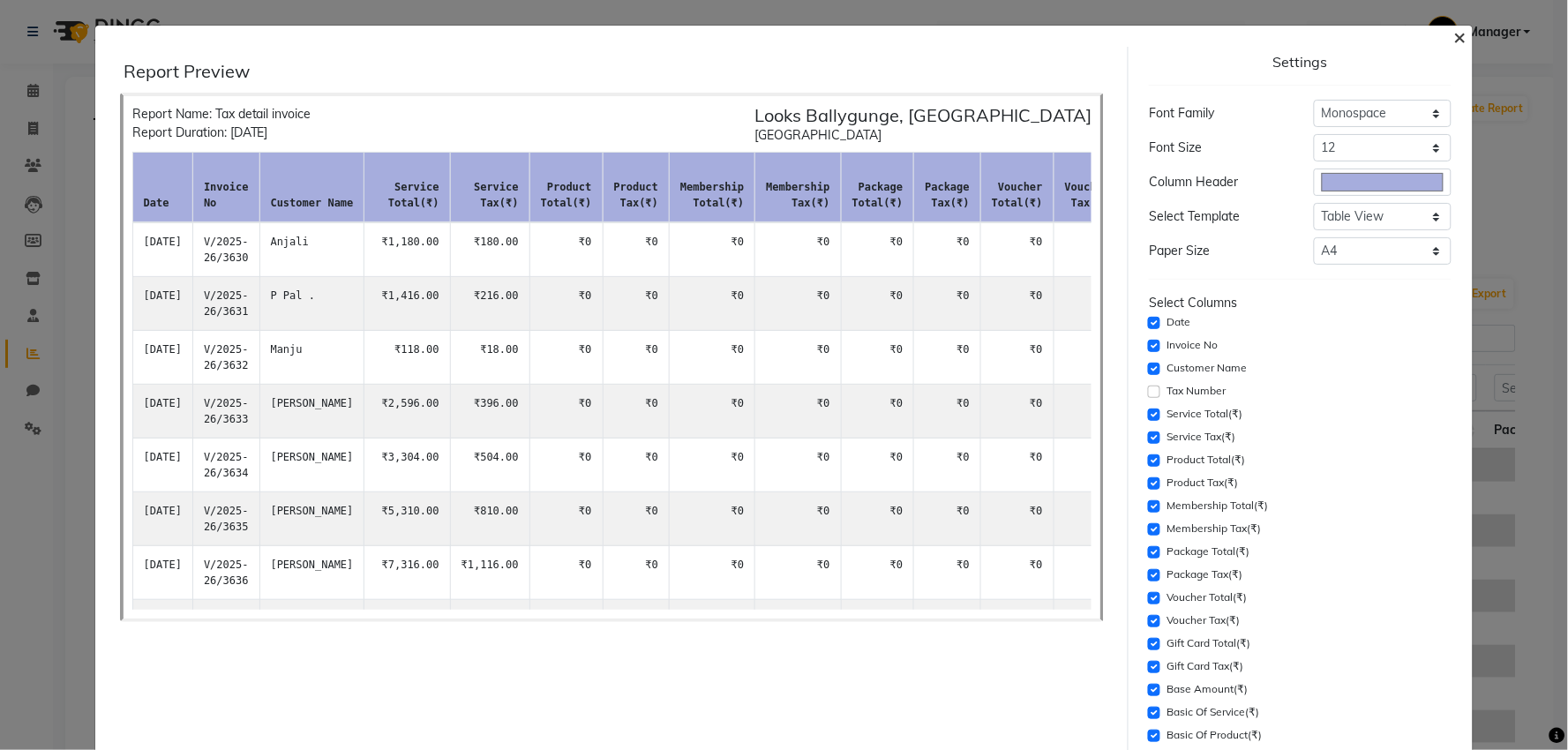
click at [1454, 36] on button "×" at bounding box center [1459, 36] width 41 height 50
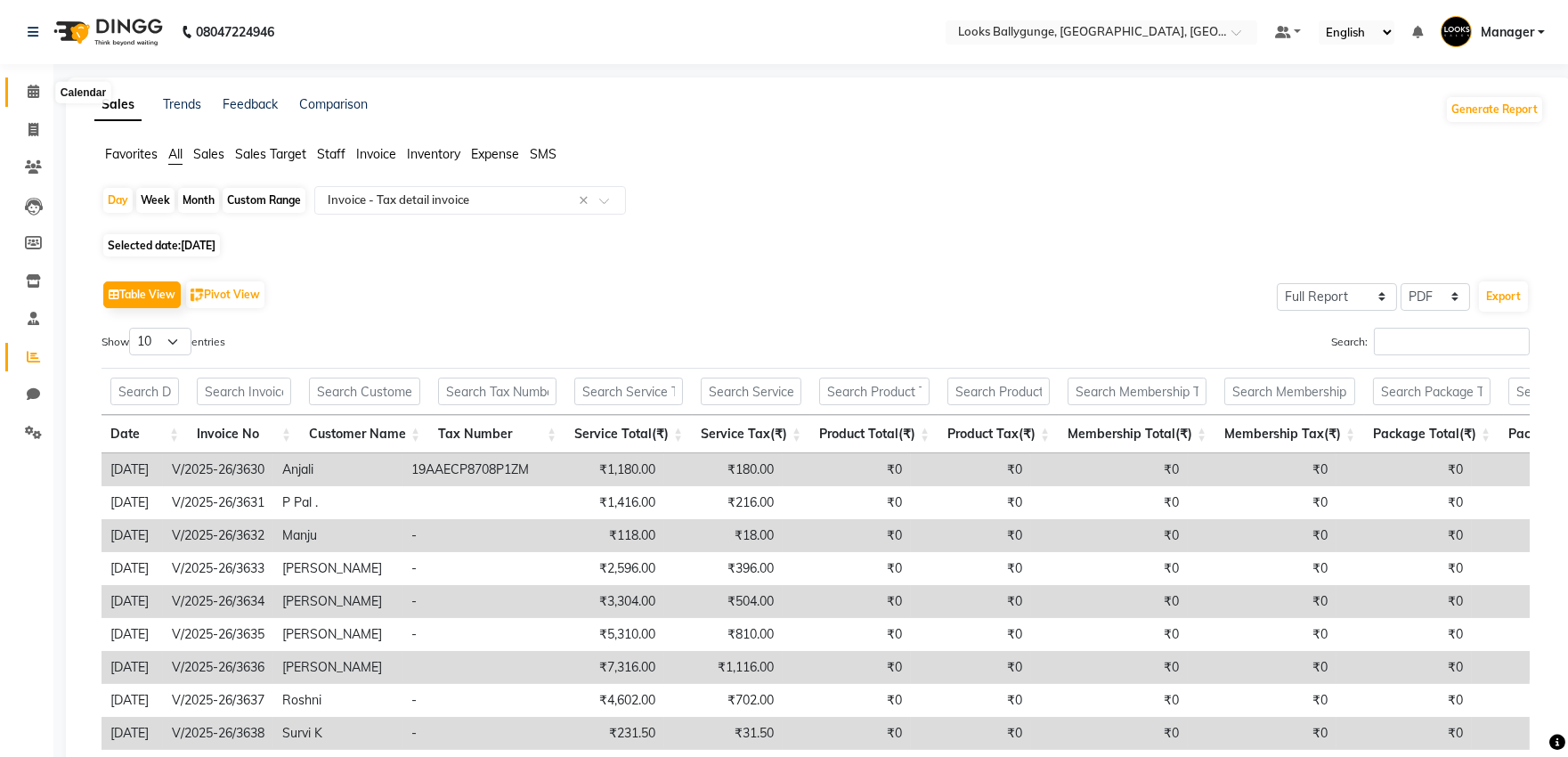
click at [34, 95] on icon at bounding box center [33, 91] width 12 height 13
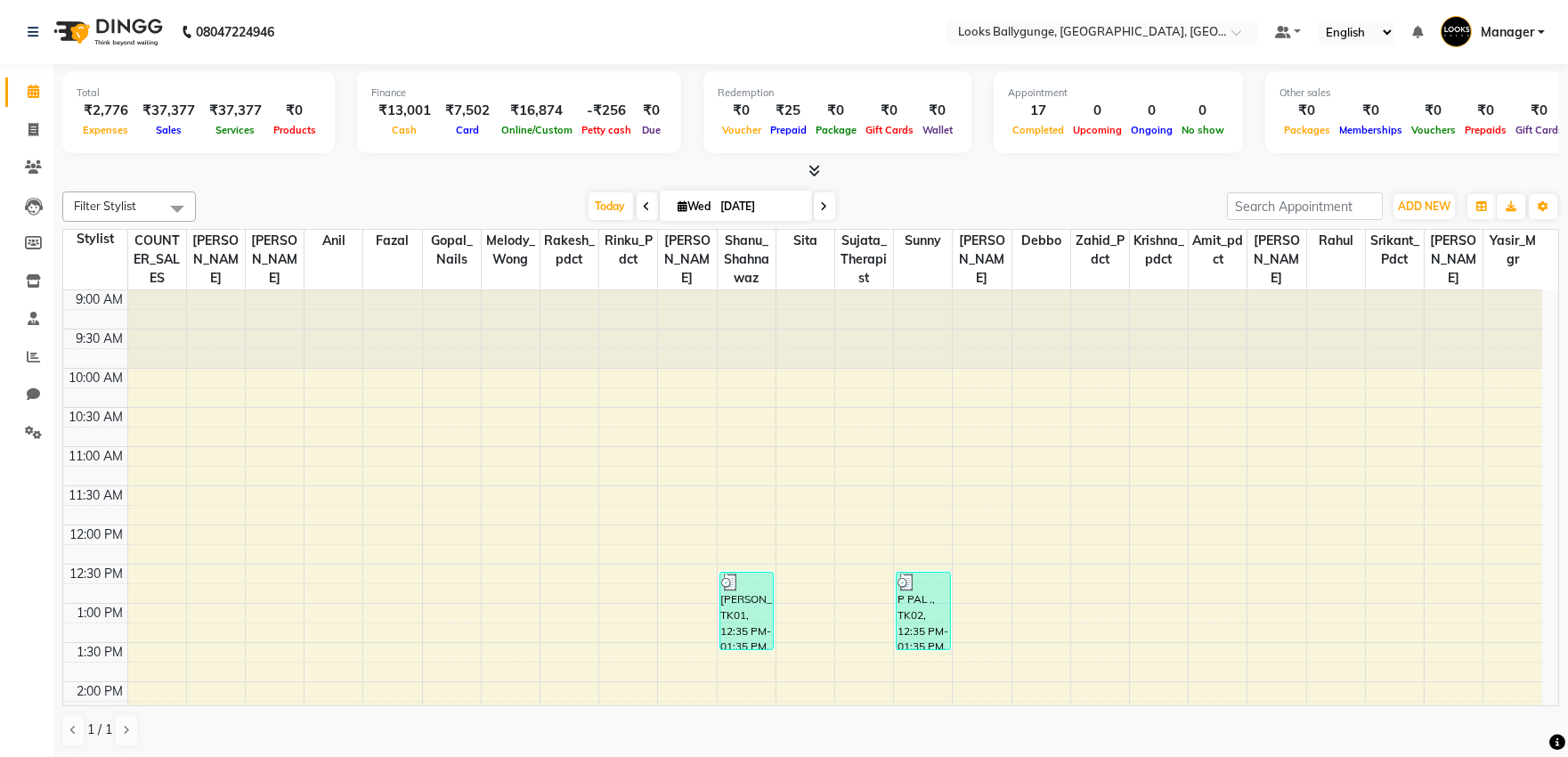
click at [1534, 18] on link "Manager" at bounding box center [1493, 32] width 104 height 30
click at [1463, 131] on link "Sign out" at bounding box center [1454, 128] width 163 height 28
